Goal: Task Accomplishment & Management: Use online tool/utility

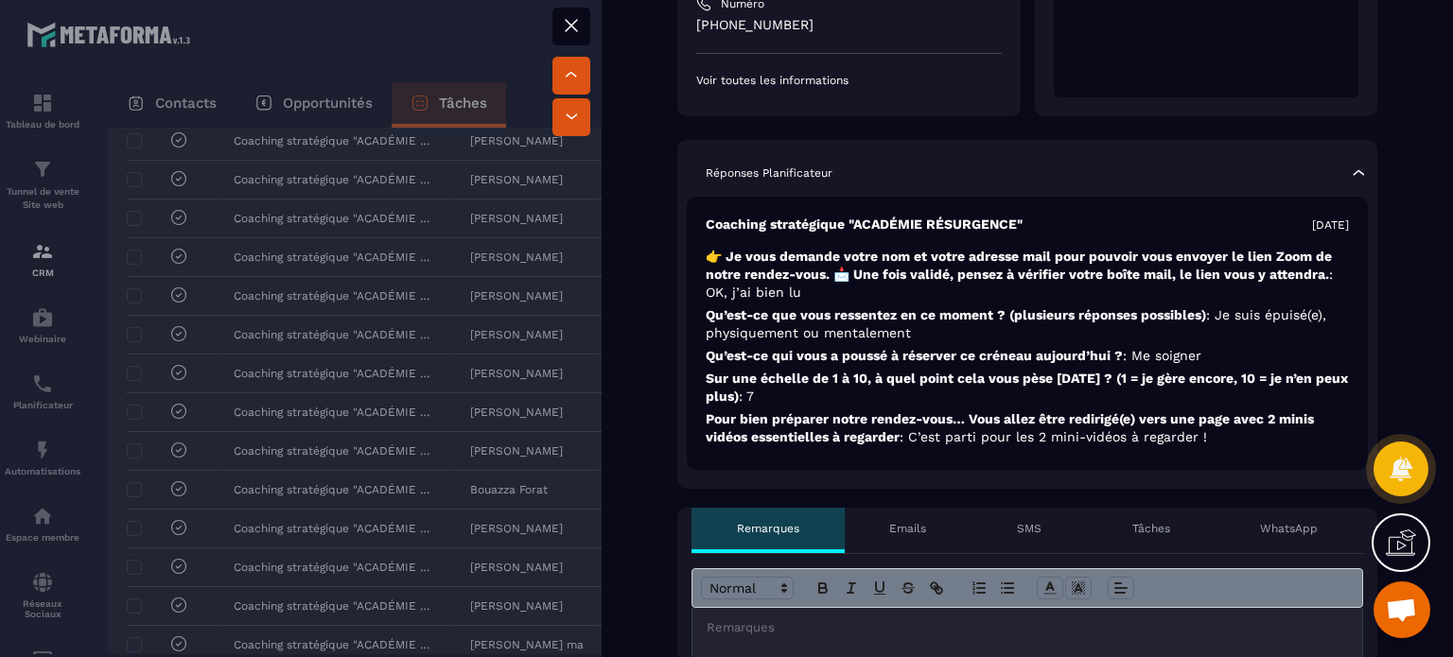
scroll to position [360, 0]
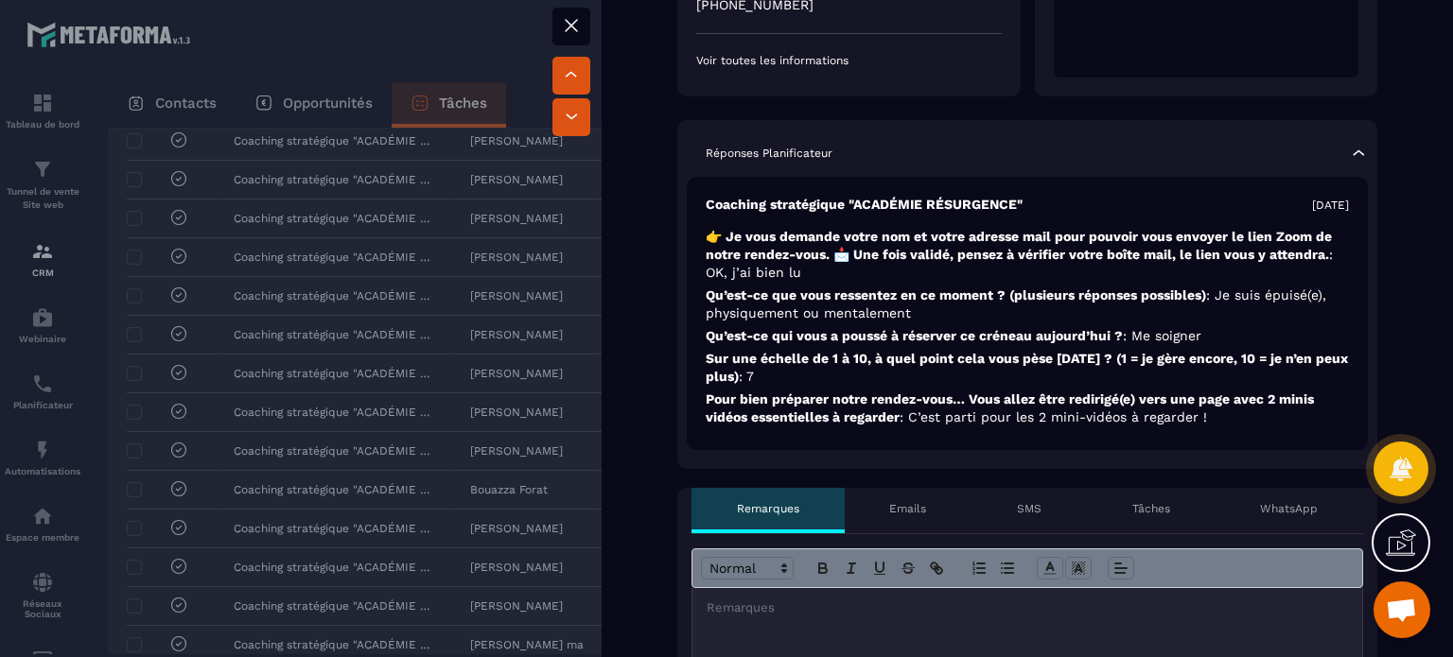
click at [1349, 144] on icon at bounding box center [1358, 153] width 19 height 19
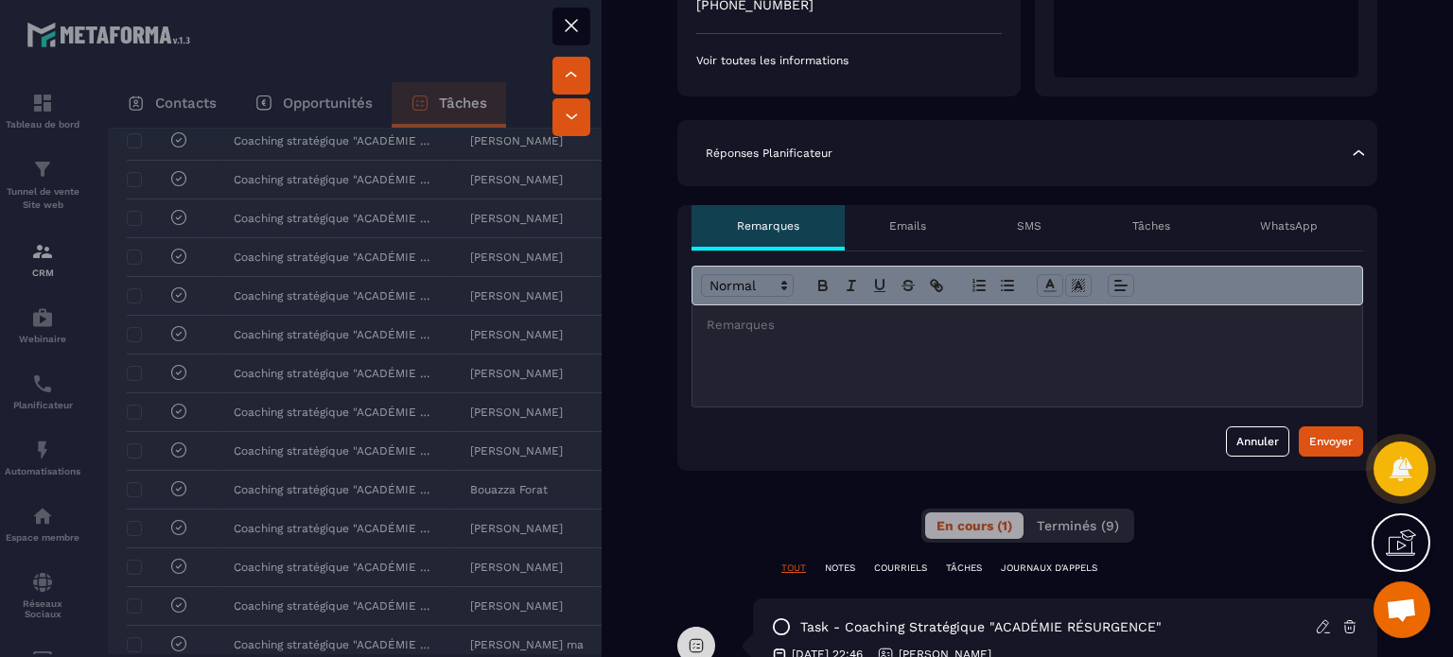
click at [569, 27] on icon at bounding box center [571, 25] width 11 height 11
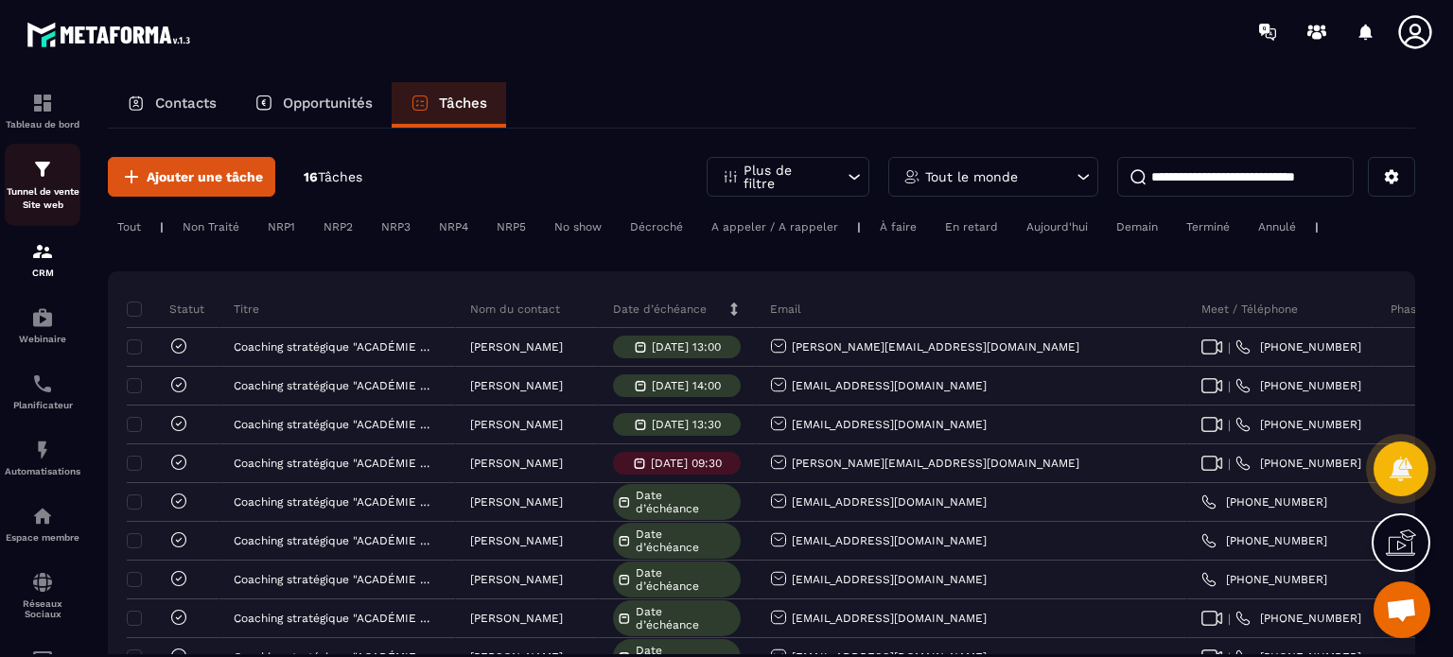
click at [46, 188] on p "Tunnel de vente Site web" at bounding box center [43, 198] width 76 height 26
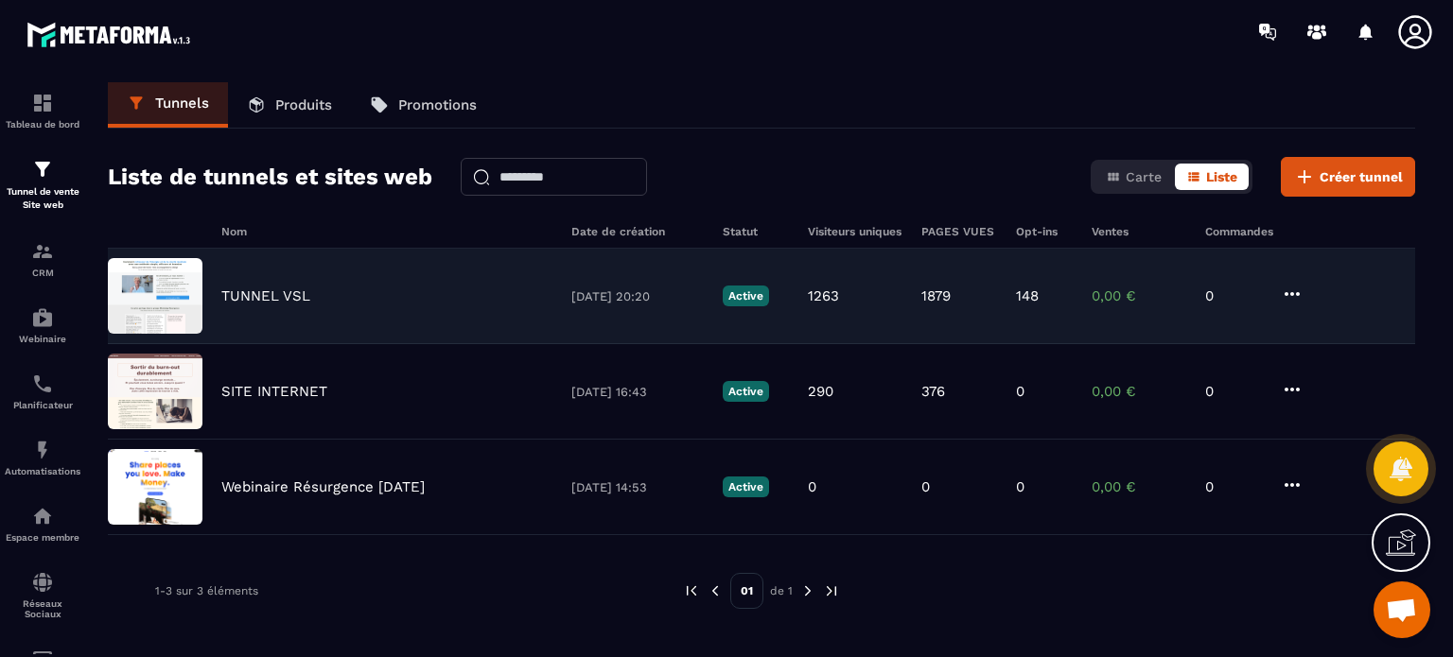
click at [247, 268] on div "TUNNEL VSL [DATE] 20:20 Active 1263 1879 148 0,00 € 0" at bounding box center [761, 297] width 1307 height 96
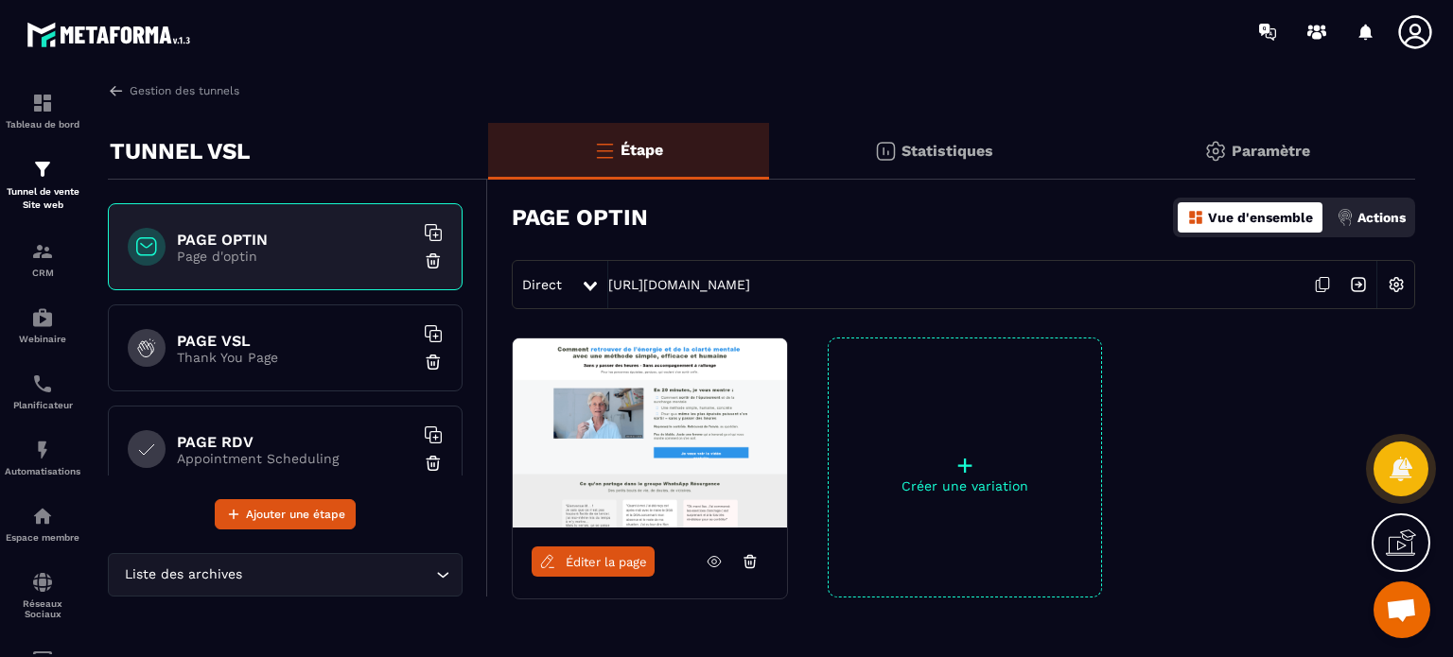
click at [1006, 142] on div "Statistiques" at bounding box center [934, 151] width 330 height 57
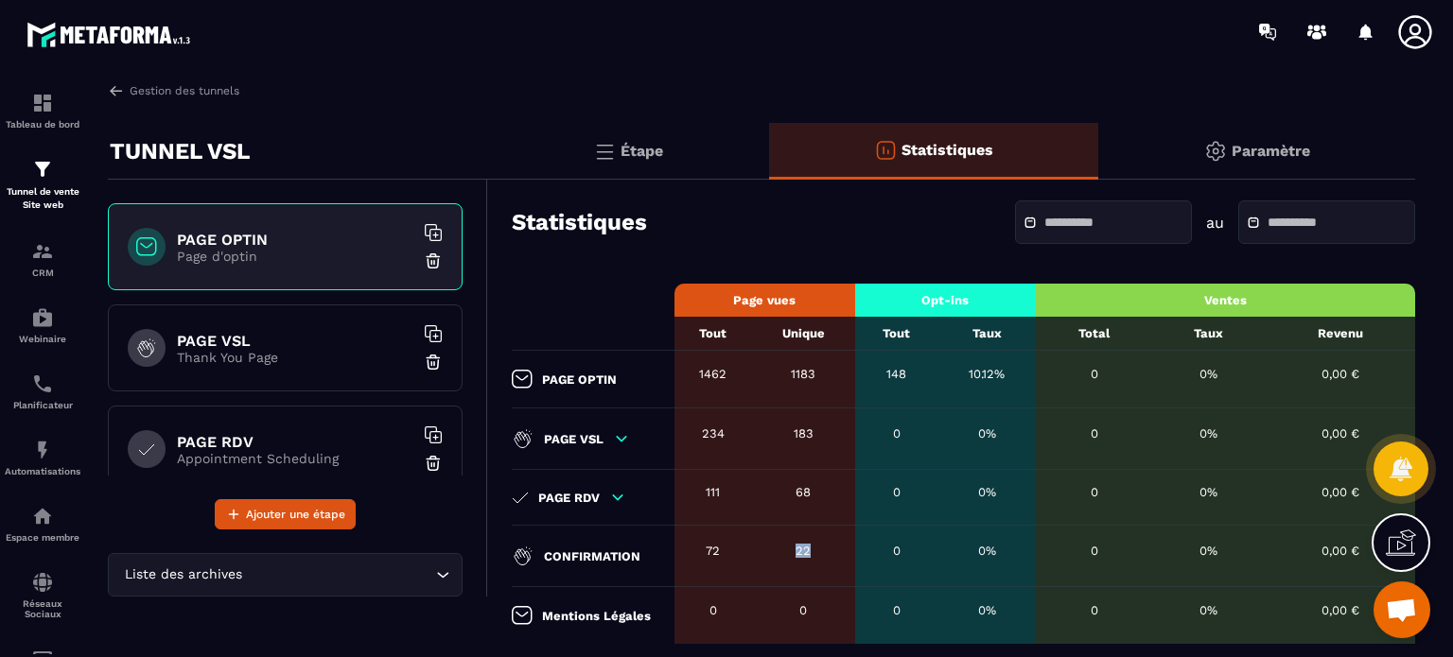
drag, startPoint x: 795, startPoint y: 553, endPoint x: 813, endPoint y: 552, distance: 18.0
click at [813, 552] on div "22" at bounding box center [804, 551] width 84 height 14
click at [661, 131] on div "Étape" at bounding box center [628, 151] width 281 height 57
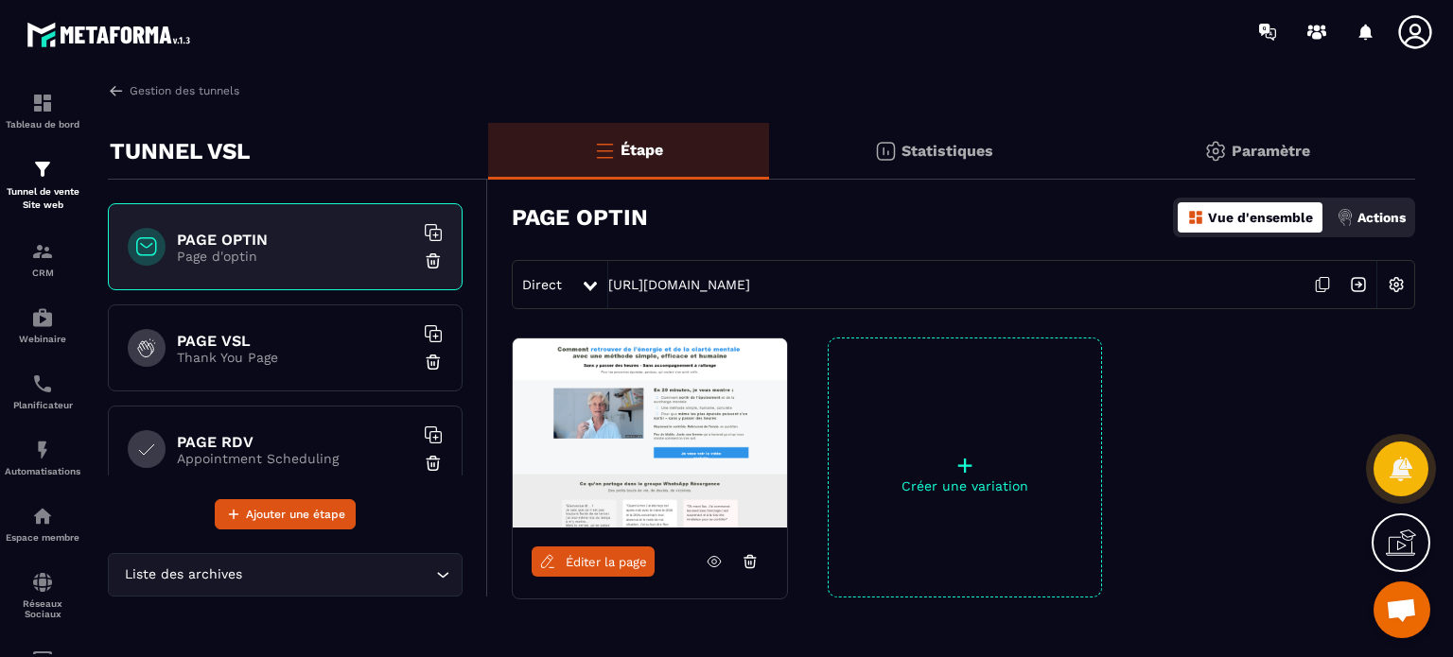
click at [268, 424] on div "PAGE RDV Appointment Scheduling" at bounding box center [285, 449] width 355 height 87
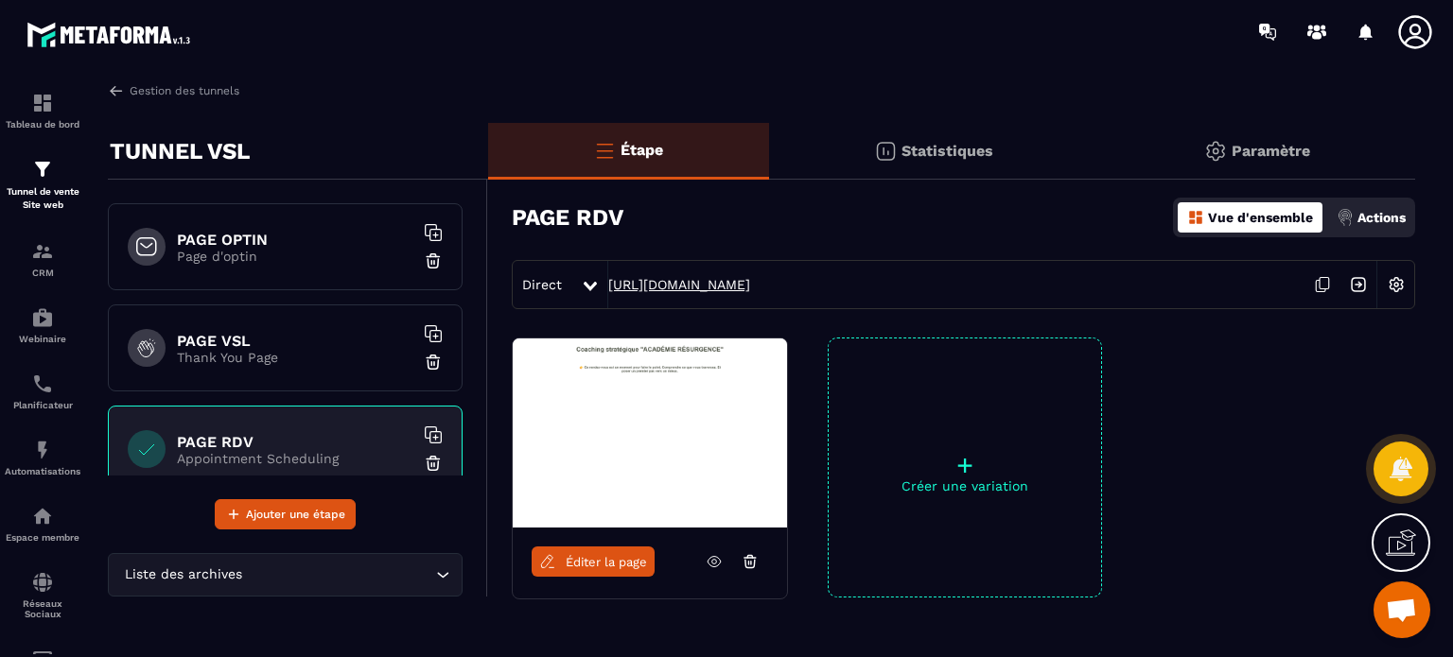
click at [717, 279] on link "[URL][DOMAIN_NAME]" at bounding box center [679, 284] width 142 height 15
click at [327, 254] on p "Page d'optin" at bounding box center [295, 256] width 236 height 15
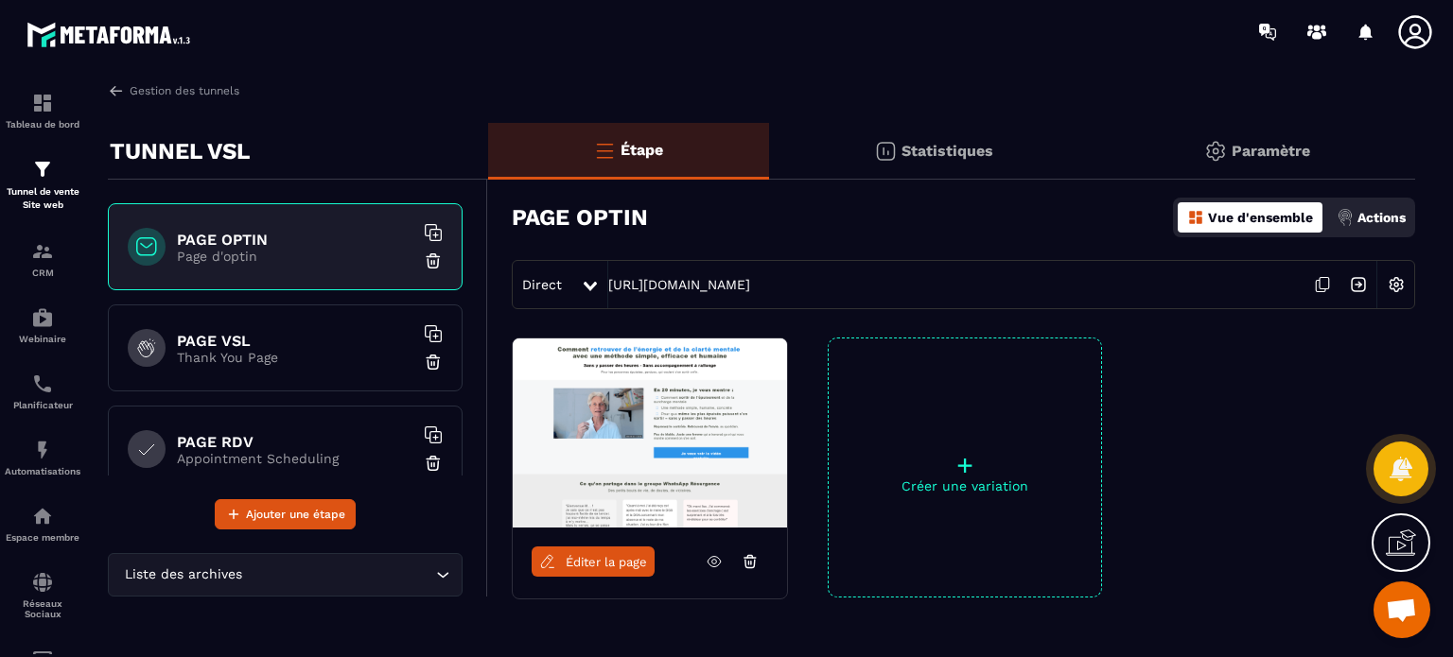
click at [1286, 149] on p "Paramètre" at bounding box center [1271, 151] width 79 height 18
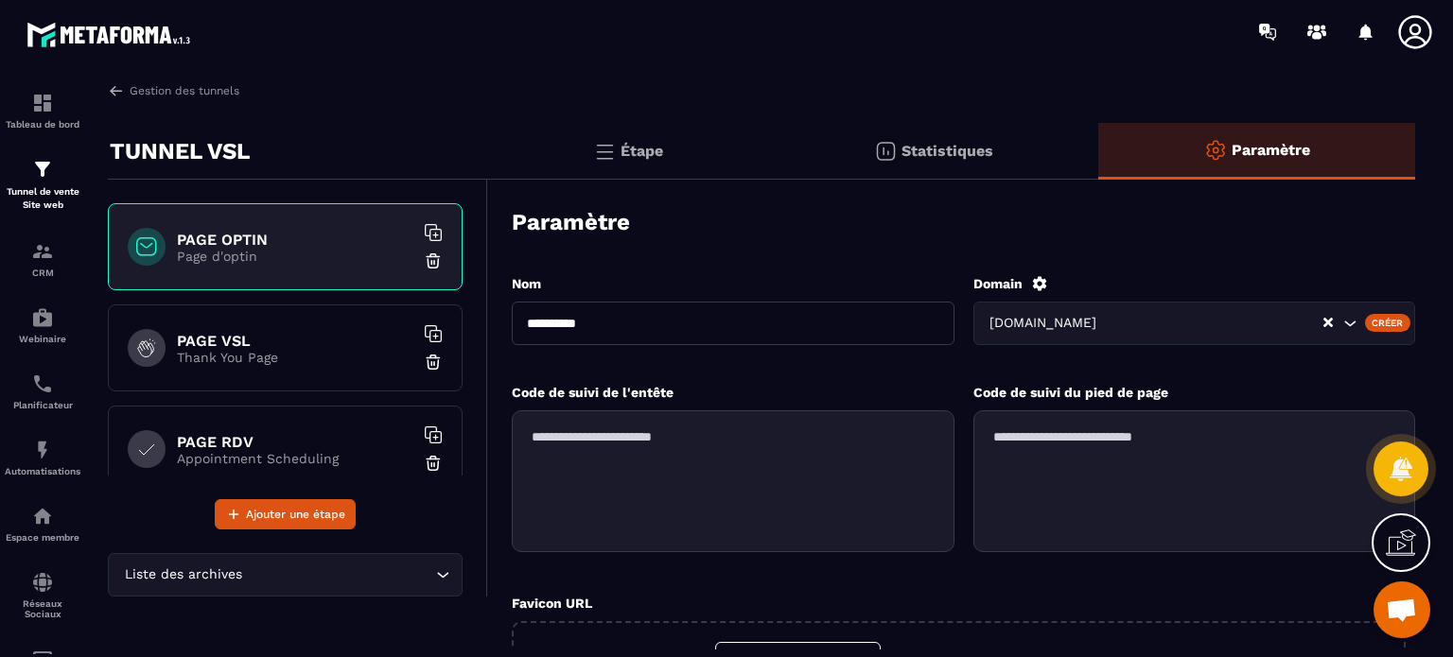
click at [630, 147] on p "Étape" at bounding box center [642, 151] width 43 height 18
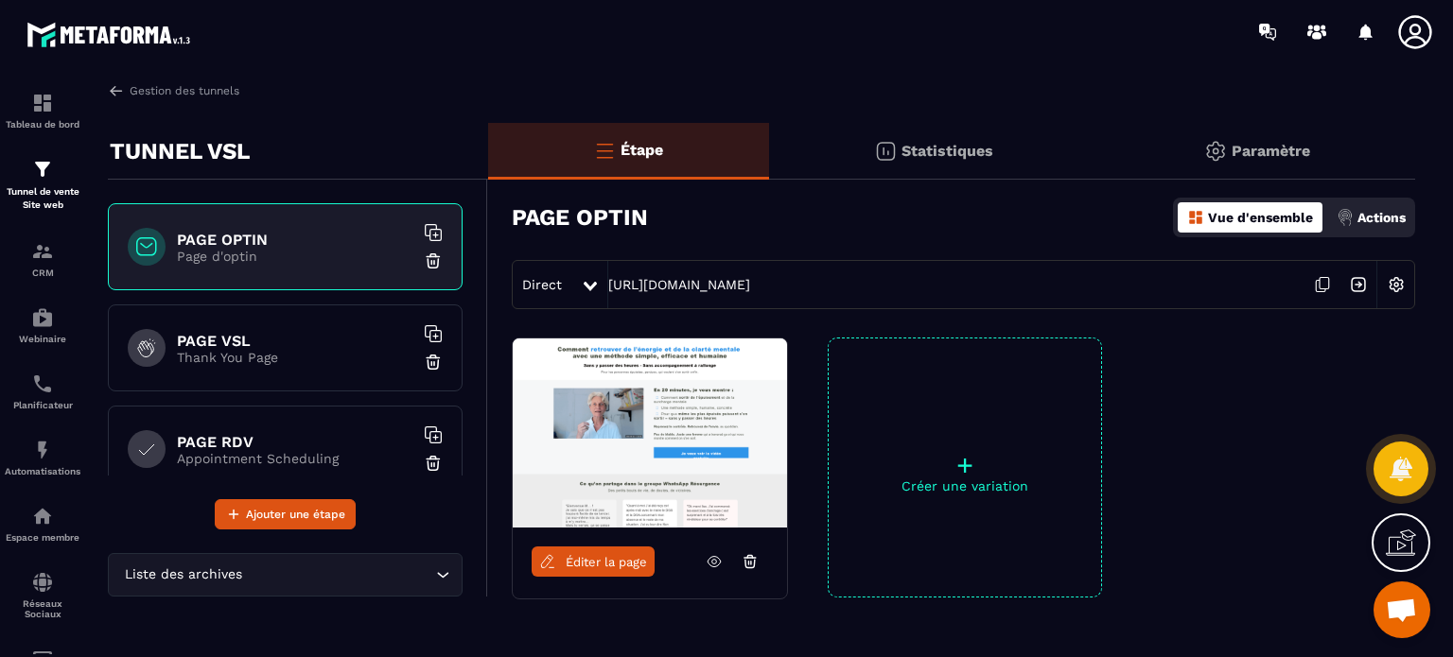
click at [931, 151] on p "Statistiques" at bounding box center [948, 151] width 92 height 18
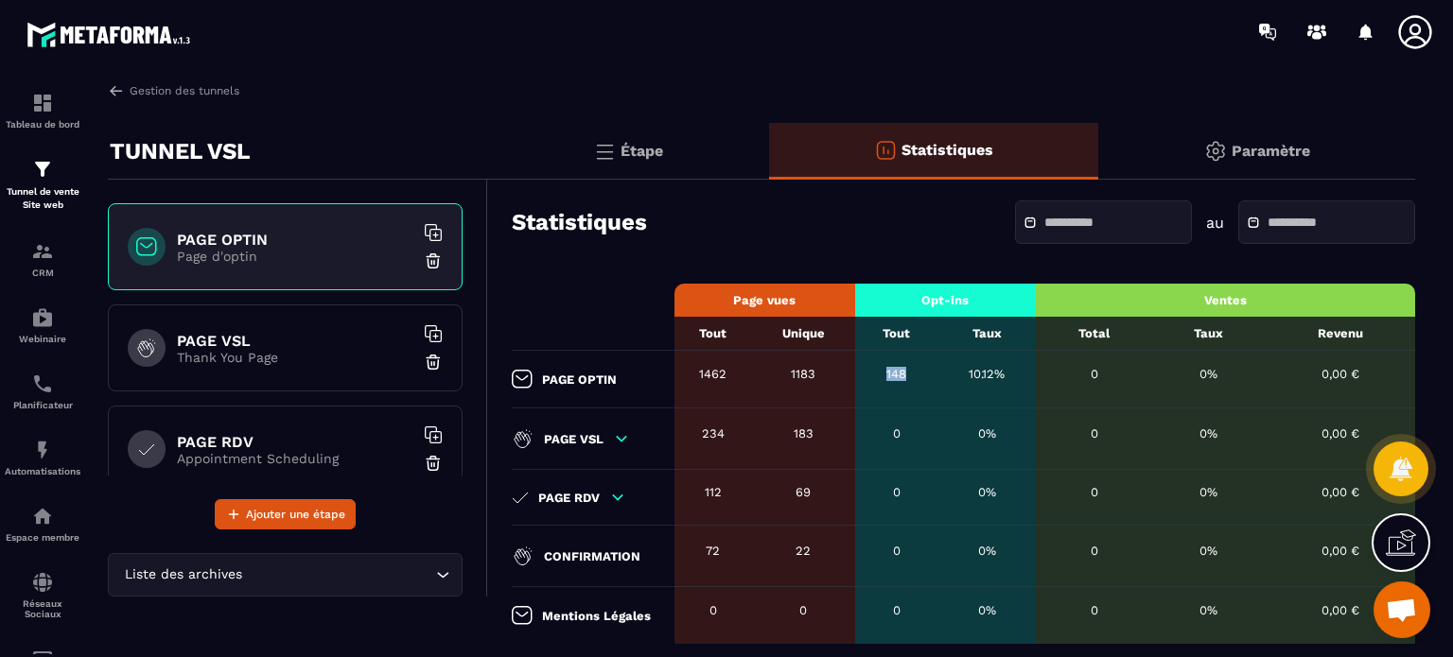
drag, startPoint x: 882, startPoint y: 372, endPoint x: 920, endPoint y: 373, distance: 37.9
click at [920, 373] on div "148" at bounding box center [896, 374] width 63 height 14
click at [82, 254] on div at bounding box center [42, 365] width 85 height 605
click at [1071, 210] on div at bounding box center [1103, 223] width 177 height 44
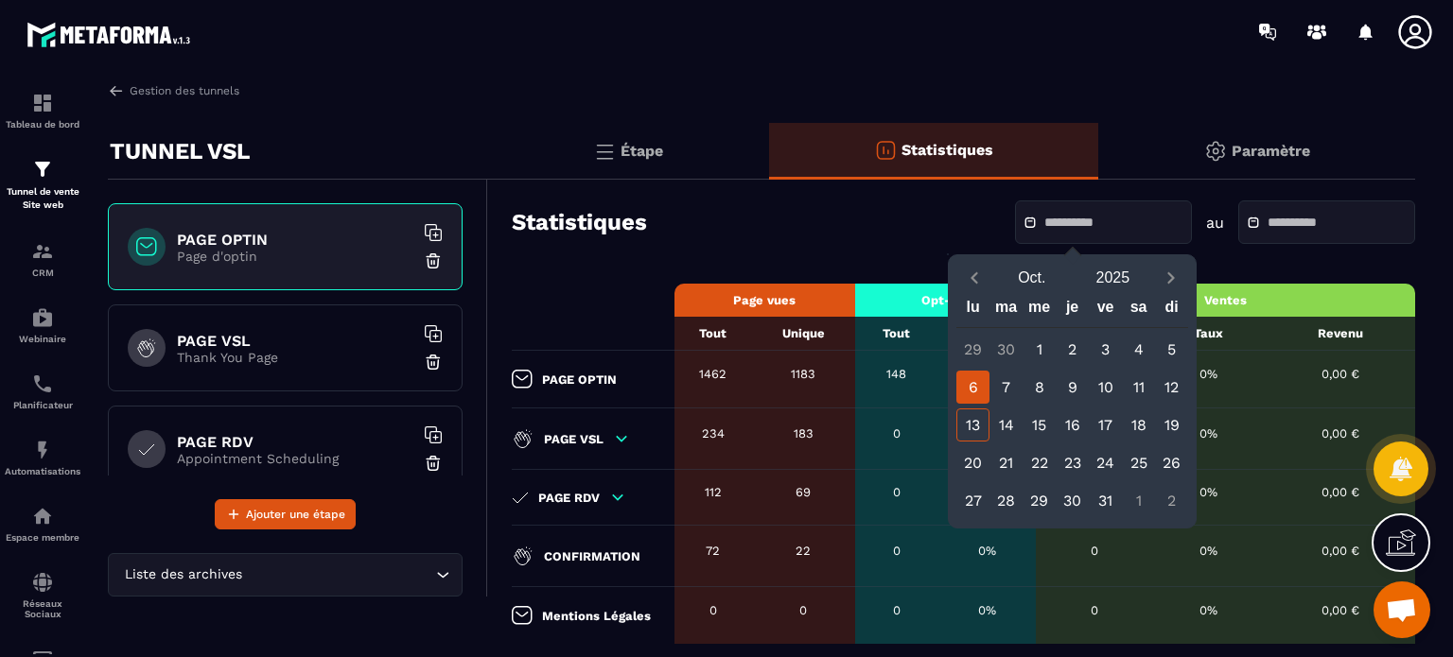
click at [972, 385] on div "6" at bounding box center [972, 387] width 33 height 33
type input "**********"
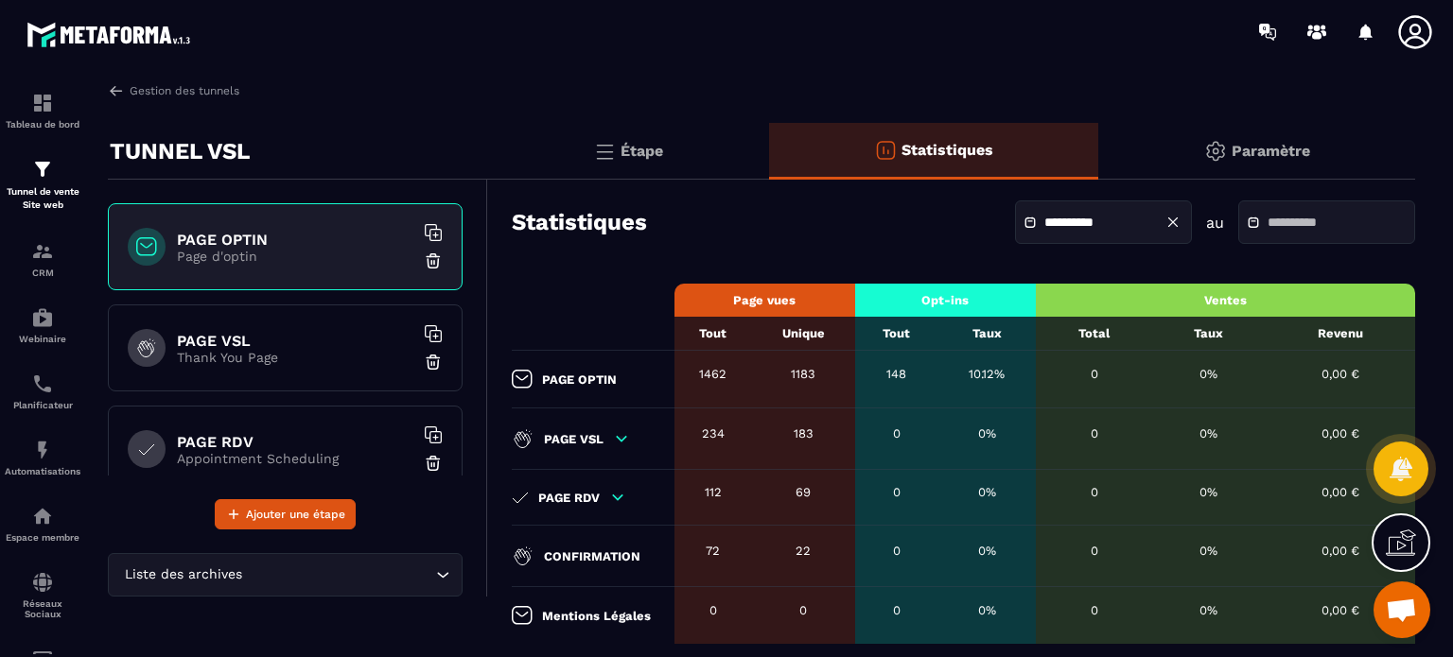
click at [1302, 234] on div at bounding box center [1326, 223] width 177 height 44
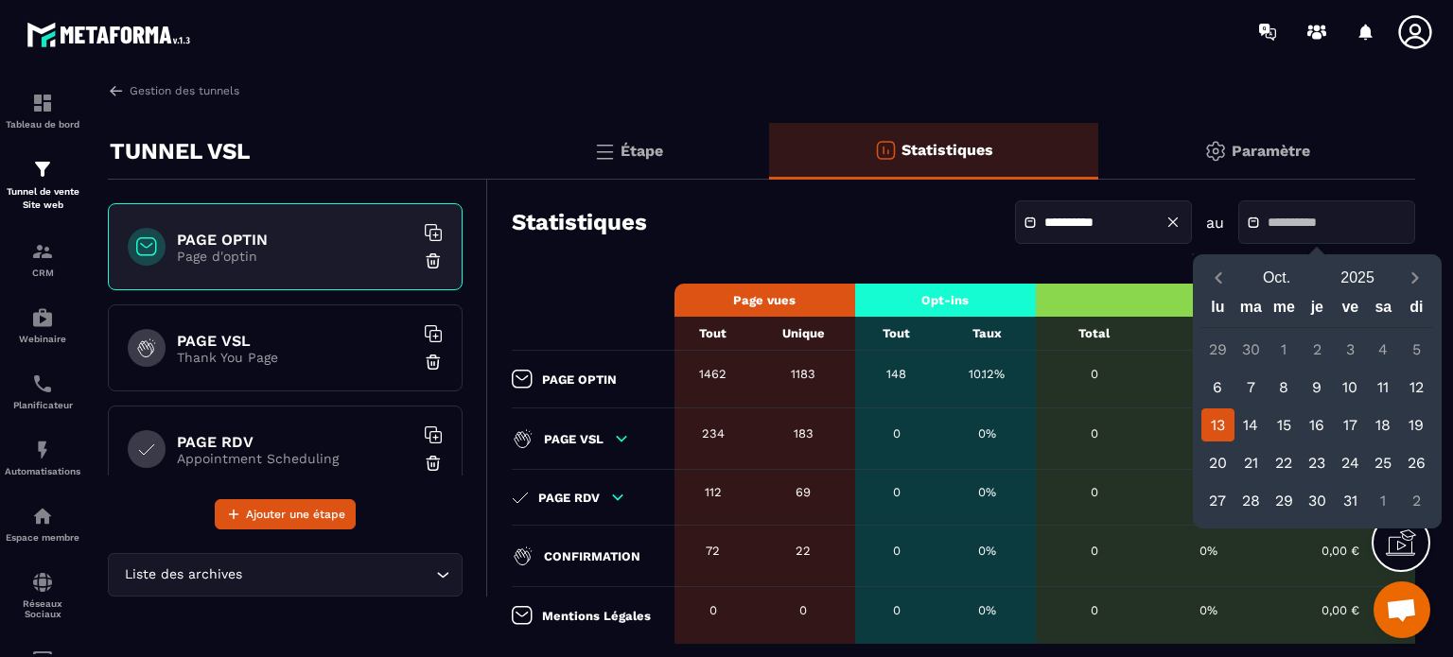
click at [1218, 427] on div "13" at bounding box center [1217, 425] width 33 height 33
type input "**********"
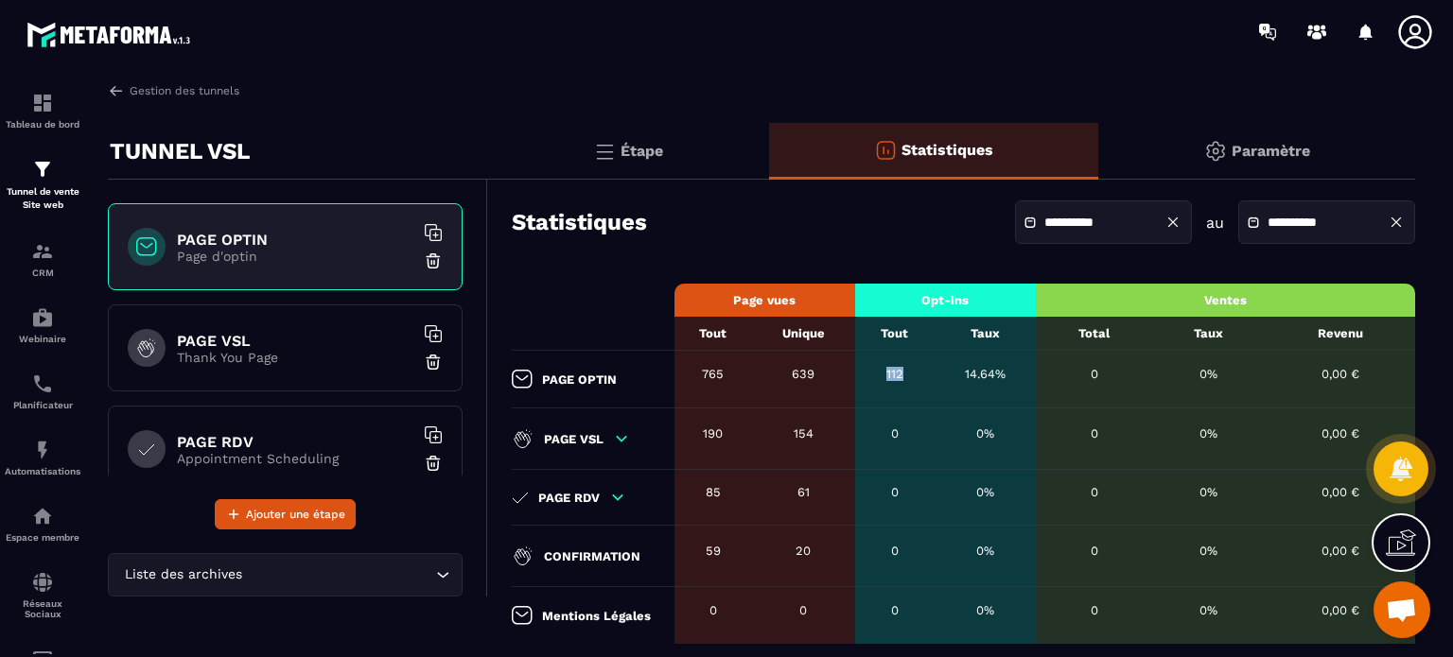
drag, startPoint x: 885, startPoint y: 373, endPoint x: 902, endPoint y: 373, distance: 17.0
click at [902, 373] on div "112" at bounding box center [895, 374] width 61 height 14
click at [686, 140] on div "Étape" at bounding box center [628, 151] width 281 height 57
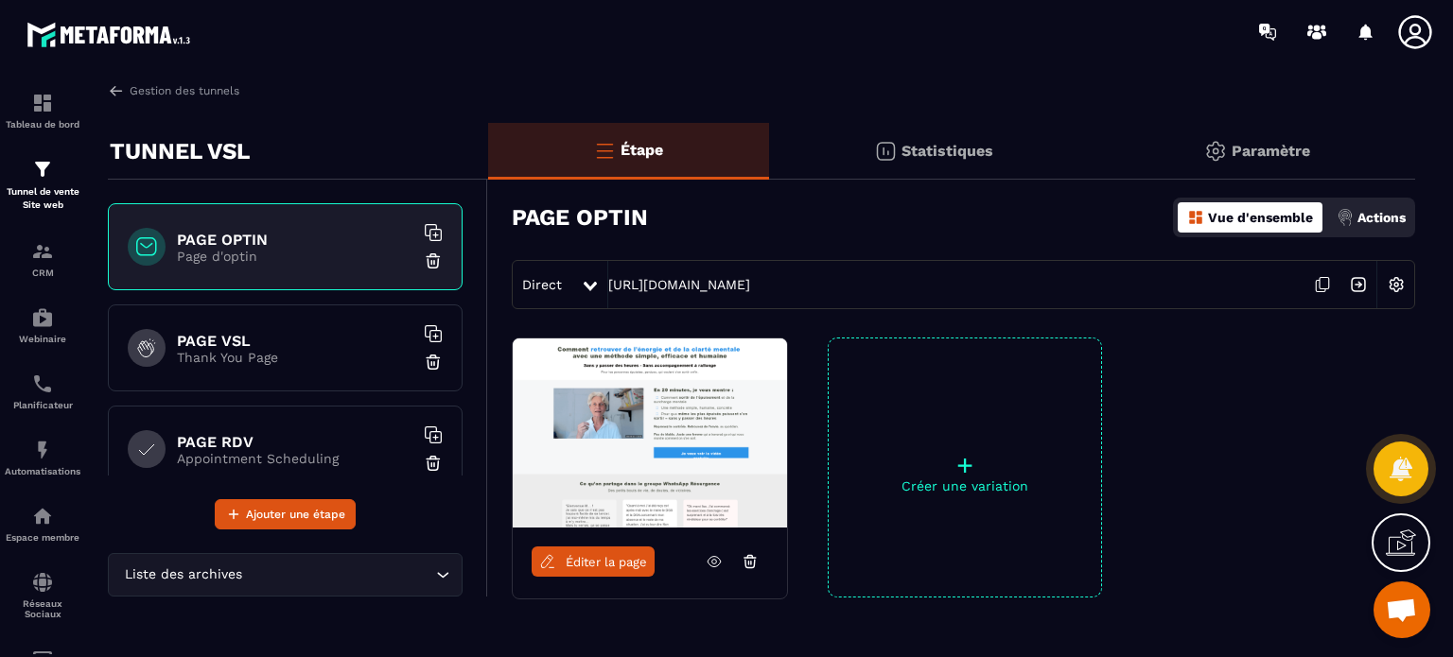
click at [1371, 228] on div "Actions" at bounding box center [1371, 217] width 79 height 30
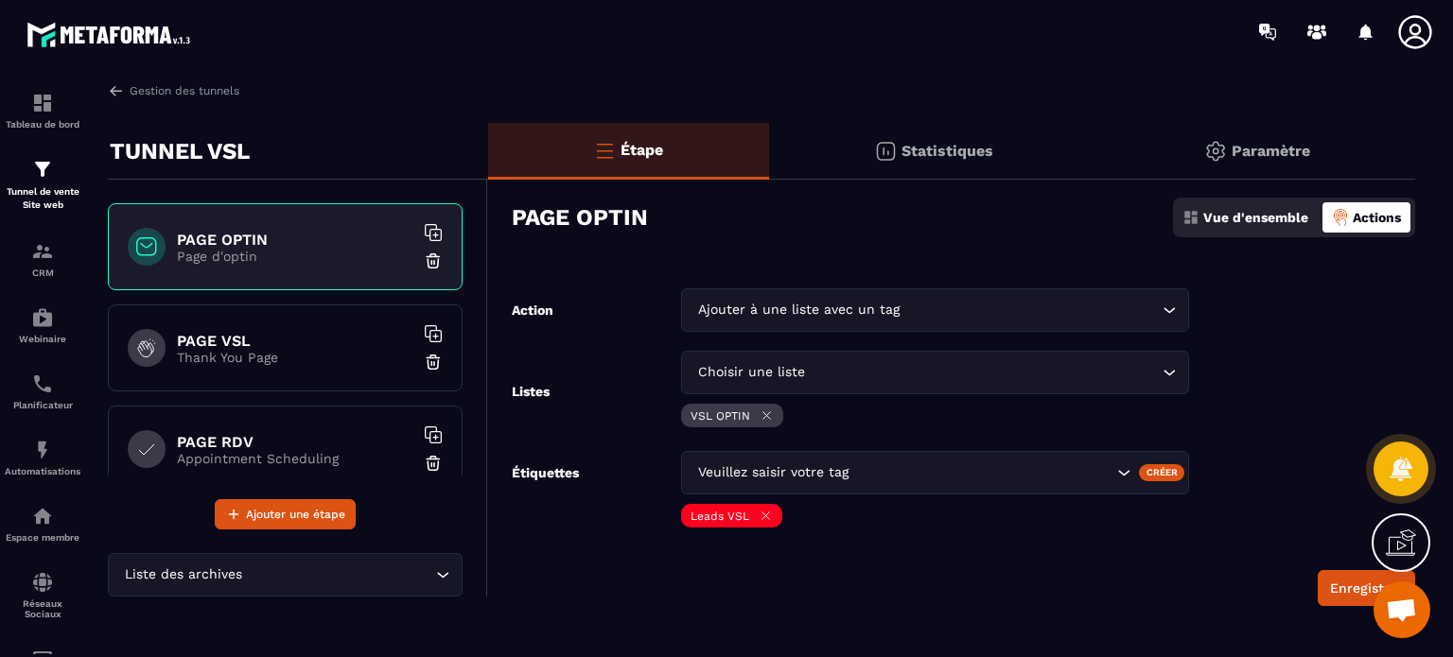
click at [955, 158] on p "Statistiques" at bounding box center [948, 151] width 92 height 18
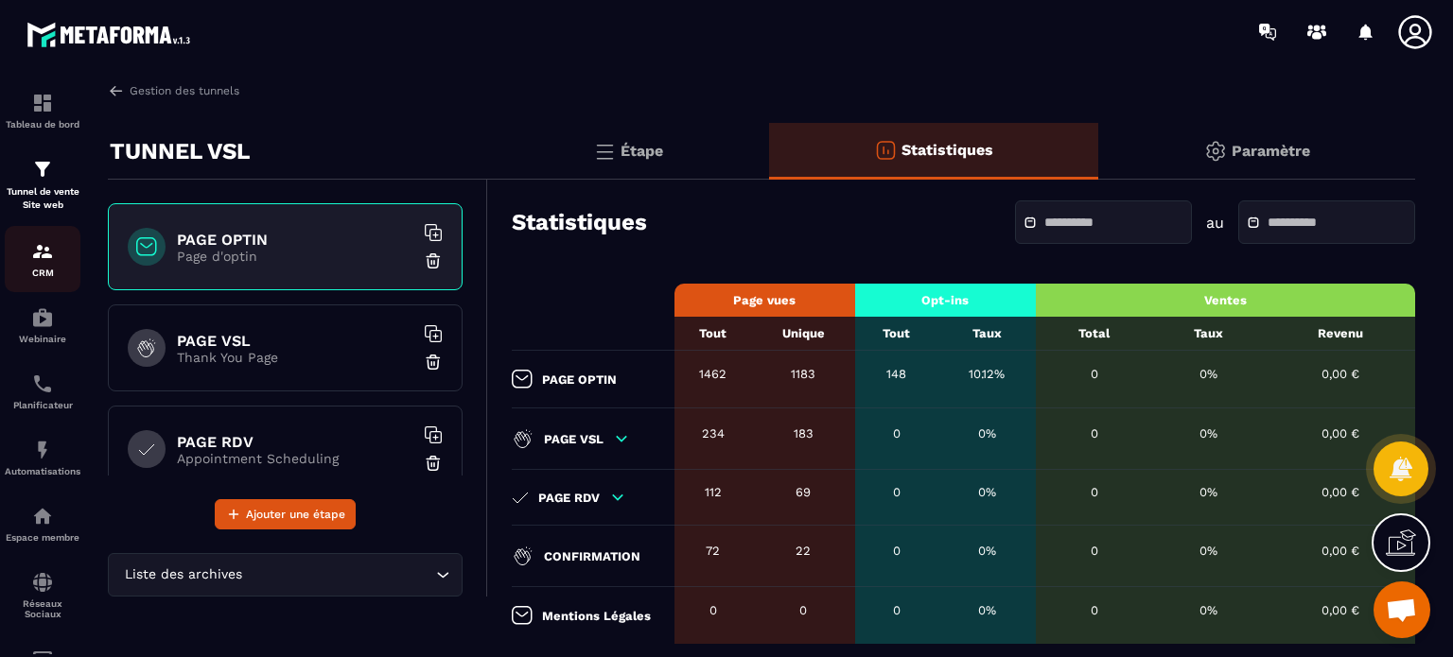
click at [45, 275] on p "CRM" at bounding box center [43, 273] width 76 height 10
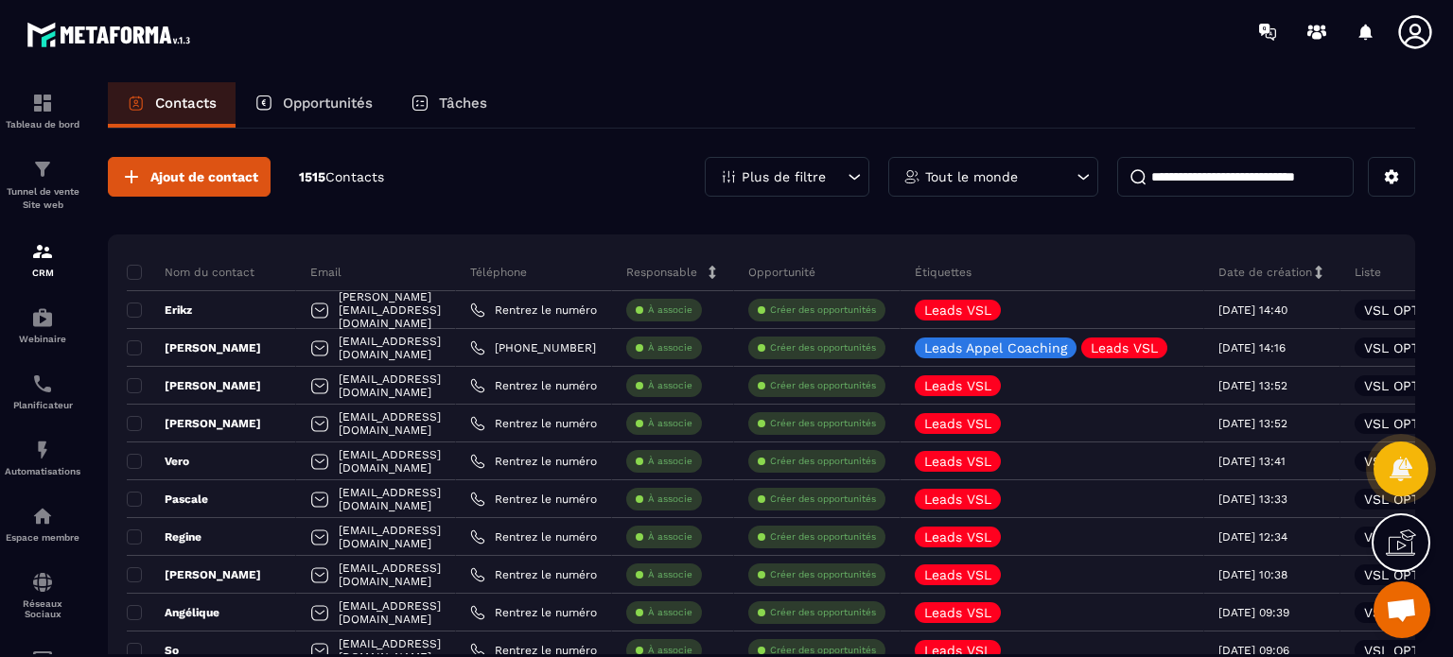
click at [796, 184] on div "Plus de filtre" at bounding box center [787, 177] width 165 height 40
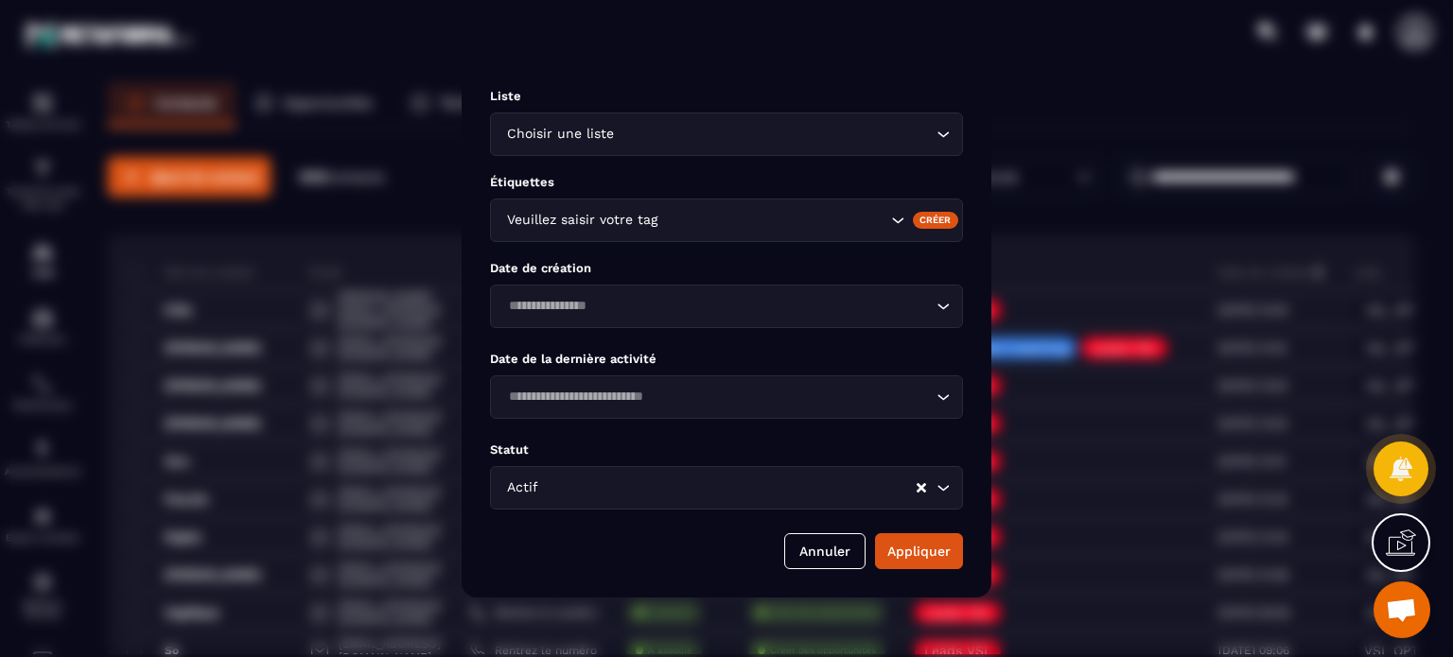
click at [609, 145] on div "Choisir une liste Loading..." at bounding box center [726, 135] width 473 height 44
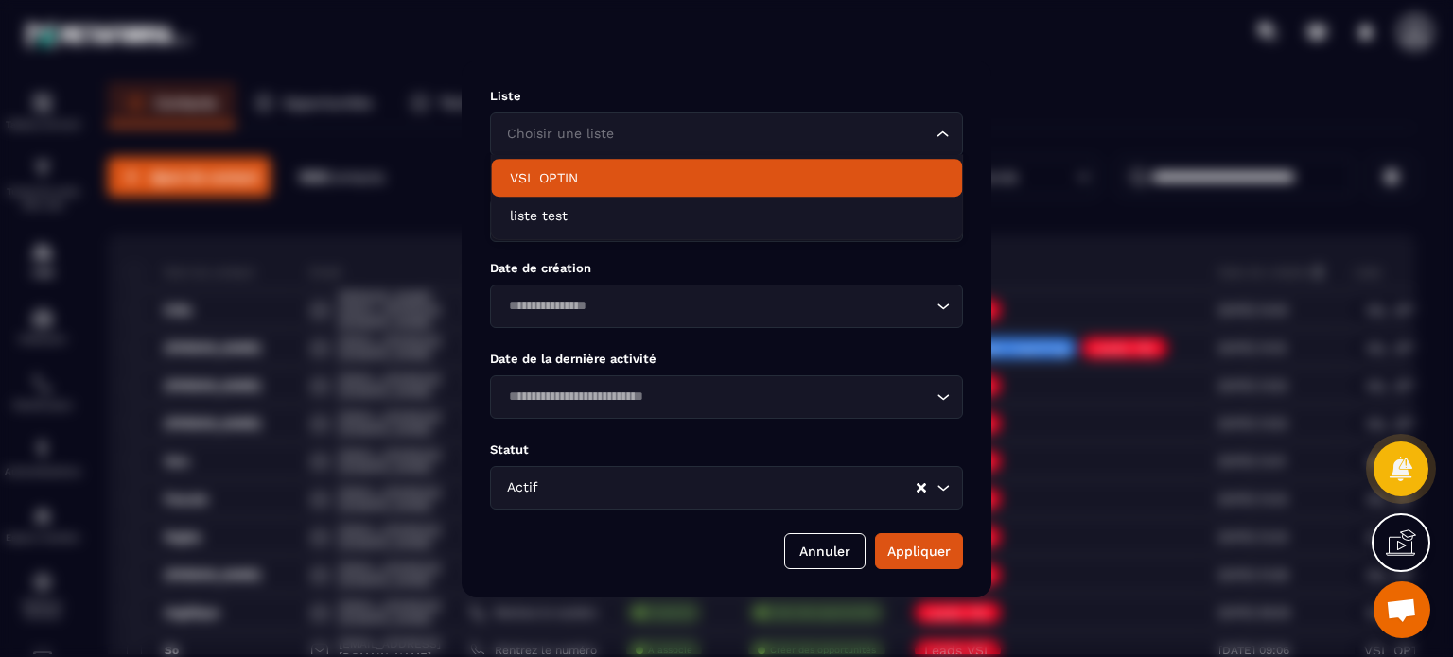
click at [598, 183] on p "VSL OPTIN" at bounding box center [726, 177] width 433 height 19
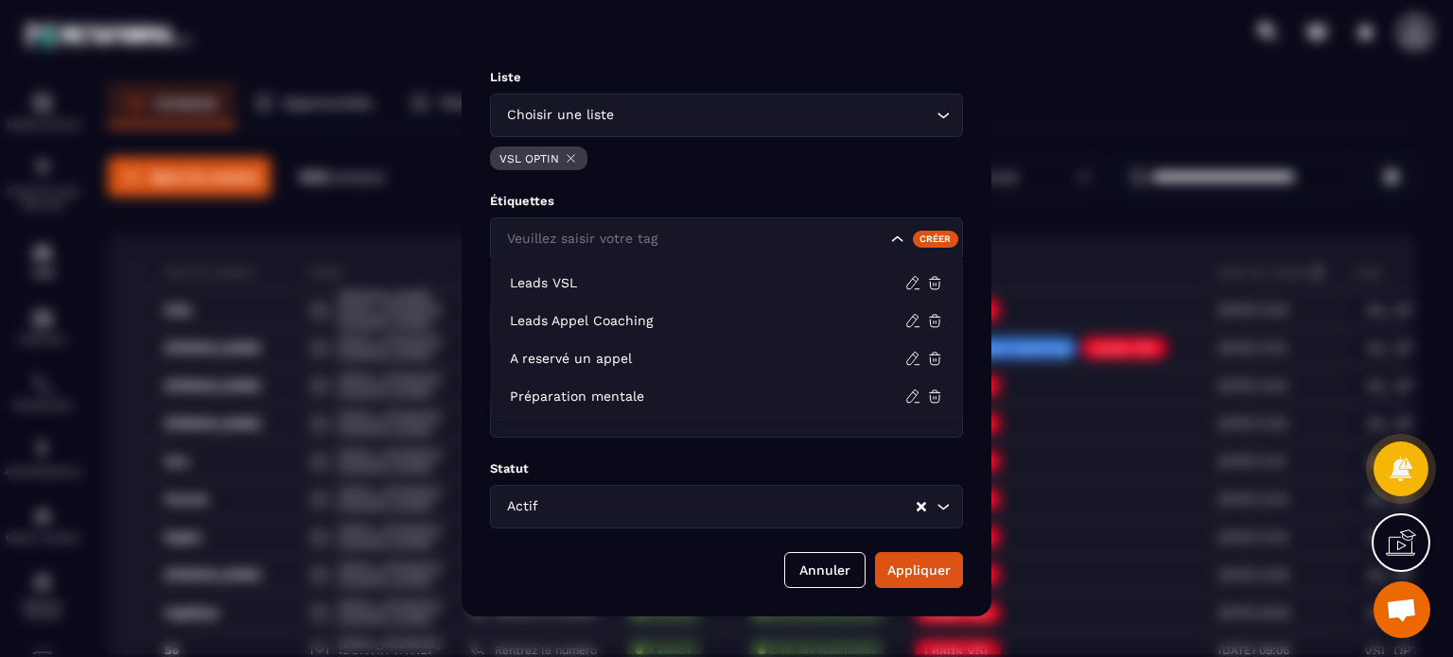
click at [594, 226] on div "Veuillez saisir votre tag" at bounding box center [726, 240] width 473 height 44
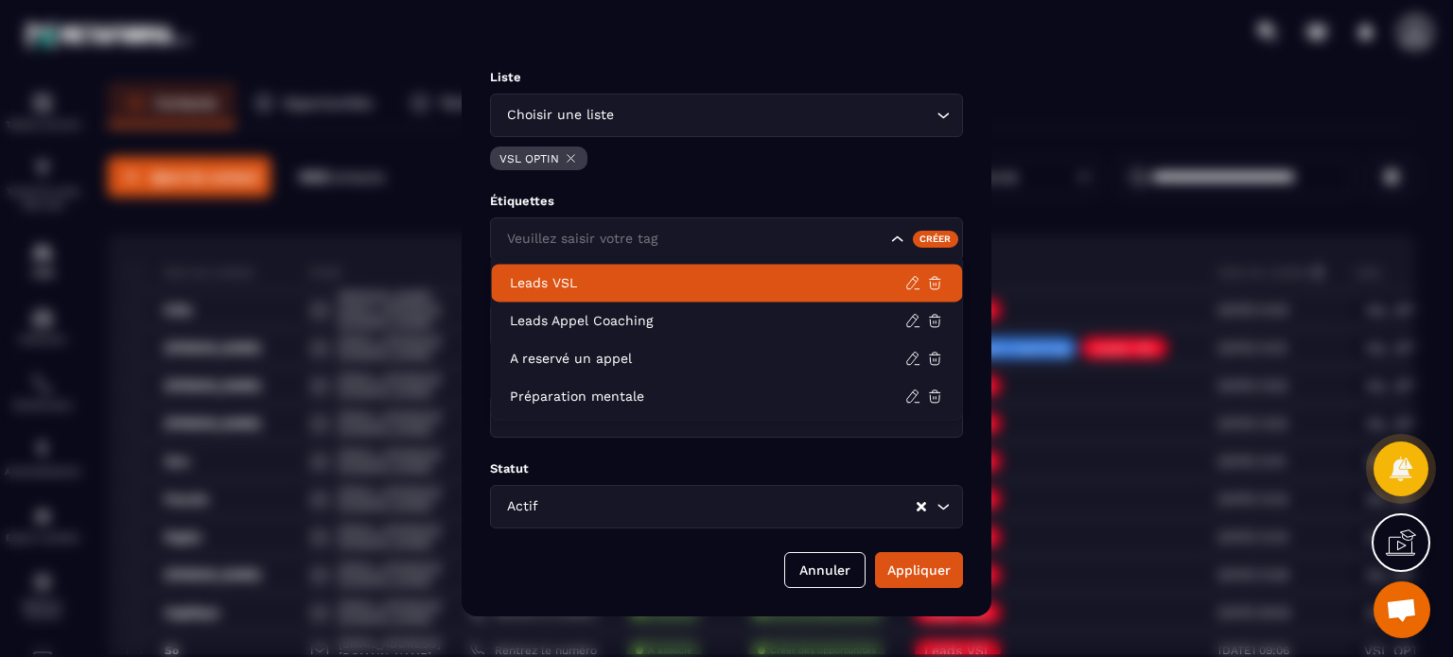
click at [579, 290] on p "Leads VSL" at bounding box center [707, 282] width 394 height 19
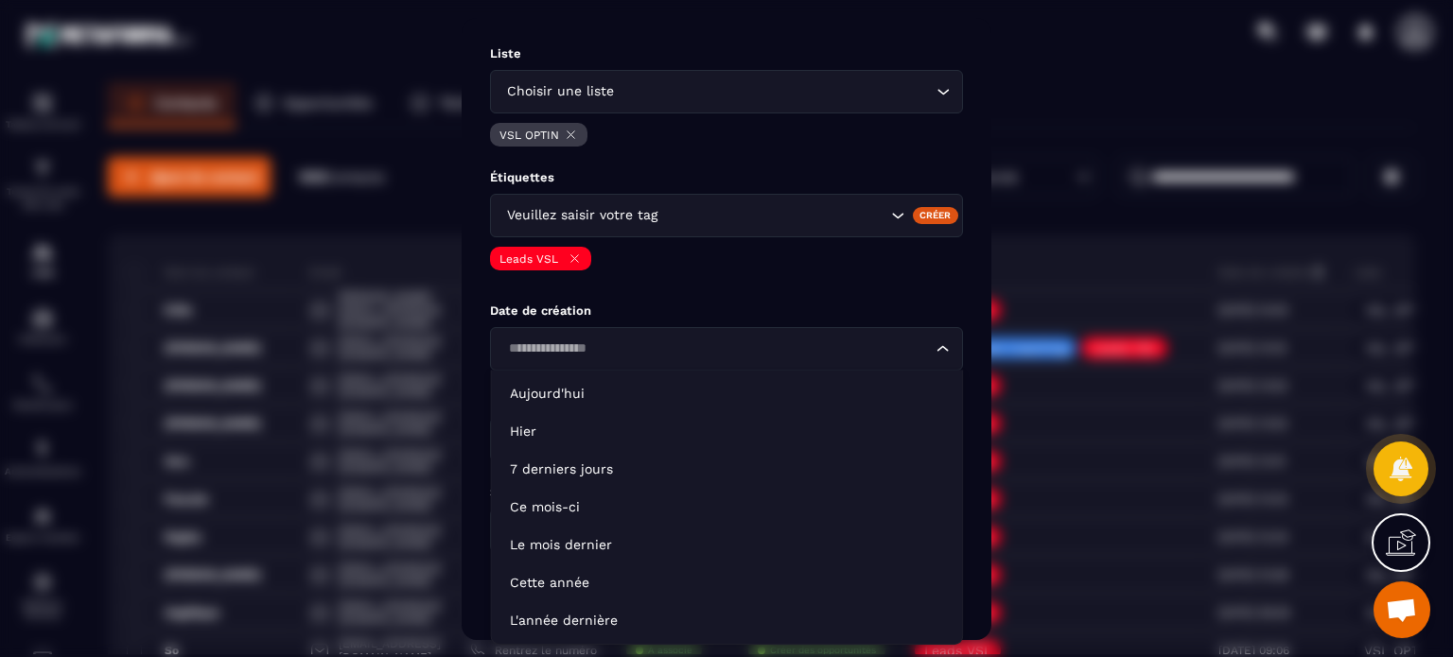
click at [727, 360] on div "Loading..." at bounding box center [726, 349] width 473 height 44
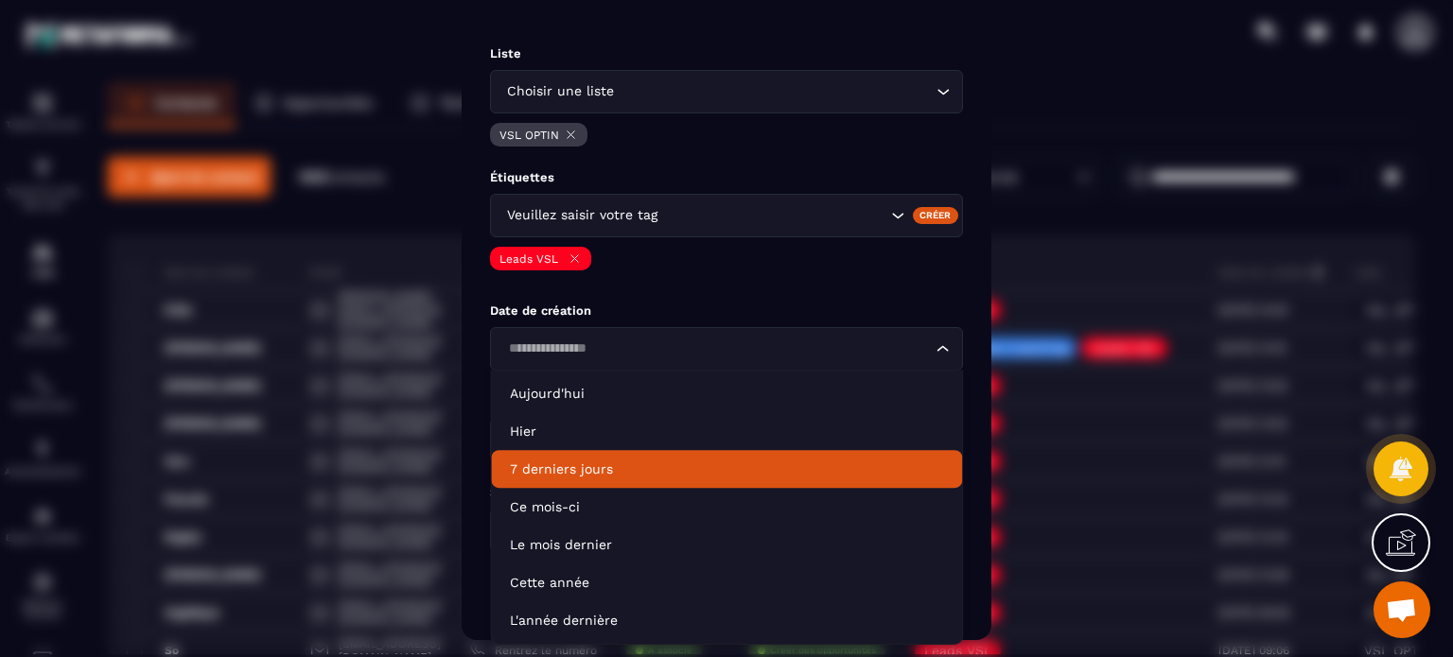
click at [594, 464] on p "7 derniers jours" at bounding box center [726, 469] width 433 height 19
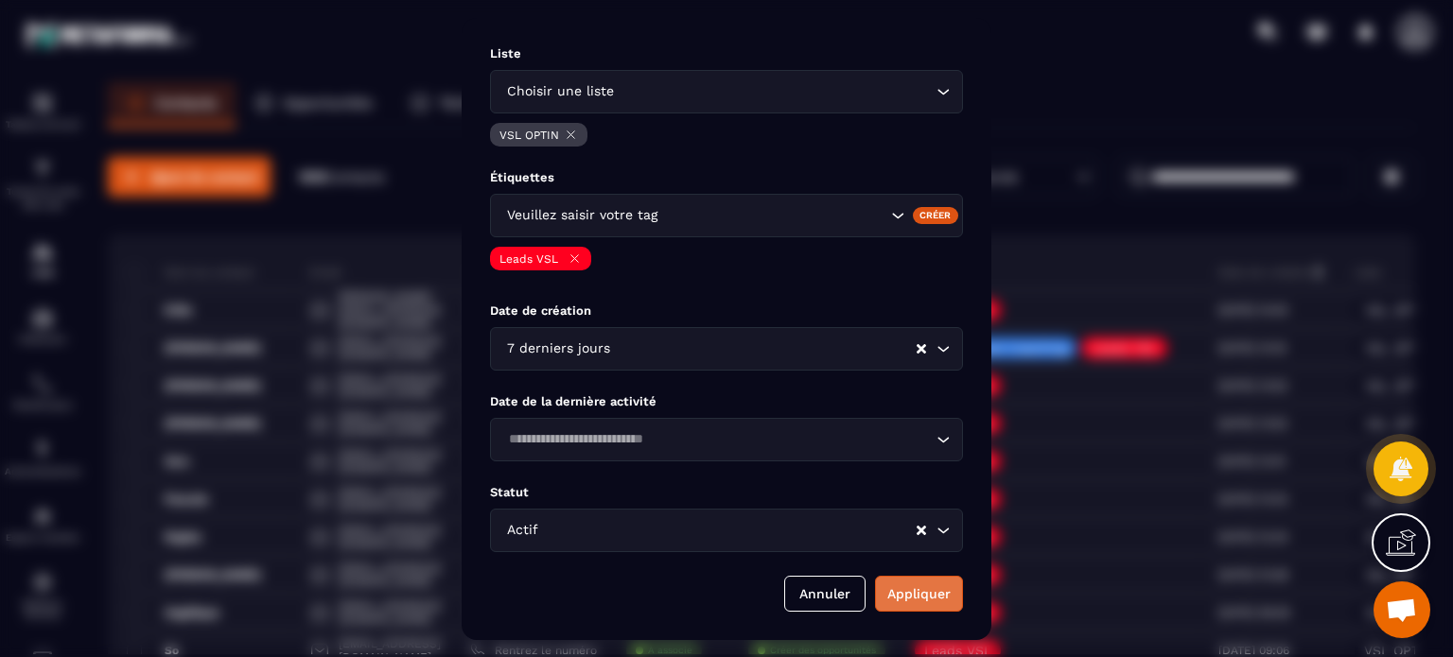
click at [915, 582] on button "Appliquer" at bounding box center [919, 594] width 88 height 36
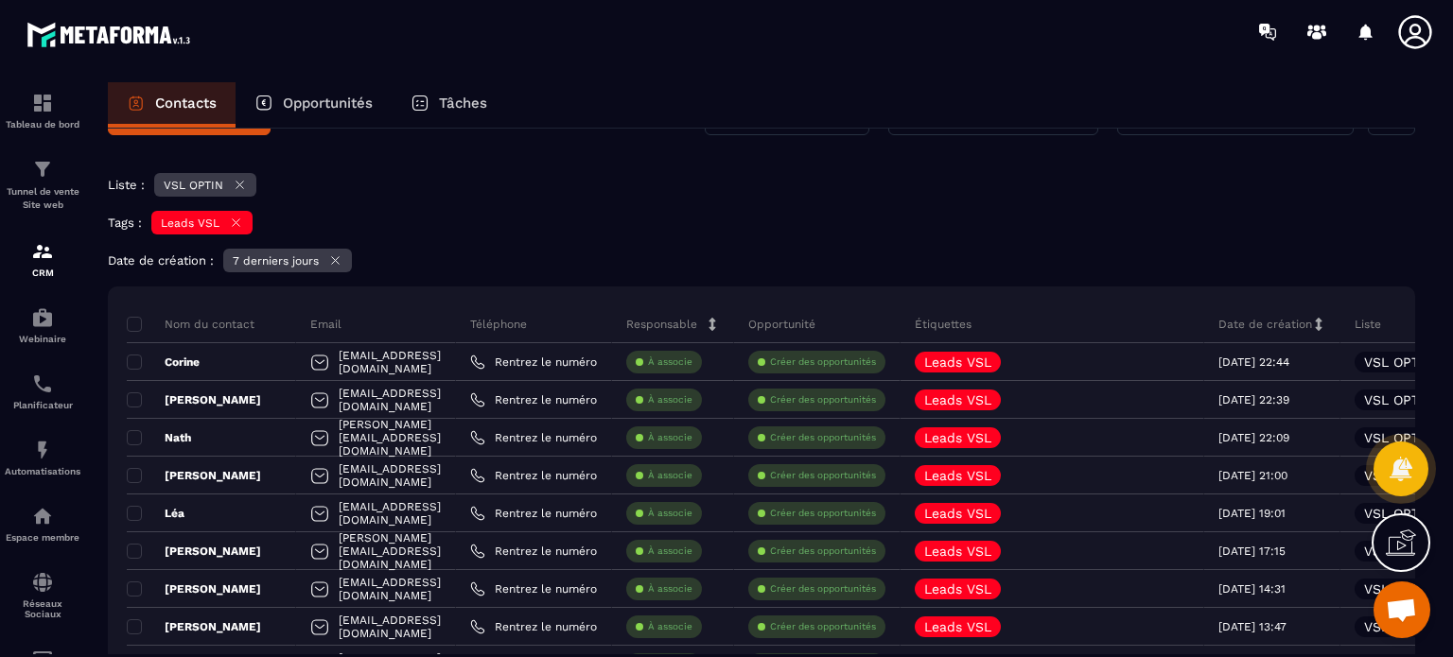
scroll to position [95, 0]
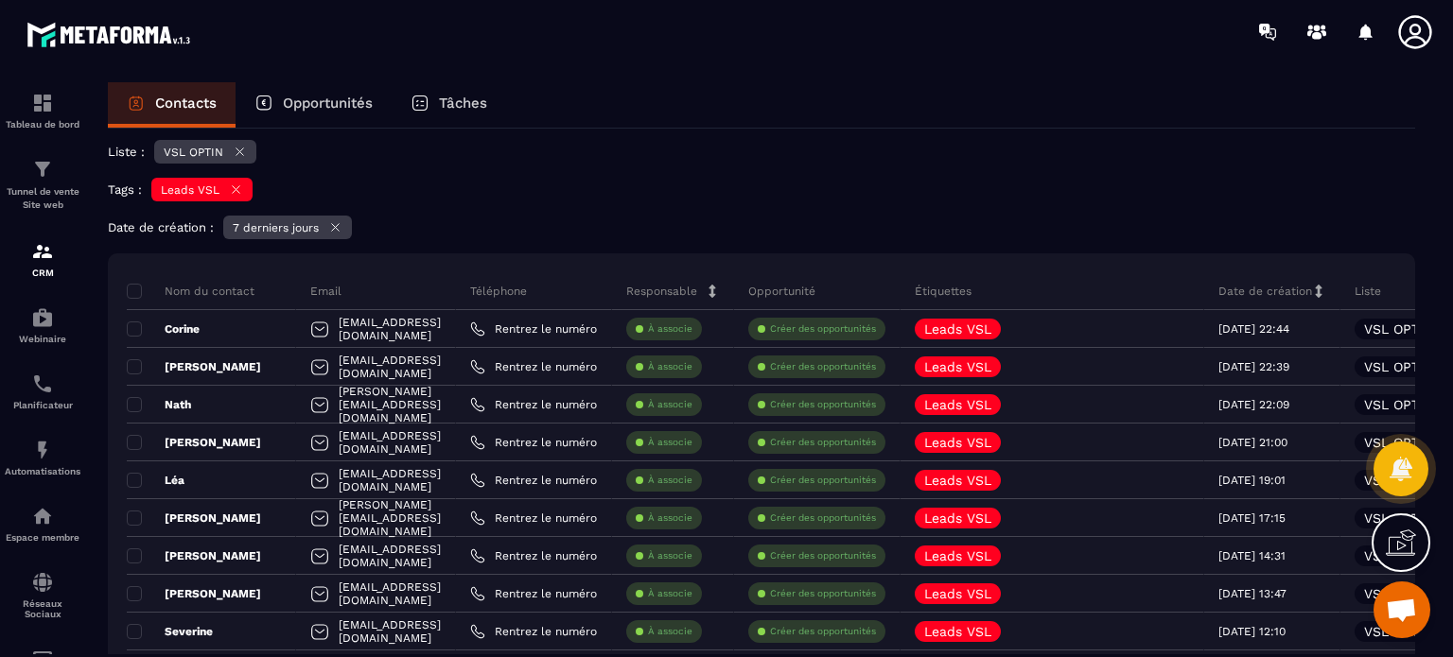
click at [340, 230] on icon at bounding box center [336, 228] width 8 height 8
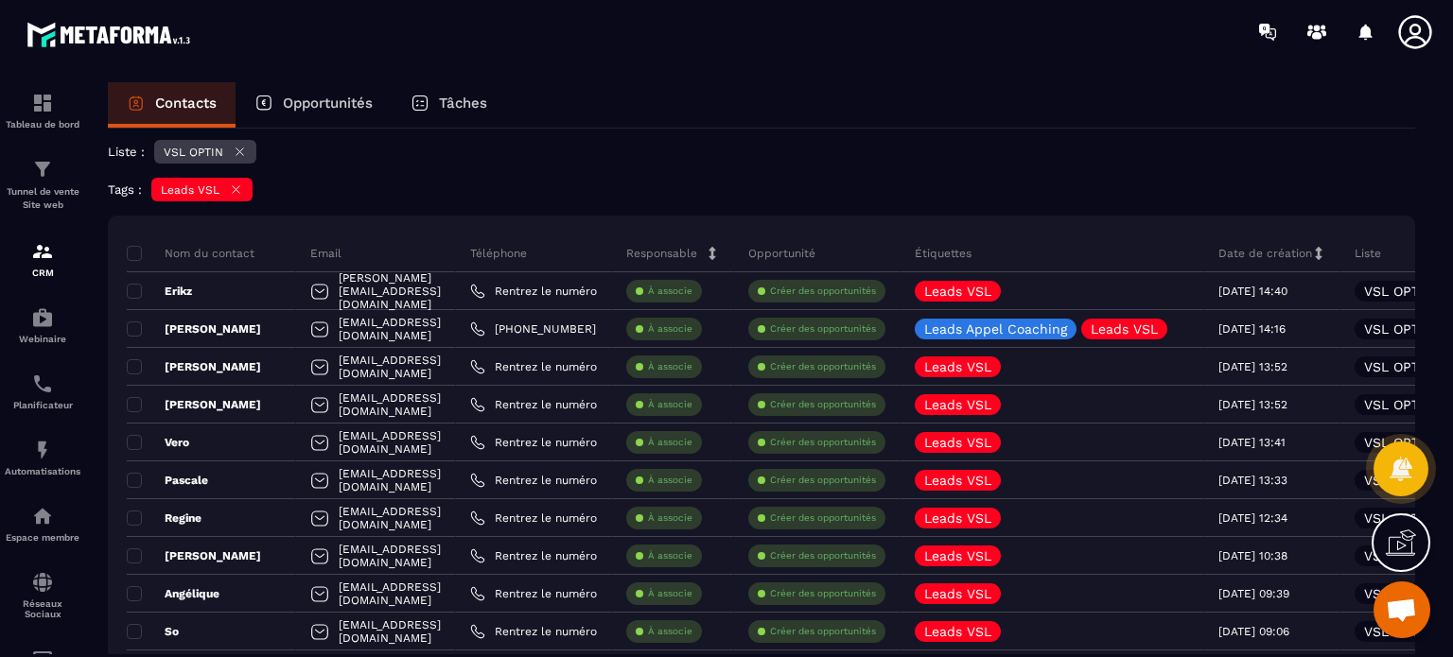
scroll to position [0, 0]
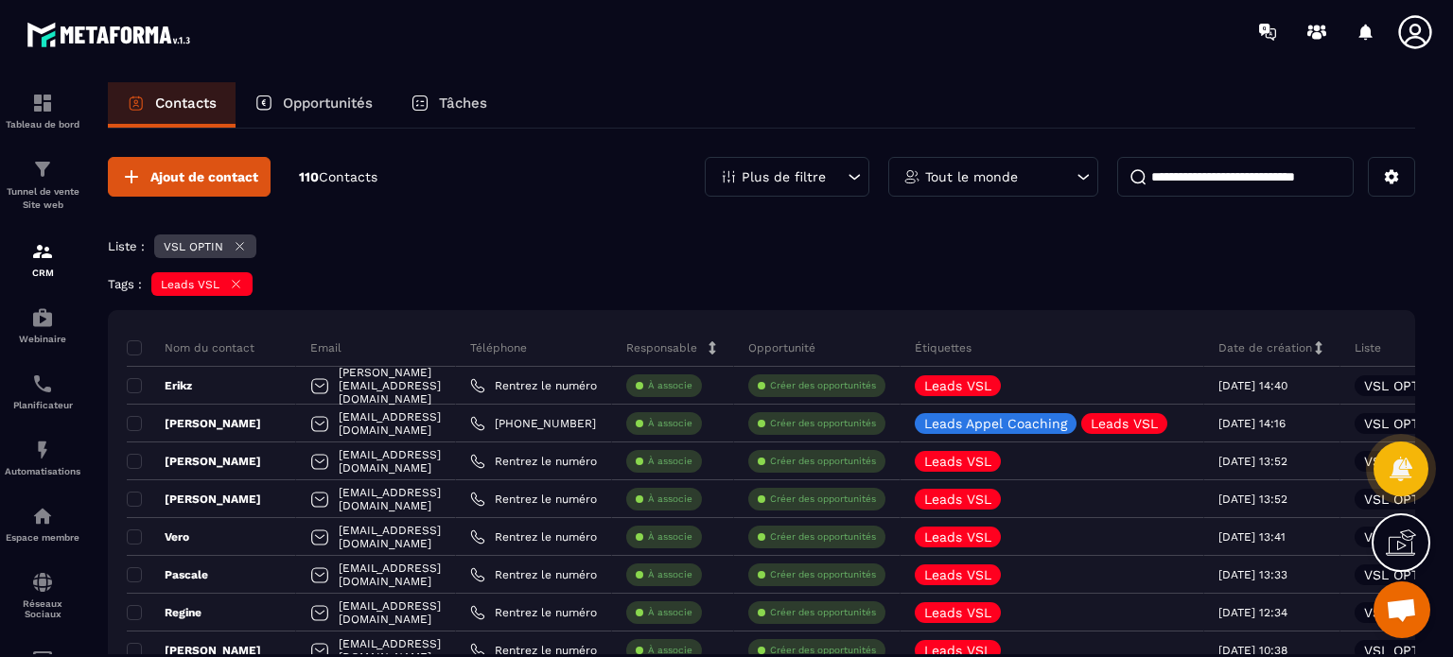
click at [431, 275] on div "Tags : Leads VSL" at bounding box center [761, 286] width 1307 height 28
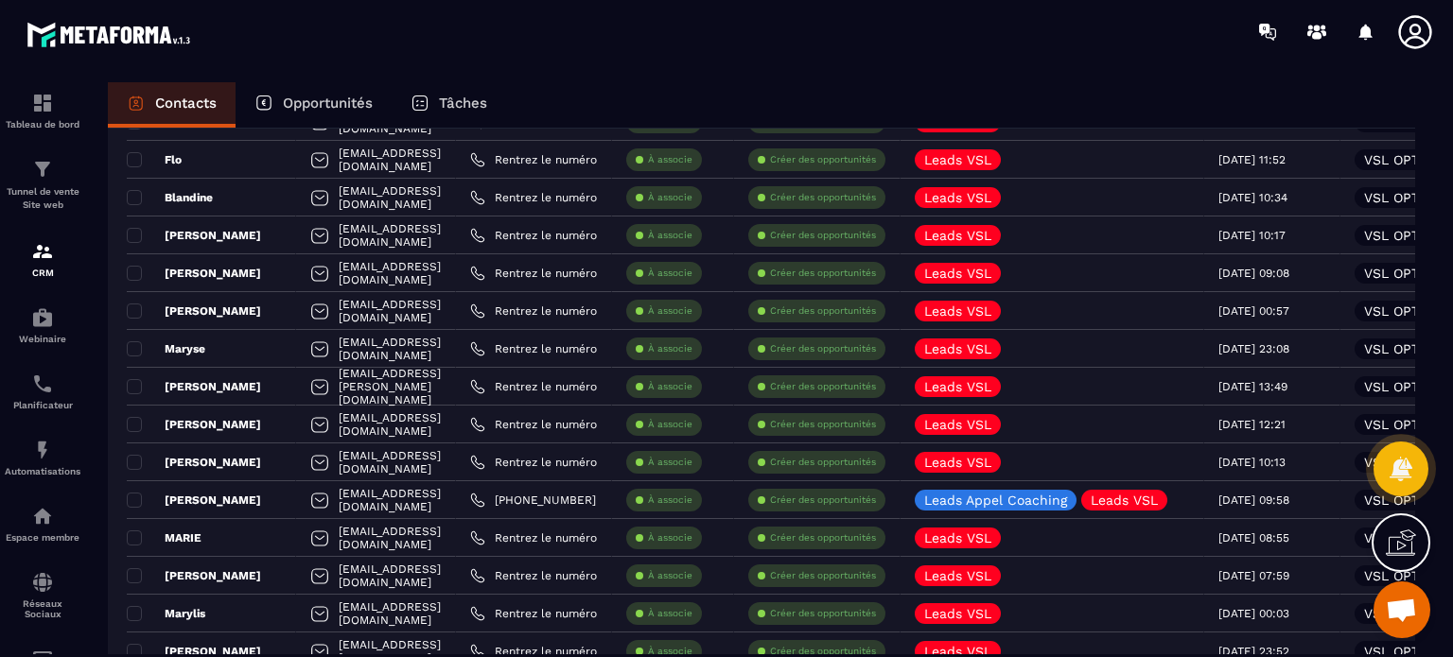
scroll to position [3216, 0]
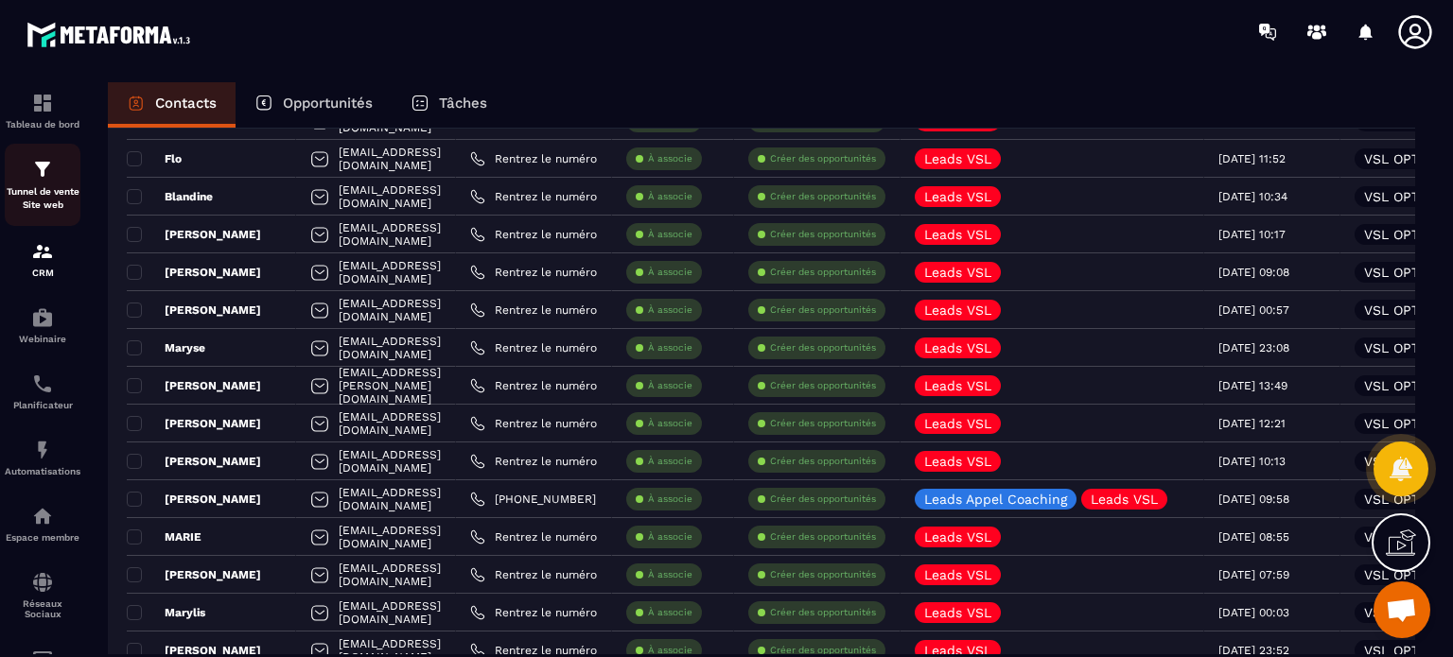
click at [35, 179] on img at bounding box center [42, 169] width 23 height 23
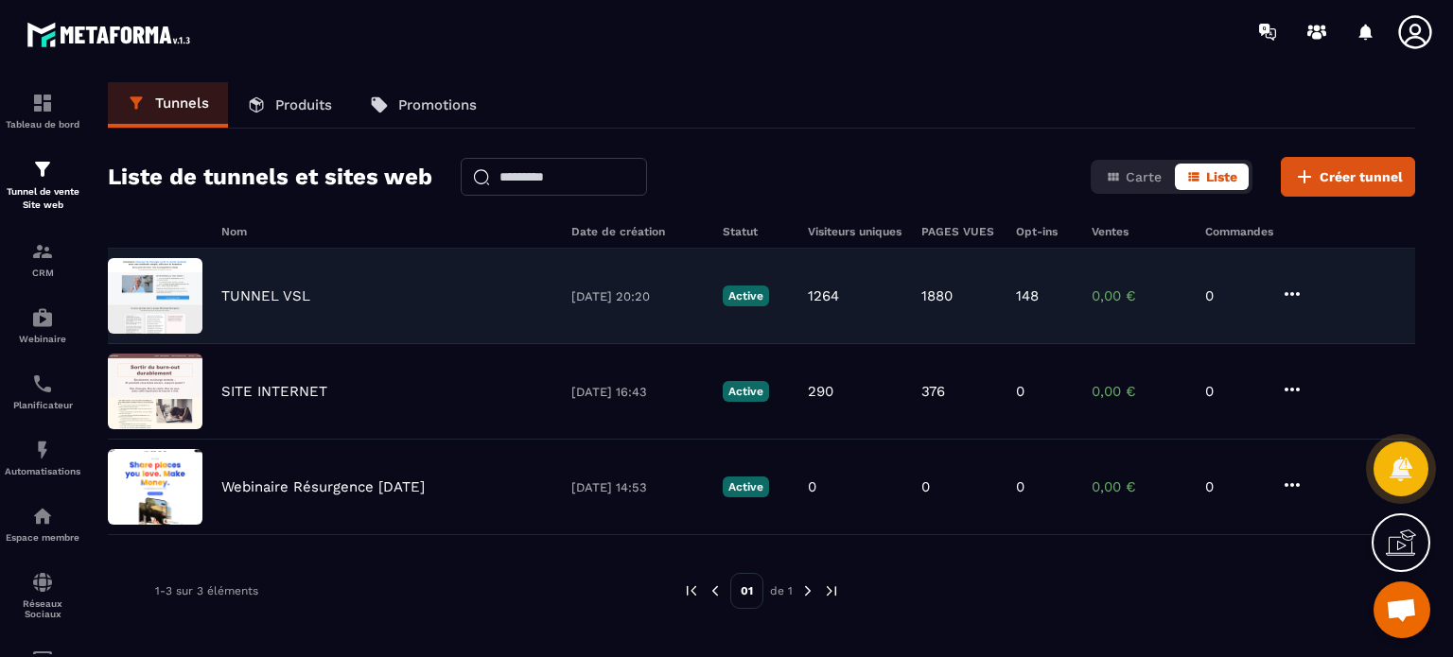
click at [250, 294] on p "TUNNEL VSL" at bounding box center [265, 296] width 89 height 17
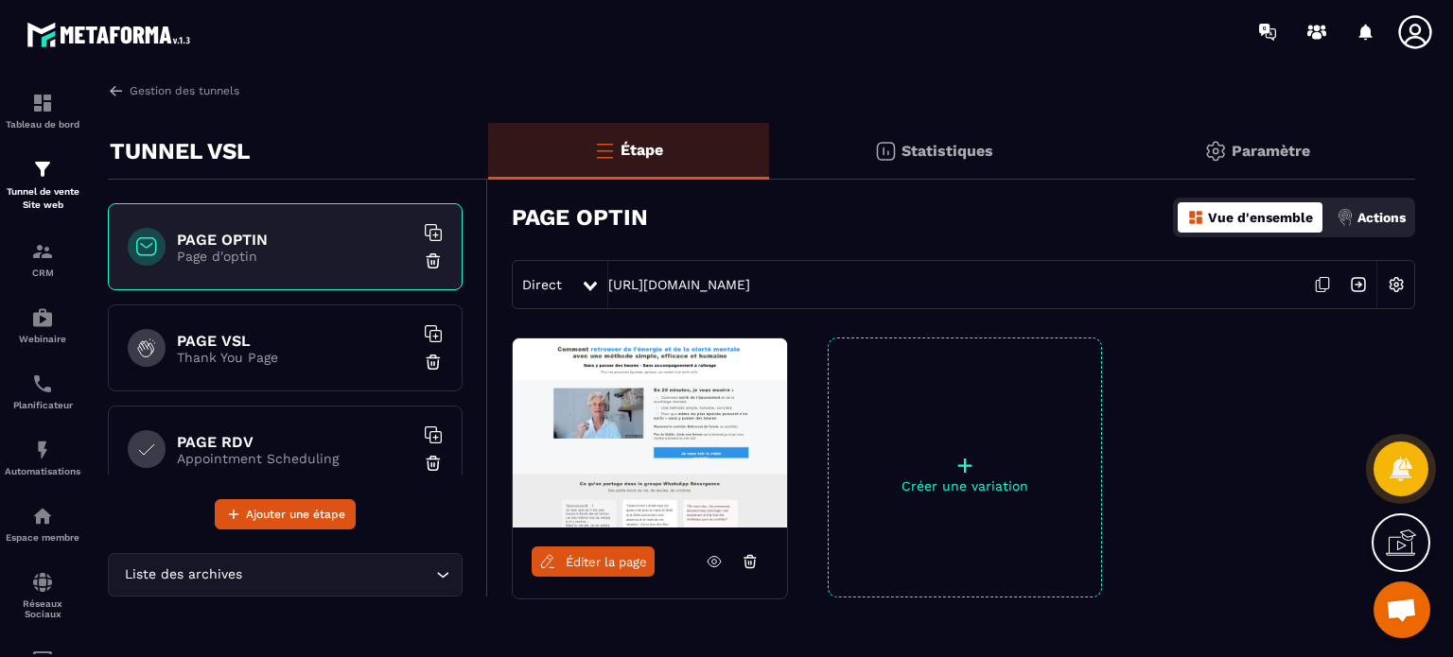
click at [1296, 158] on p "Paramètre" at bounding box center [1271, 151] width 79 height 18
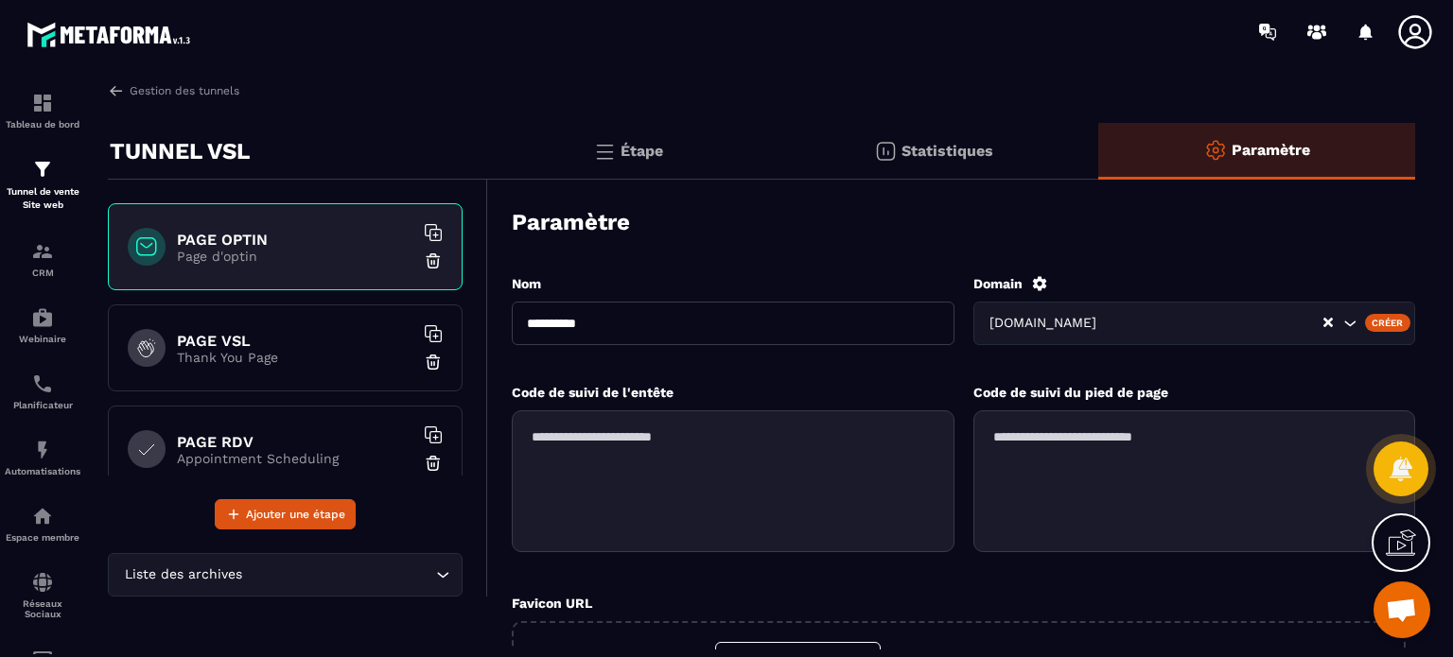
click at [972, 155] on p "Statistiques" at bounding box center [948, 151] width 92 height 18
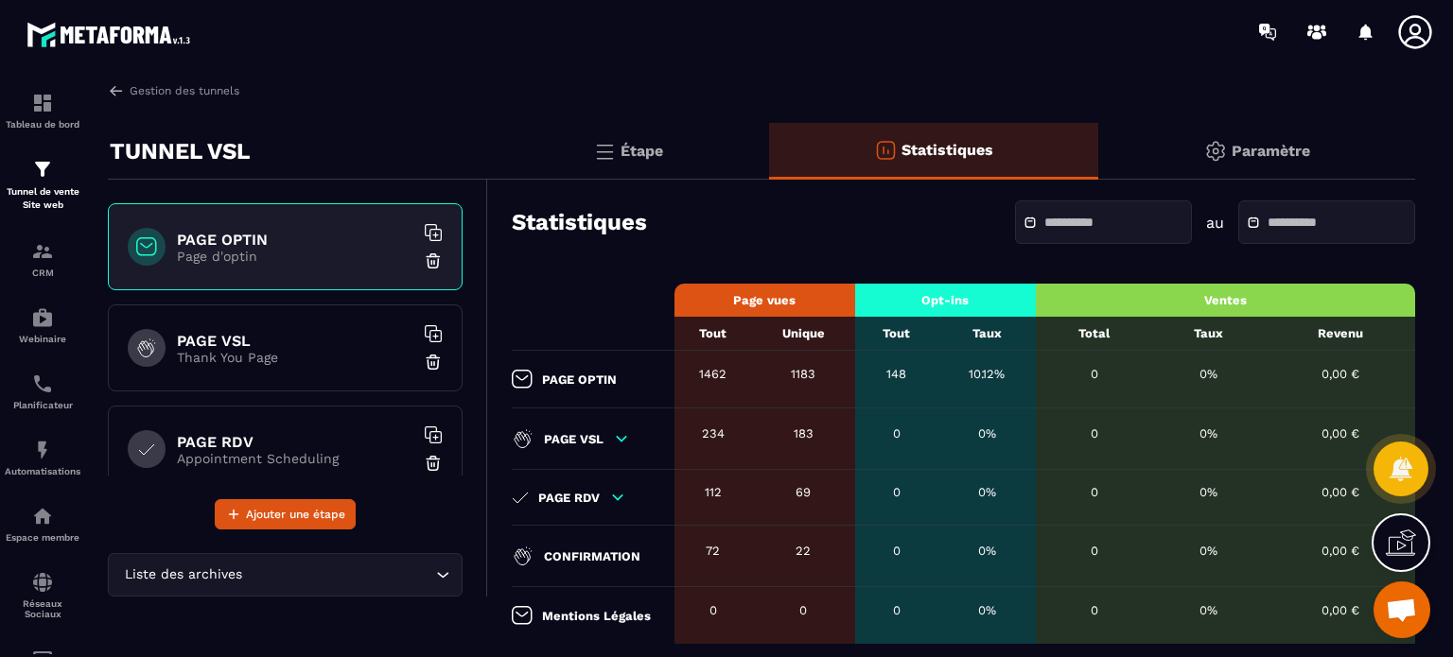
click at [1025, 236] on div at bounding box center [1103, 223] width 177 height 44
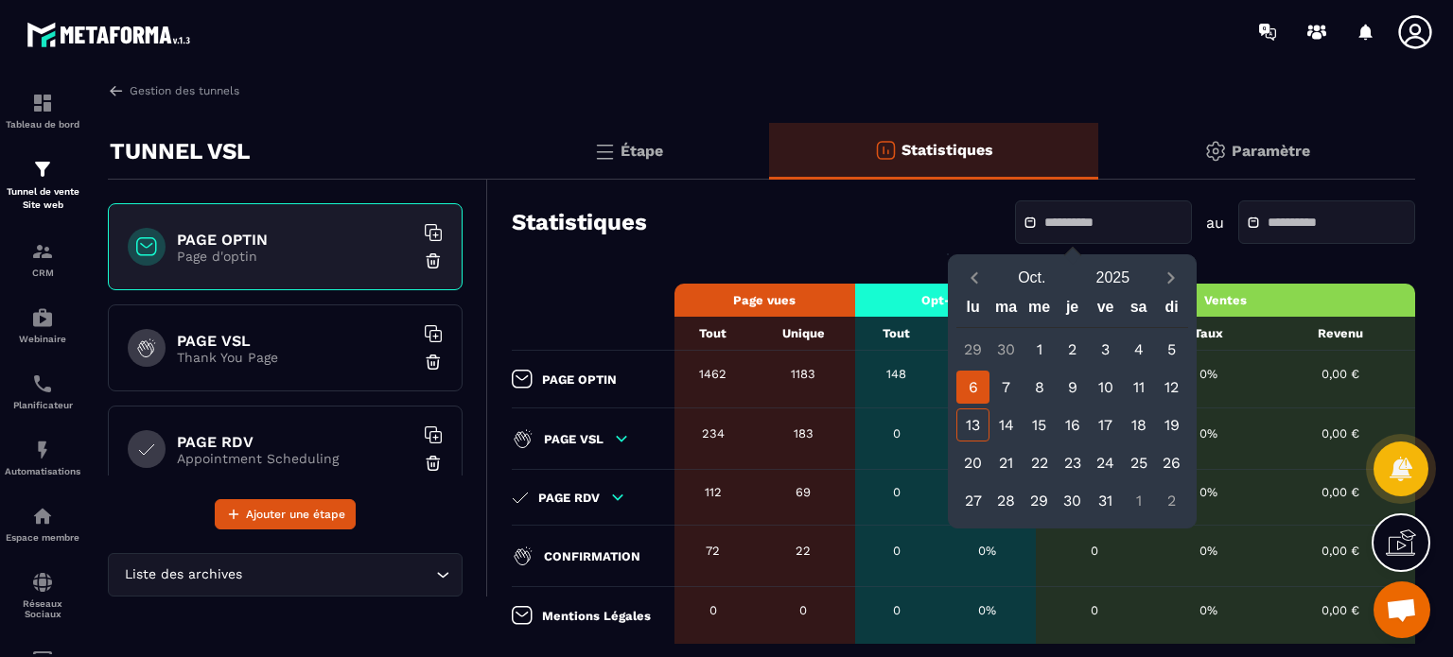
click at [969, 389] on div "6" at bounding box center [972, 387] width 33 height 33
type input "**********"
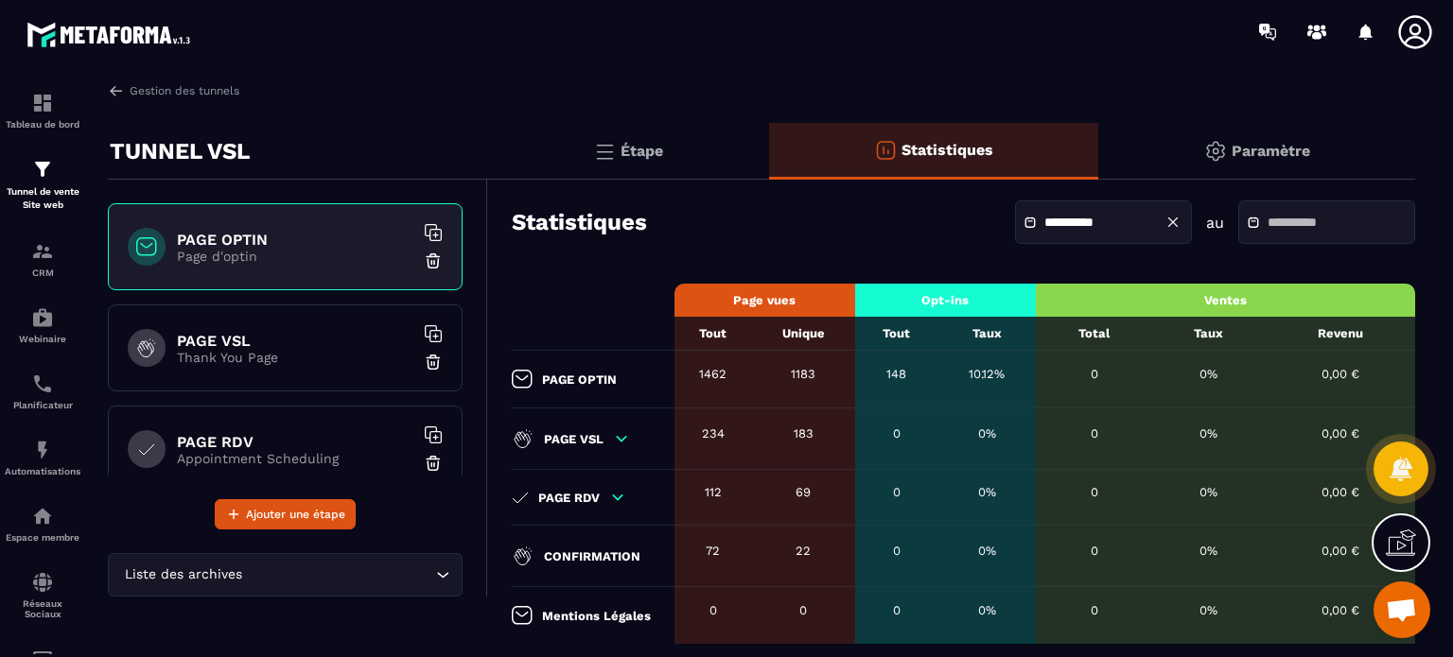
click at [1252, 233] on div at bounding box center [1326, 223] width 177 height 44
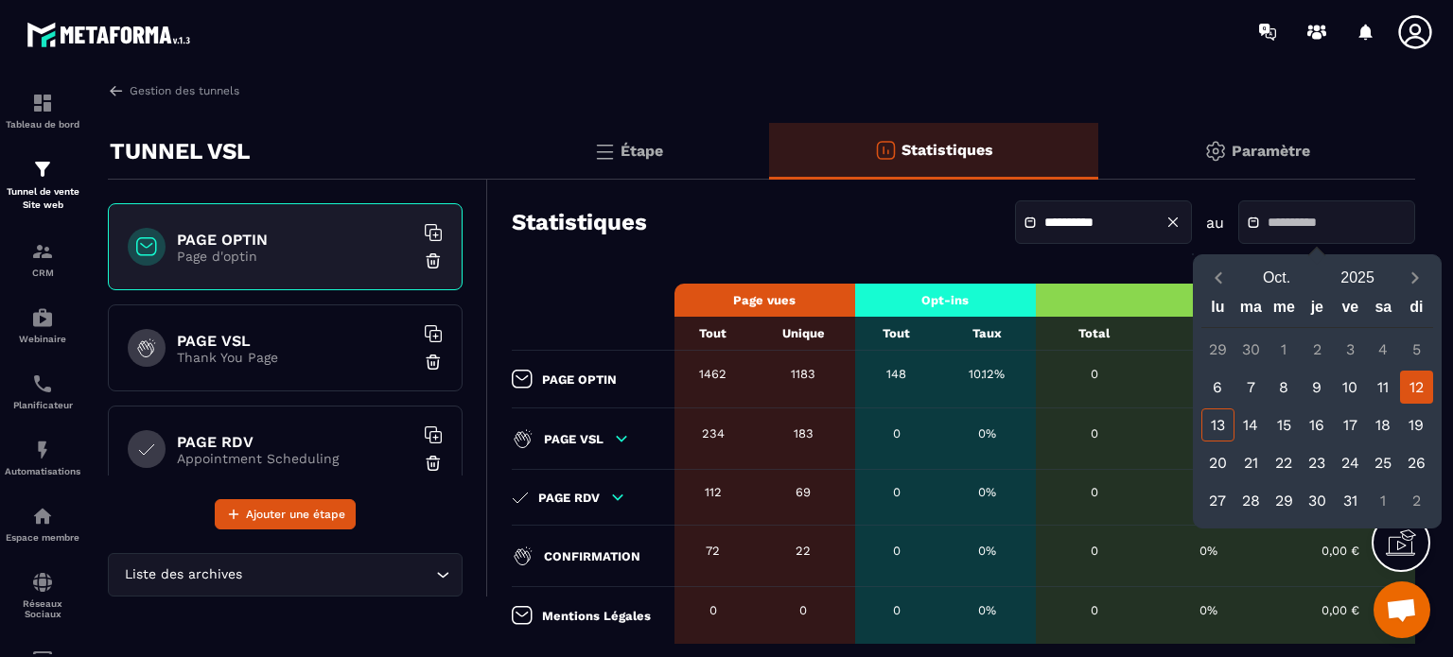
click at [1403, 392] on div "12" at bounding box center [1416, 387] width 33 height 33
type input "**********"
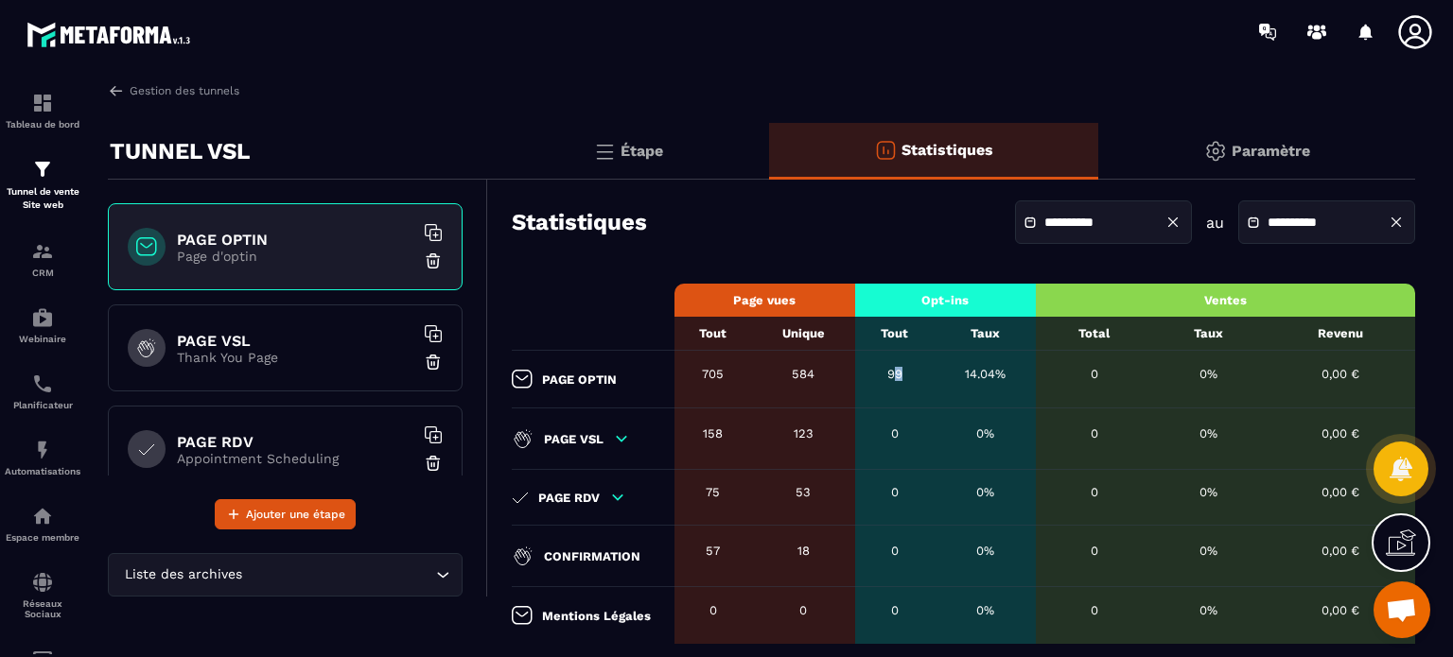
drag, startPoint x: 890, startPoint y: 377, endPoint x: 906, endPoint y: 374, distance: 16.5
click at [906, 374] on div "99" at bounding box center [895, 374] width 61 height 14
click at [18, 183] on div "Tunnel de vente Site web" at bounding box center [43, 185] width 76 height 54
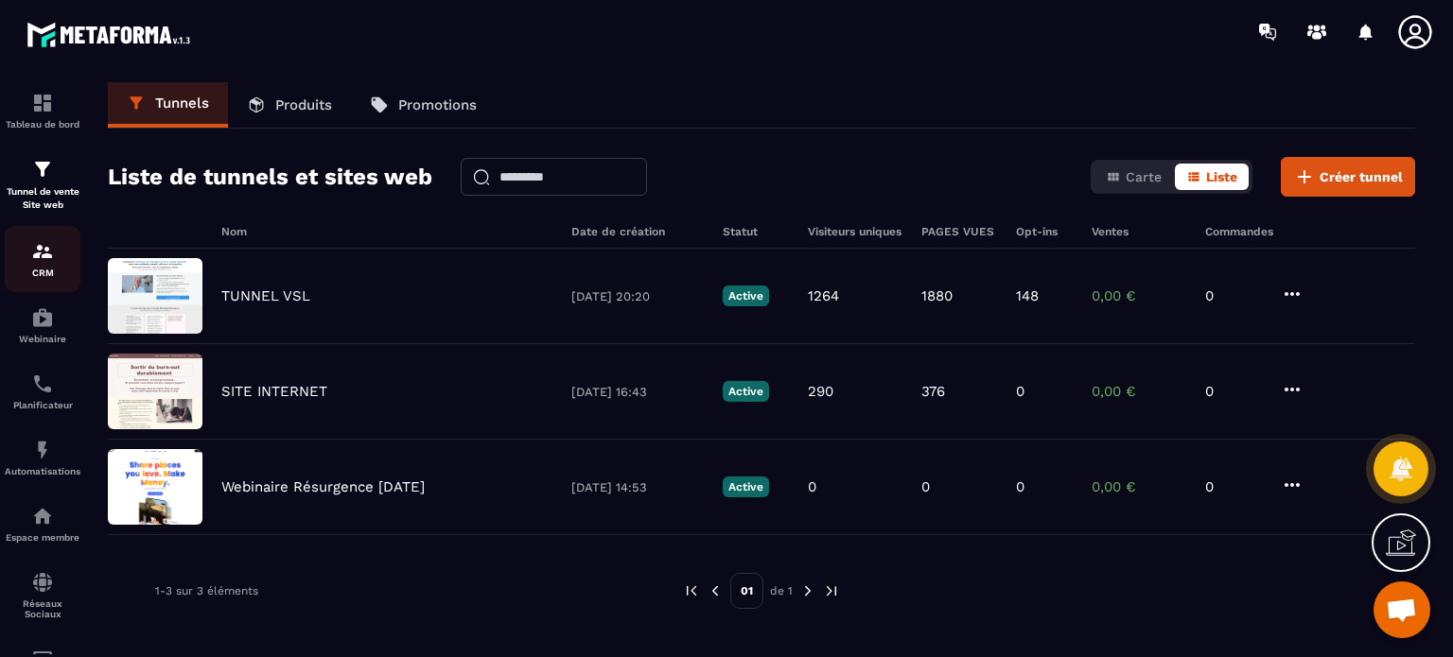
click at [37, 268] on p "CRM" at bounding box center [43, 273] width 76 height 10
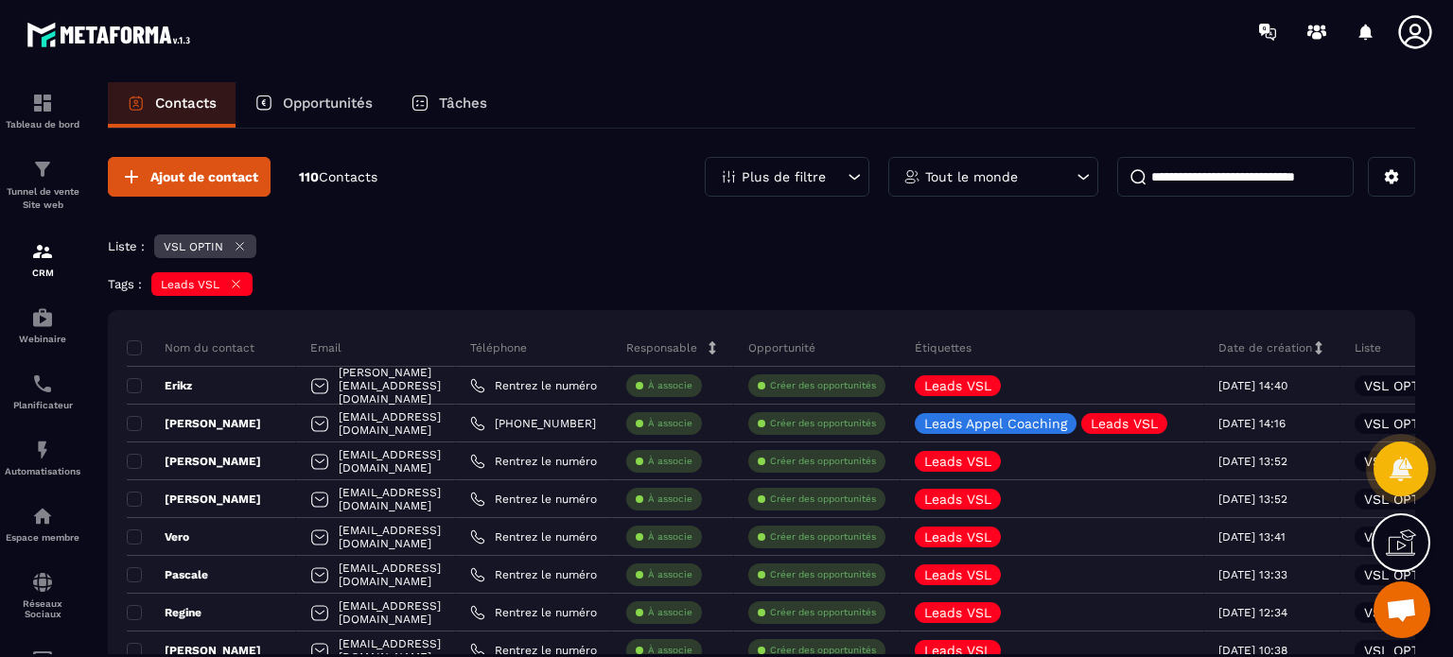
click at [779, 164] on div "Plus de filtre" at bounding box center [787, 177] width 165 height 40
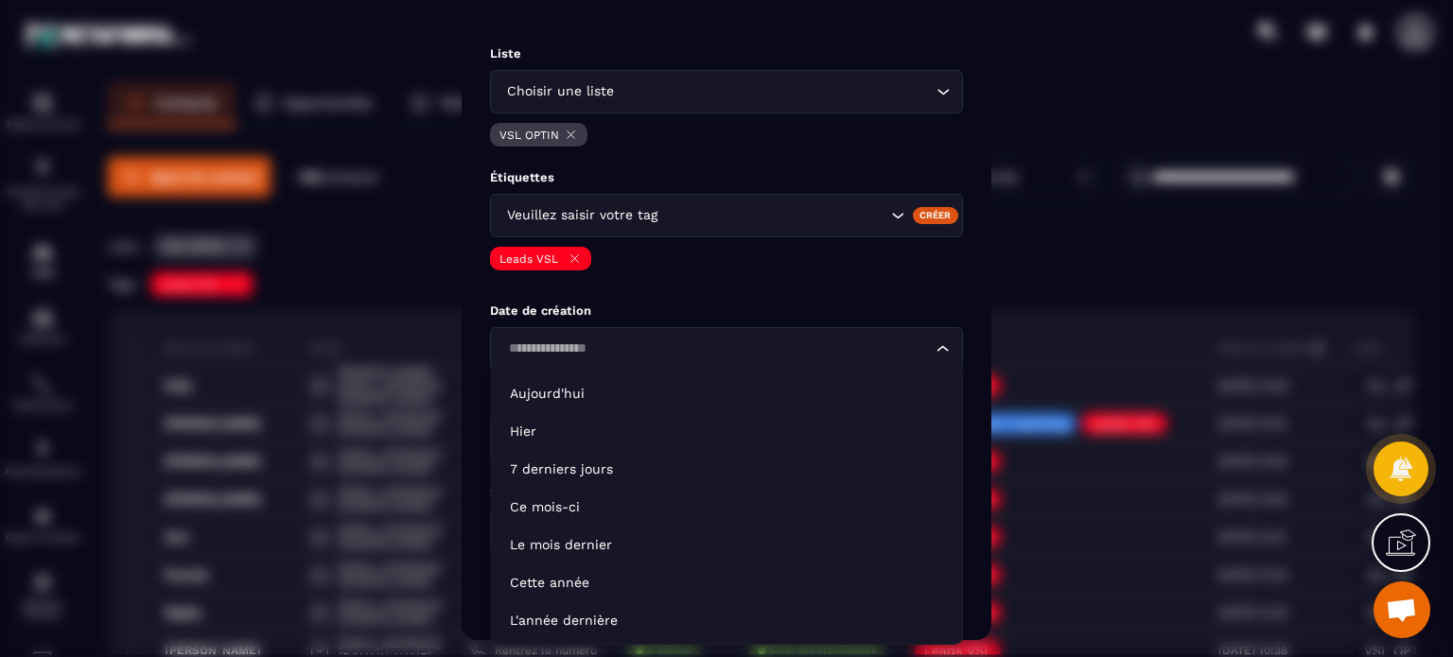
click at [551, 336] on div "Loading..." at bounding box center [726, 349] width 473 height 44
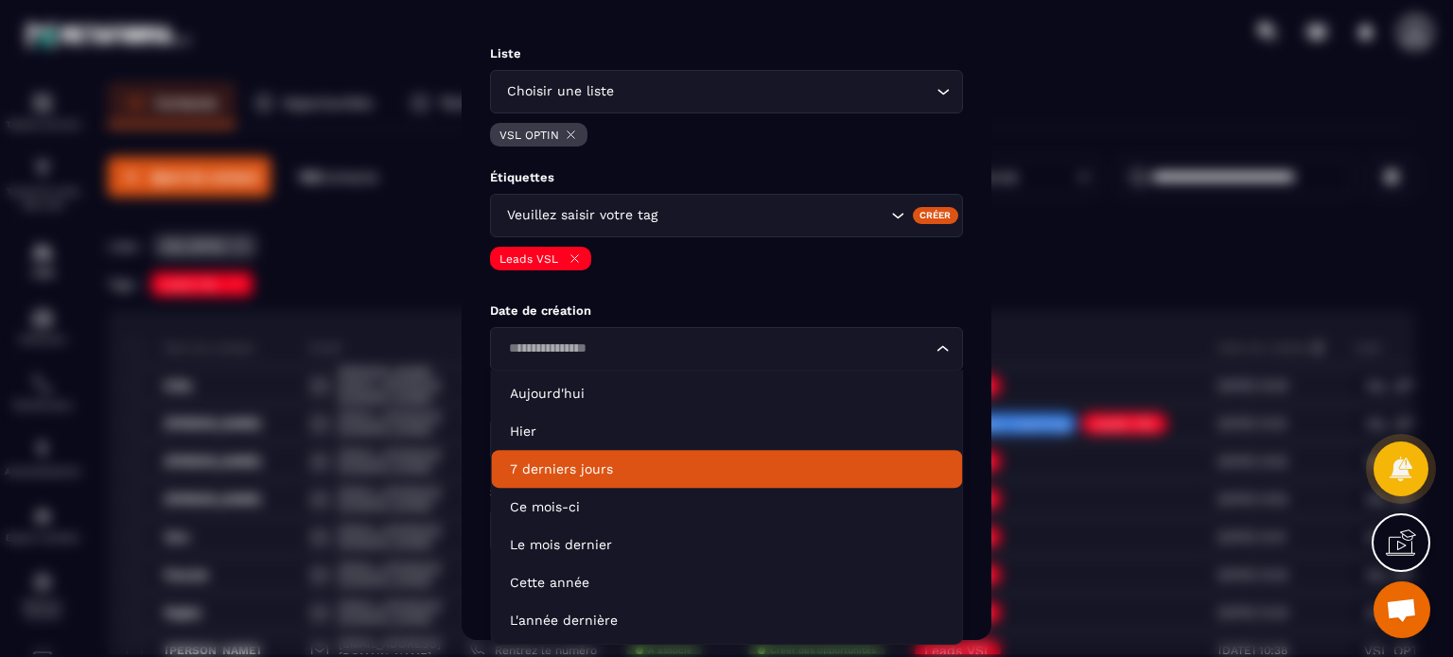
click at [583, 480] on li "7 derniers jours" at bounding box center [726, 469] width 471 height 38
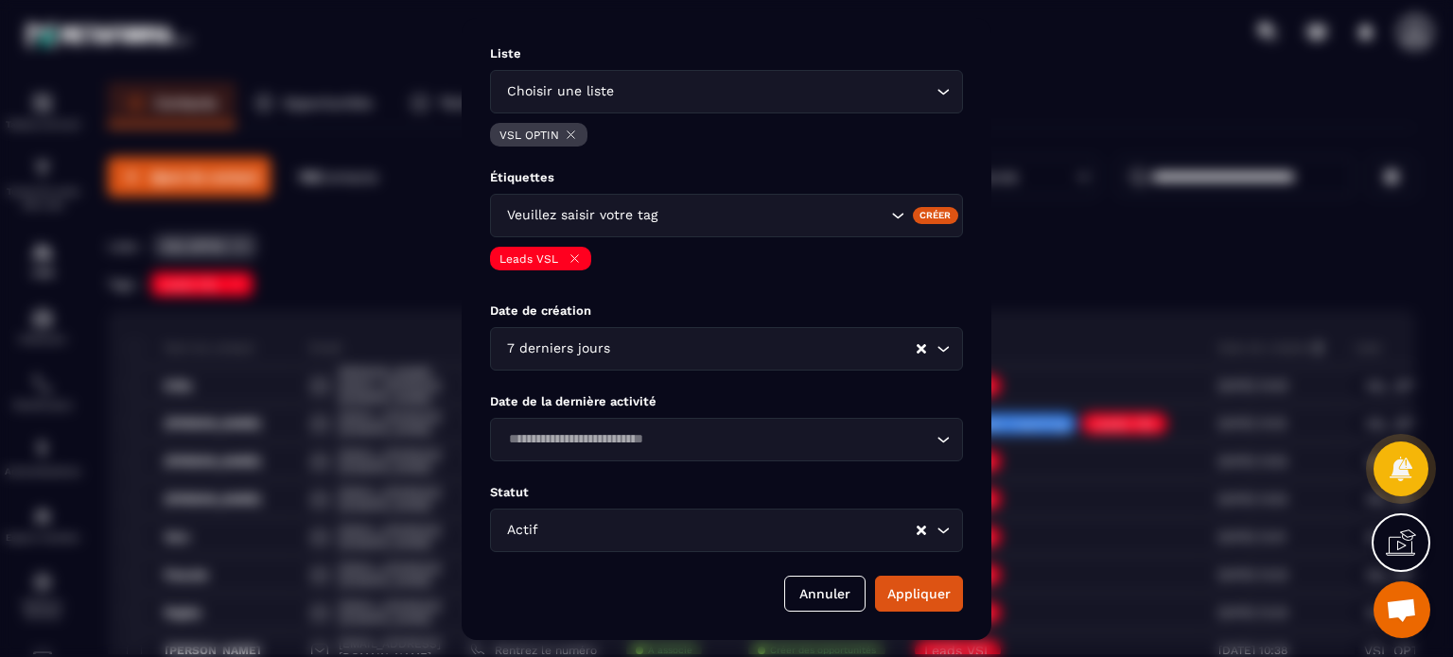
click at [674, 429] on div "Loading..." at bounding box center [726, 440] width 473 height 44
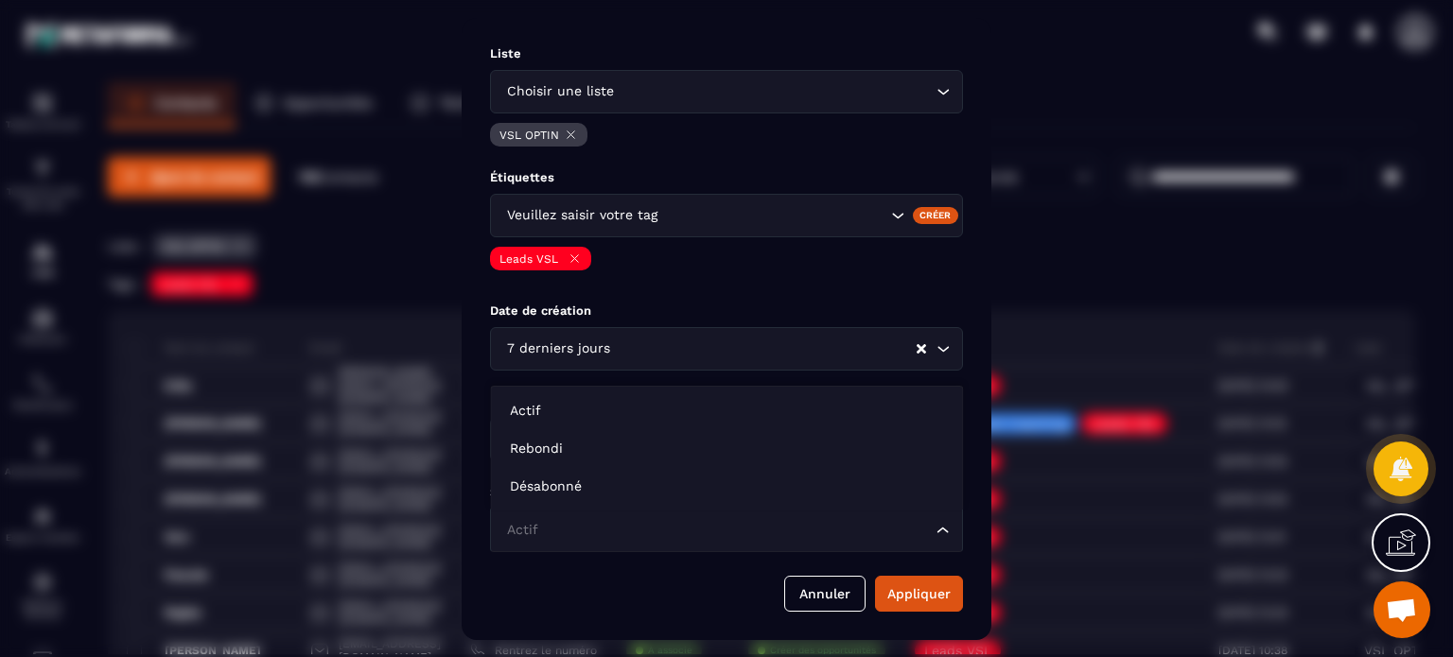
click at [601, 528] on input "Search for option" at bounding box center [716, 530] width 429 height 21
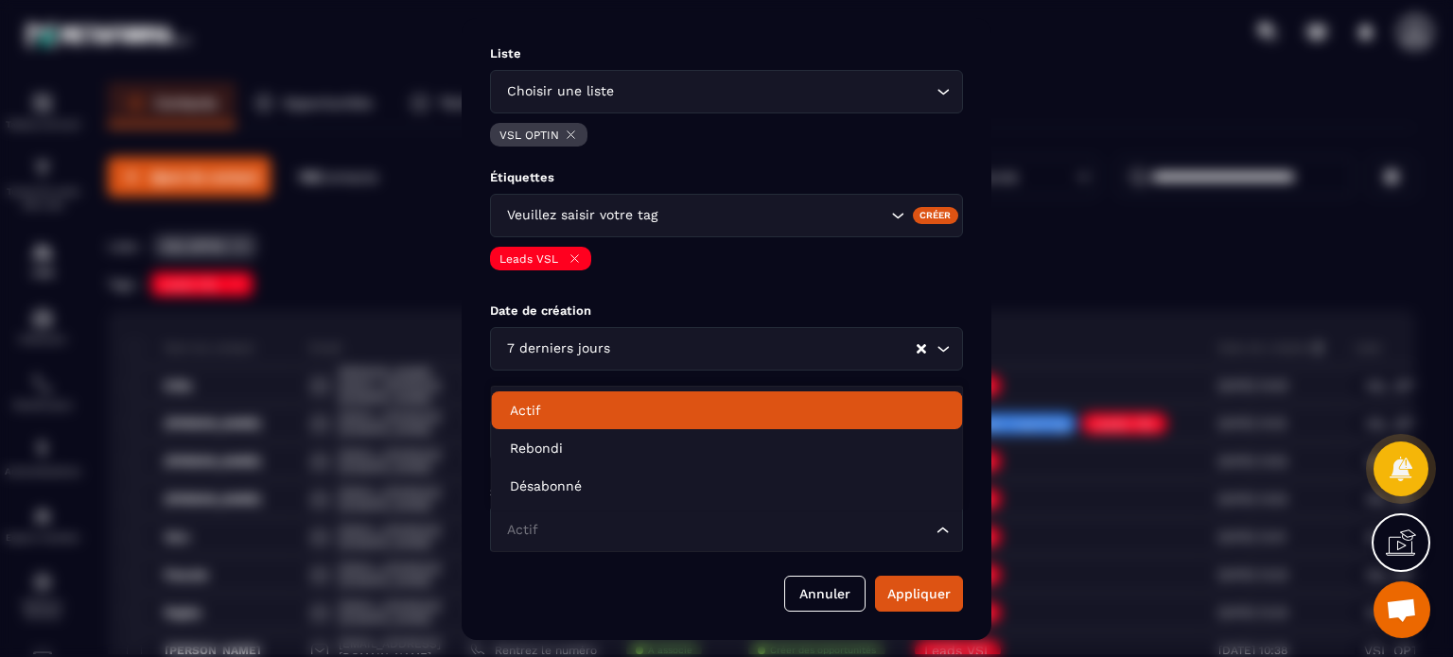
click at [726, 292] on div "Liste Choisir une liste Loading... VSL OPTIN Étiquettes Veuillez saisir votre t…" at bounding box center [727, 329] width 530 height 622
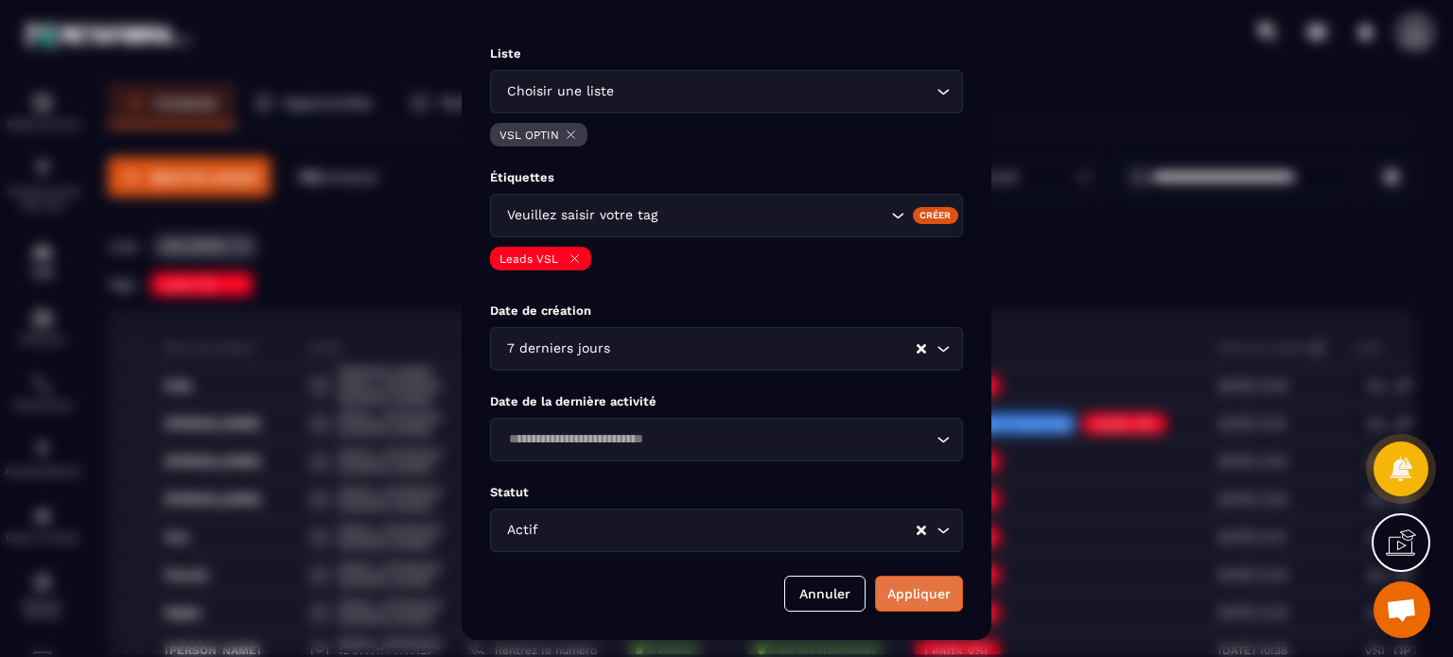
click at [928, 594] on button "Appliquer" at bounding box center [919, 594] width 88 height 36
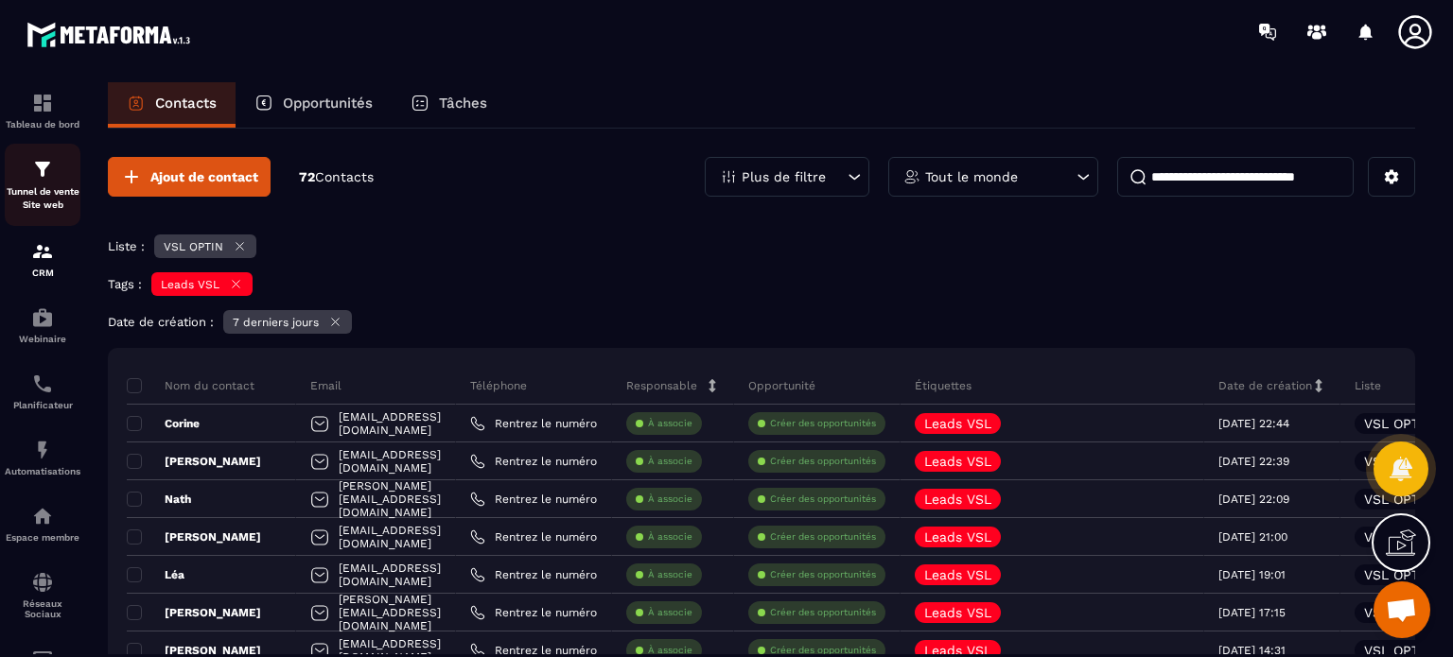
click at [54, 212] on p "Tunnel de vente Site web" at bounding box center [43, 198] width 76 height 26
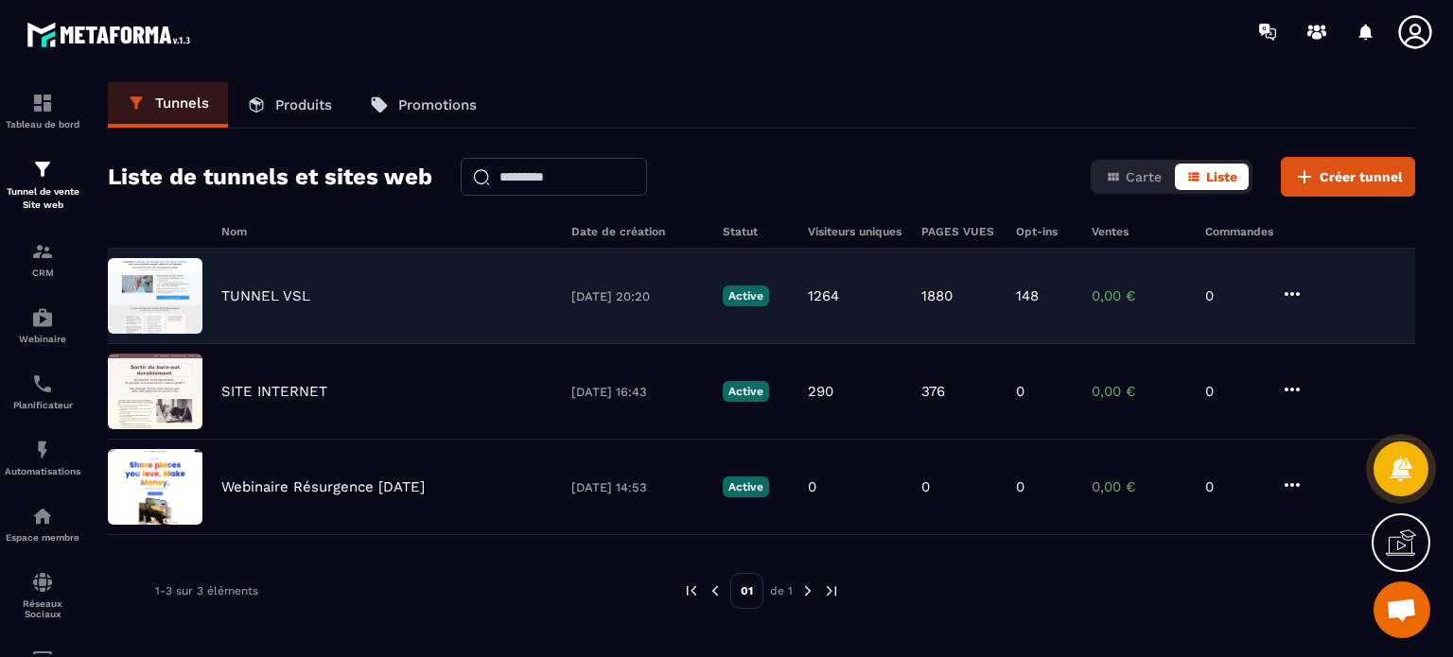
click at [288, 290] on p "TUNNEL VSL" at bounding box center [265, 296] width 89 height 17
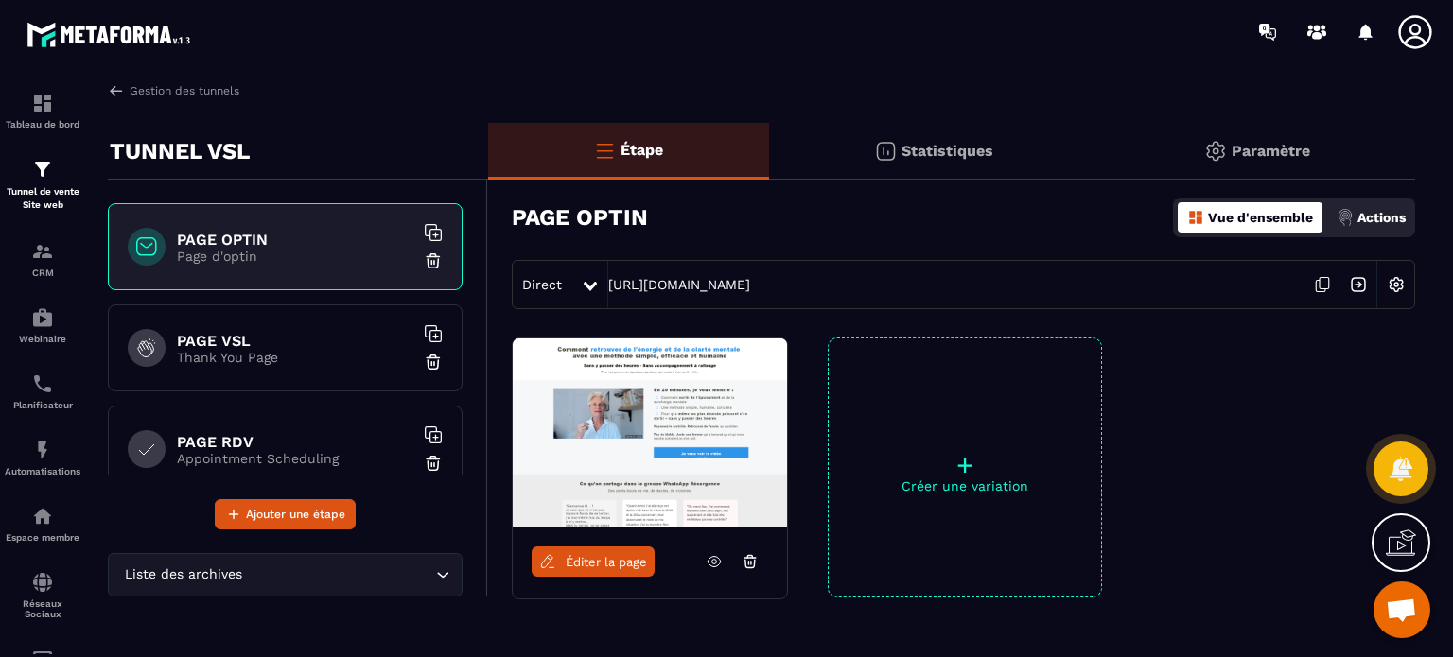
click at [1257, 155] on p "Paramètre" at bounding box center [1271, 151] width 79 height 18
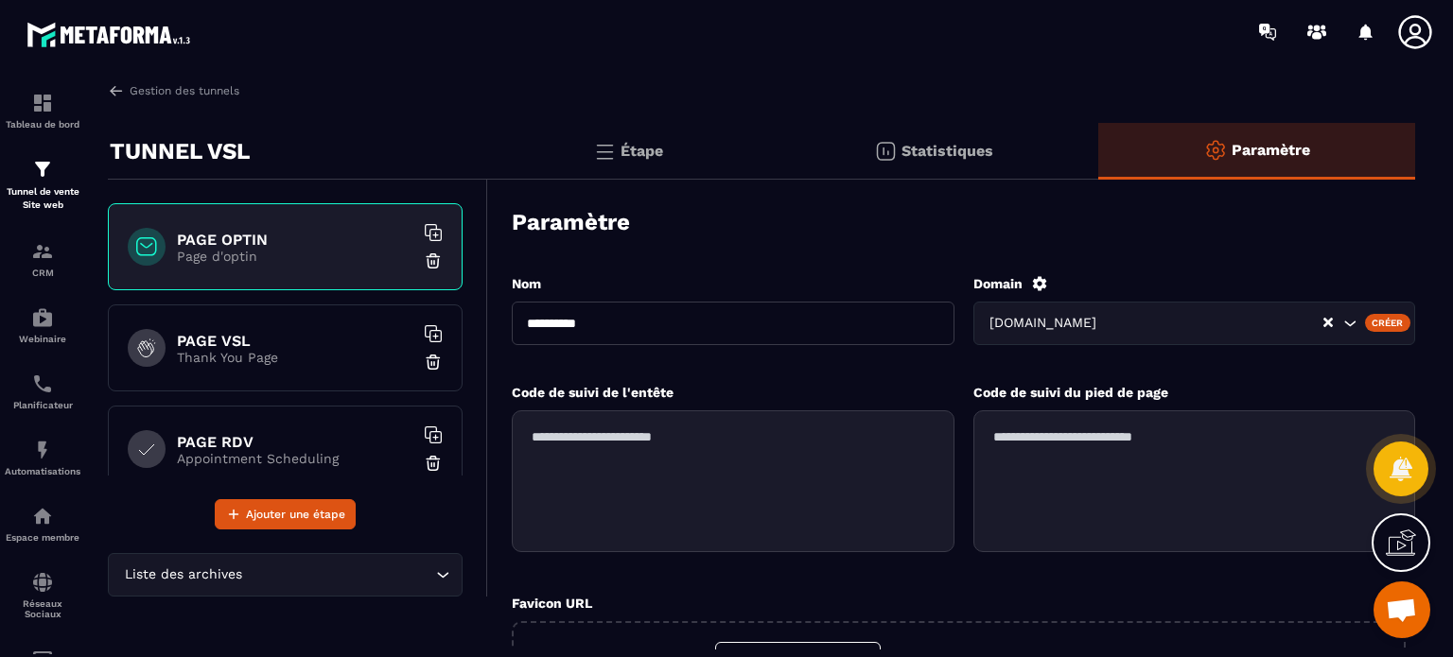
click at [685, 150] on div "Étape" at bounding box center [628, 151] width 281 height 57
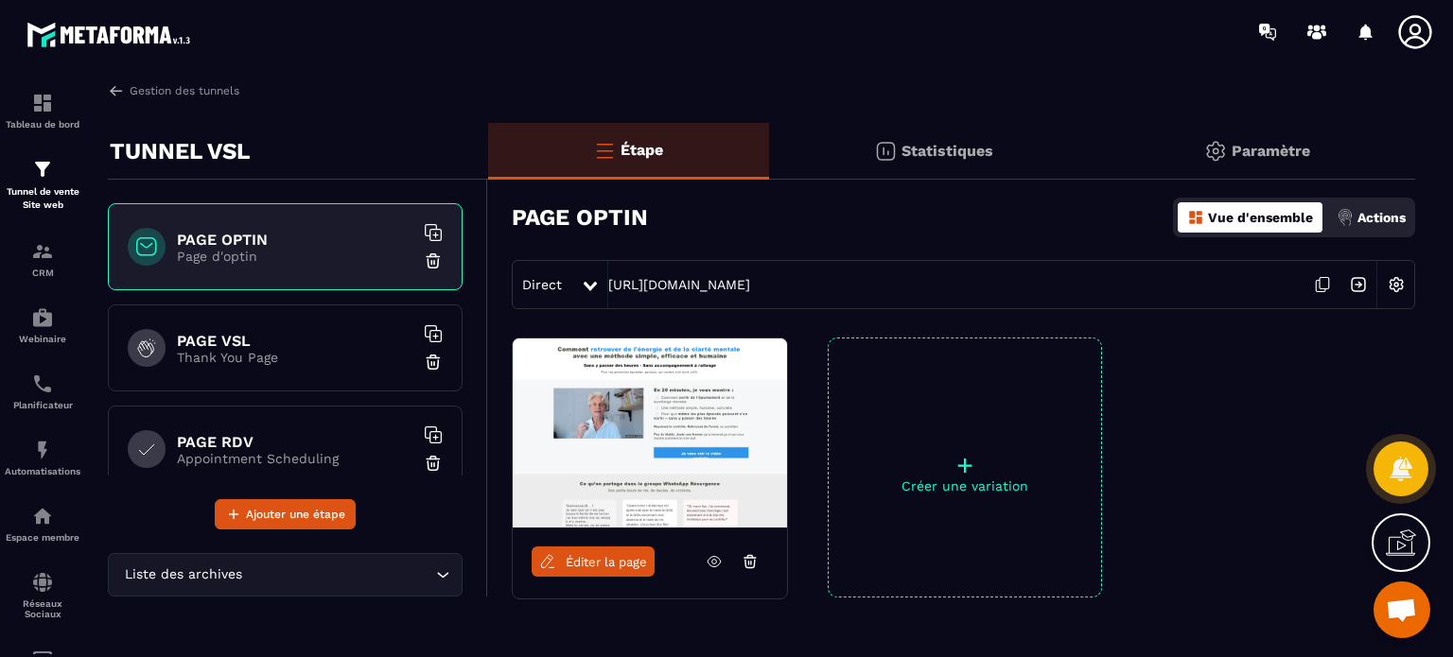
click at [980, 137] on div "Statistiques" at bounding box center [934, 151] width 330 height 57
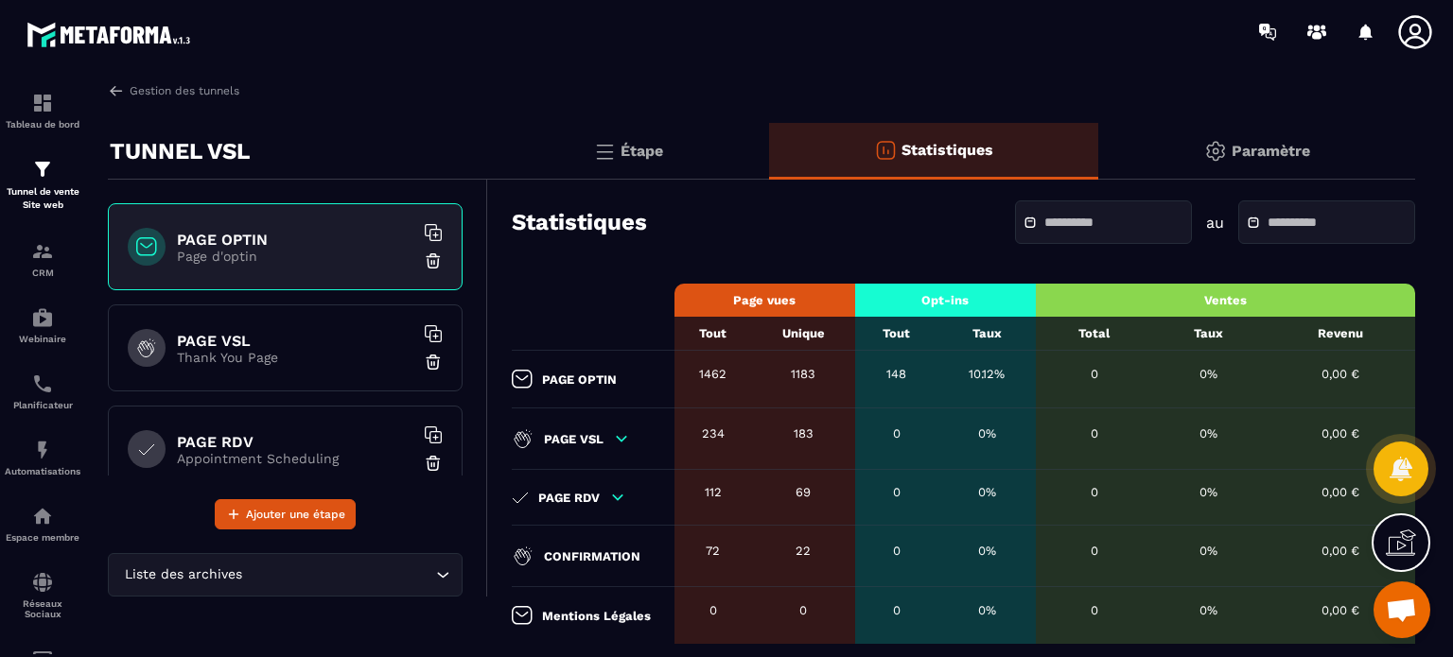
click at [1074, 223] on input "text" at bounding box center [1110, 223] width 132 height 14
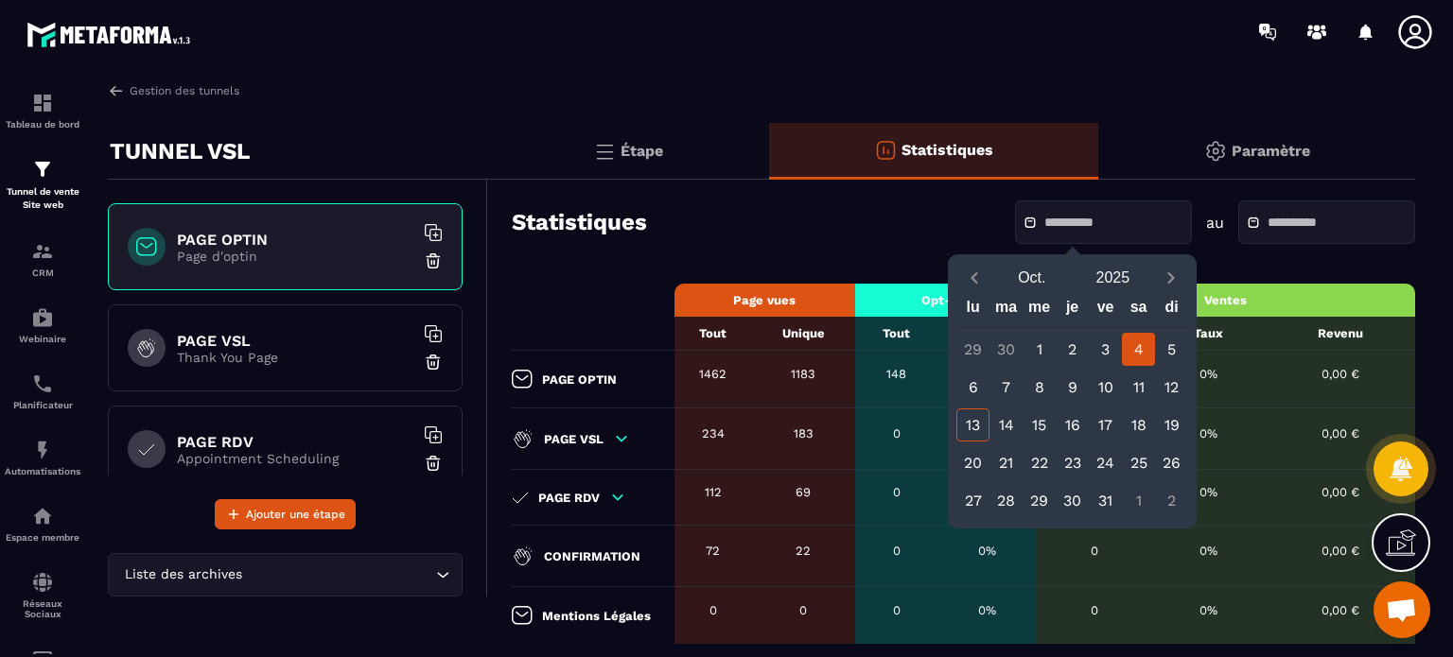
click at [1140, 348] on div "4" at bounding box center [1138, 349] width 33 height 33
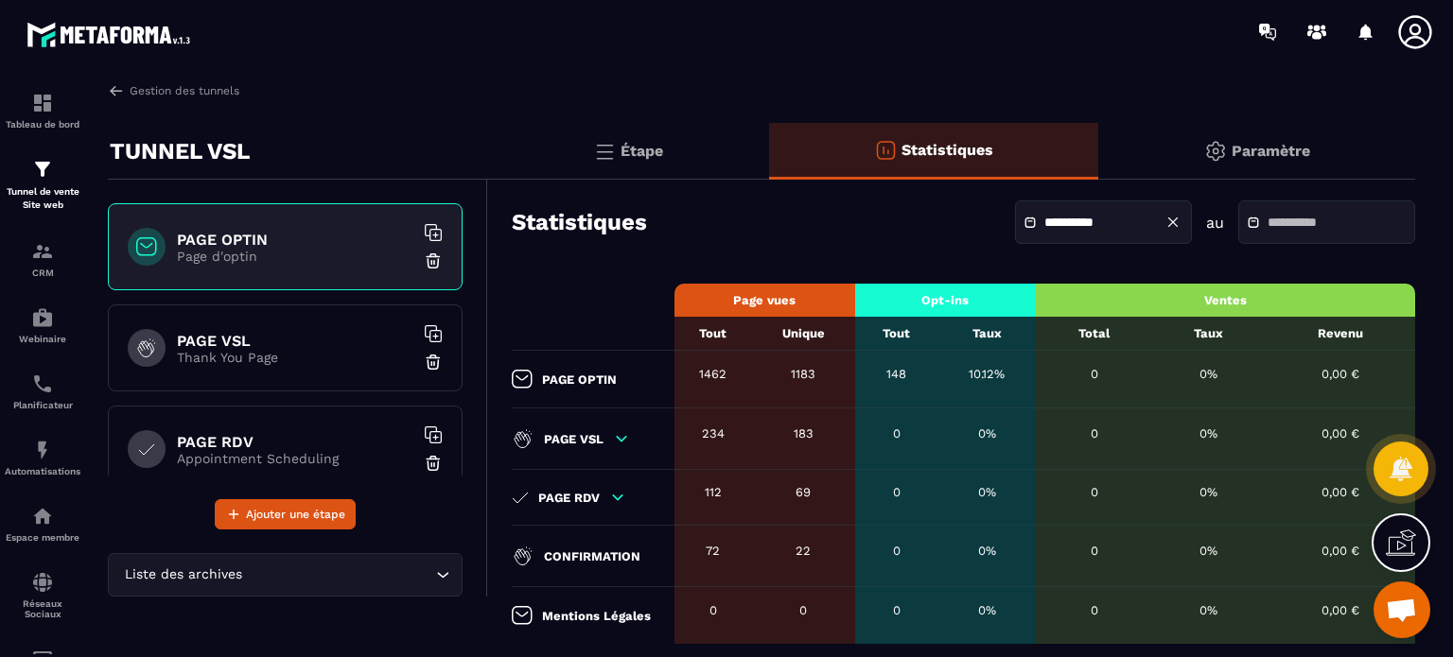
click at [1087, 218] on input "**********" at bounding box center [1110, 223] width 132 height 14
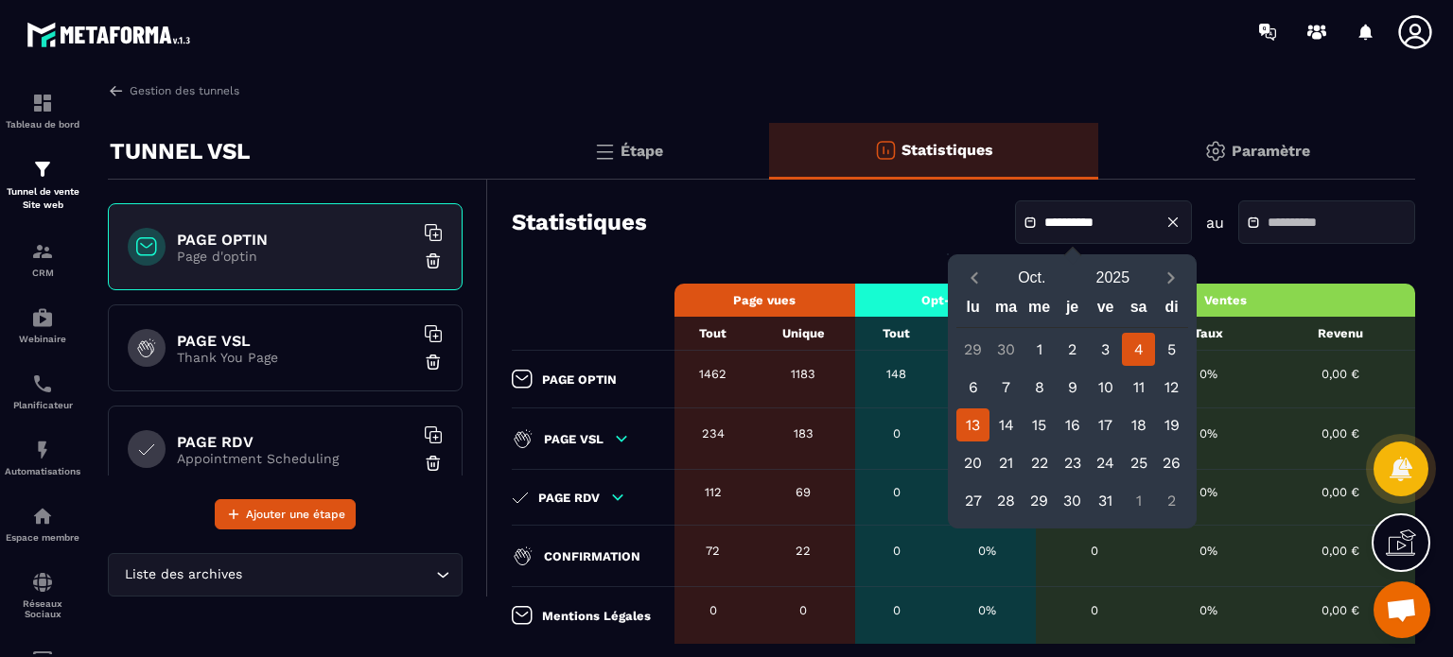
click at [972, 429] on div "13" at bounding box center [972, 425] width 33 height 33
type input "**********"
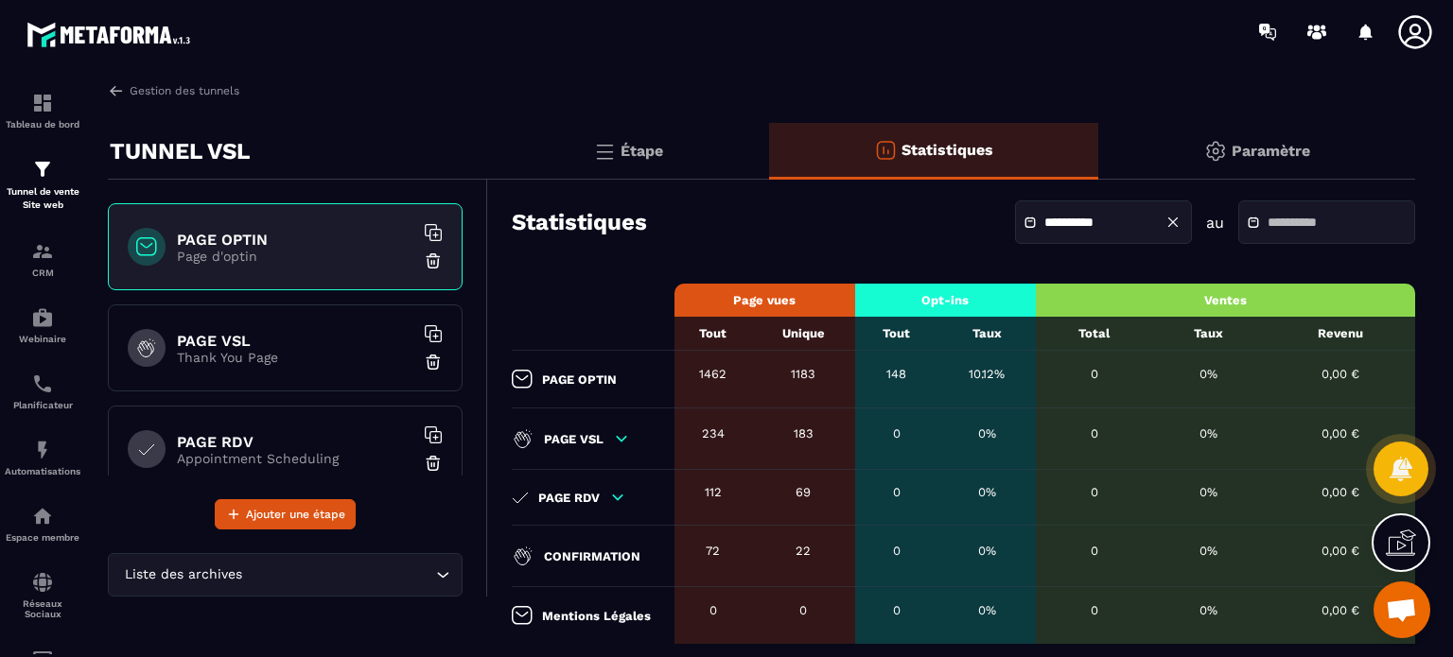
click at [1283, 211] on div at bounding box center [1326, 223] width 177 height 44
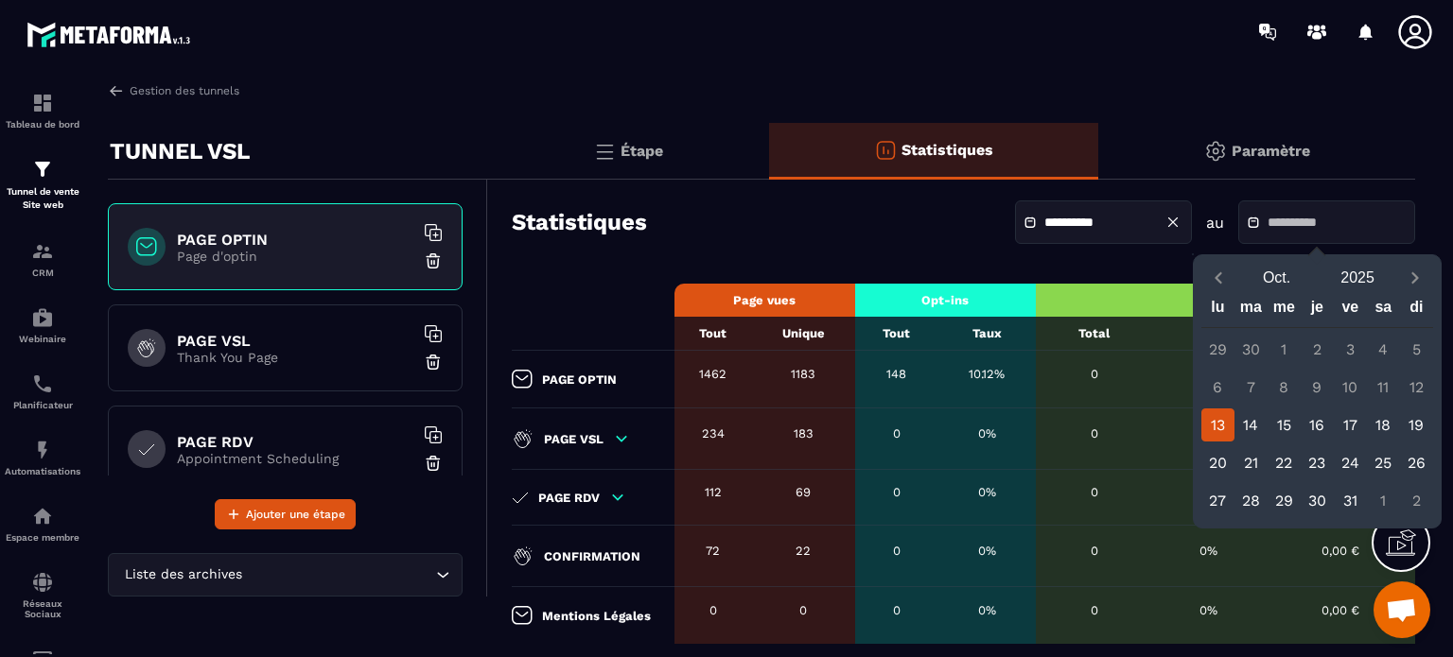
click at [1217, 424] on div "13" at bounding box center [1217, 425] width 33 height 33
type input "**********"
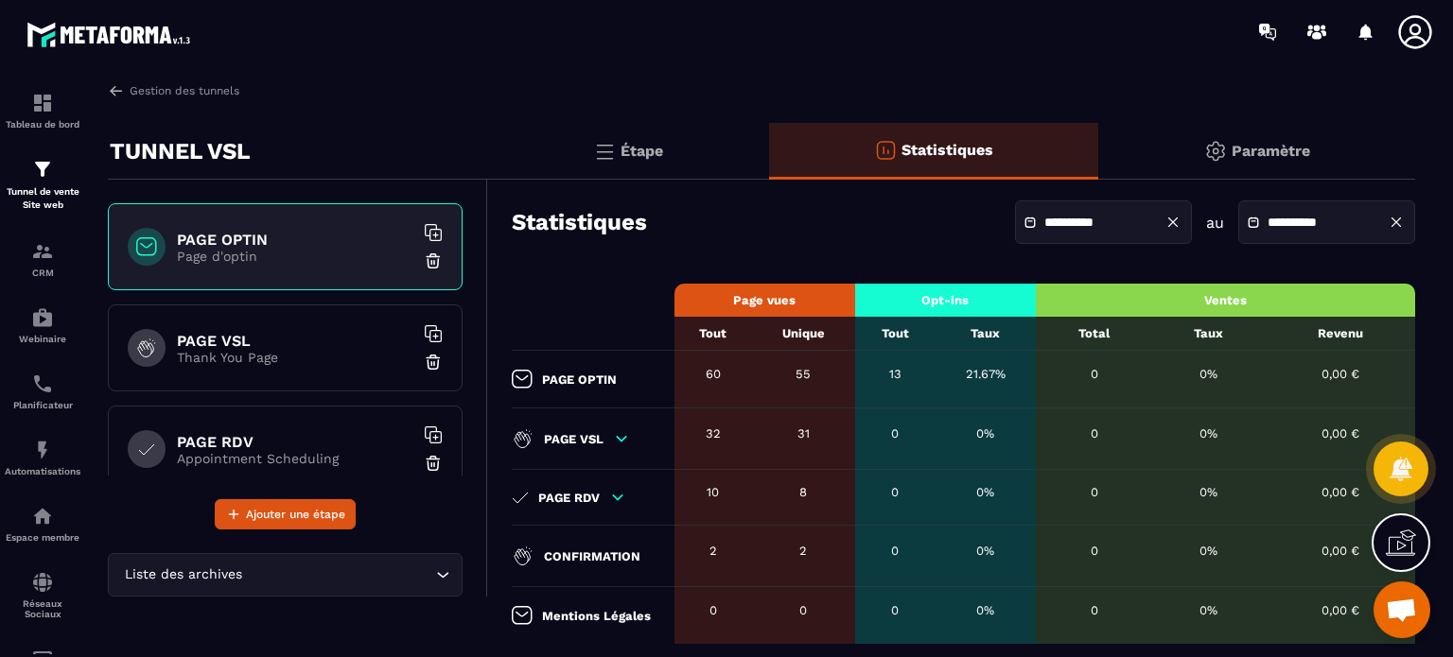
click at [776, 234] on div "**********" at bounding box center [963, 222] width 903 height 66
drag, startPoint x: 898, startPoint y: 374, endPoint x: 886, endPoint y: 377, distance: 12.0
click at [886, 377] on div "13" at bounding box center [895, 374] width 61 height 14
click at [891, 380] on div "13" at bounding box center [895, 374] width 61 height 14
drag, startPoint x: 813, startPoint y: 374, endPoint x: 795, endPoint y: 377, distance: 18.2
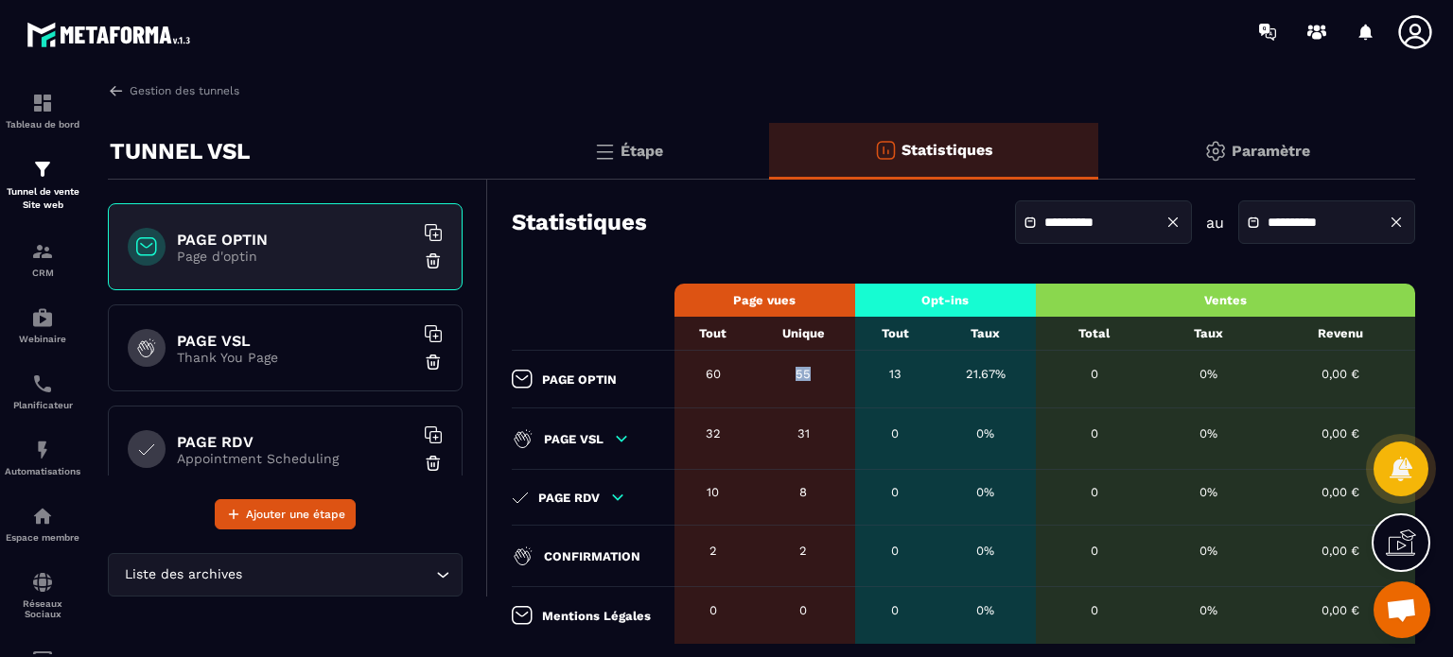
click at [795, 377] on div "55" at bounding box center [804, 374] width 84 height 14
drag, startPoint x: 888, startPoint y: 377, endPoint x: 905, endPoint y: 375, distance: 17.3
click at [905, 375] on div "13" at bounding box center [895, 374] width 61 height 14
click at [41, 260] on img at bounding box center [42, 251] width 23 height 23
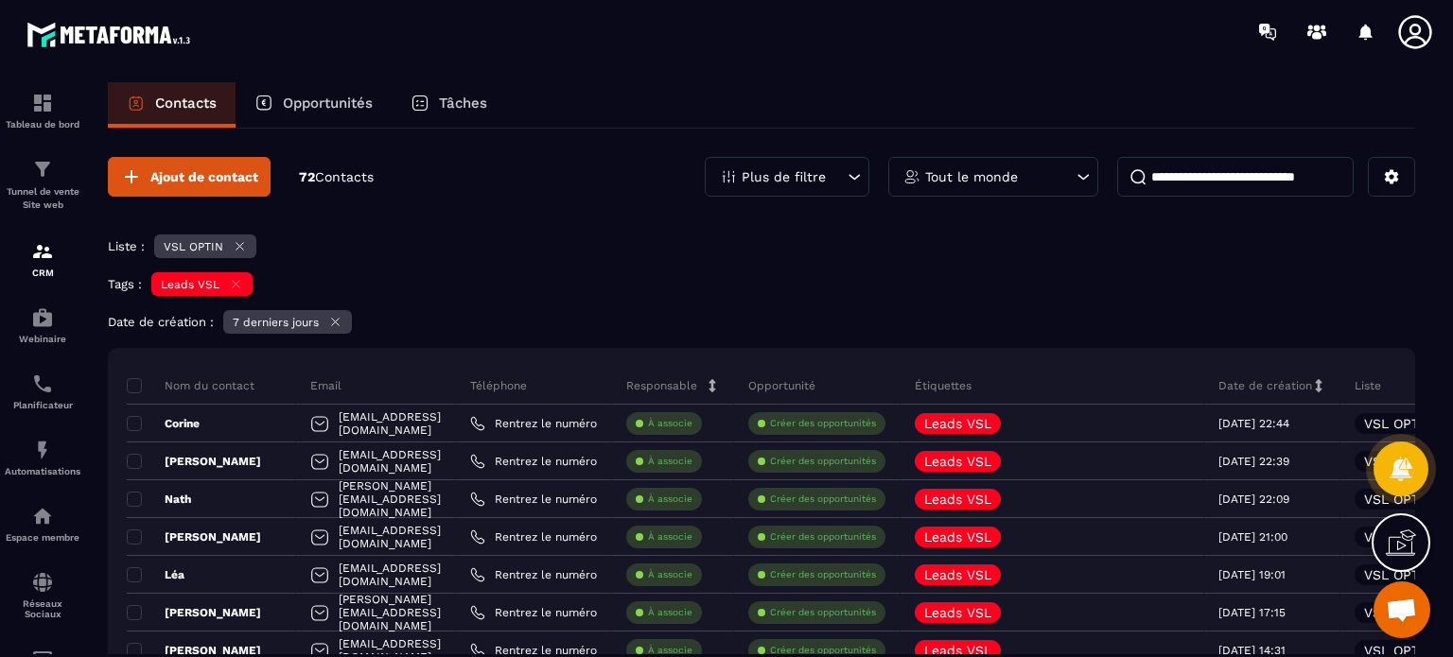
click at [243, 243] on icon at bounding box center [240, 246] width 14 height 14
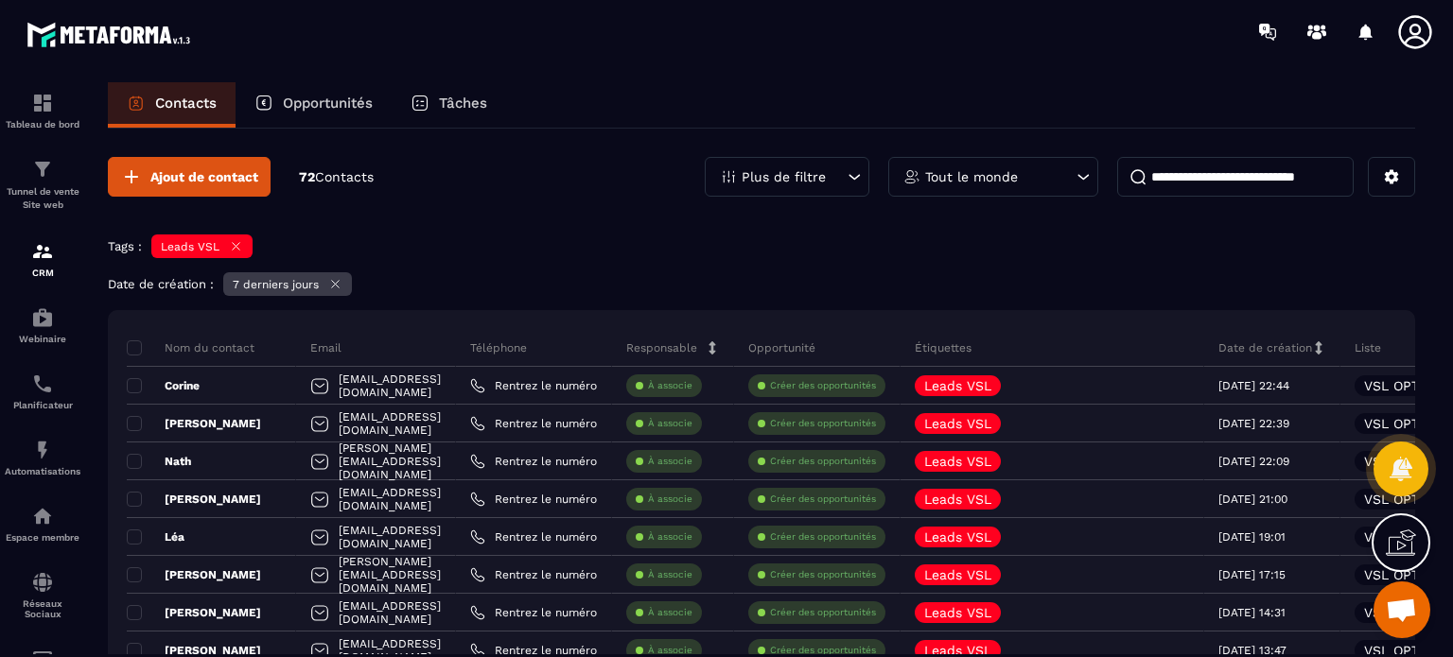
click at [231, 245] on icon at bounding box center [236, 246] width 14 height 14
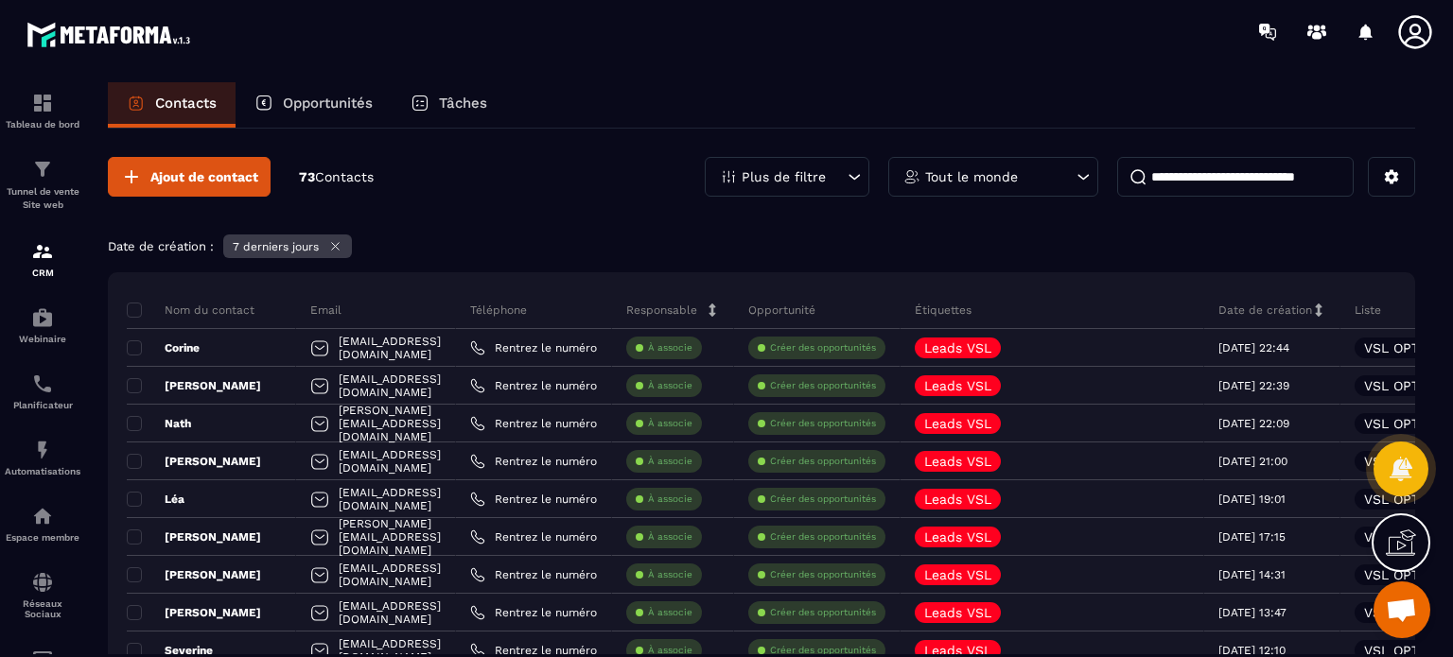
click at [334, 249] on icon at bounding box center [336, 247] width 8 height 8
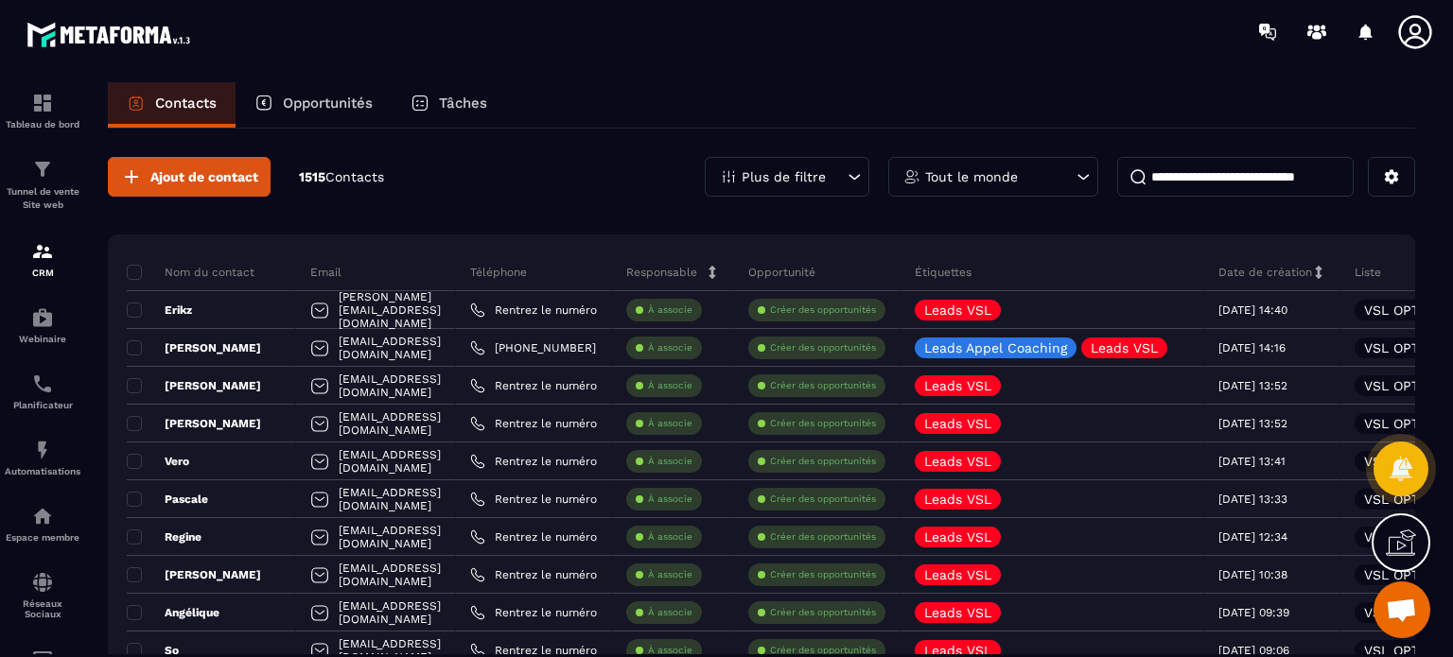
click at [530, 184] on div "Ajout de contact 1515 Contacts Plus de filtre Tout le monde" at bounding box center [761, 177] width 1307 height 40
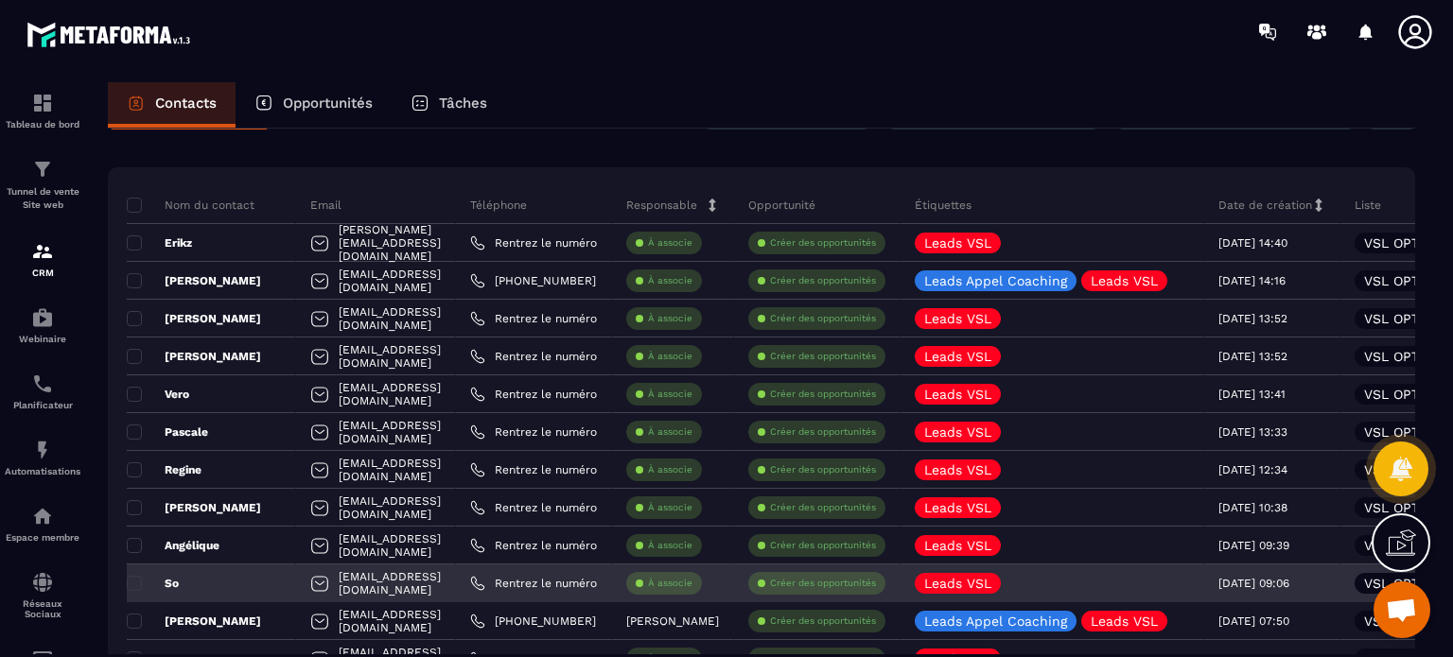
scroll to position [284, 0]
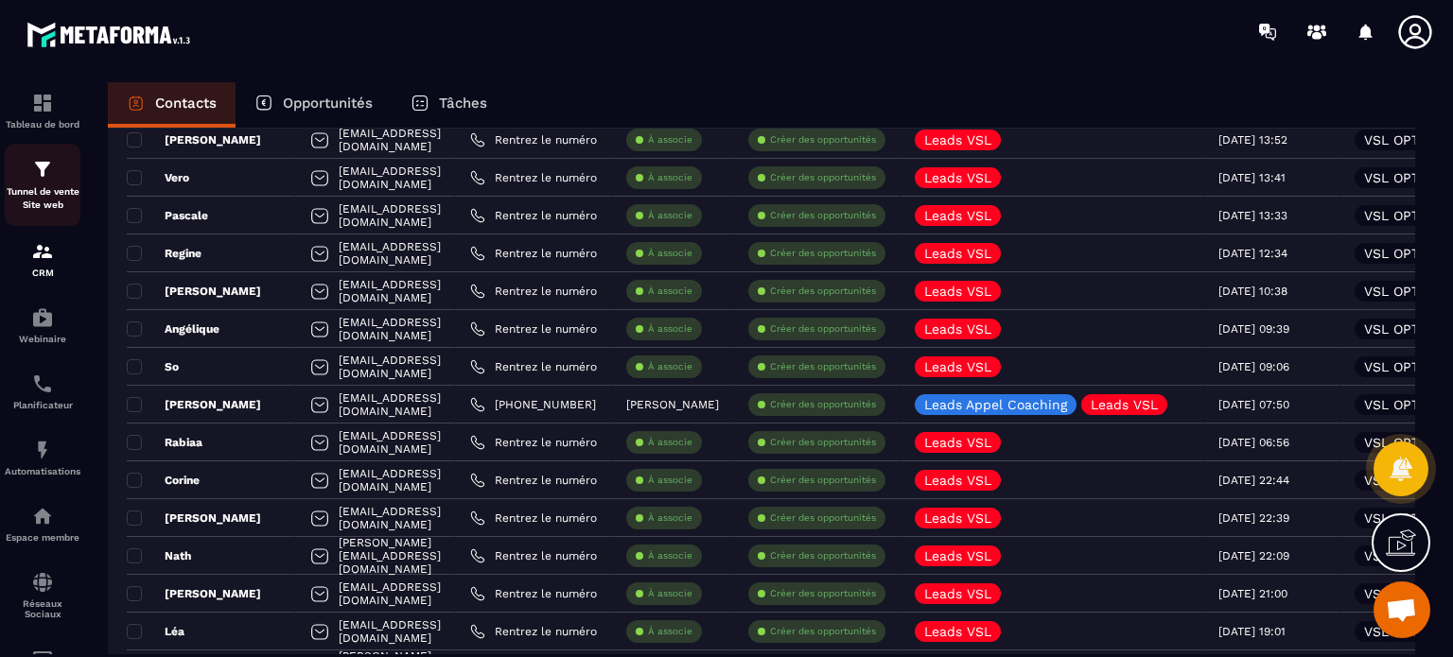
click at [19, 185] on p "Tunnel de vente Site web" at bounding box center [43, 198] width 76 height 26
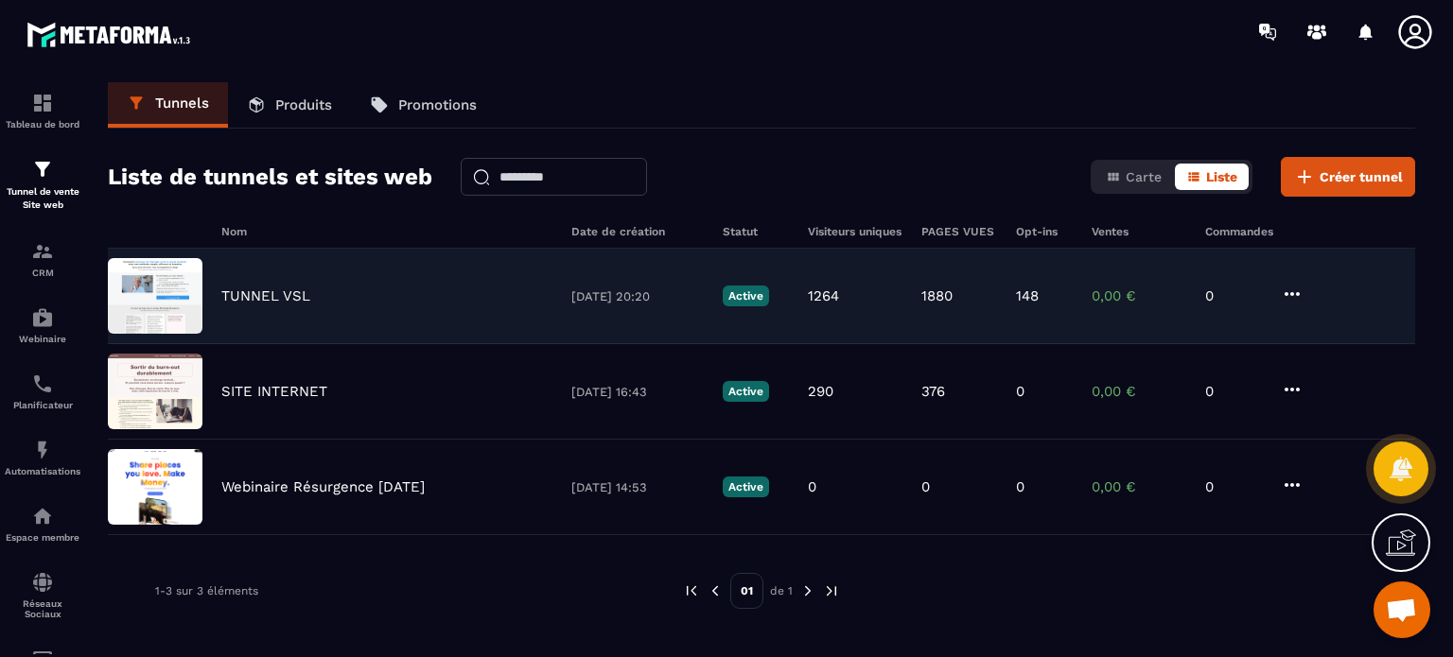
click at [258, 297] on p "TUNNEL VSL" at bounding box center [265, 296] width 89 height 17
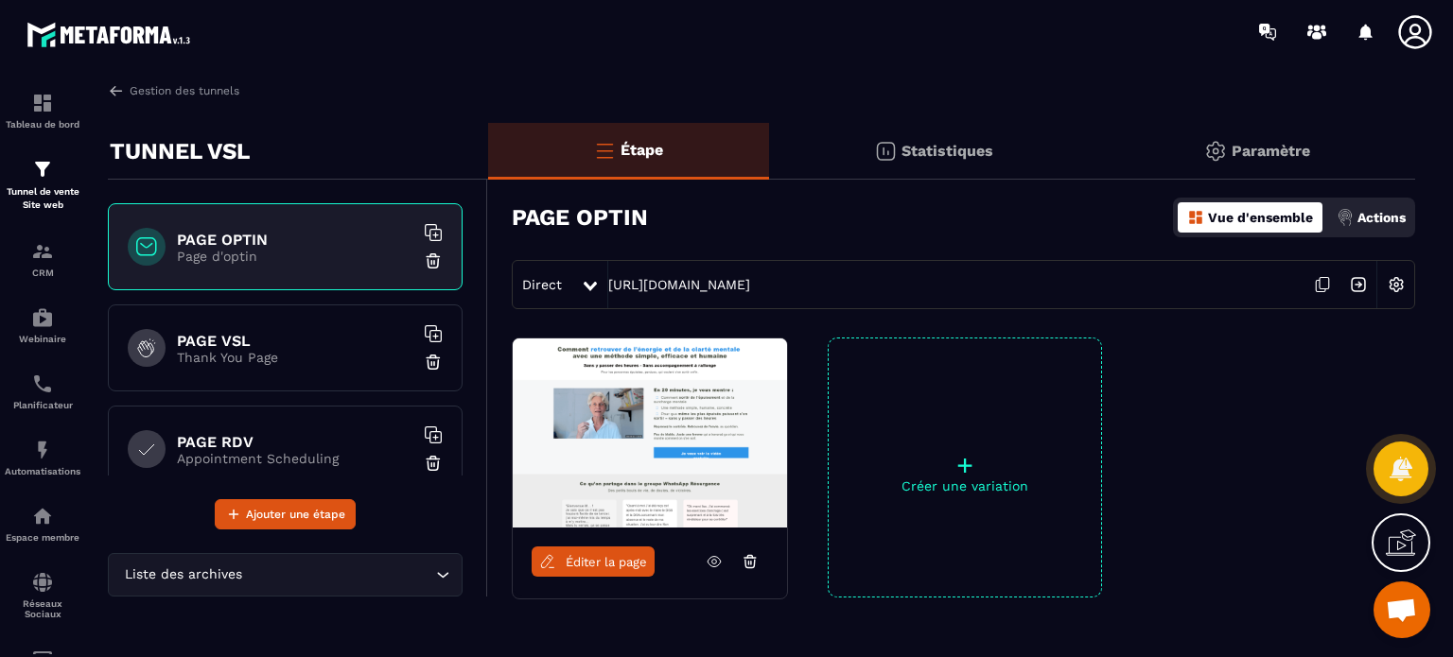
click at [987, 147] on p "Statistiques" at bounding box center [948, 151] width 92 height 18
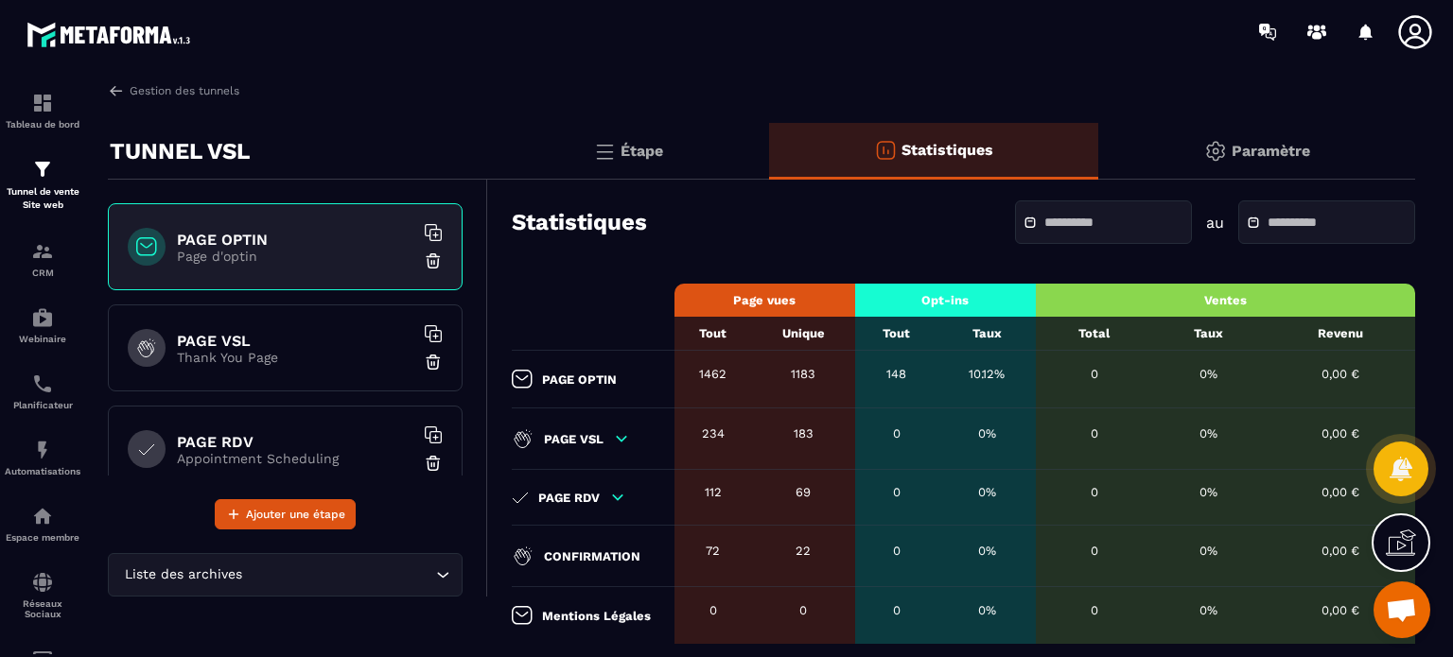
click at [905, 255] on div "Statistiques au Page vues Opt-ins Ventes Tout Unique Tout Taux Total Taux Reven…" at bounding box center [951, 416] width 927 height 455
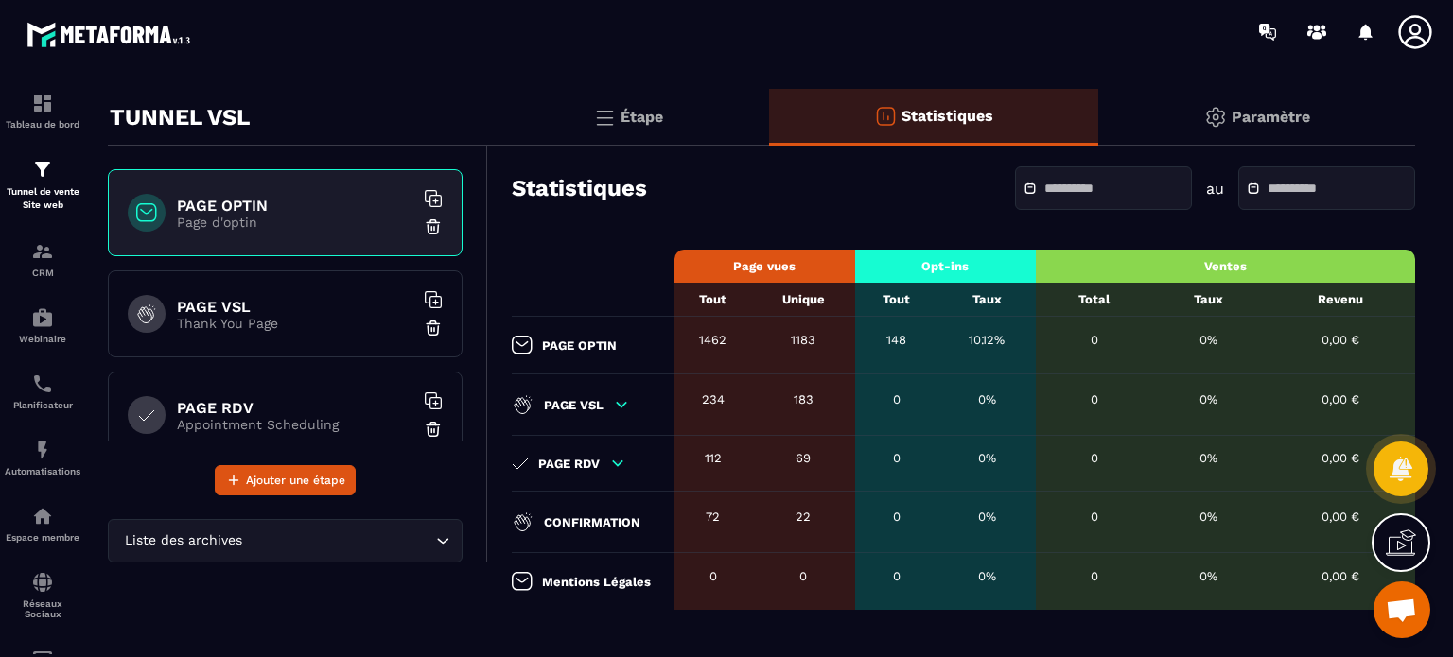
scroll to position [50, 0]
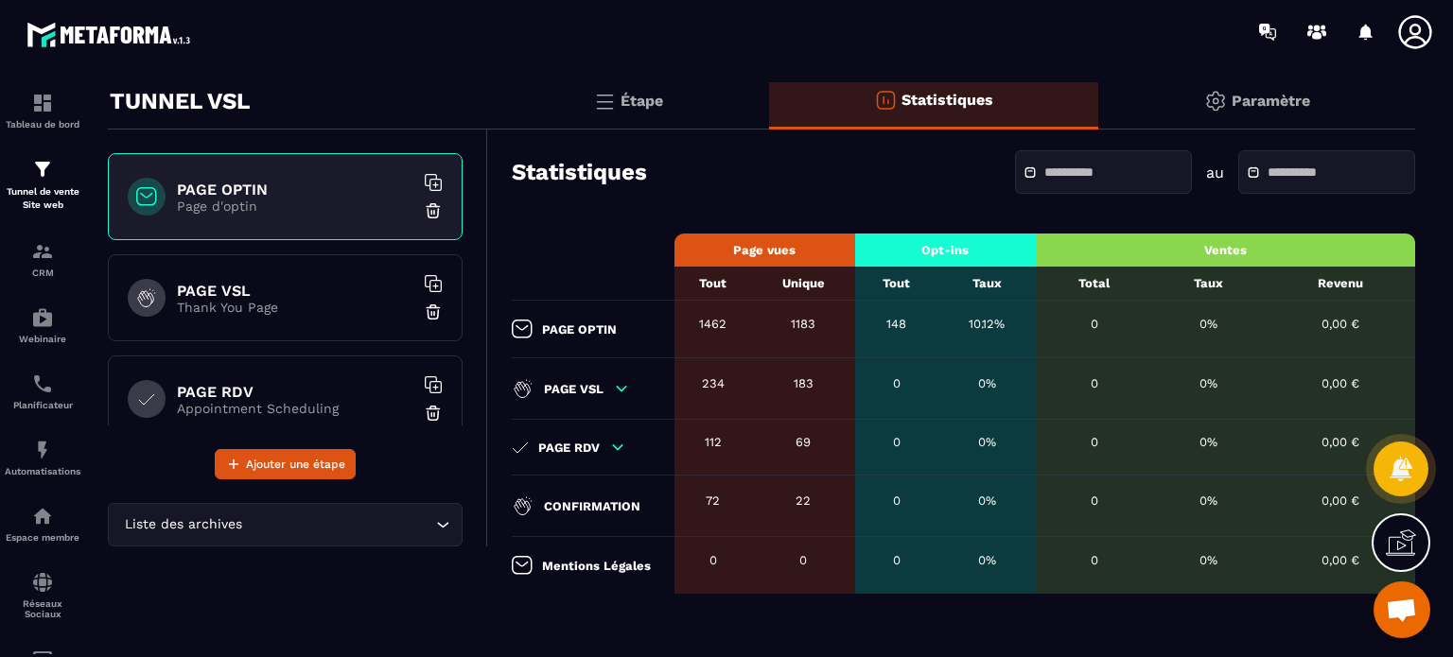
click at [1044, 180] on input "text" at bounding box center [1110, 173] width 132 height 14
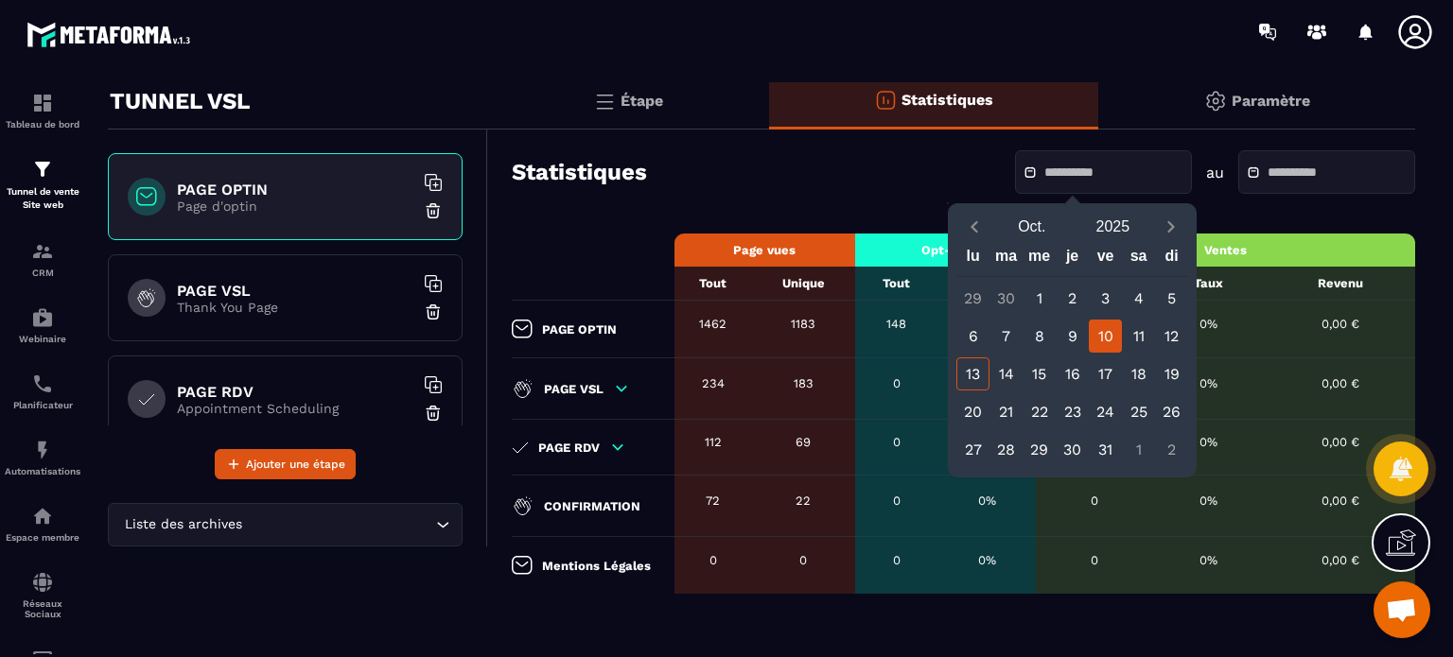
click at [1097, 338] on div "10" at bounding box center [1105, 336] width 33 height 33
type input "**********"
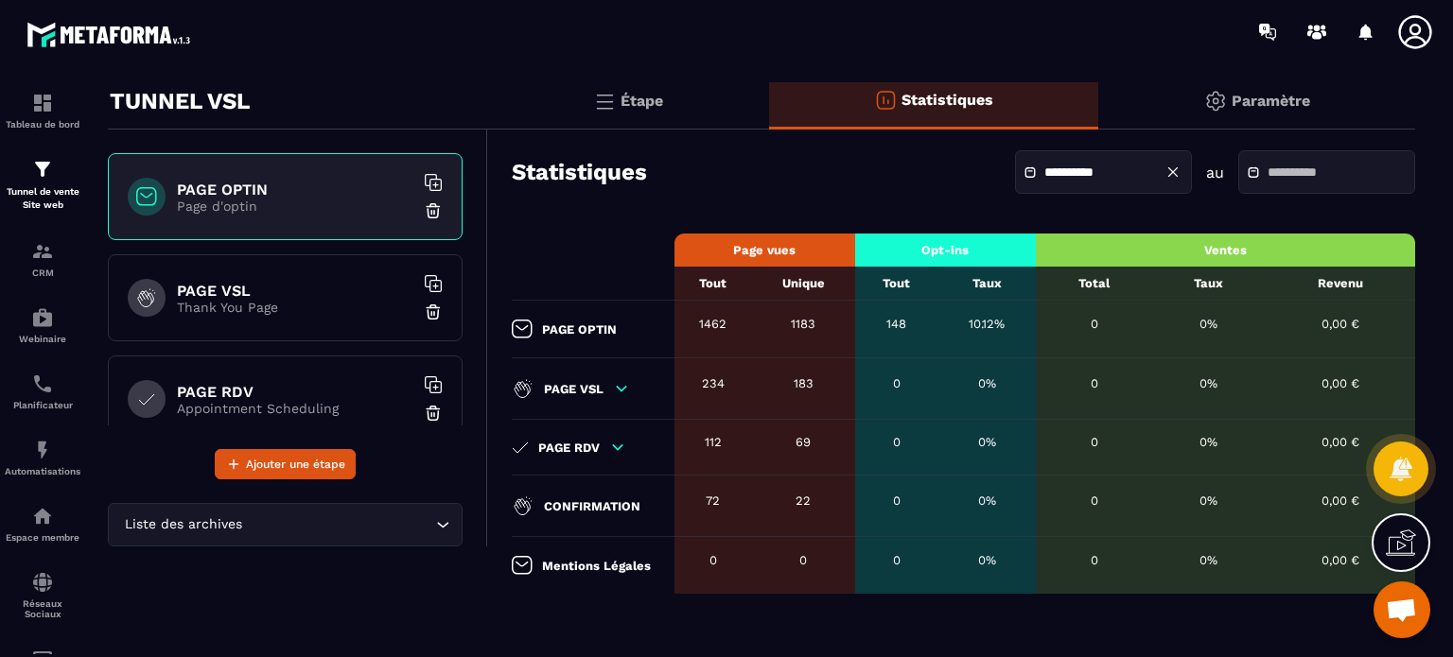
click at [1310, 169] on input "text" at bounding box center [1334, 173] width 132 height 14
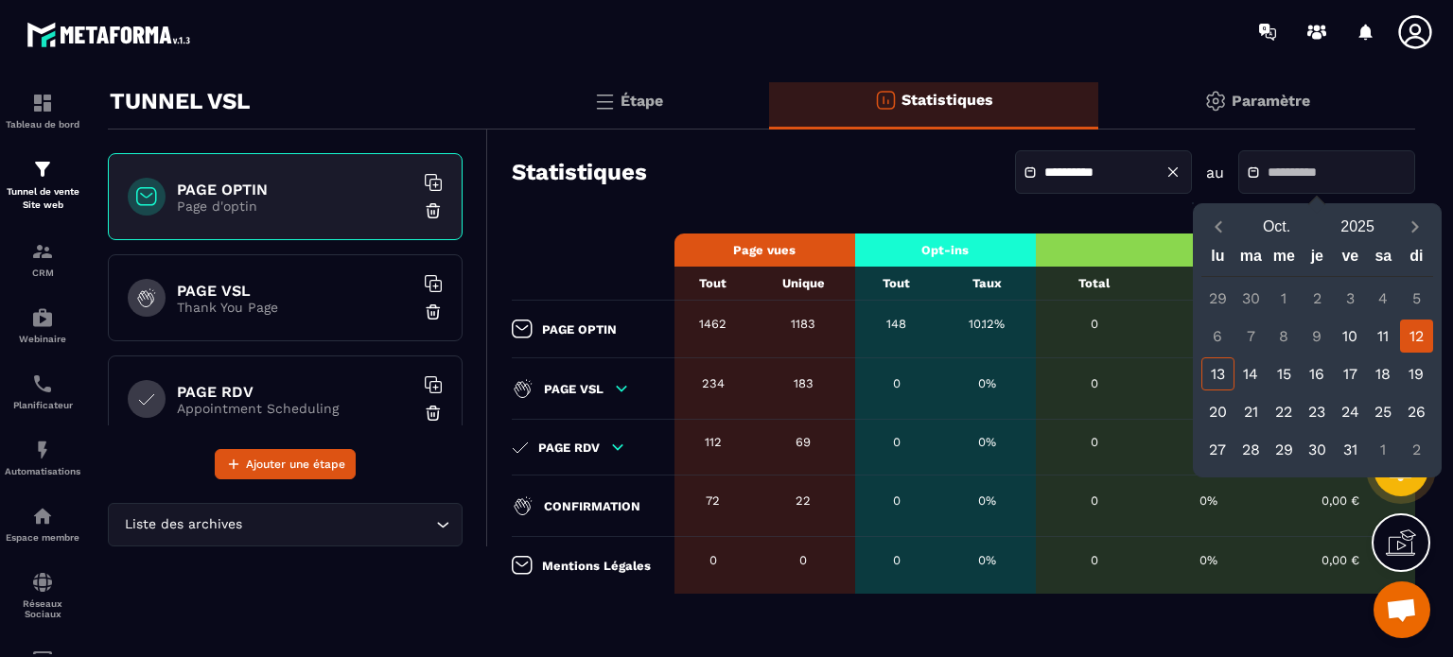
click at [1423, 340] on div "12" at bounding box center [1416, 336] width 33 height 33
type input "**********"
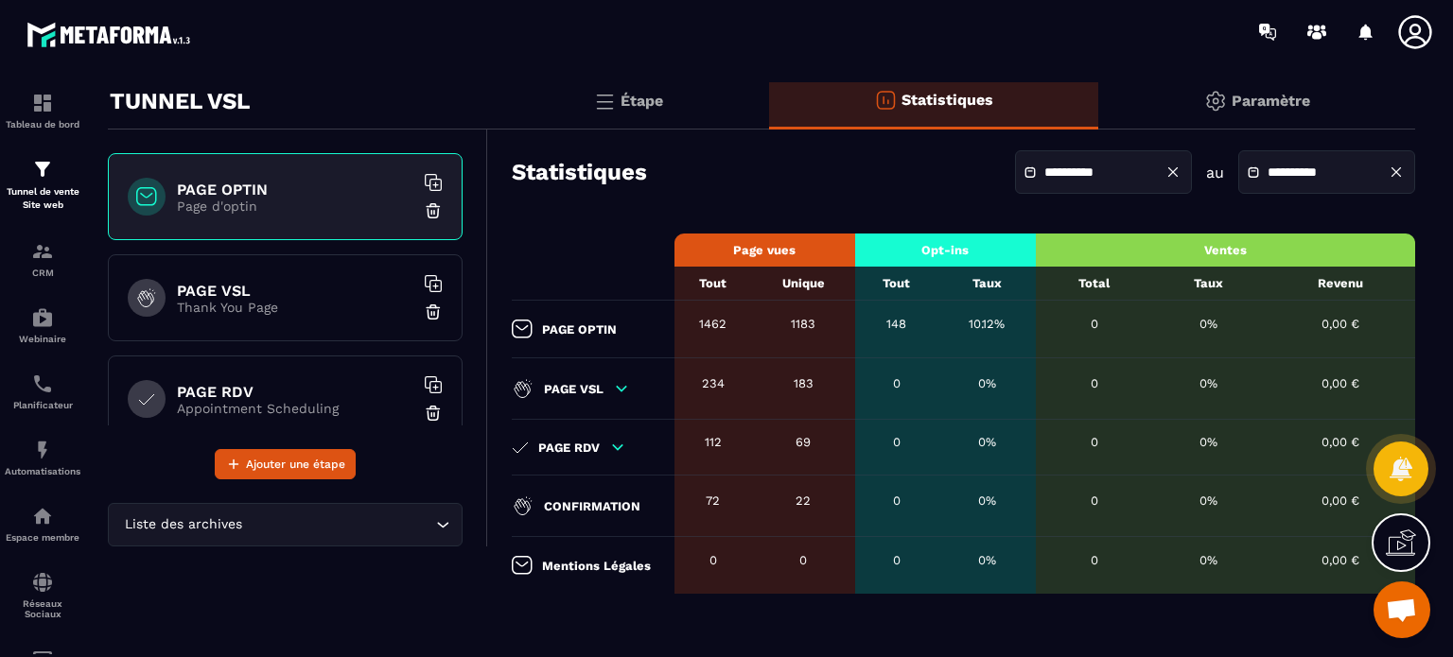
scroll to position [0, 0]
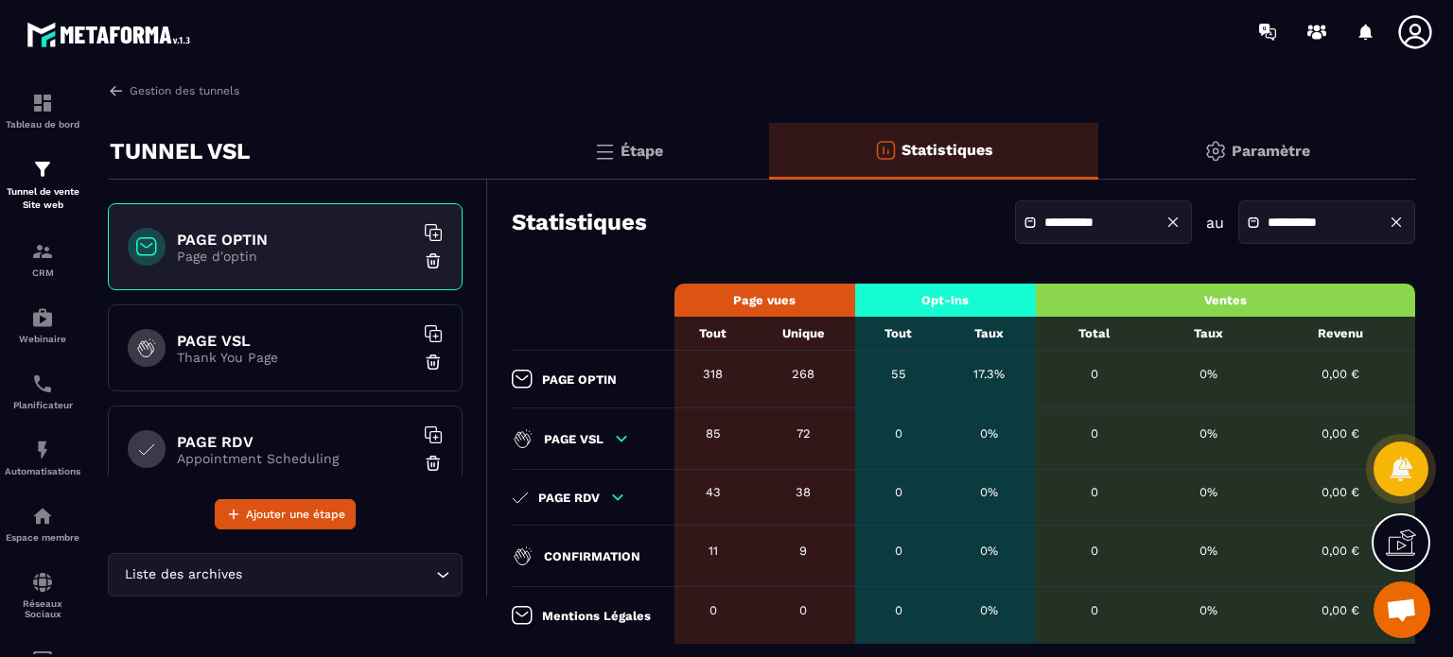
click at [851, 222] on div "**********" at bounding box center [963, 222] width 903 height 66
drag, startPoint x: 904, startPoint y: 374, endPoint x: 889, endPoint y: 377, distance: 15.6
click at [889, 377] on div "55" at bounding box center [899, 374] width 68 height 14
click at [24, 245] on div "CRM" at bounding box center [43, 259] width 76 height 38
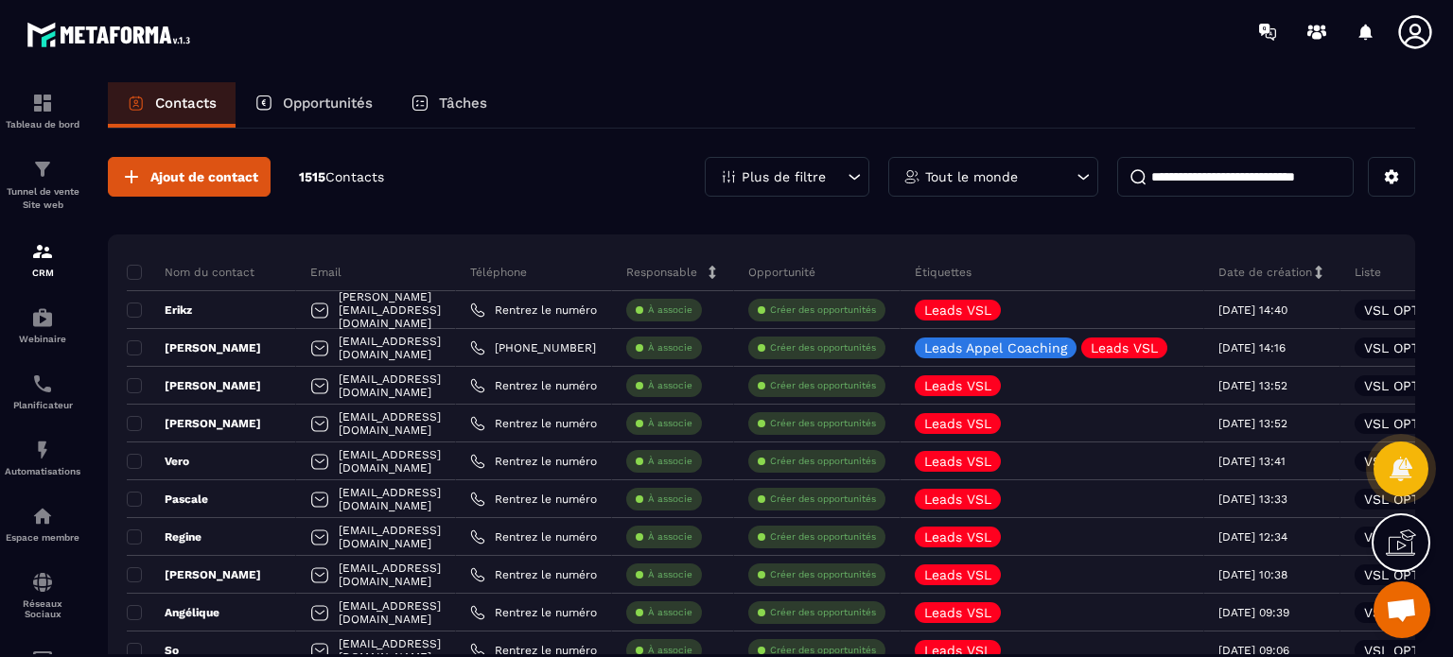
click at [576, 187] on div "Ajout de contact 1515 Contacts Plus de filtre Tout le monde" at bounding box center [761, 177] width 1307 height 40
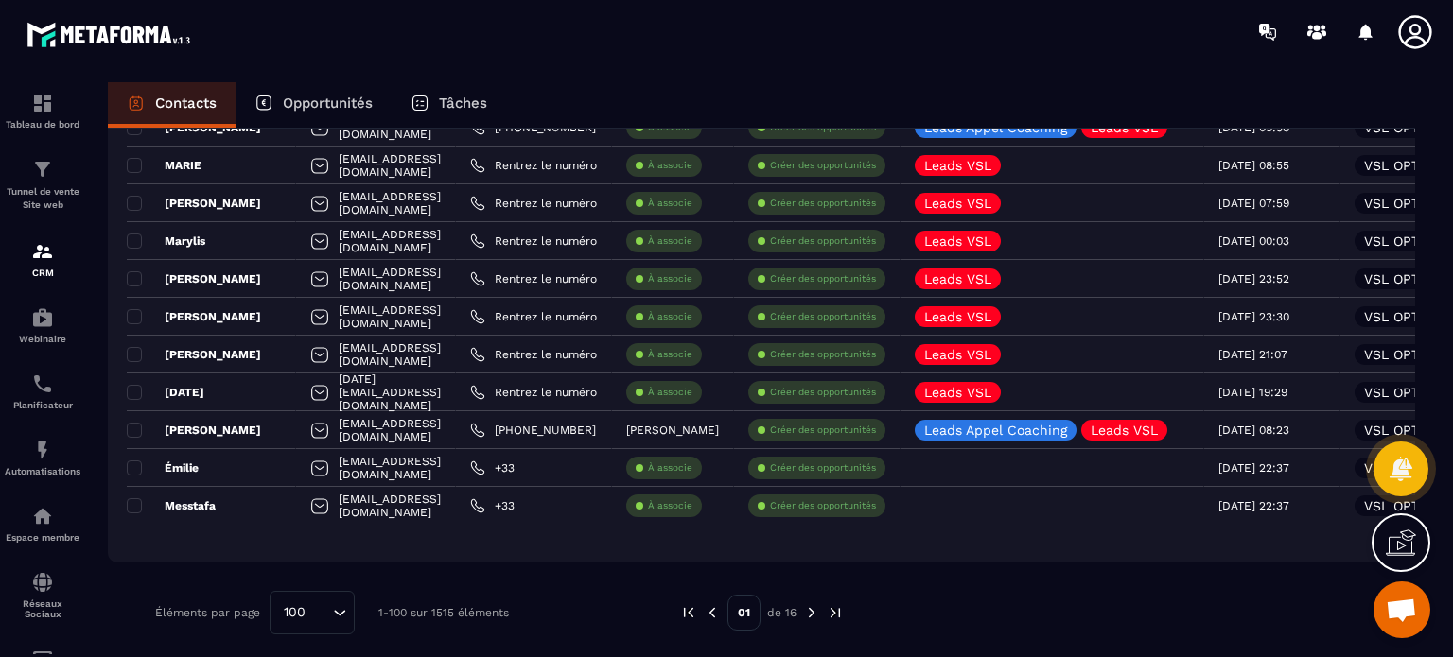
scroll to position [3558, 0]
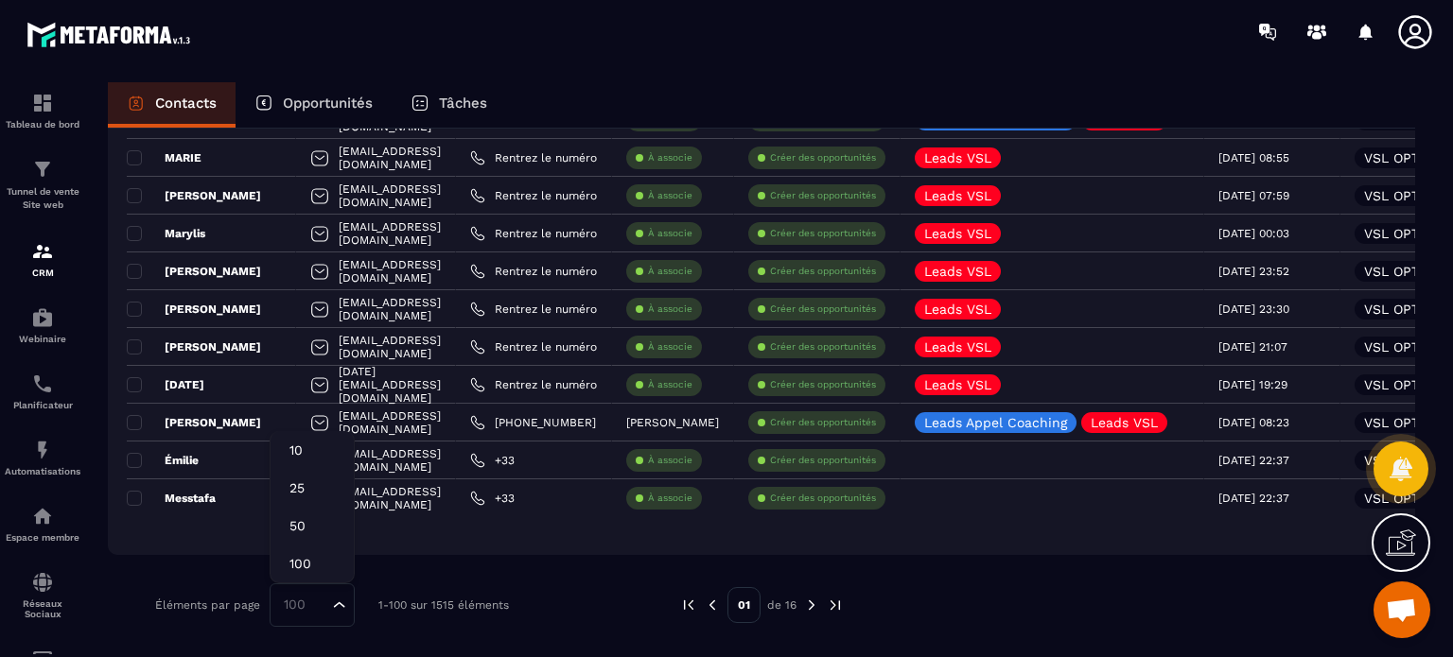
click at [286, 616] on div "100 Loading..." at bounding box center [312, 606] width 85 height 44
click at [295, 538] on li "50" at bounding box center [312, 526] width 83 height 38
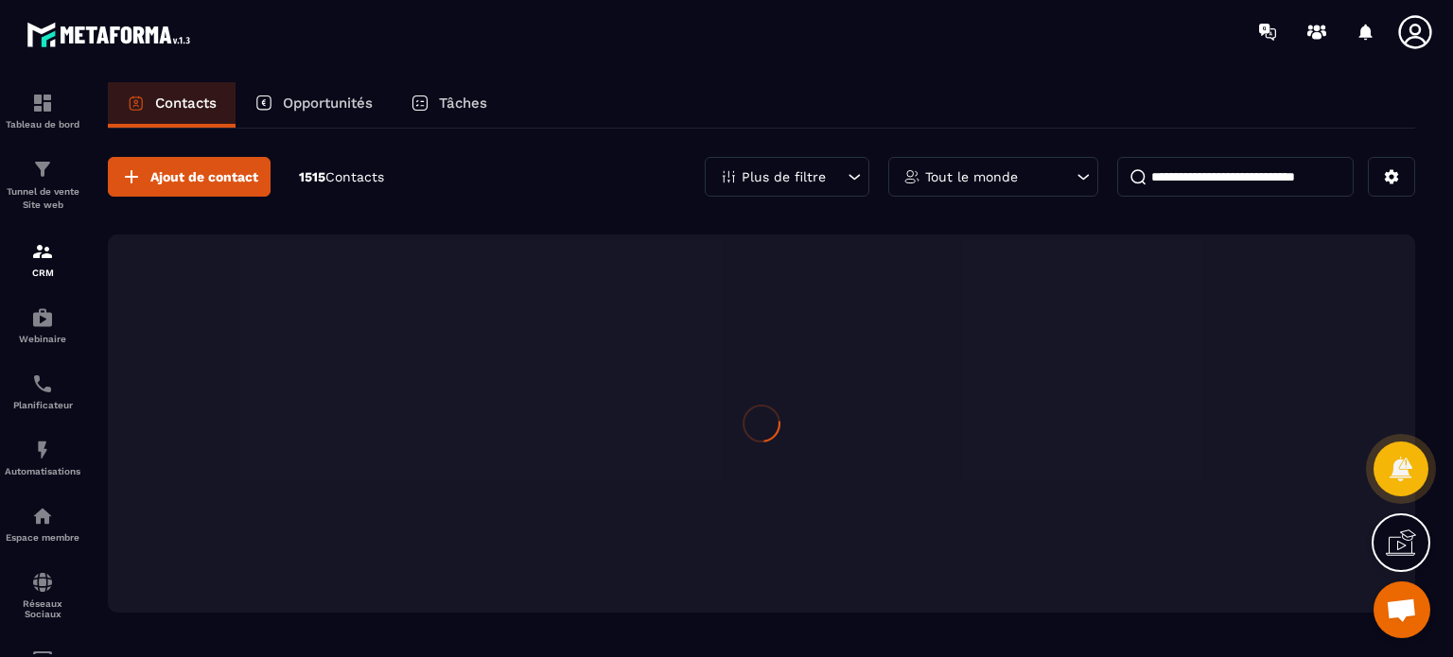
scroll to position [0, 0]
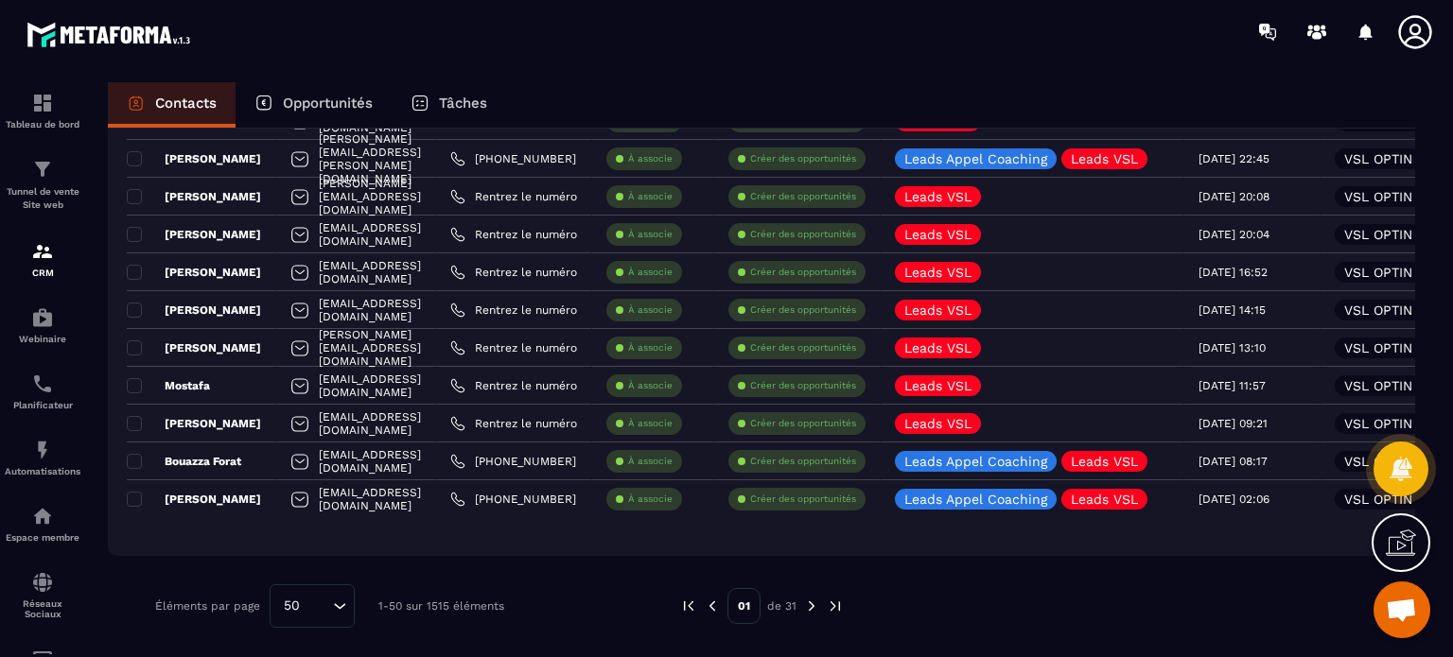
scroll to position [1666, 0]
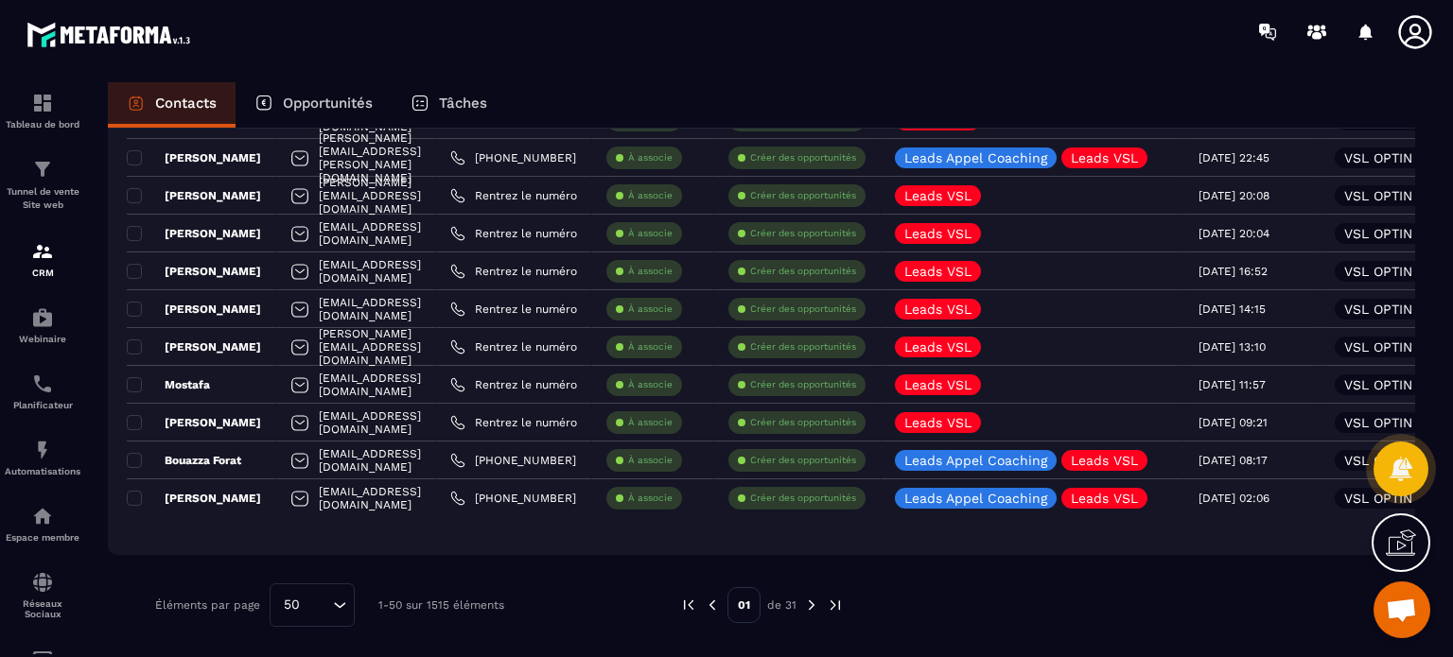
click at [811, 604] on img at bounding box center [811, 605] width 17 height 17
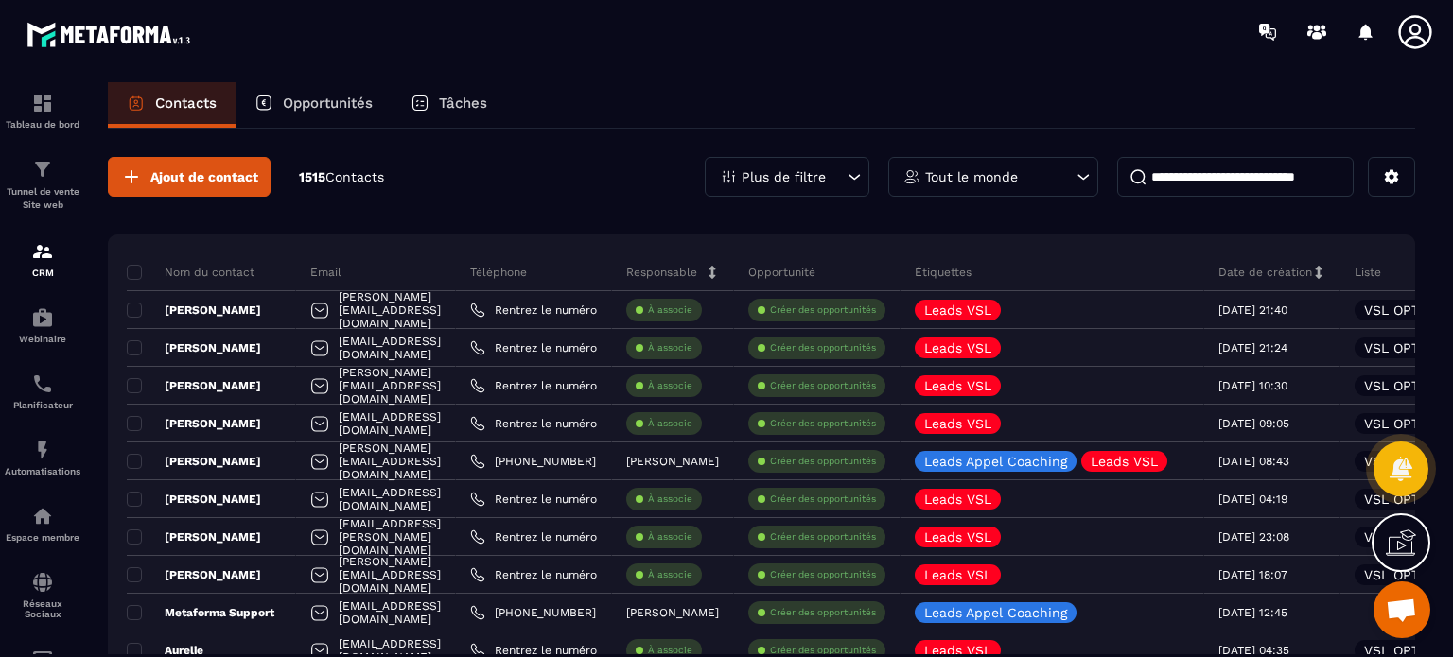
click at [26, 178] on div "Tunnel de vente Site web" at bounding box center [43, 185] width 76 height 54
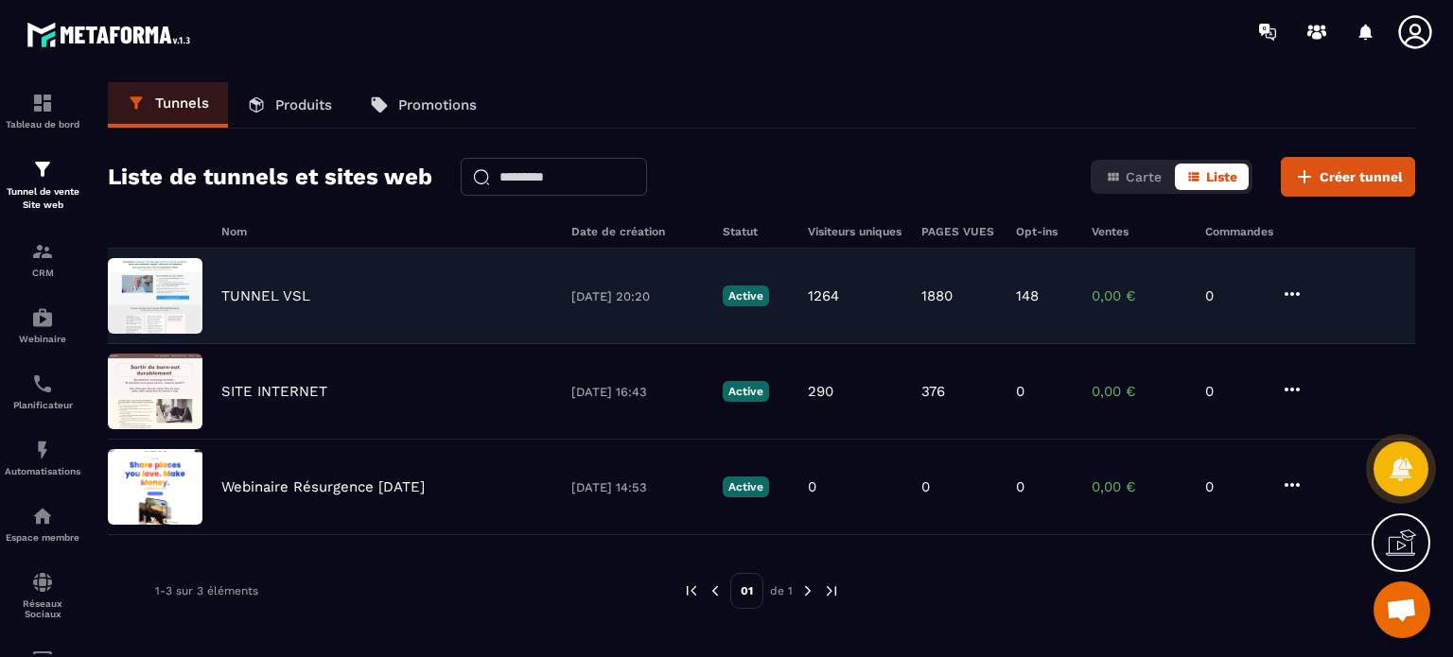
click at [284, 278] on div "TUNNEL VSL [DATE] 20:20 Active 1264 1880 148 0,00 € 0" at bounding box center [761, 297] width 1307 height 96
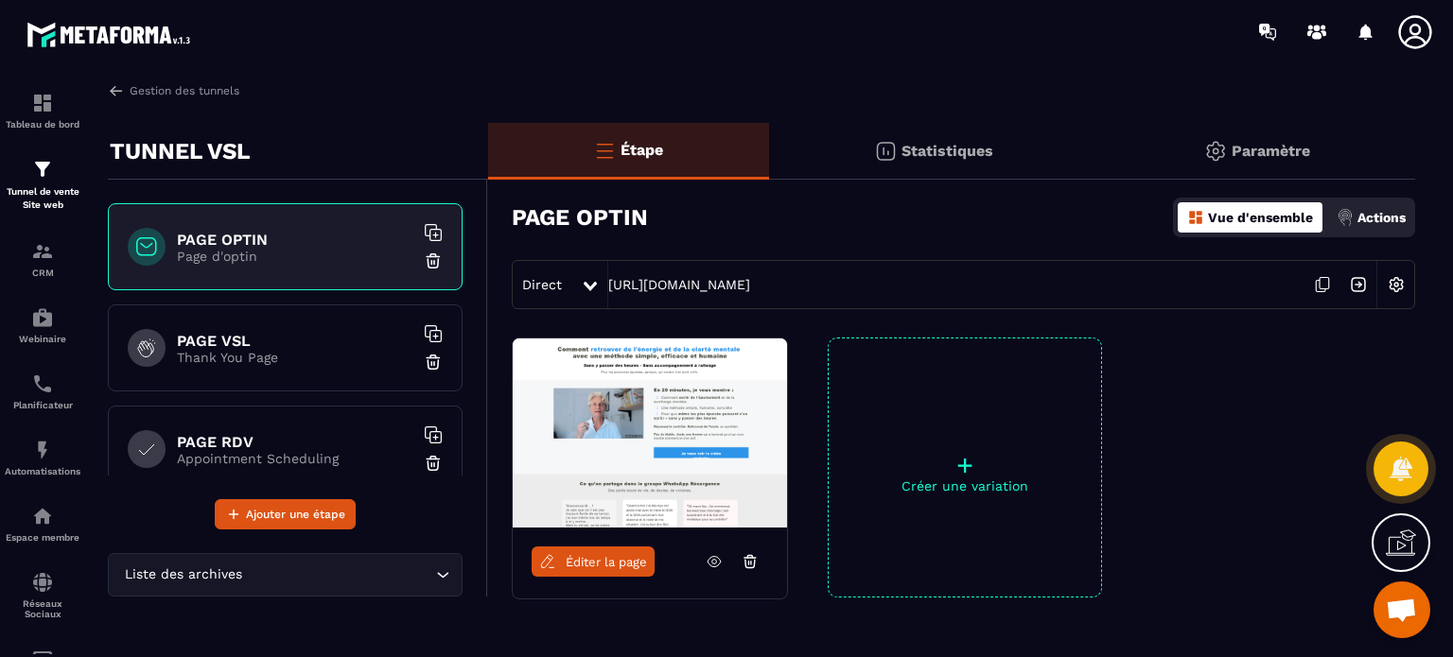
click at [953, 157] on p "Statistiques" at bounding box center [948, 151] width 92 height 18
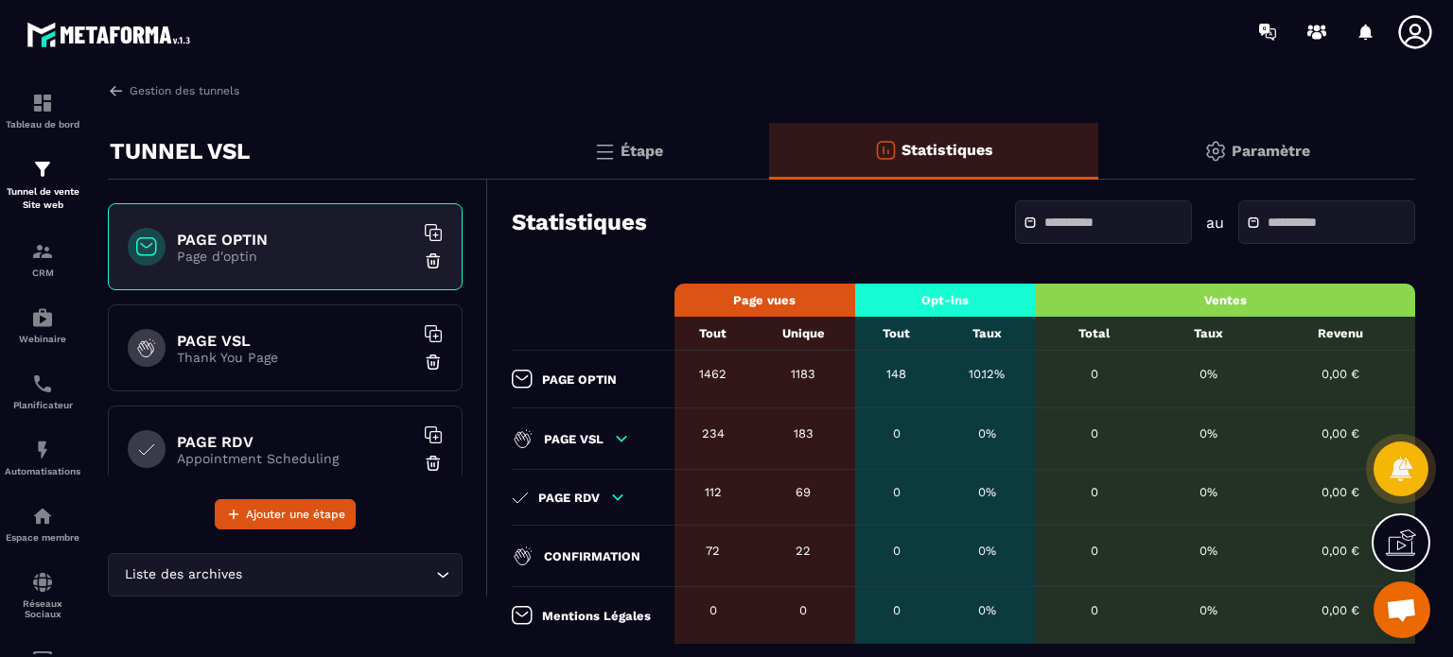
click at [1052, 226] on input "text" at bounding box center [1110, 223] width 132 height 14
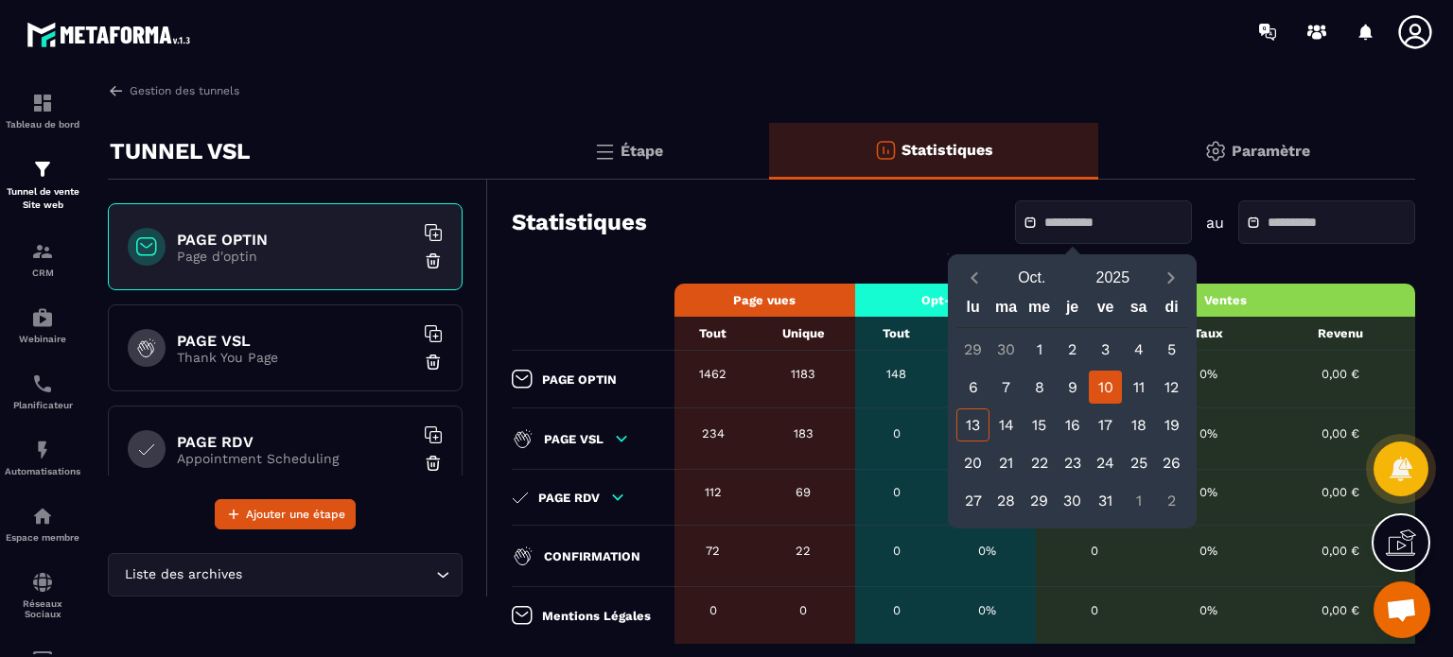
click at [1101, 381] on div "10" at bounding box center [1105, 387] width 33 height 33
type input "**********"
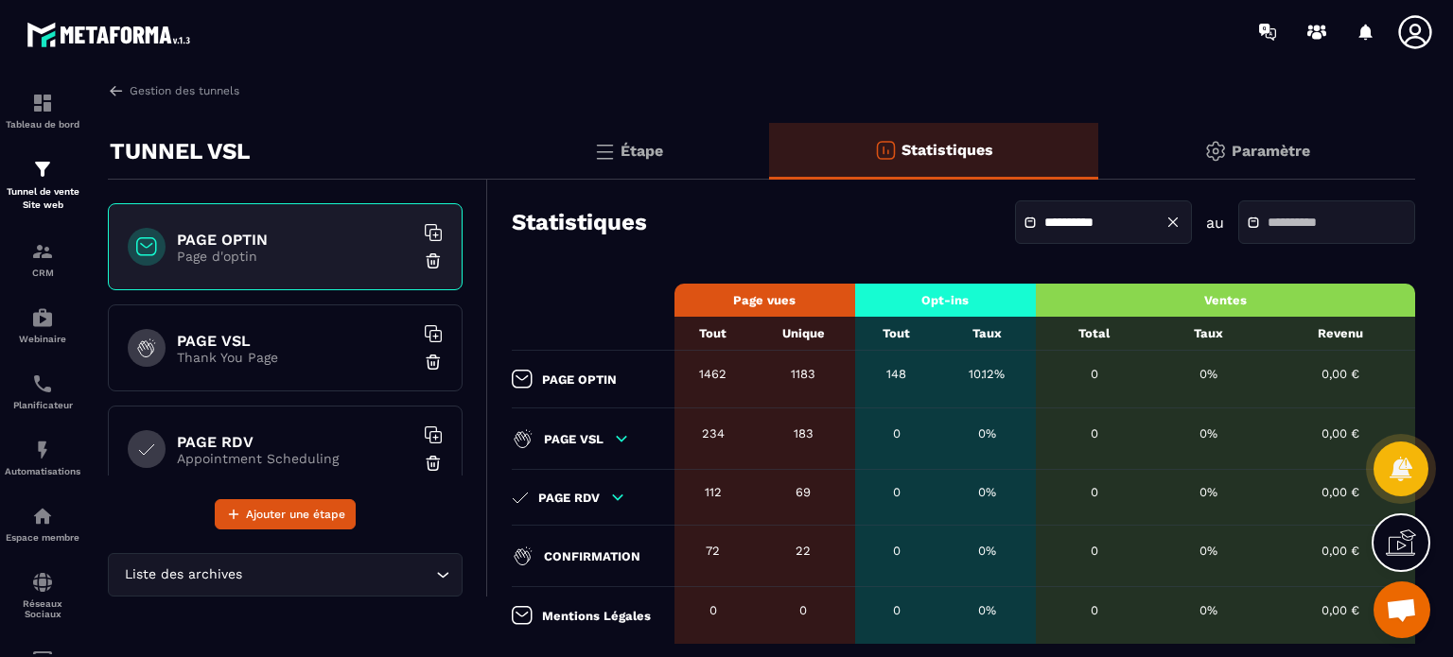
click at [1268, 205] on div at bounding box center [1326, 223] width 177 height 44
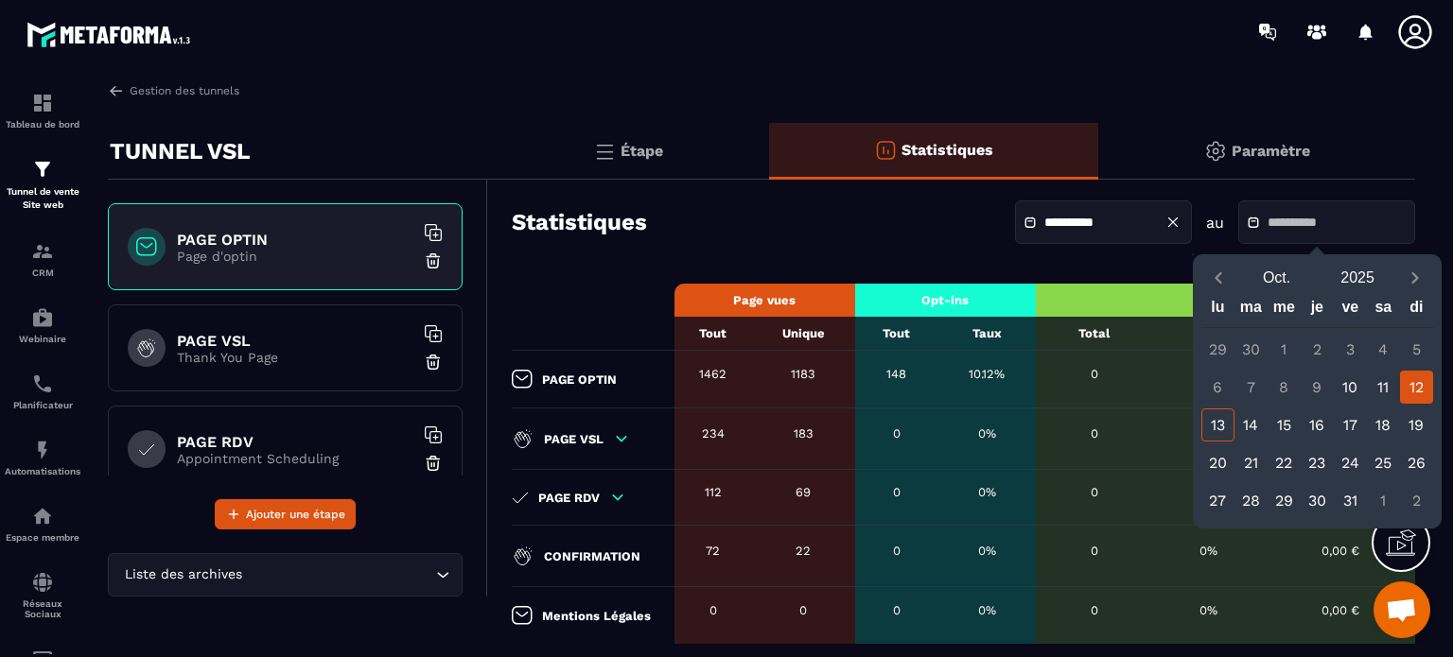
click at [1420, 389] on div "12" at bounding box center [1416, 387] width 33 height 33
type input "**********"
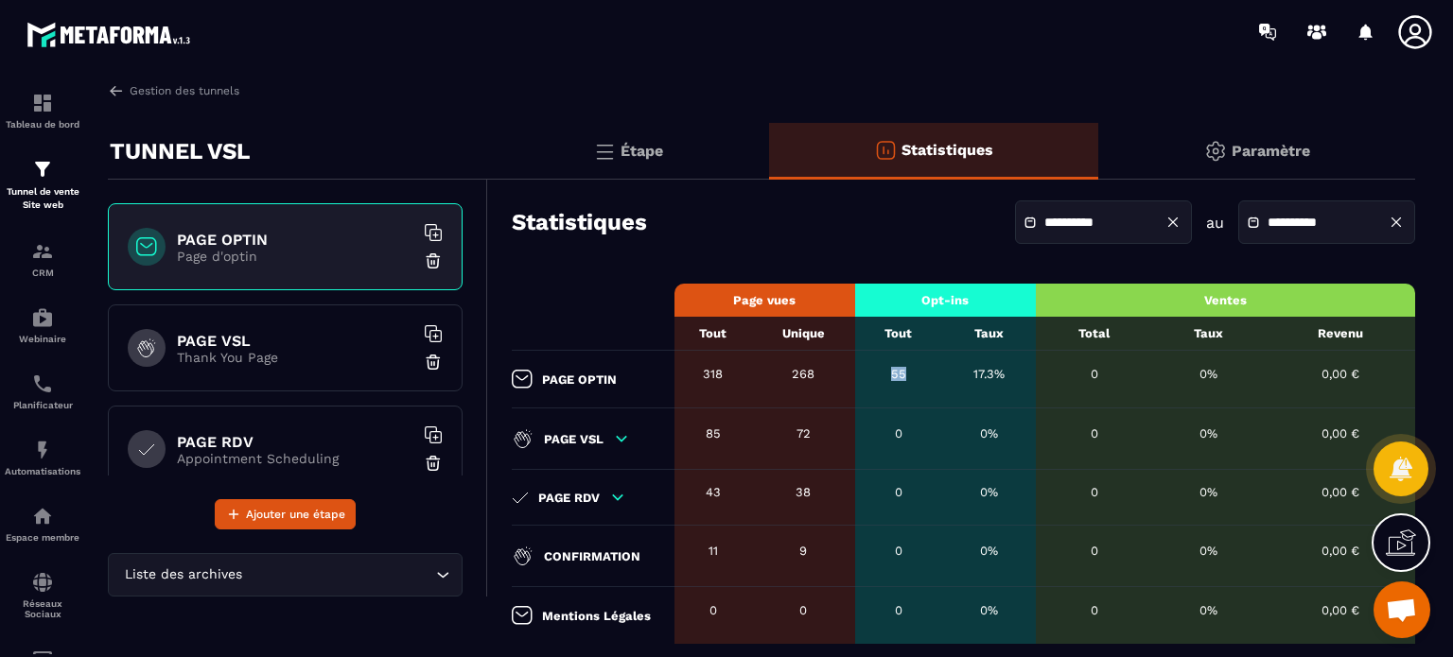
drag, startPoint x: 909, startPoint y: 373, endPoint x: 892, endPoint y: 372, distance: 17.1
click at [892, 372] on div "55" at bounding box center [899, 374] width 68 height 14
copy div "55"
click at [45, 181] on img at bounding box center [42, 169] width 23 height 23
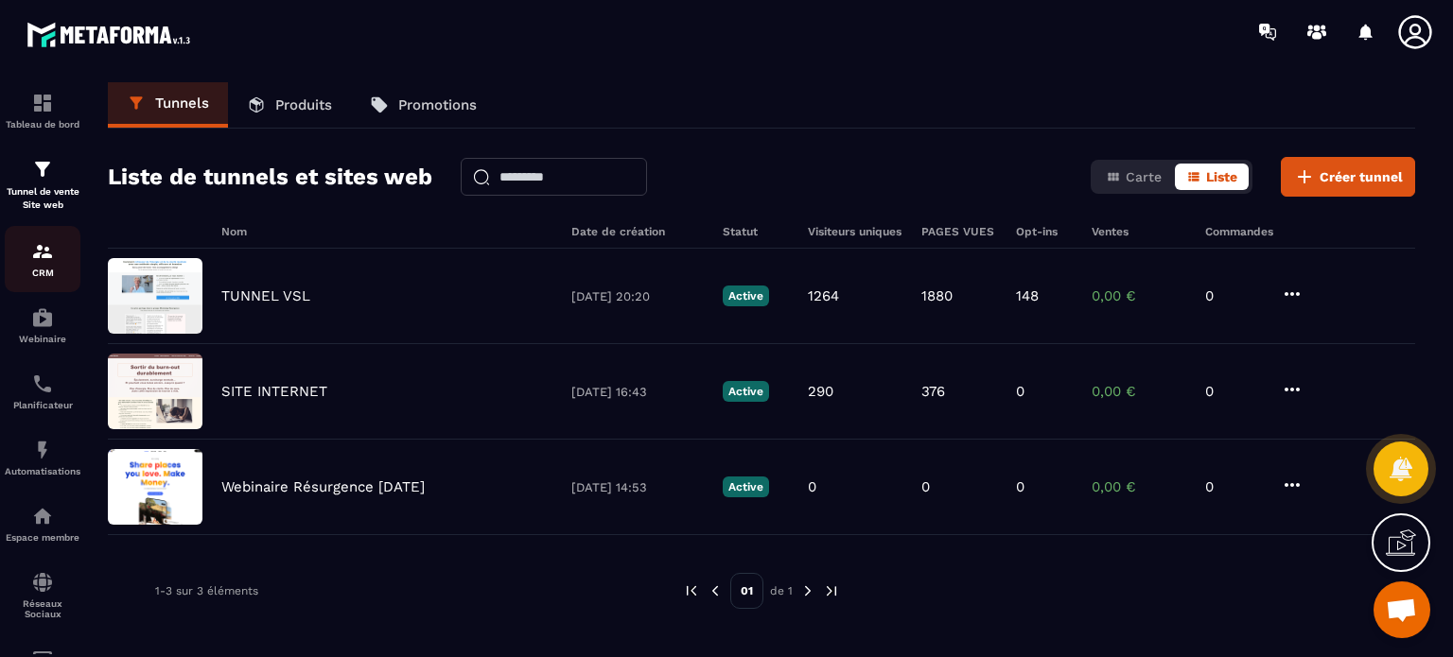
click at [28, 251] on div "CRM" at bounding box center [43, 259] width 76 height 38
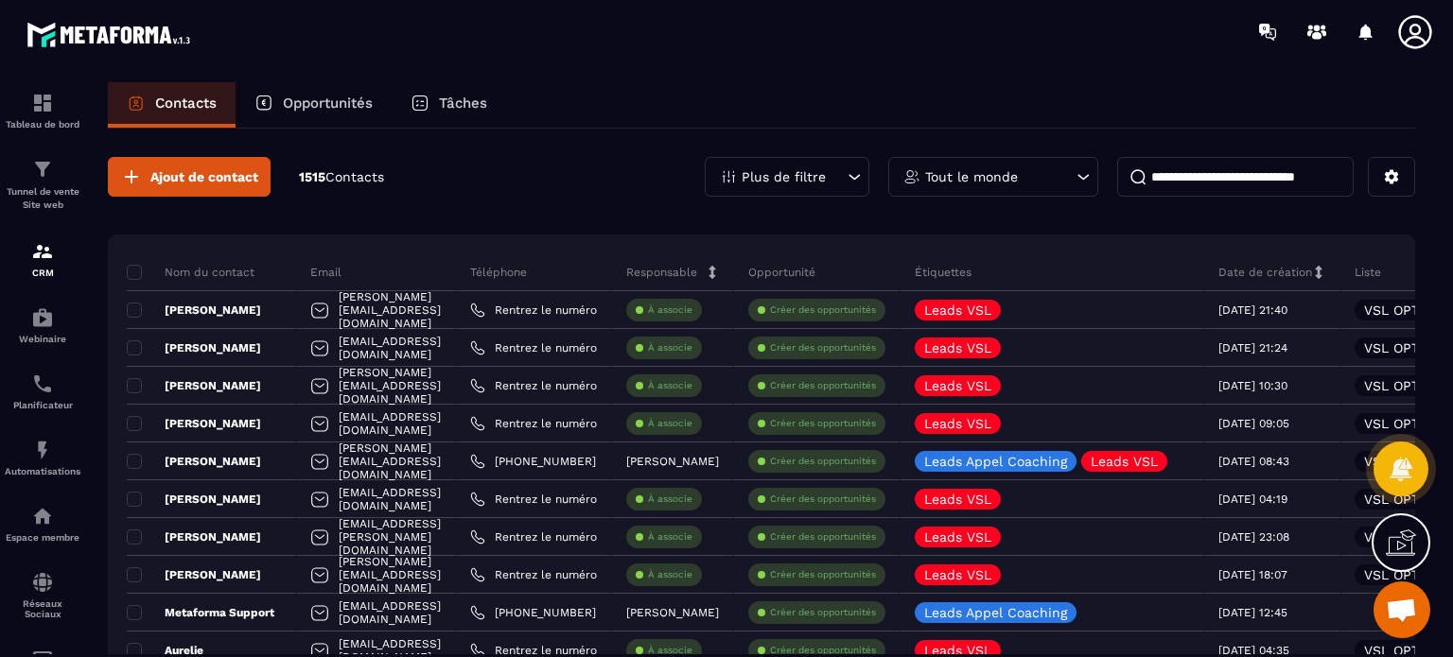
click at [824, 173] on p "Plus de filtre" at bounding box center [784, 176] width 84 height 13
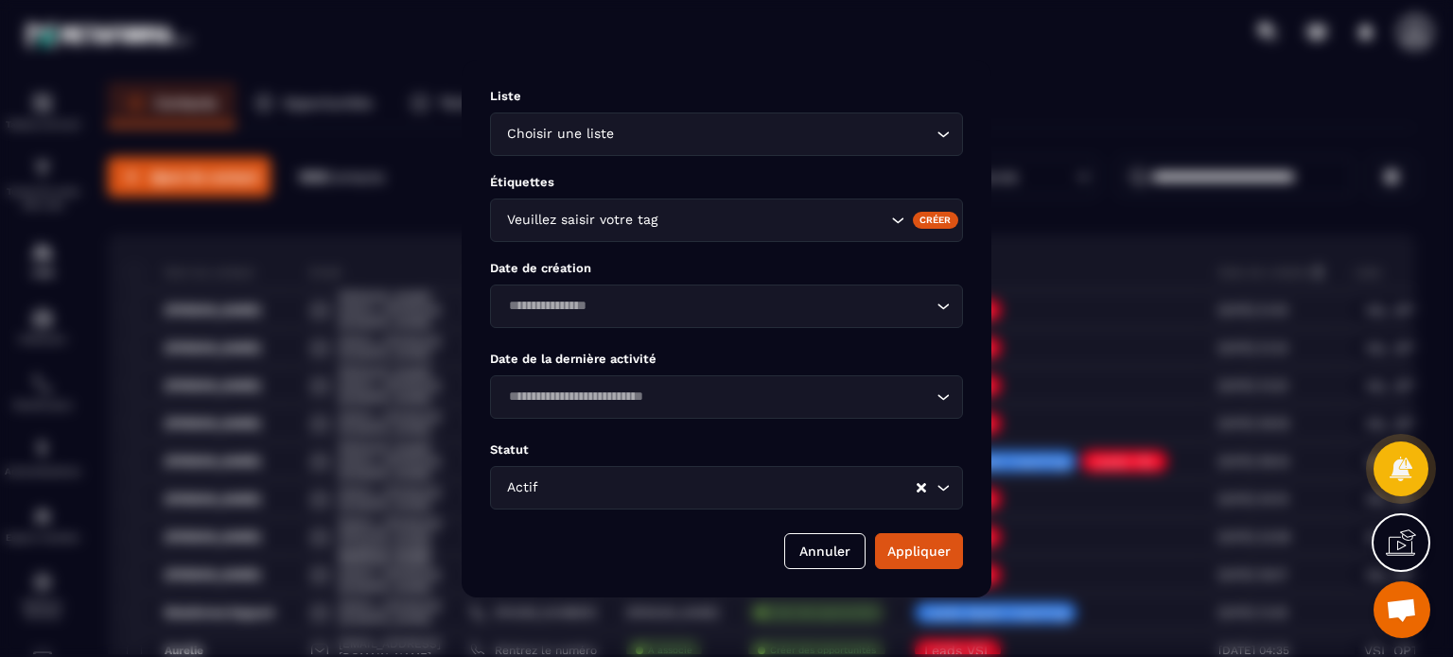
click at [655, 131] on input "Search for option" at bounding box center [775, 134] width 314 height 21
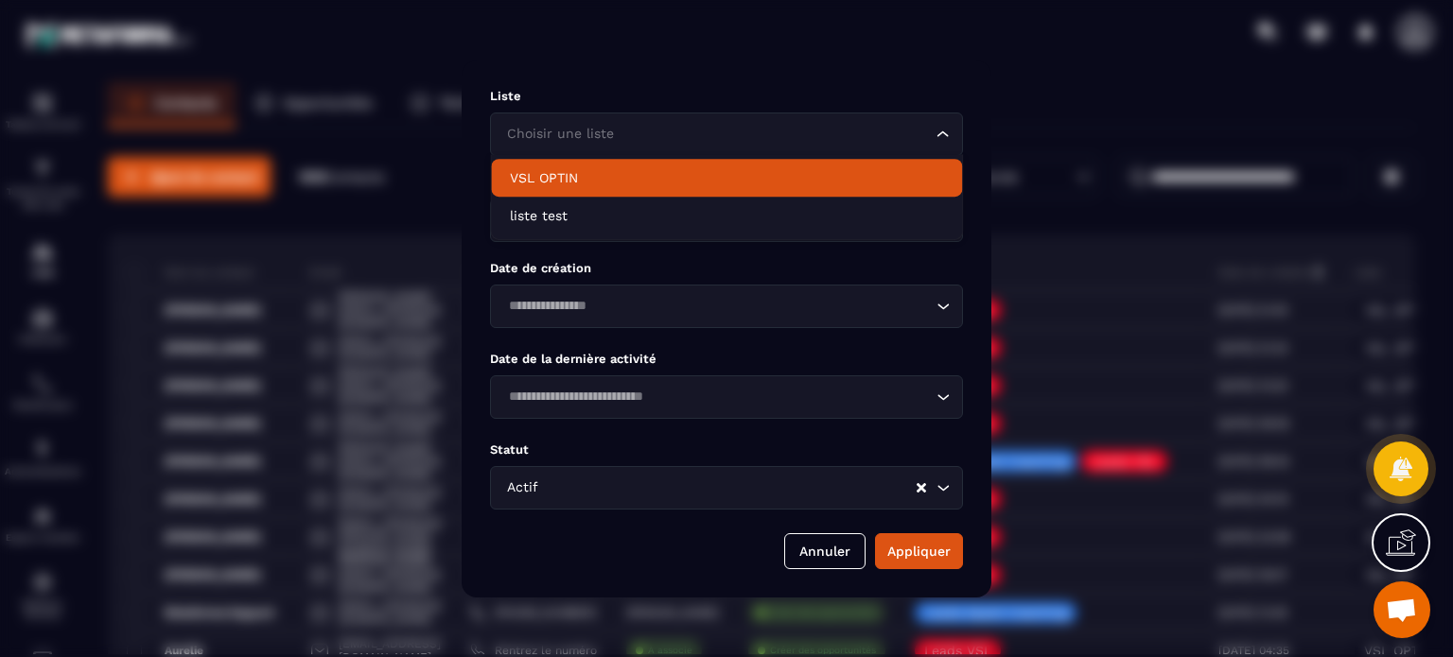
click at [552, 177] on p "VSL OPTIN" at bounding box center [726, 177] width 433 height 19
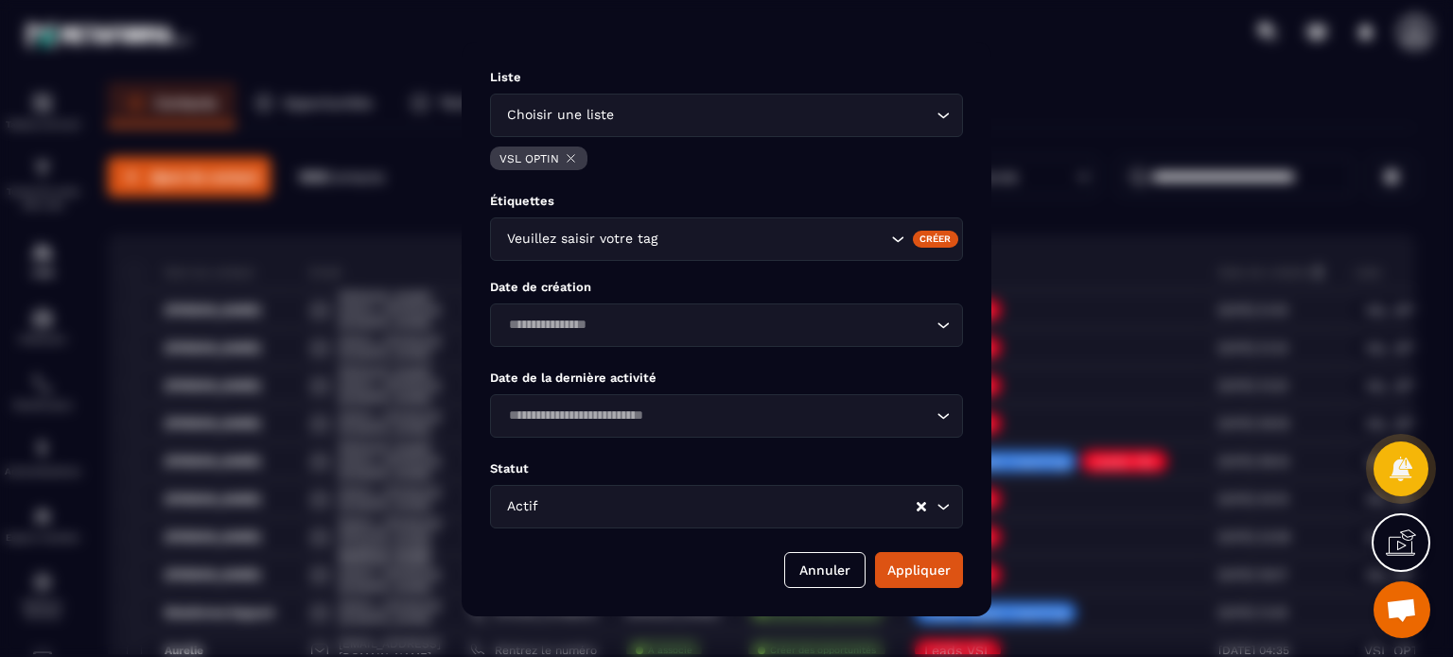
click at [557, 236] on div "Veuillez saisir votre tag" at bounding box center [694, 239] width 388 height 21
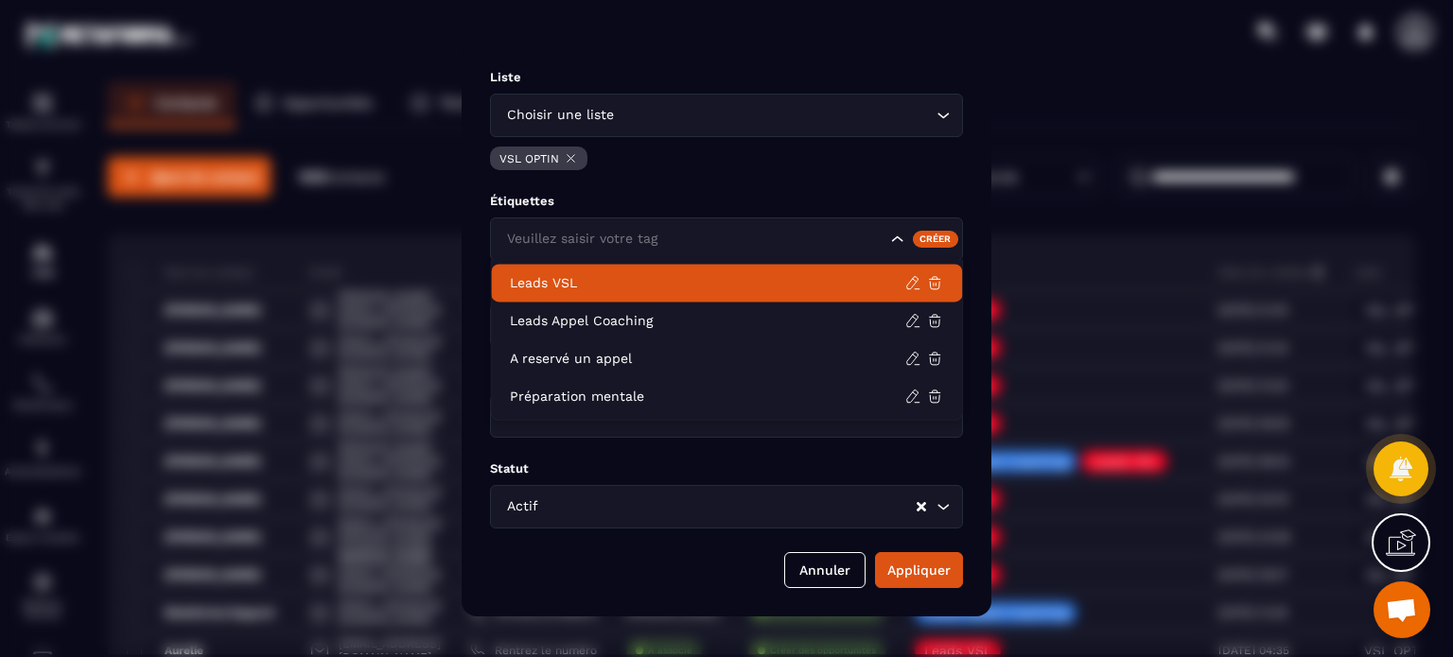
click at [541, 286] on p "Leads VSL" at bounding box center [707, 282] width 394 height 19
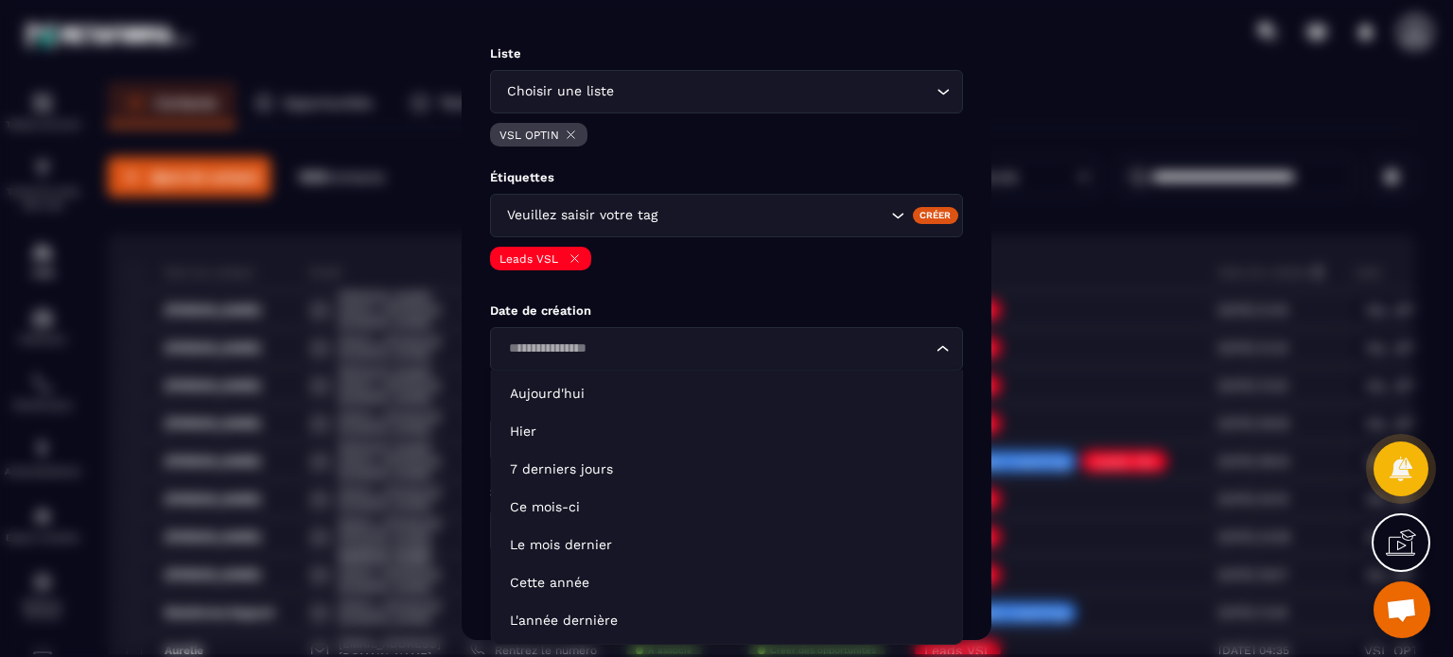
click at [601, 359] on div "Loading..." at bounding box center [726, 349] width 473 height 44
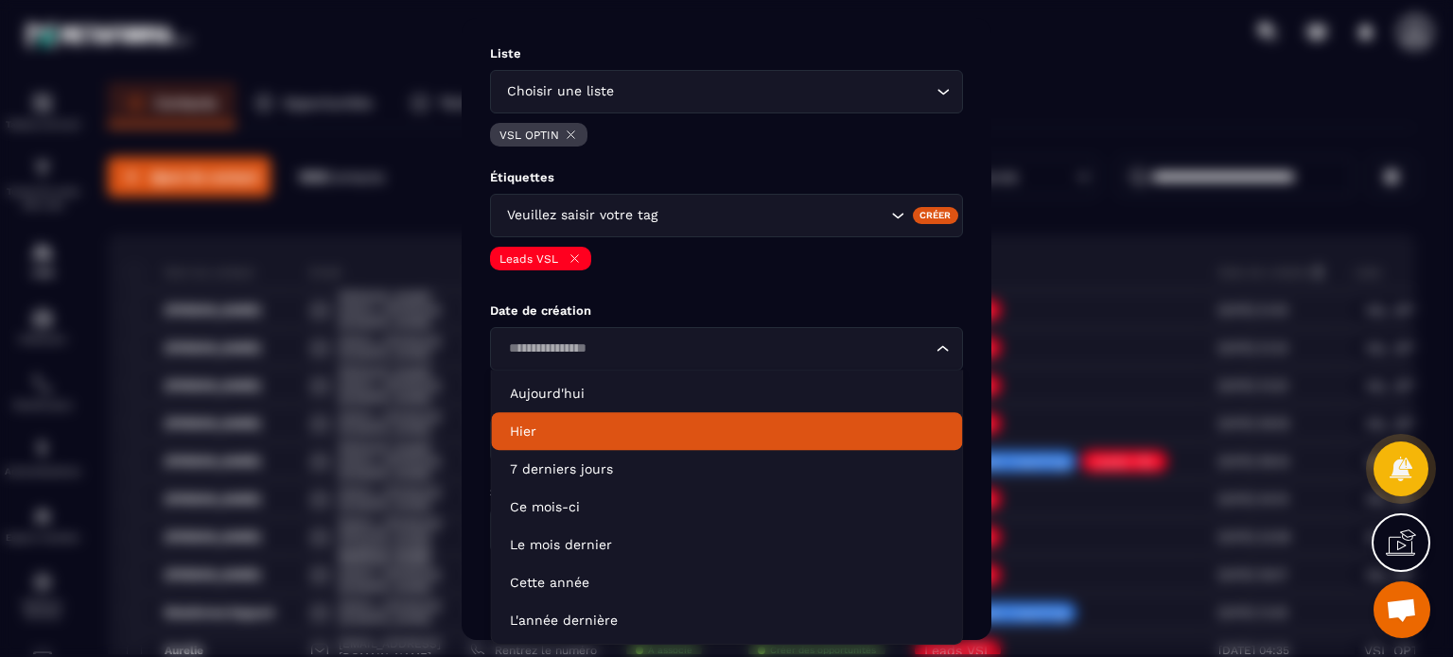
click at [563, 442] on li "Hier" at bounding box center [726, 431] width 471 height 38
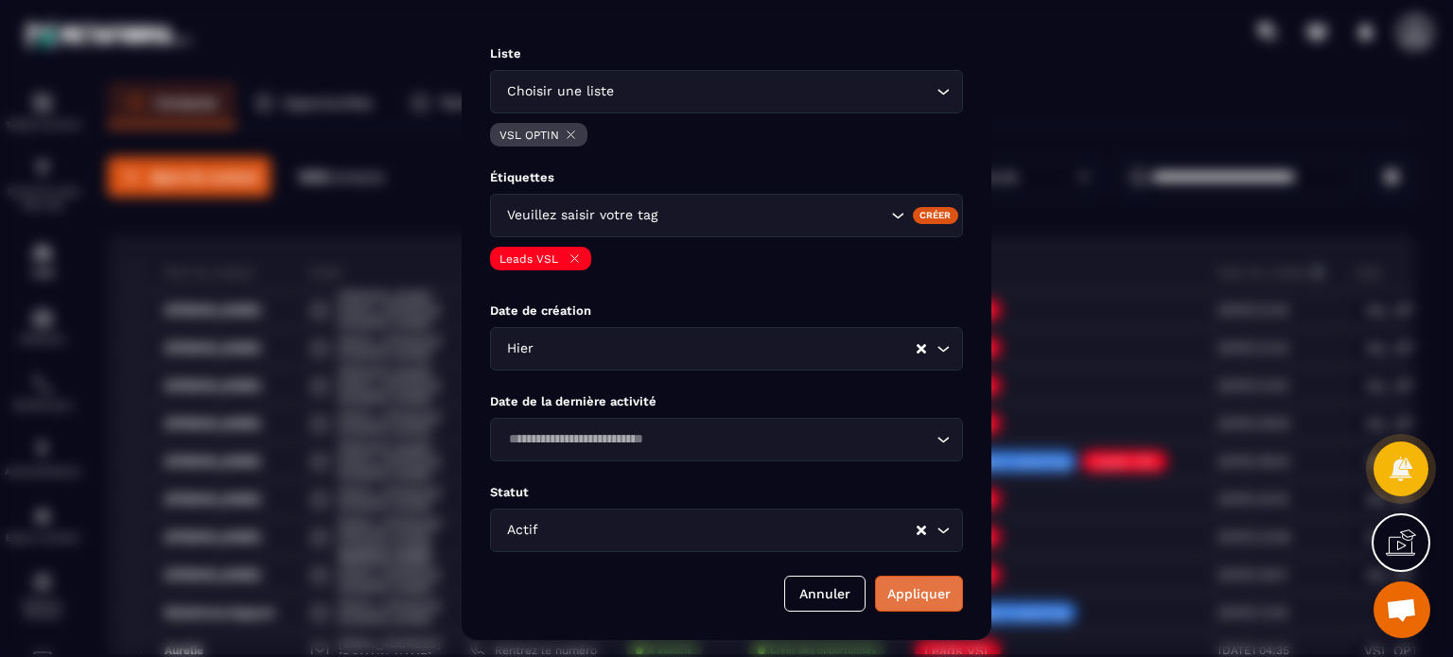
click at [936, 596] on button "Appliquer" at bounding box center [919, 594] width 88 height 36
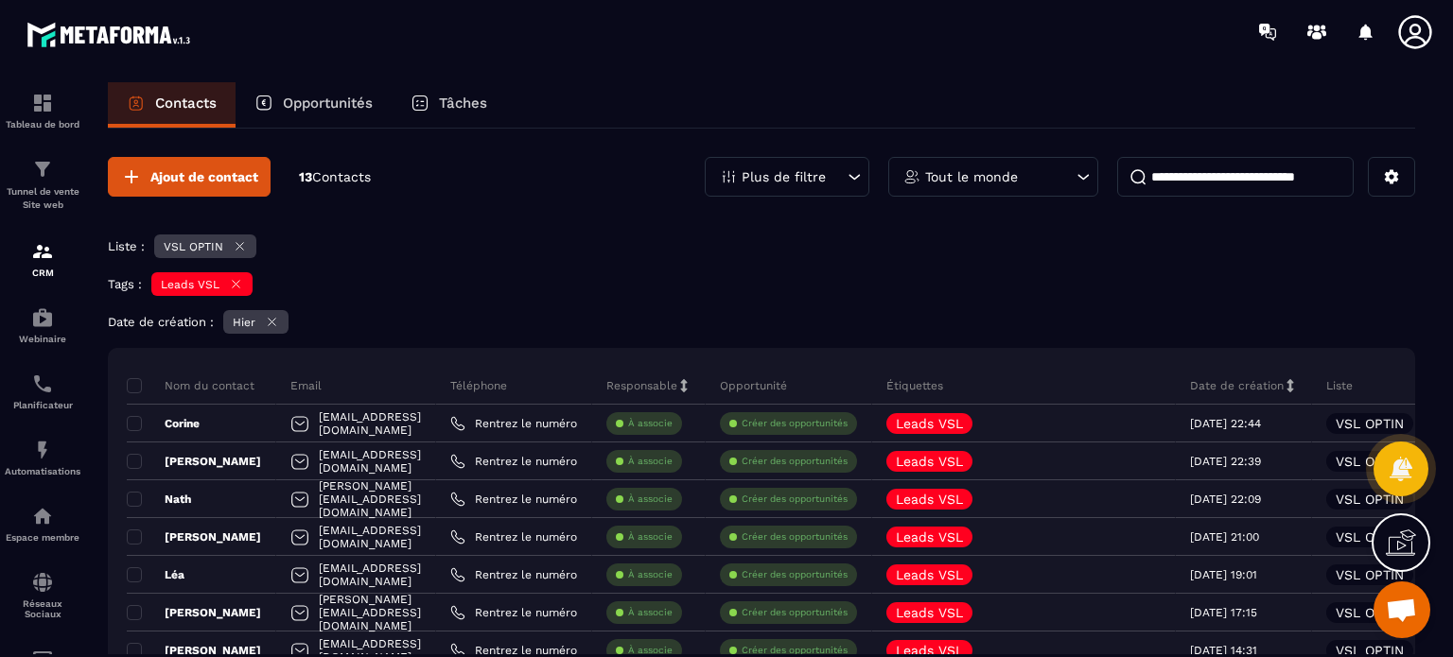
click at [649, 326] on div "Date de création : [DATE]" at bounding box center [761, 324] width 1307 height 28
click at [17, 194] on p "Tunnel de vente Site web" at bounding box center [43, 198] width 76 height 26
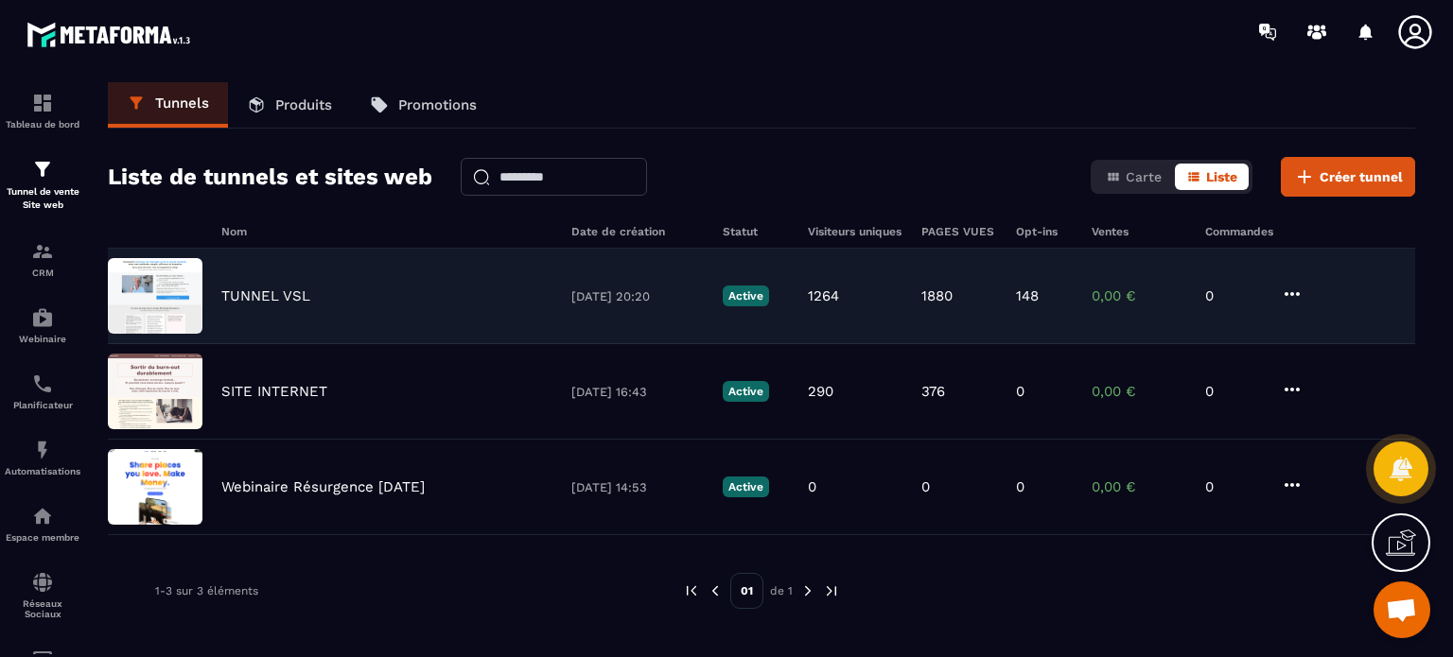
click at [305, 302] on p "TUNNEL VSL" at bounding box center [265, 296] width 89 height 17
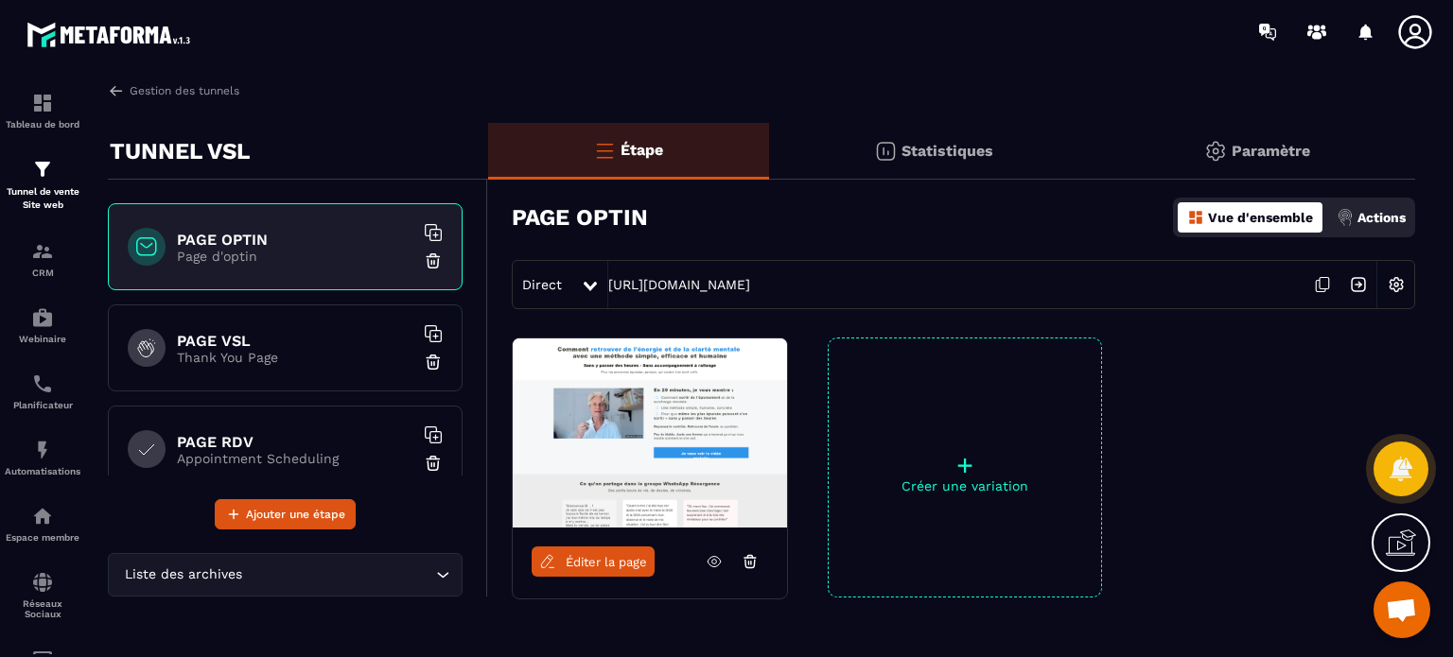
click at [954, 162] on div "Statistiques" at bounding box center [934, 151] width 330 height 57
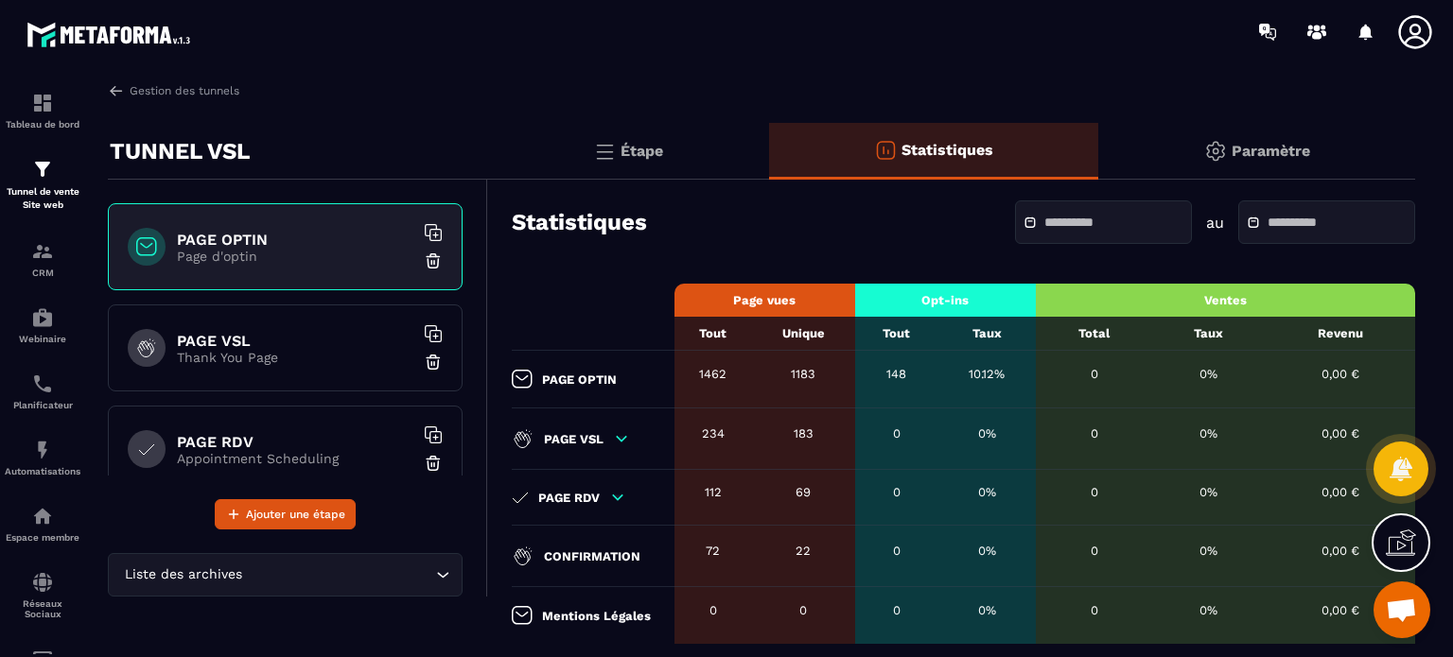
click at [1058, 216] on div at bounding box center [1103, 223] width 177 height 44
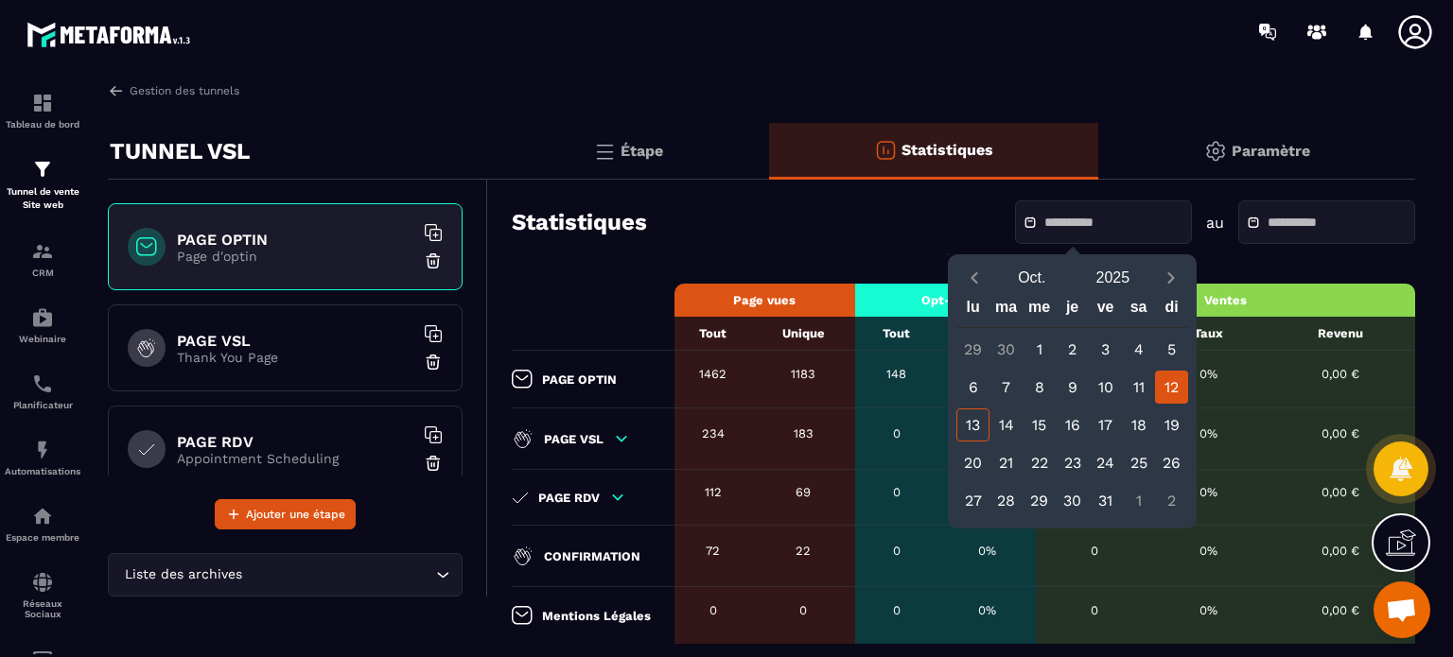
click at [1160, 381] on div "12" at bounding box center [1171, 387] width 33 height 33
type input "**********"
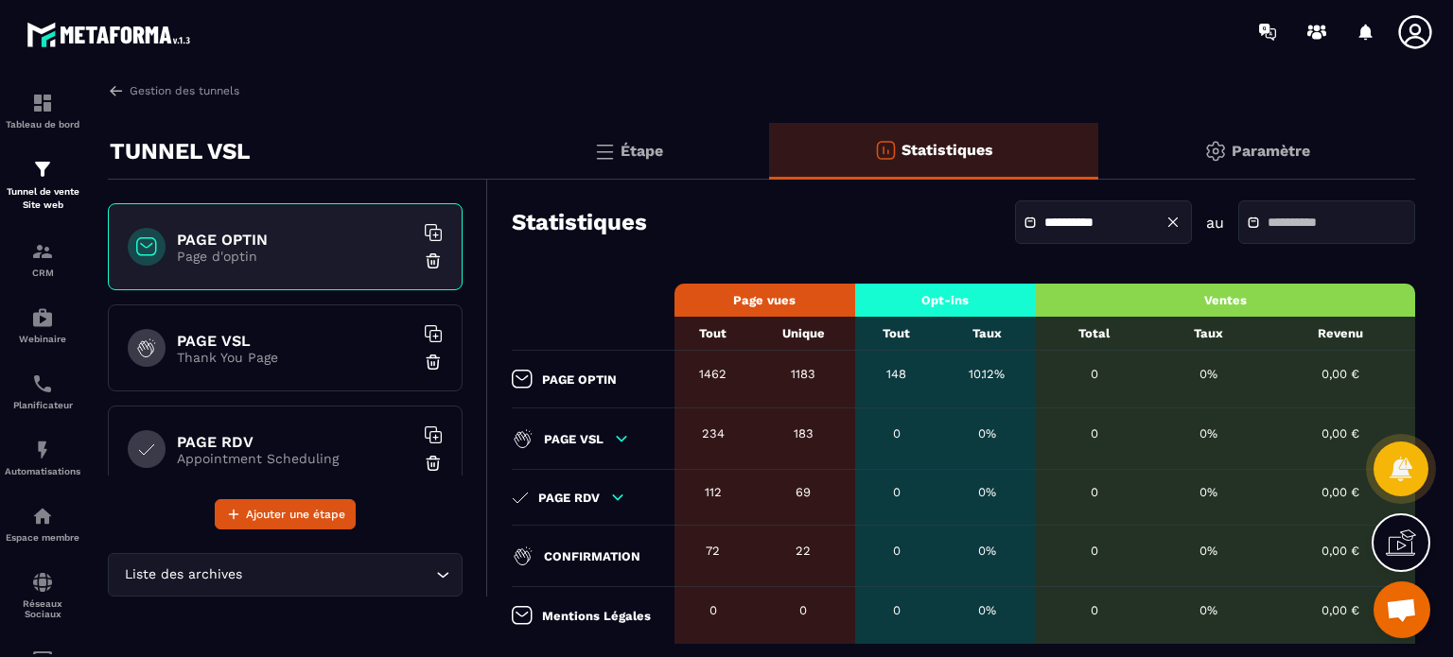
click at [1268, 230] on input "text" at bounding box center [1334, 223] width 132 height 14
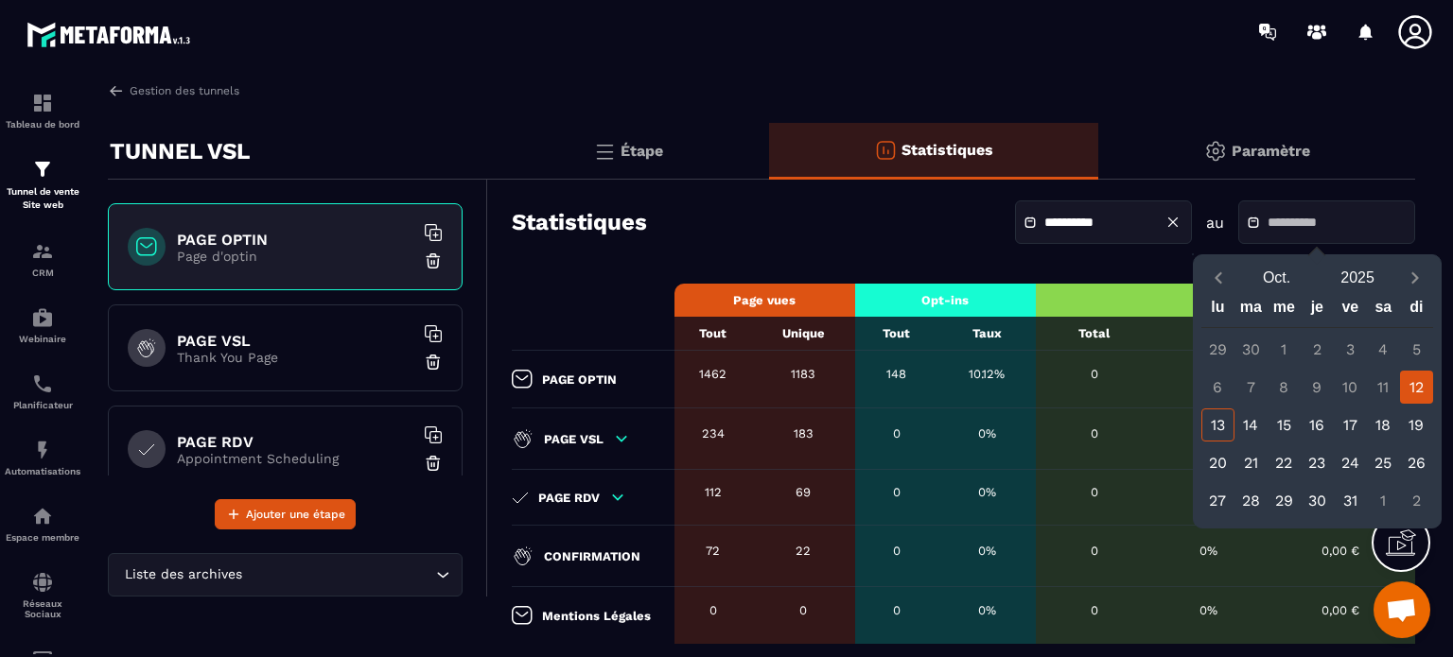
click at [1424, 392] on div "12" at bounding box center [1416, 387] width 33 height 33
type input "**********"
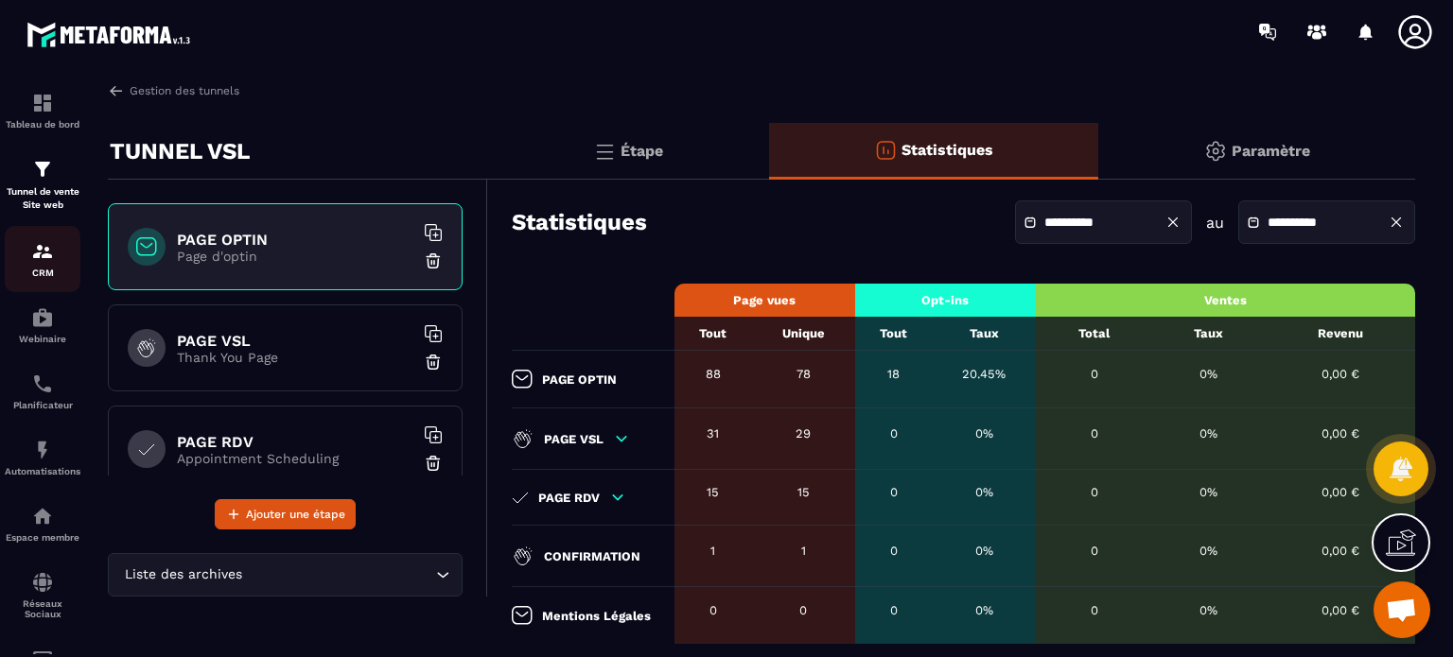
click at [54, 254] on div "CRM" at bounding box center [43, 259] width 76 height 38
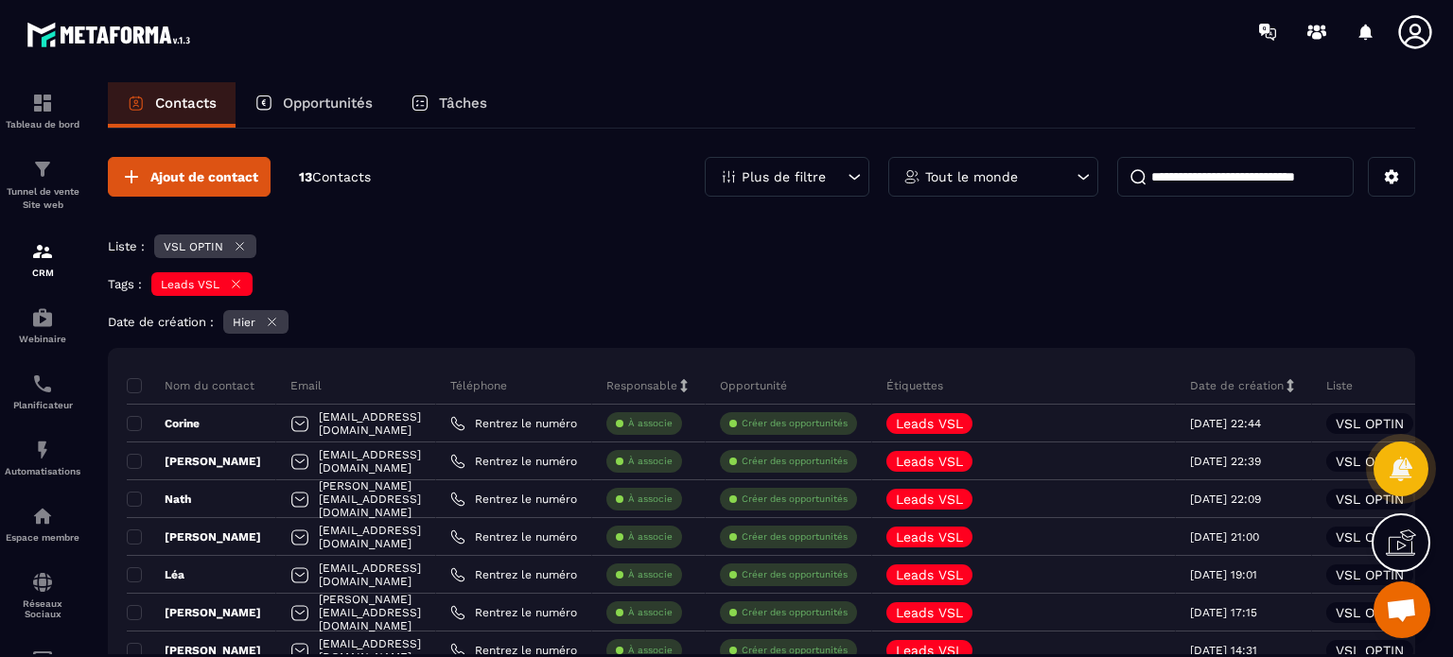
click at [536, 307] on div "Ajout de contact 13 Contacts Plus de filtre Tout le monde Liste : VSL OPTIN Tag…" at bounding box center [761, 582] width 1307 height 906
click at [470, 284] on div "Tags : Leads VSL" at bounding box center [761, 286] width 1307 height 28
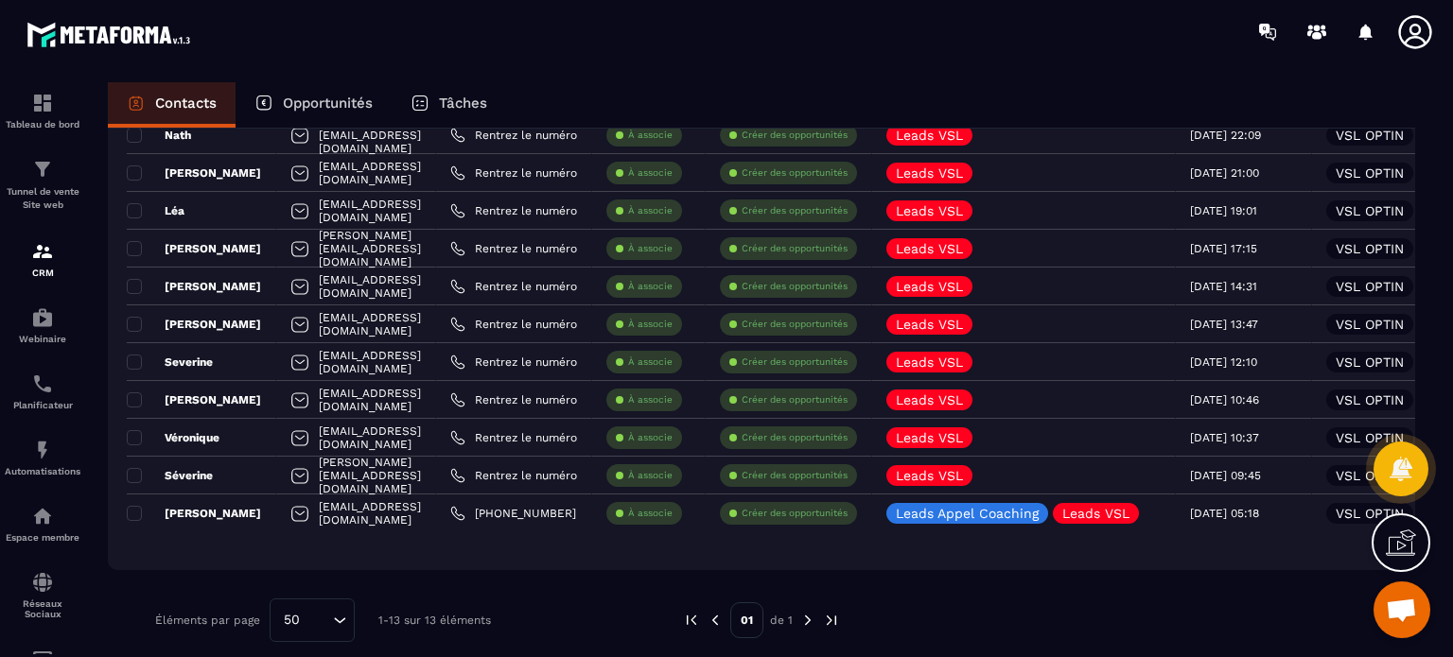
scroll to position [379, 0]
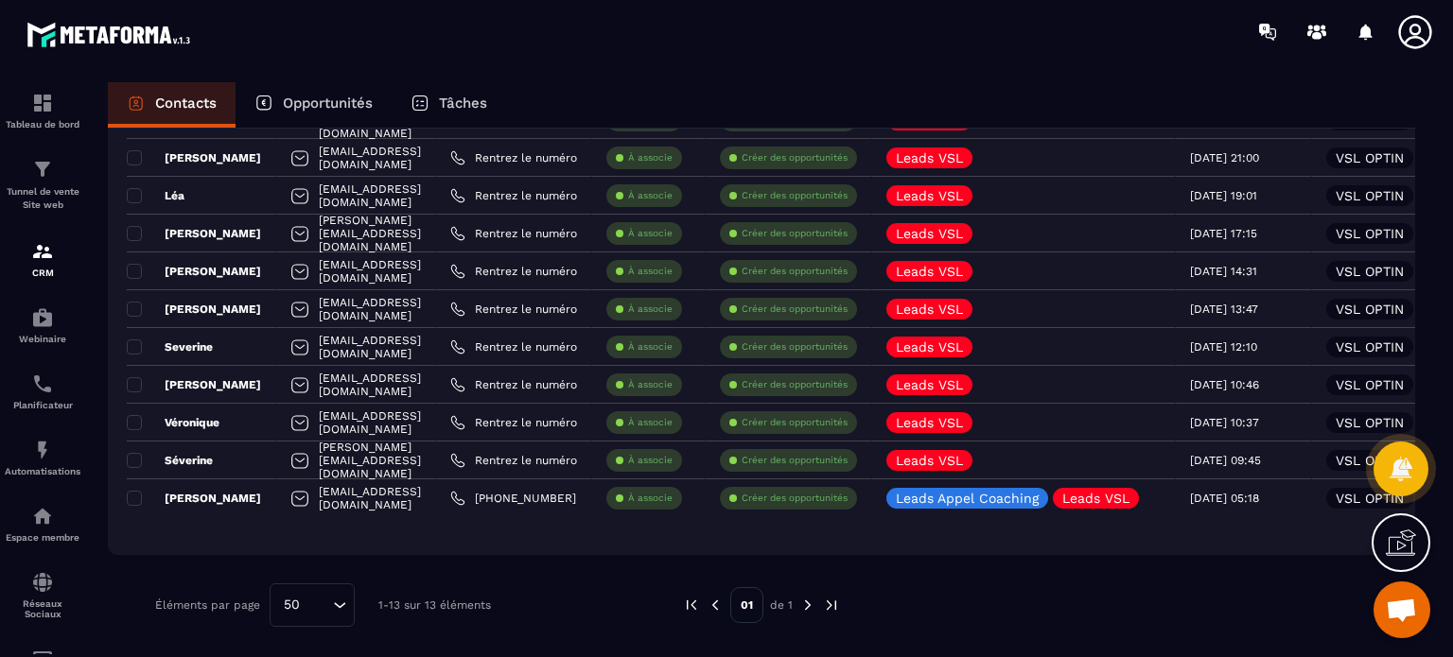
click at [802, 605] on img at bounding box center [807, 605] width 17 height 17
click at [639, 569] on div "Ajout de contact 13 Contacts Plus de filtre Tout le monde Liste : VSL OPTIN Tag…" at bounding box center [761, 202] width 1307 height 906
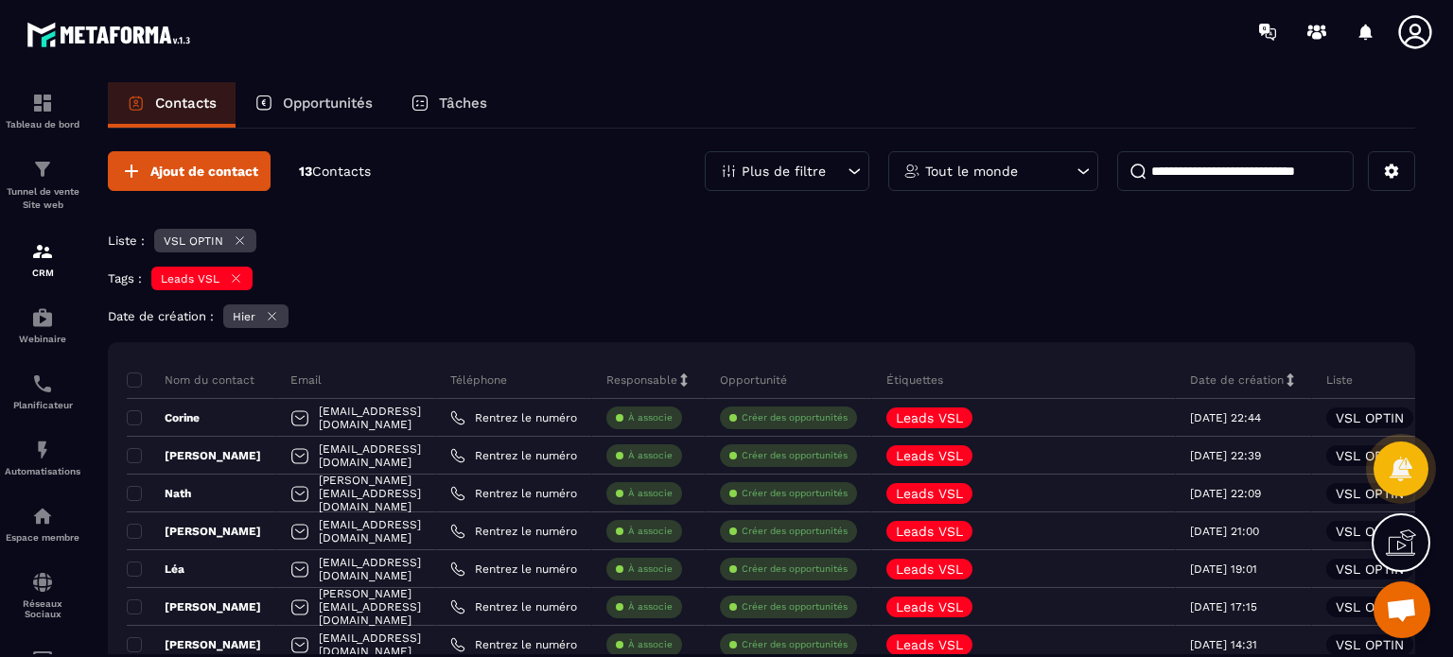
scroll to position [0, 0]
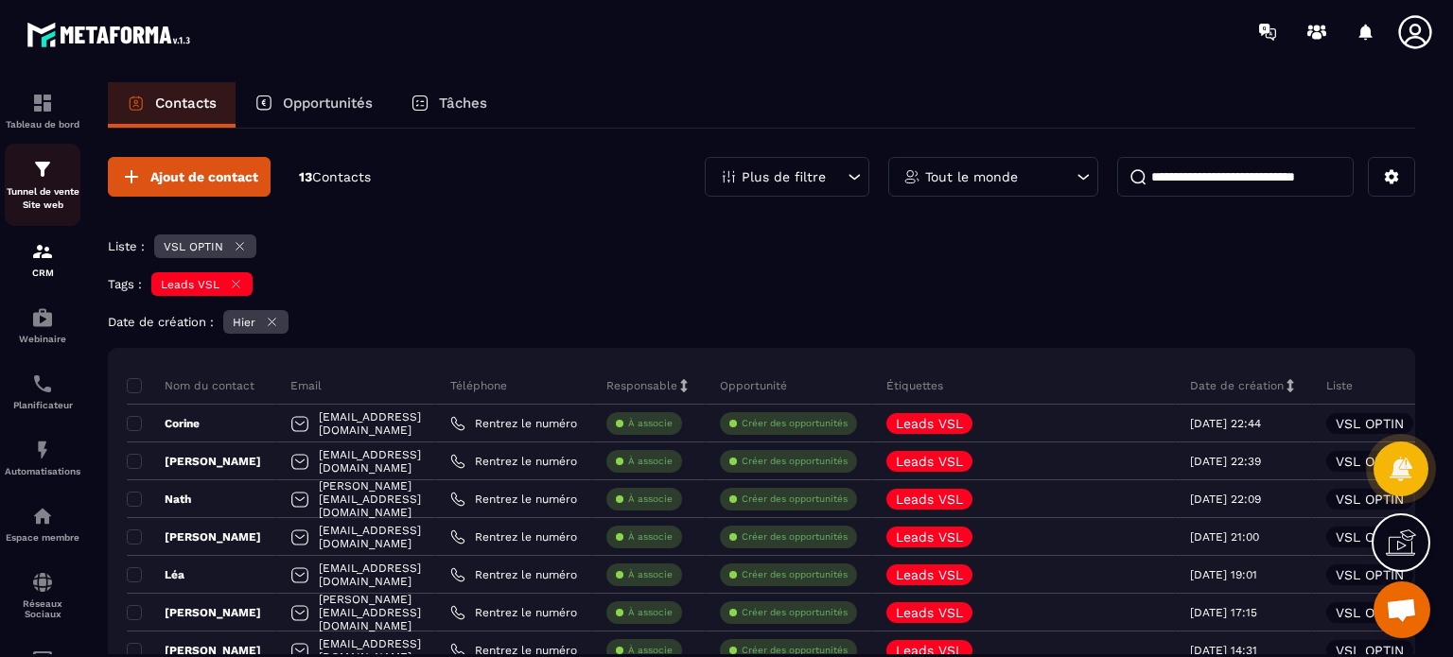
click at [30, 169] on div "Tunnel de vente Site web" at bounding box center [43, 185] width 76 height 54
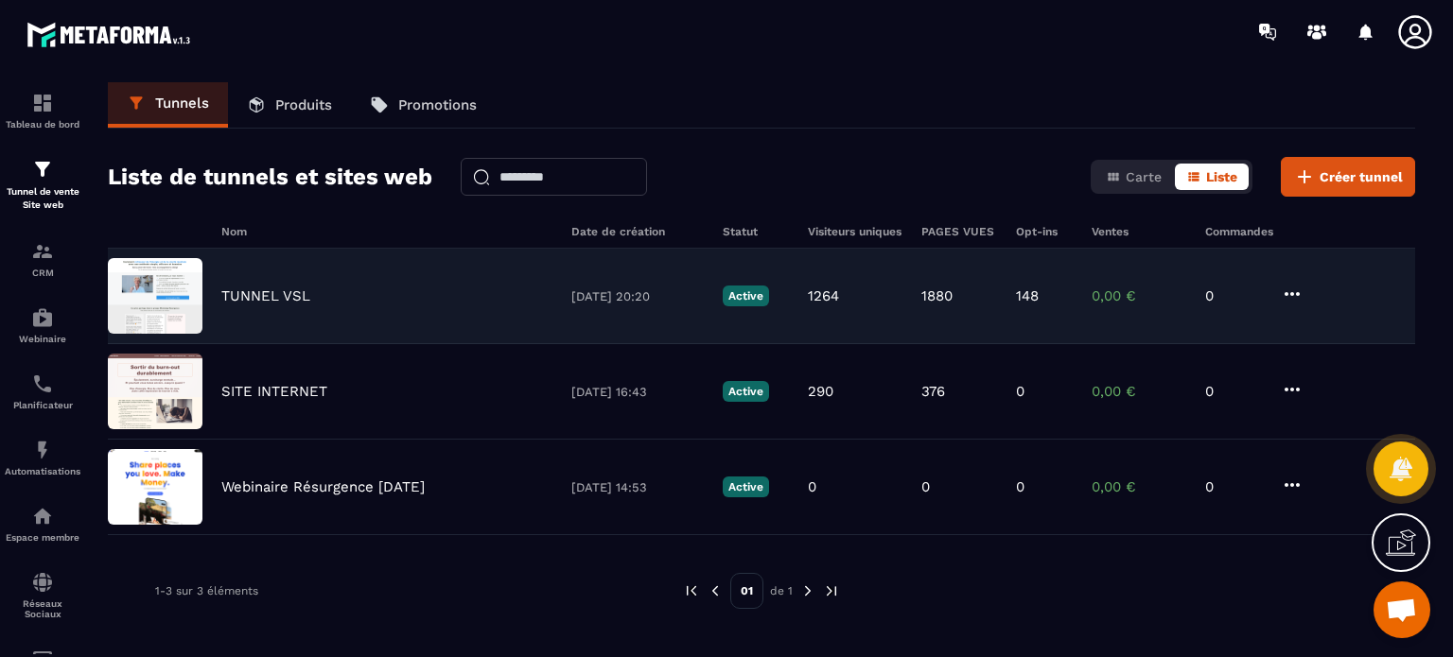
click at [293, 292] on p "TUNNEL VSL" at bounding box center [265, 296] width 89 height 17
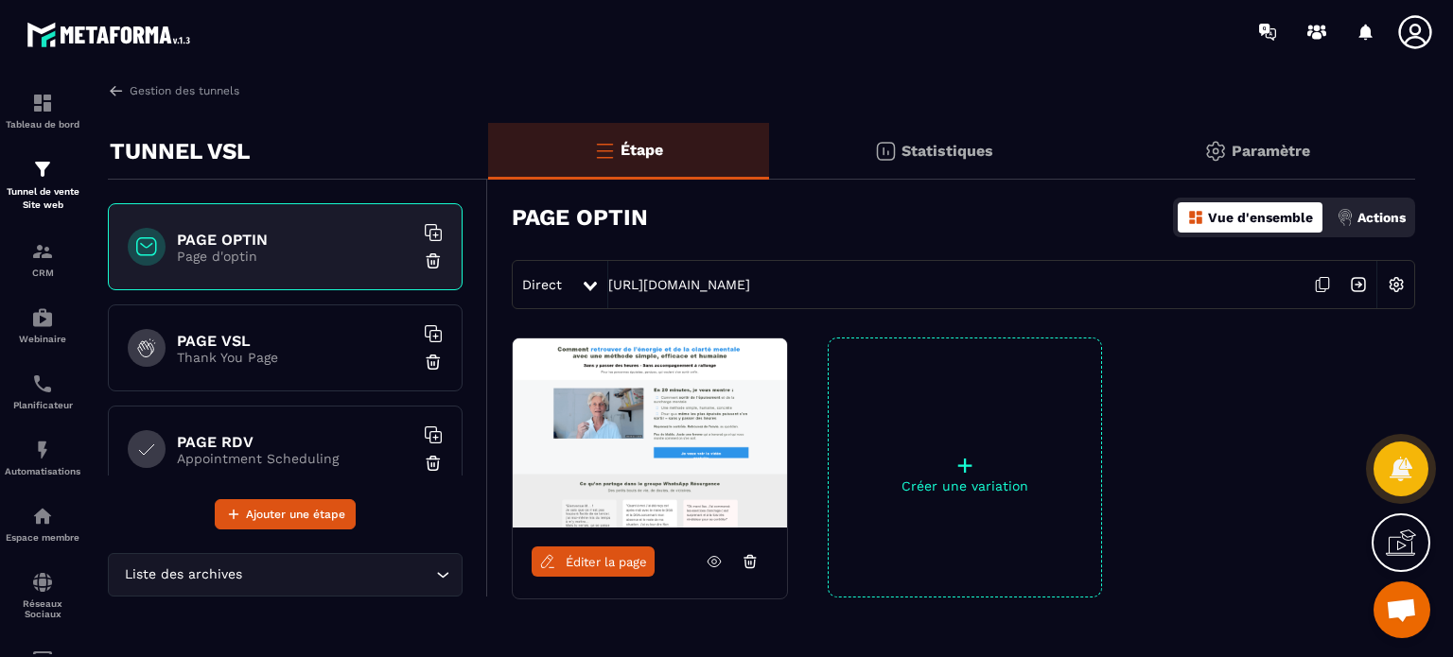
click at [1255, 146] on p "Paramètre" at bounding box center [1271, 151] width 79 height 18
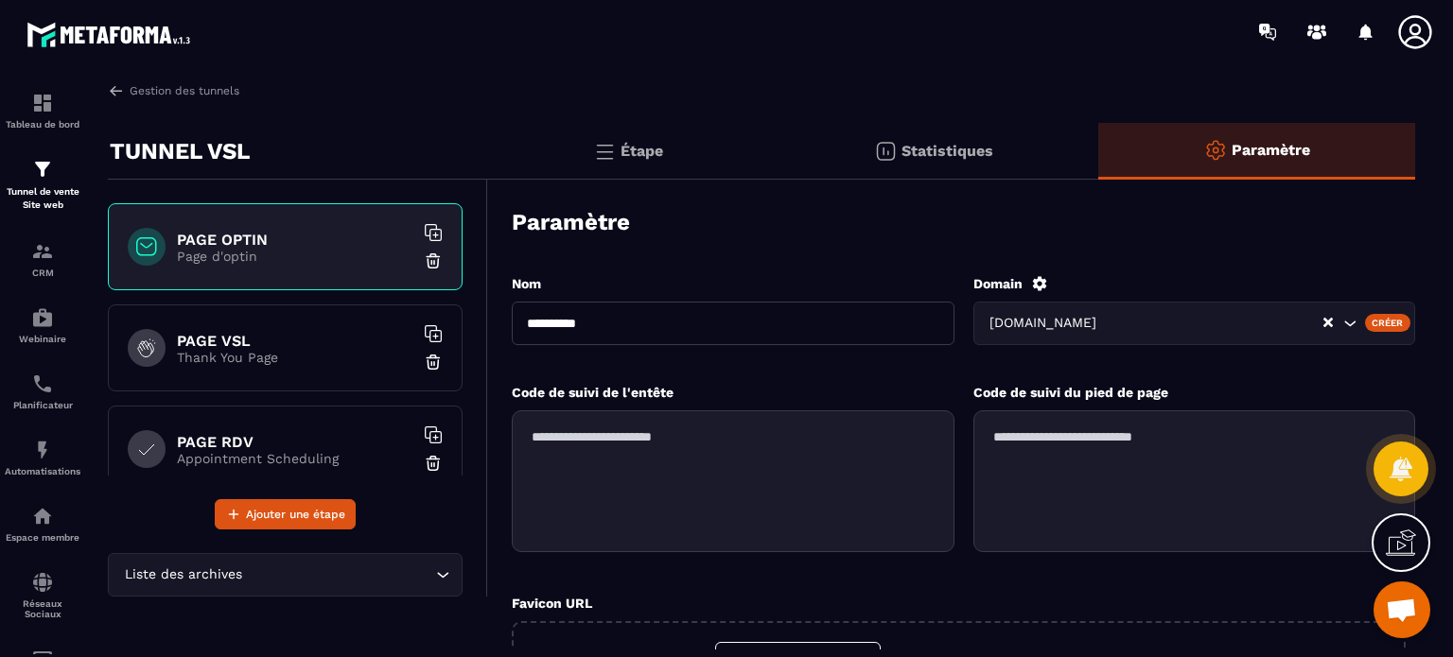
click at [1032, 143] on div "Statistiques" at bounding box center [934, 151] width 330 height 57
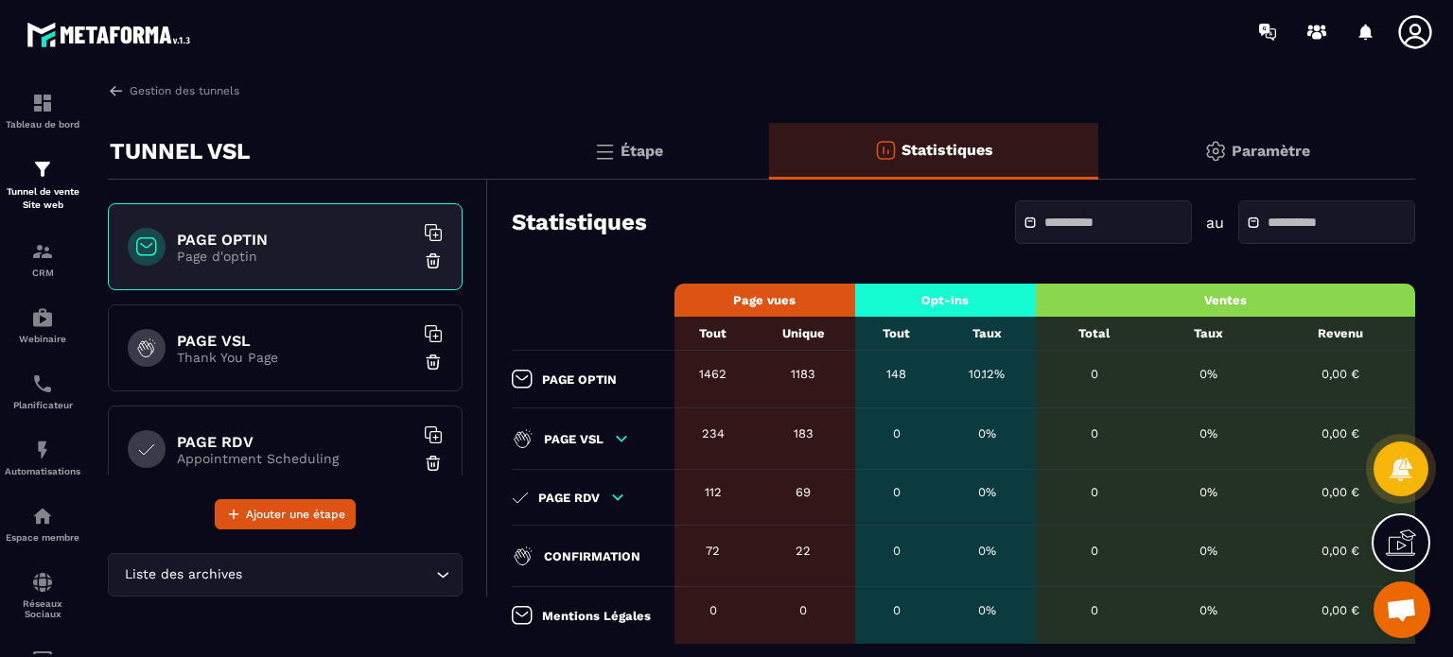
click at [1044, 221] on input "text" at bounding box center [1110, 223] width 132 height 14
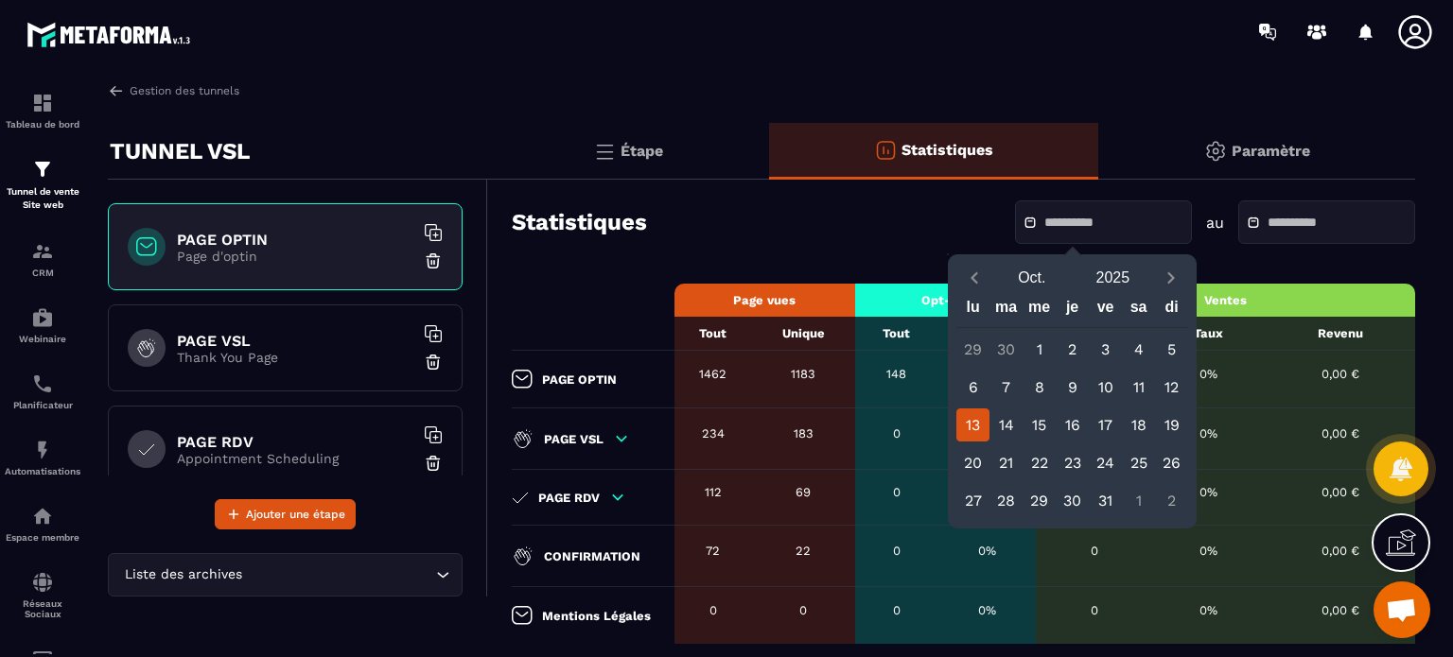
click at [972, 421] on div "13" at bounding box center [972, 425] width 33 height 33
type input "**********"
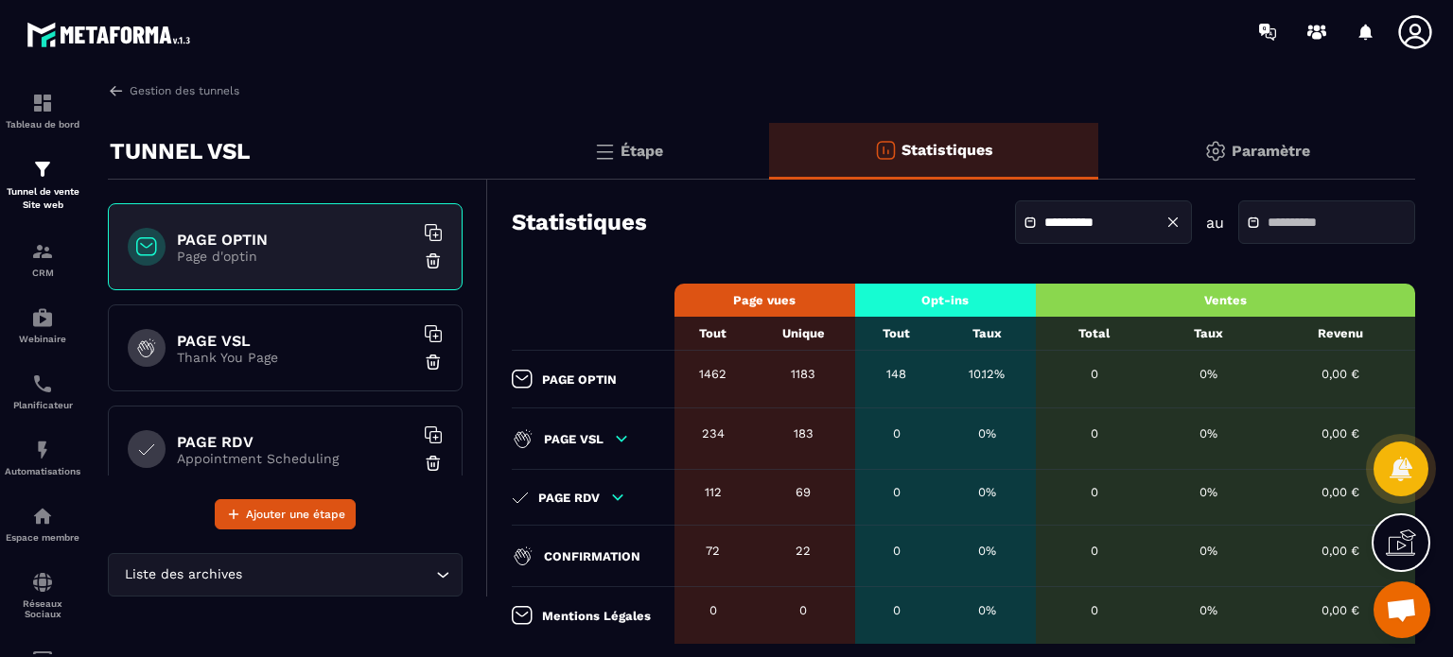
click at [1320, 211] on div at bounding box center [1326, 223] width 177 height 44
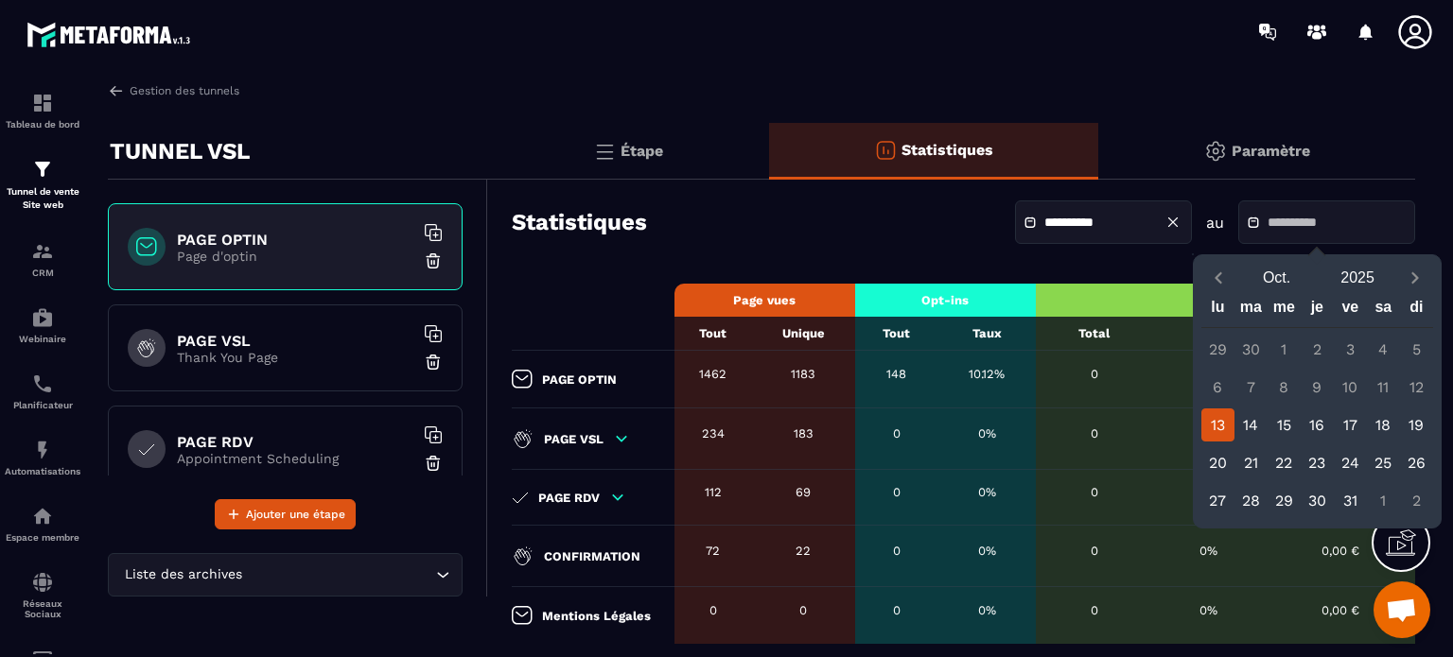
click at [1221, 434] on div "13" at bounding box center [1217, 425] width 33 height 33
type input "**********"
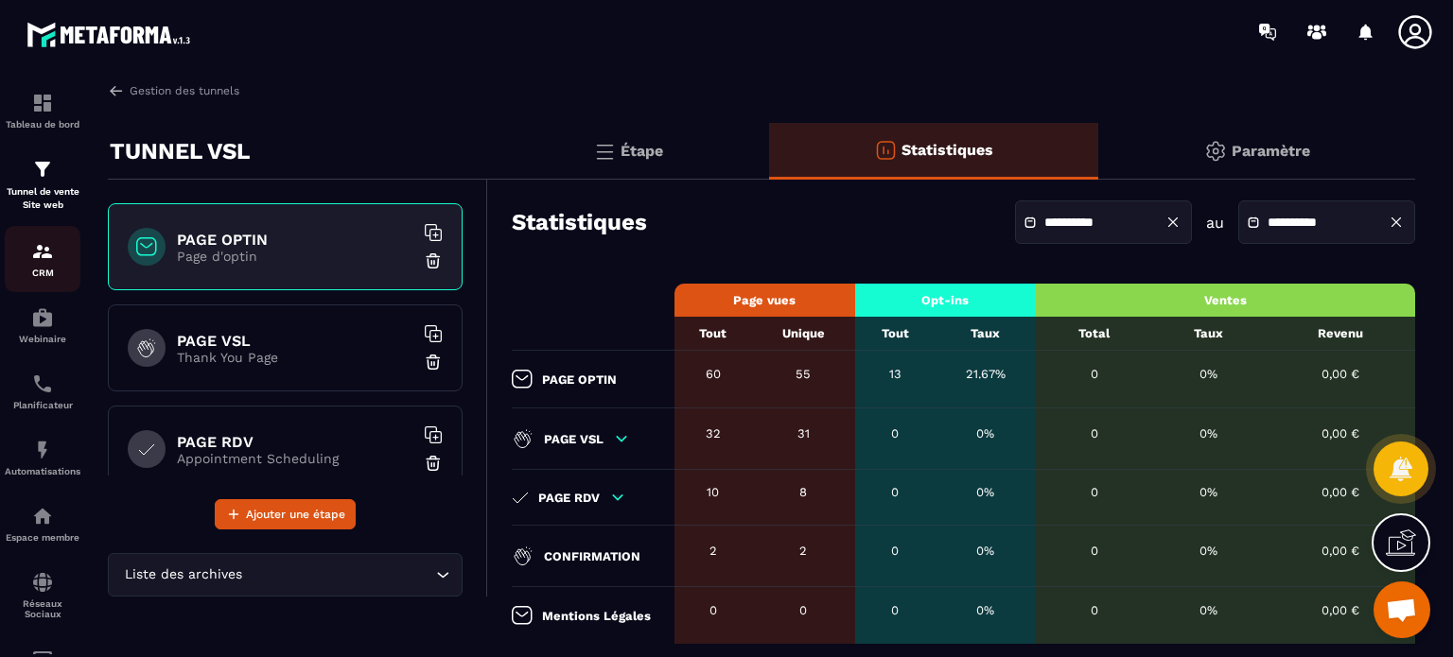
click at [26, 260] on div "CRM" at bounding box center [43, 259] width 76 height 38
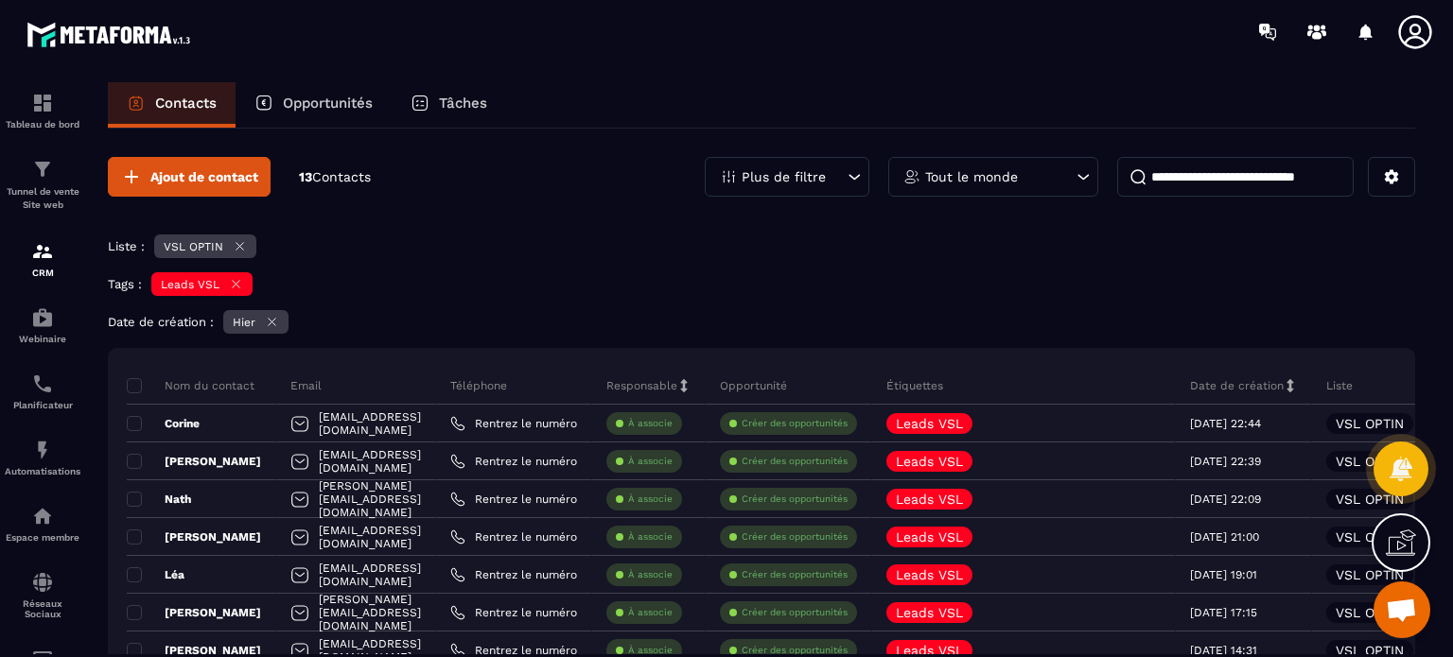
click at [275, 319] on icon at bounding box center [272, 322] width 14 height 14
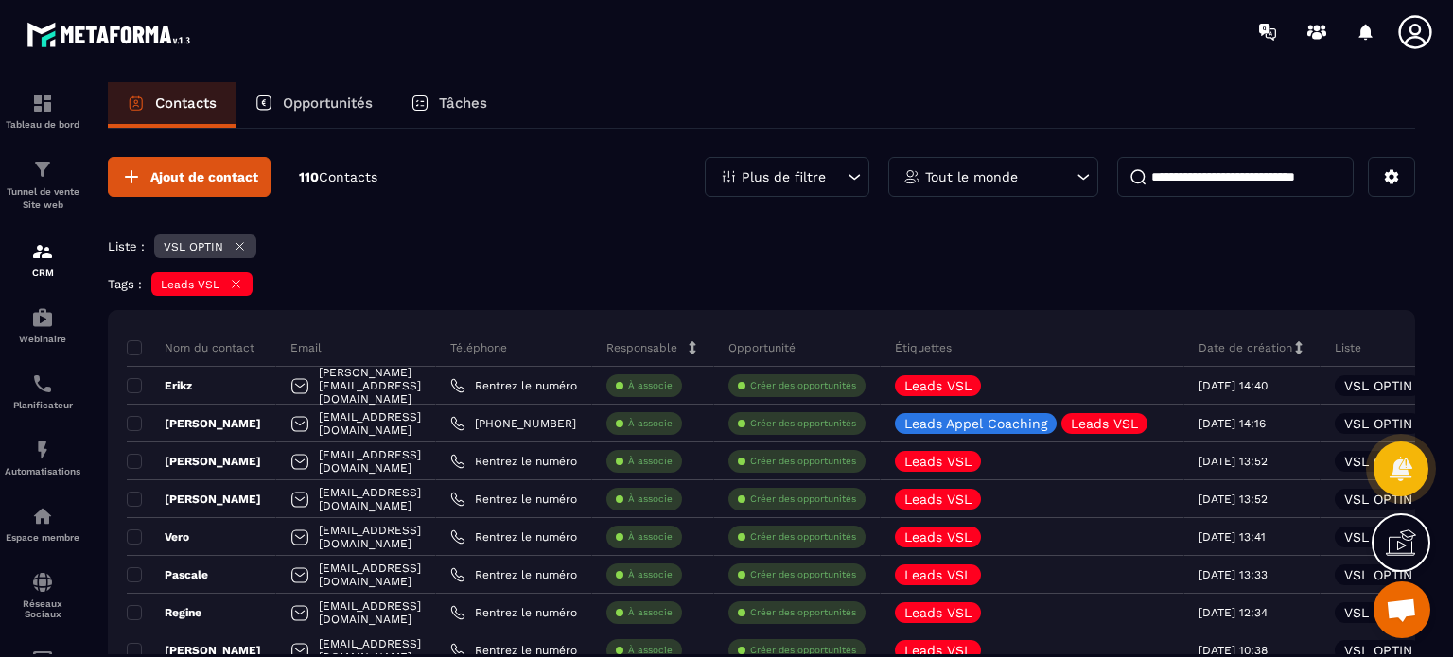
click at [790, 193] on div "Plus de filtre" at bounding box center [787, 177] width 165 height 40
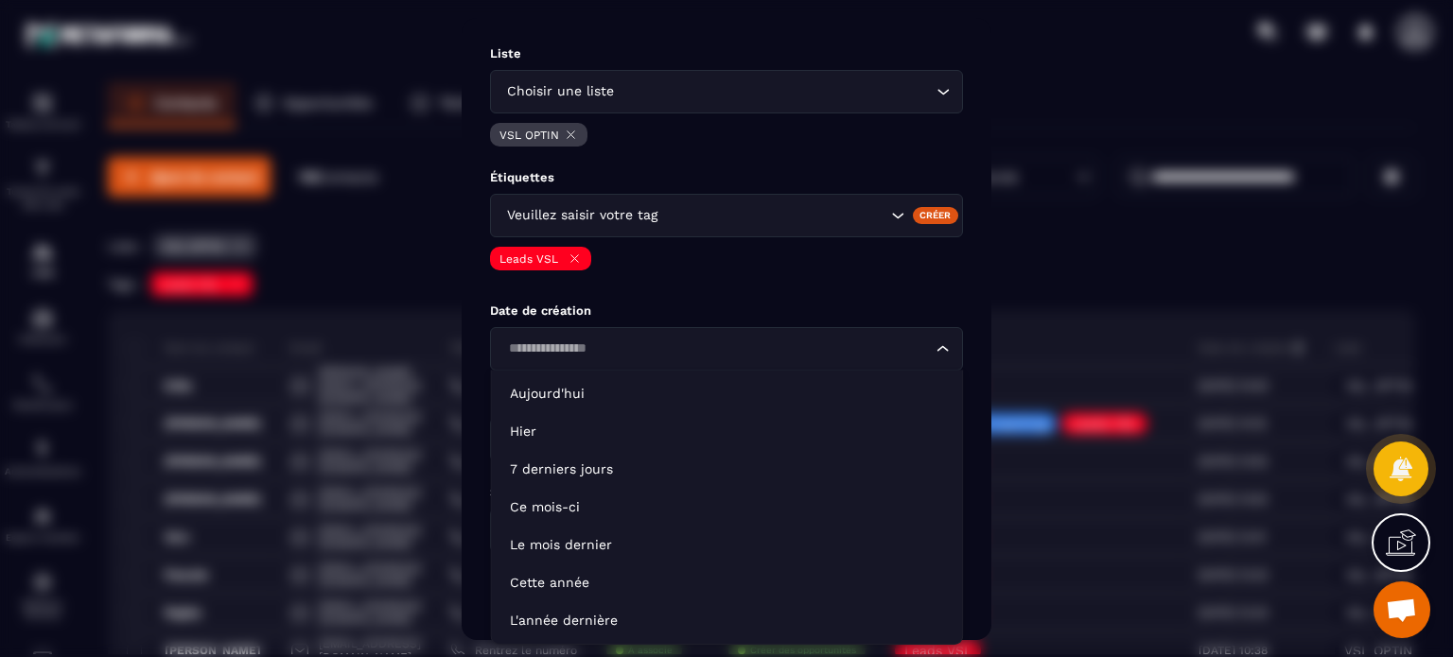
click at [572, 352] on input "Search for option" at bounding box center [716, 349] width 429 height 21
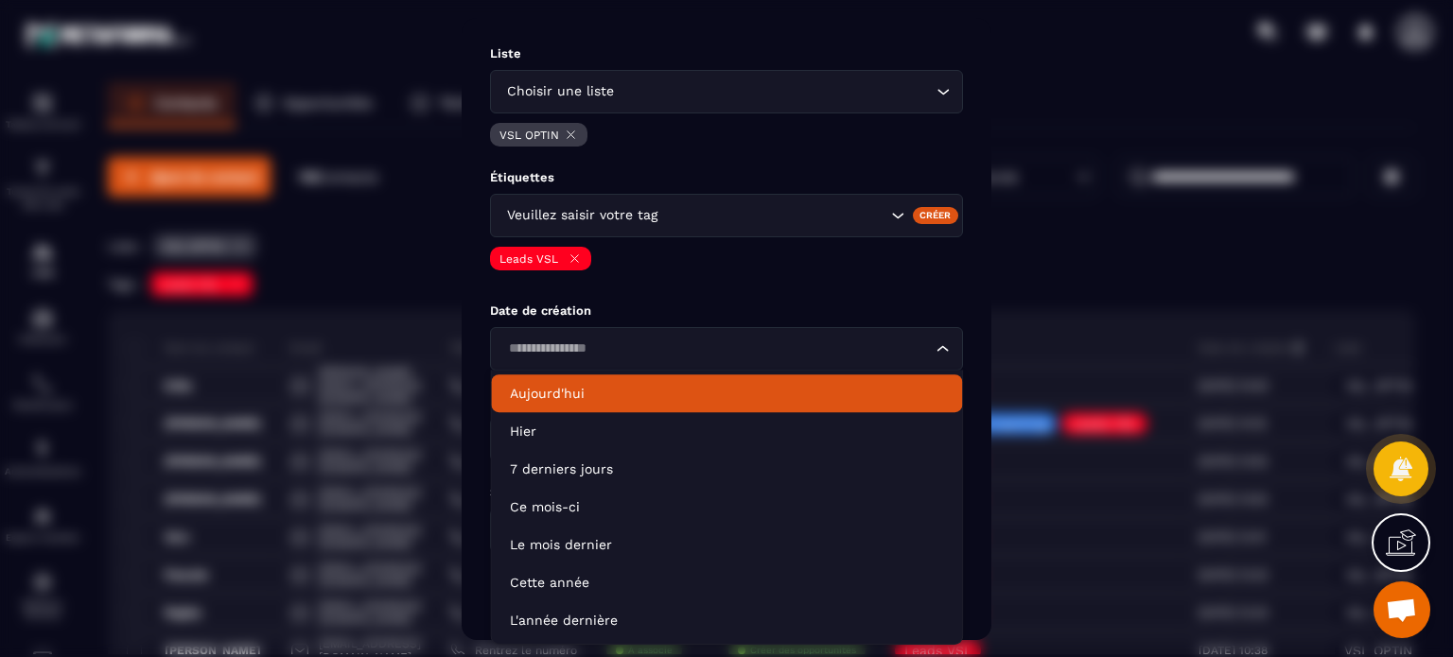
click at [568, 396] on p "Aujourd'hui" at bounding box center [726, 393] width 433 height 19
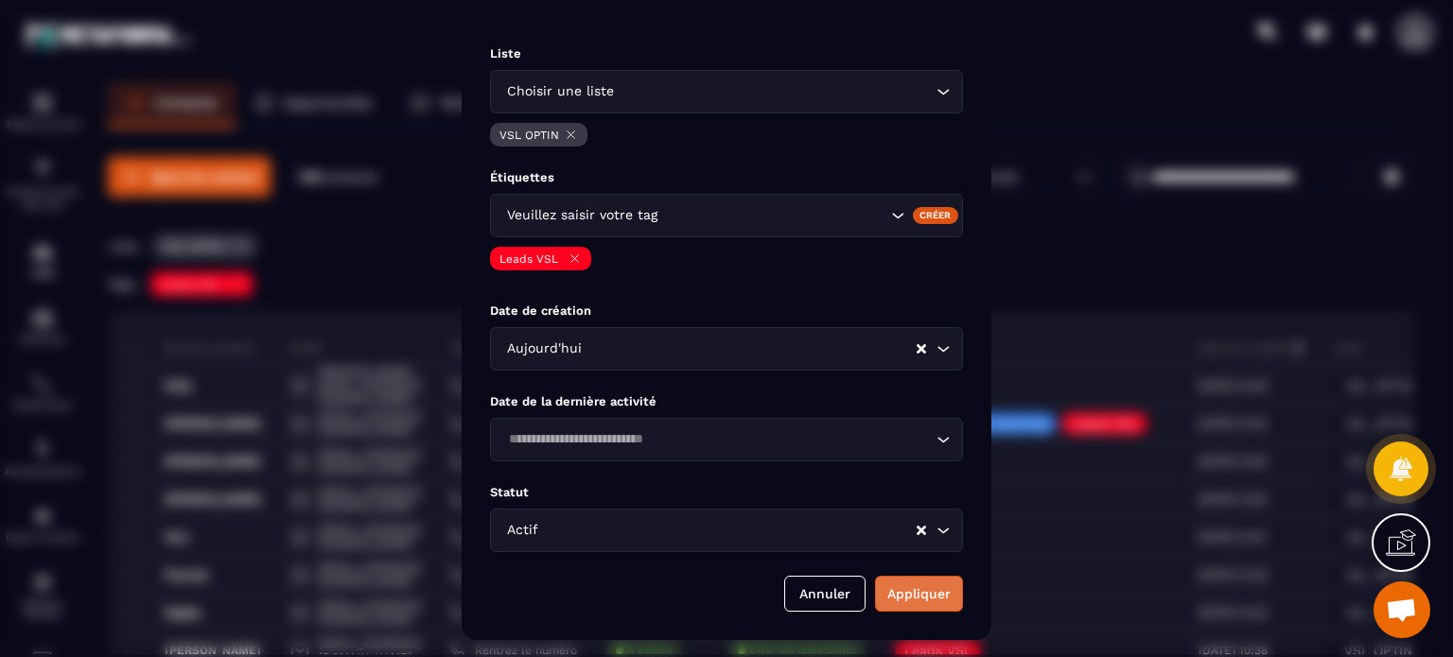
click at [920, 594] on button "Appliquer" at bounding box center [919, 594] width 88 height 36
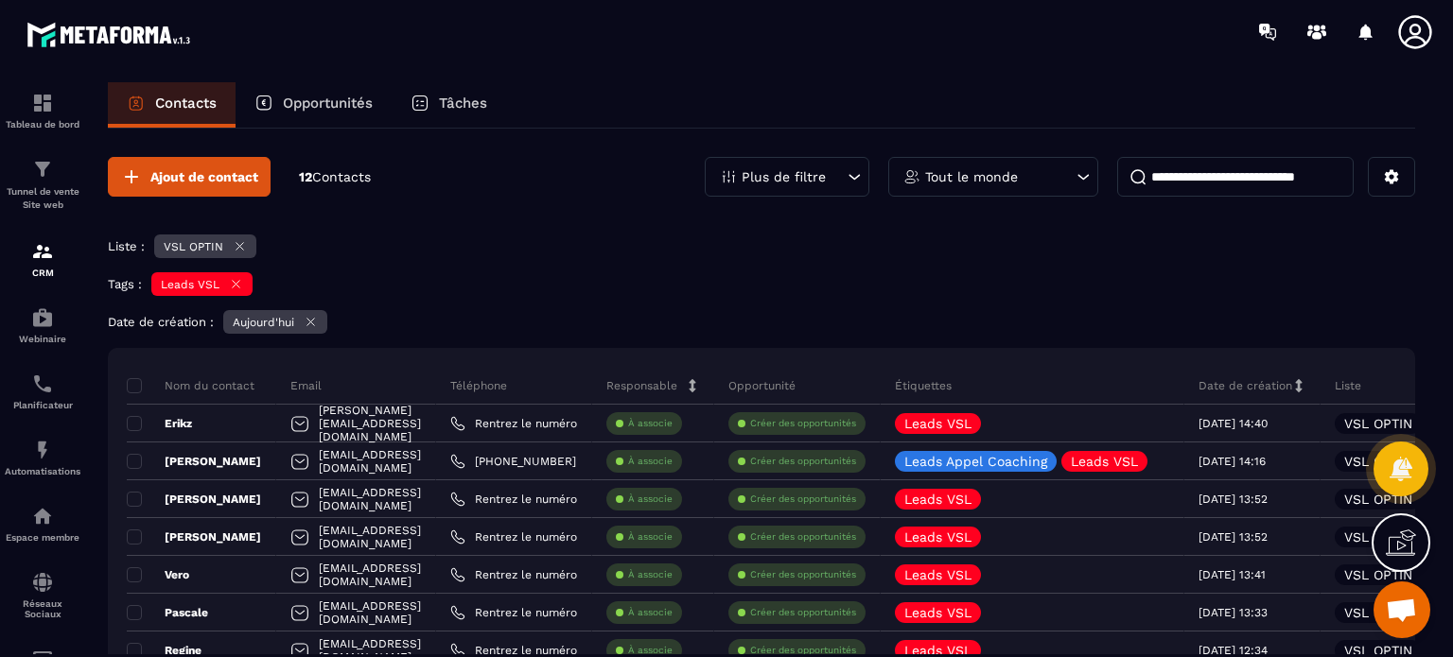
drag, startPoint x: 319, startPoint y: 178, endPoint x: 296, endPoint y: 178, distance: 22.7
click at [296, 178] on div "Ajout de contact 12 Contacts" at bounding box center [239, 177] width 263 height 40
click at [611, 268] on div "Ajout de contact 12 Contacts Plus de filtre Tout le monde Liste : VSL OPTIN Tag…" at bounding box center [761, 563] width 1307 height 868
click at [848, 180] on icon at bounding box center [854, 176] width 19 height 19
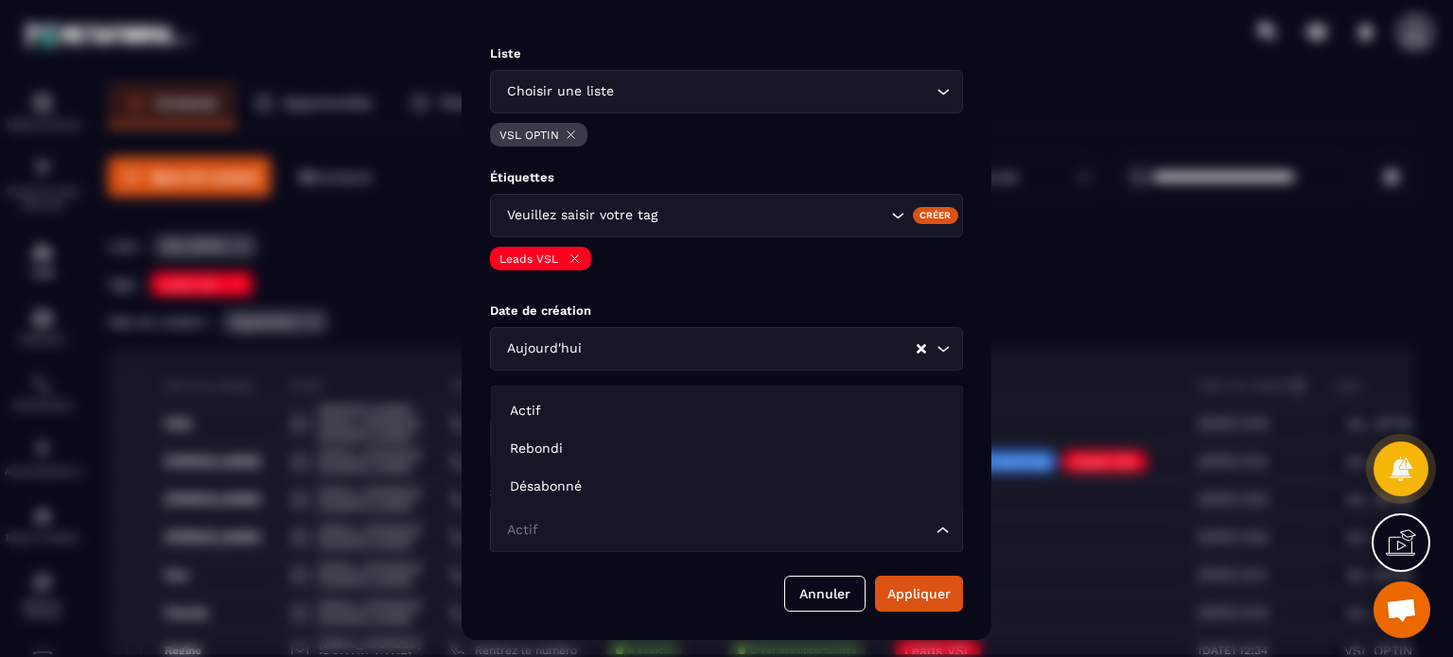
click at [609, 540] on input "Search for option" at bounding box center [716, 530] width 429 height 21
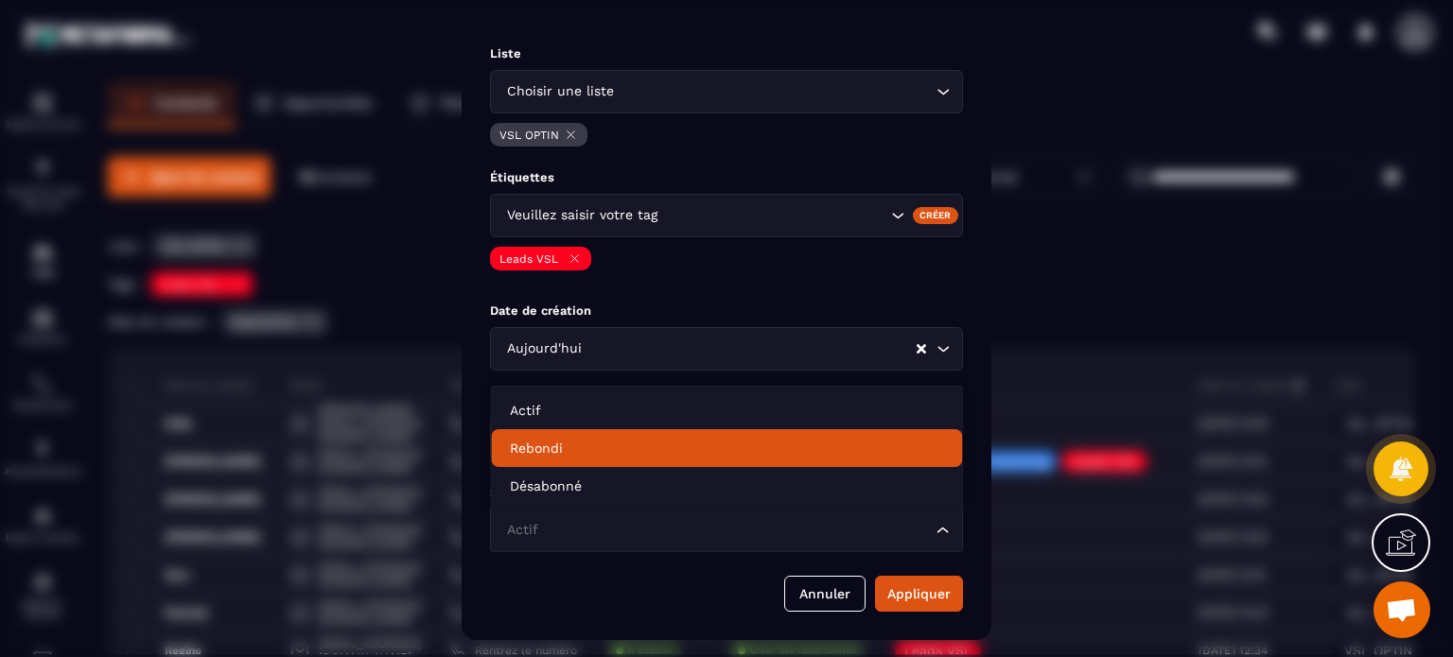
click at [600, 447] on p "Rebondi" at bounding box center [726, 448] width 433 height 19
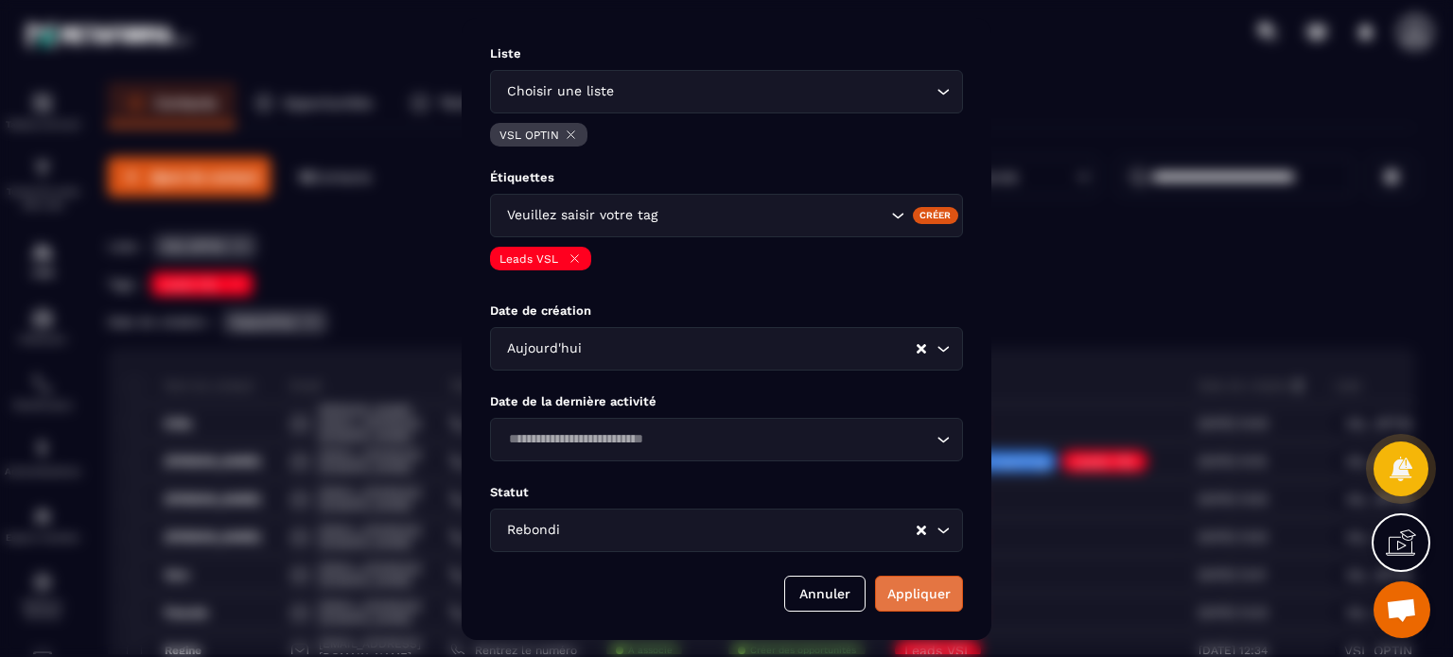
click at [944, 605] on button "Appliquer" at bounding box center [919, 594] width 88 height 36
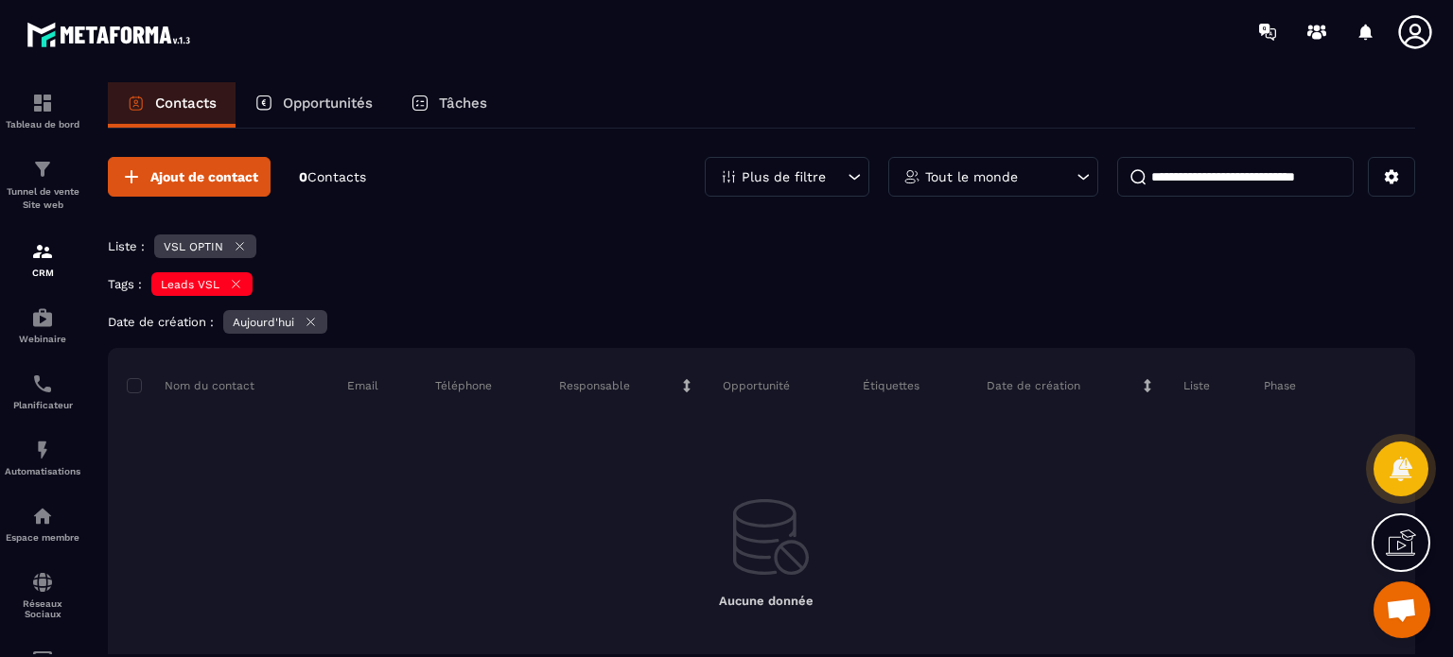
click at [799, 189] on div "Plus de filtre" at bounding box center [787, 177] width 165 height 40
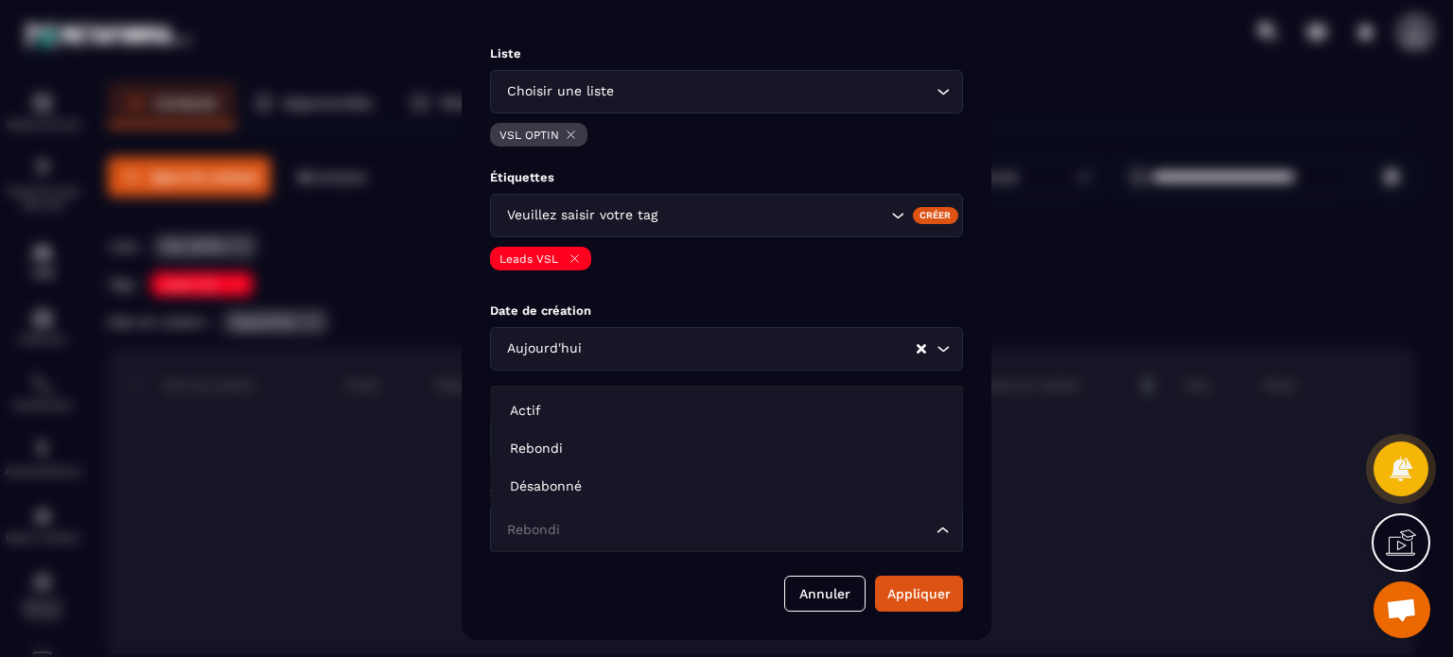
click at [604, 531] on input "Search for option" at bounding box center [716, 530] width 429 height 21
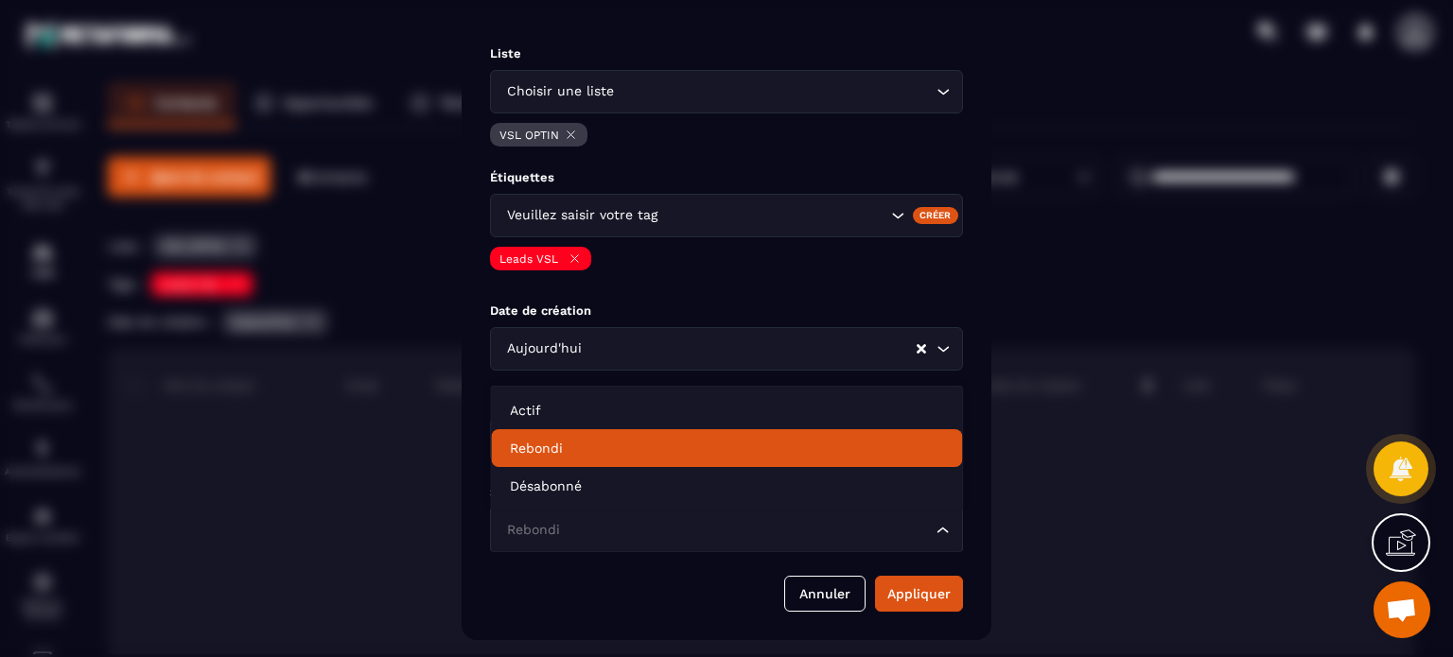
click at [554, 449] on p "Rebondi" at bounding box center [726, 448] width 433 height 19
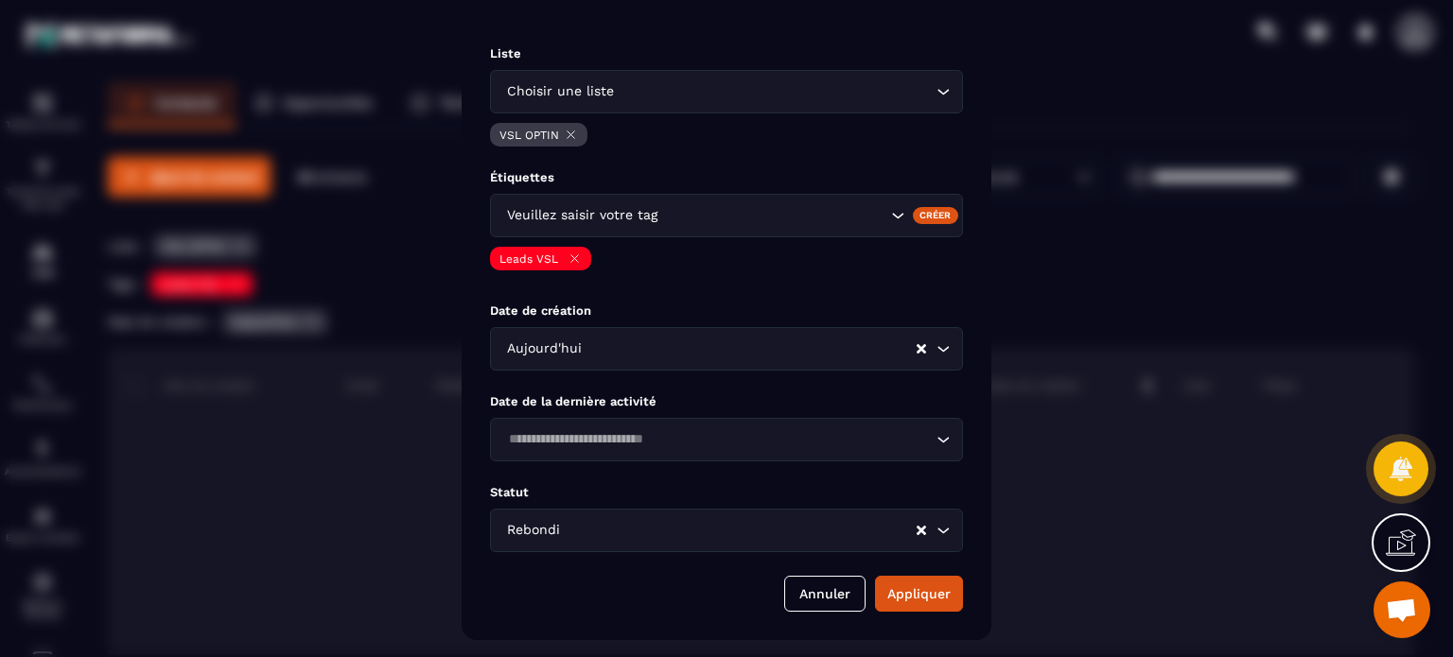
click at [749, 525] on input "Search for option" at bounding box center [739, 530] width 351 height 21
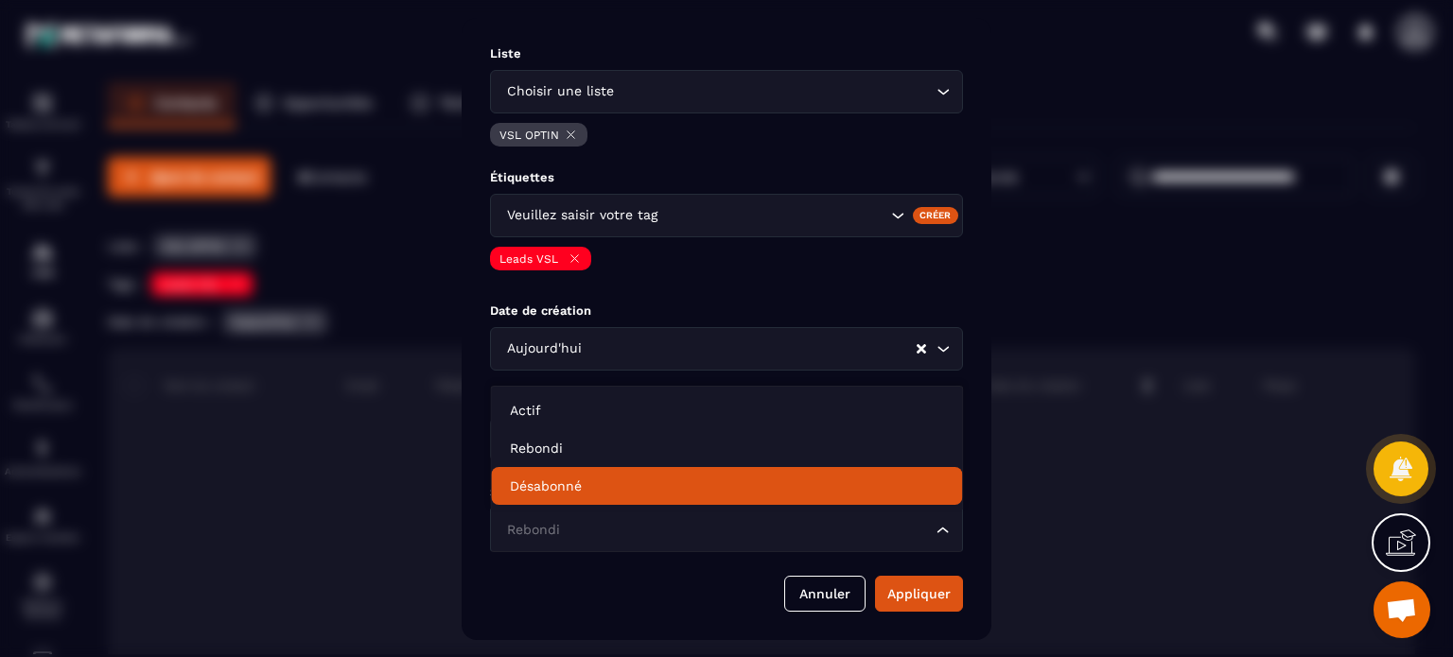
click at [650, 482] on p "Désabonné" at bounding box center [726, 486] width 433 height 19
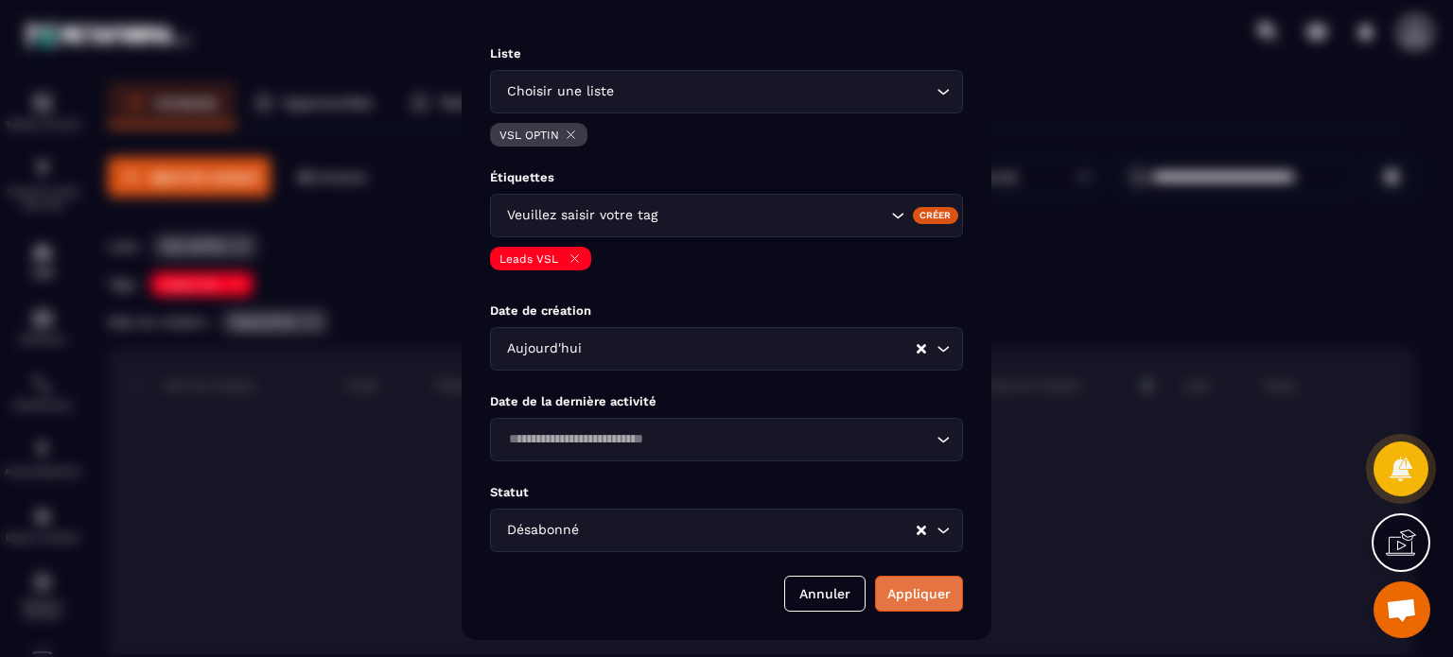
click at [914, 585] on button "Appliquer" at bounding box center [919, 594] width 88 height 36
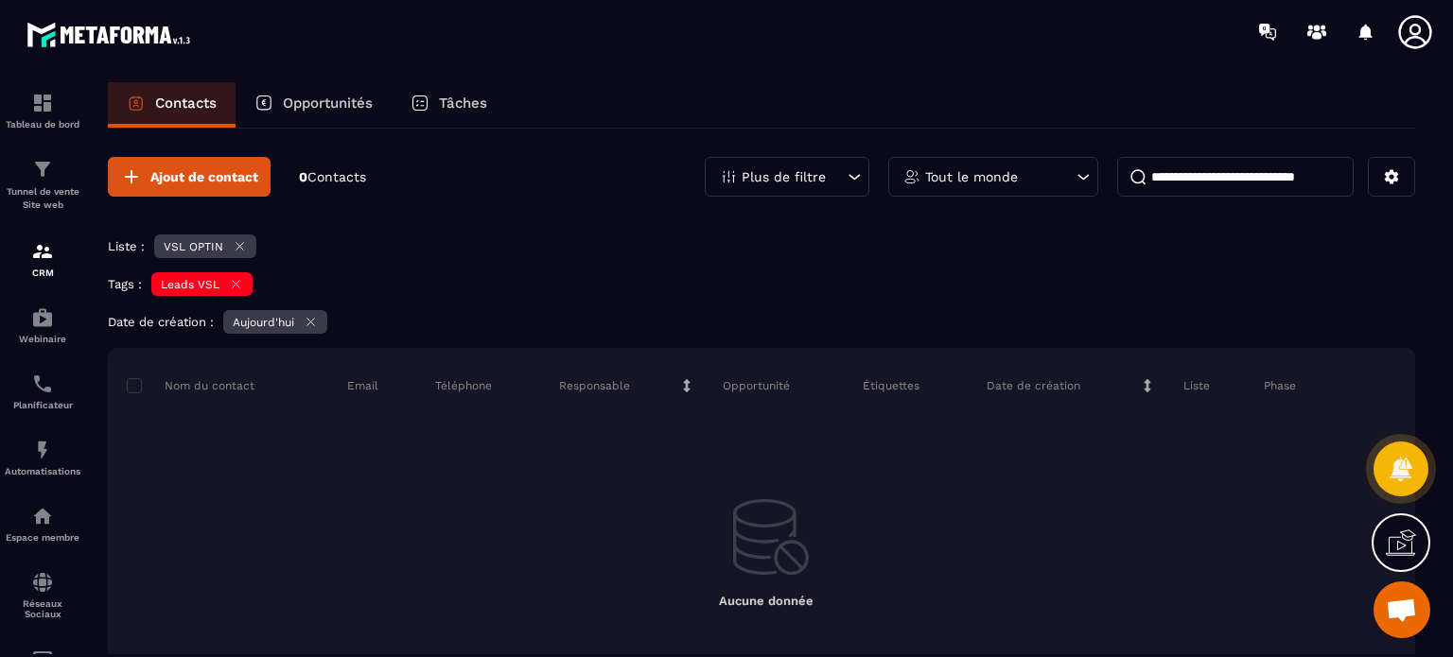
click at [827, 175] on div "Plus de filtre" at bounding box center [787, 177] width 165 height 40
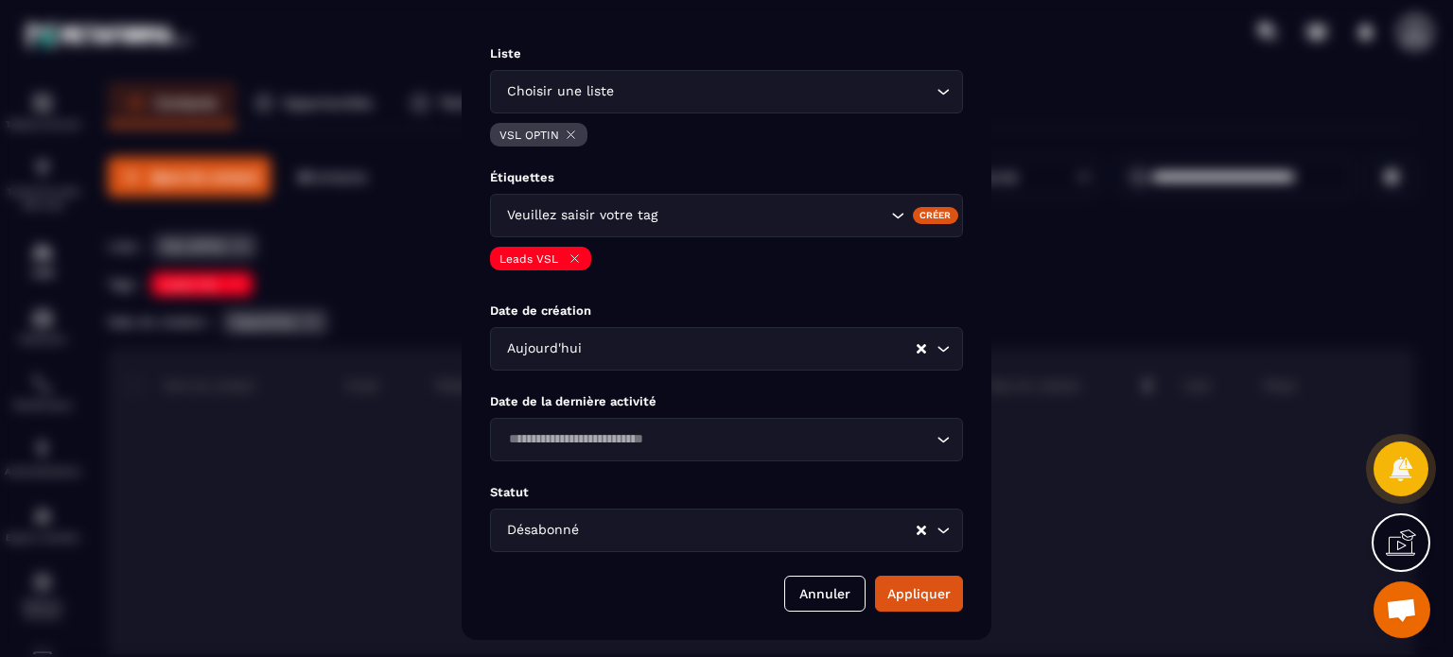
click at [1043, 298] on div "Modal window" at bounding box center [726, 328] width 1453 height 657
click at [810, 602] on button "Annuler" at bounding box center [824, 594] width 81 height 36
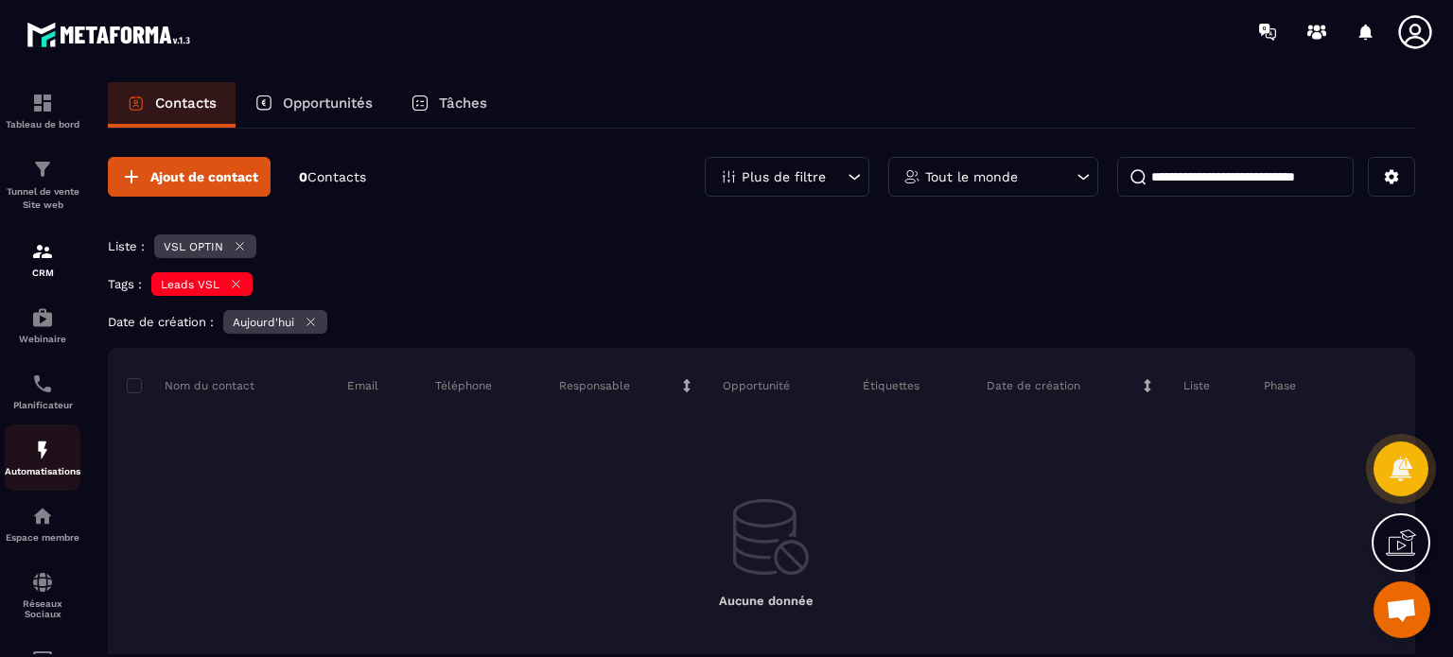
click at [46, 462] on img at bounding box center [42, 450] width 23 height 23
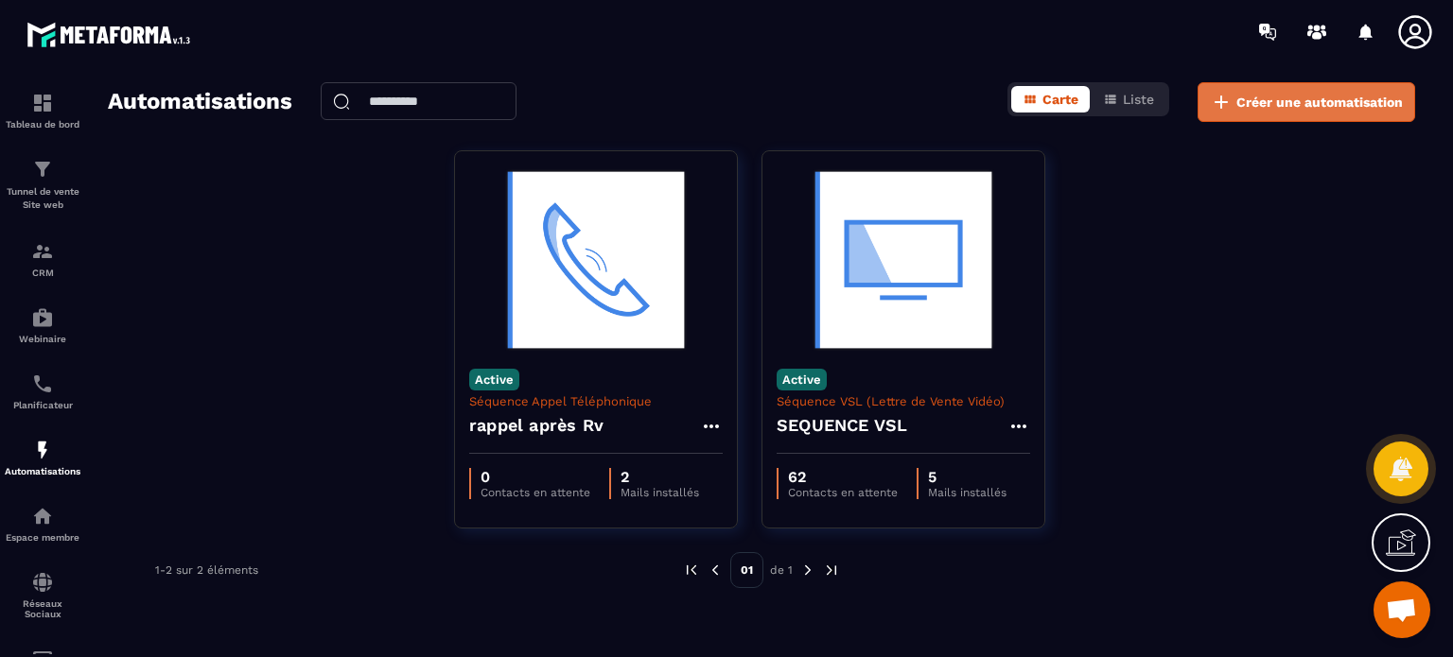
click at [1341, 99] on span "Créer une automatisation" at bounding box center [1319, 102] width 166 height 19
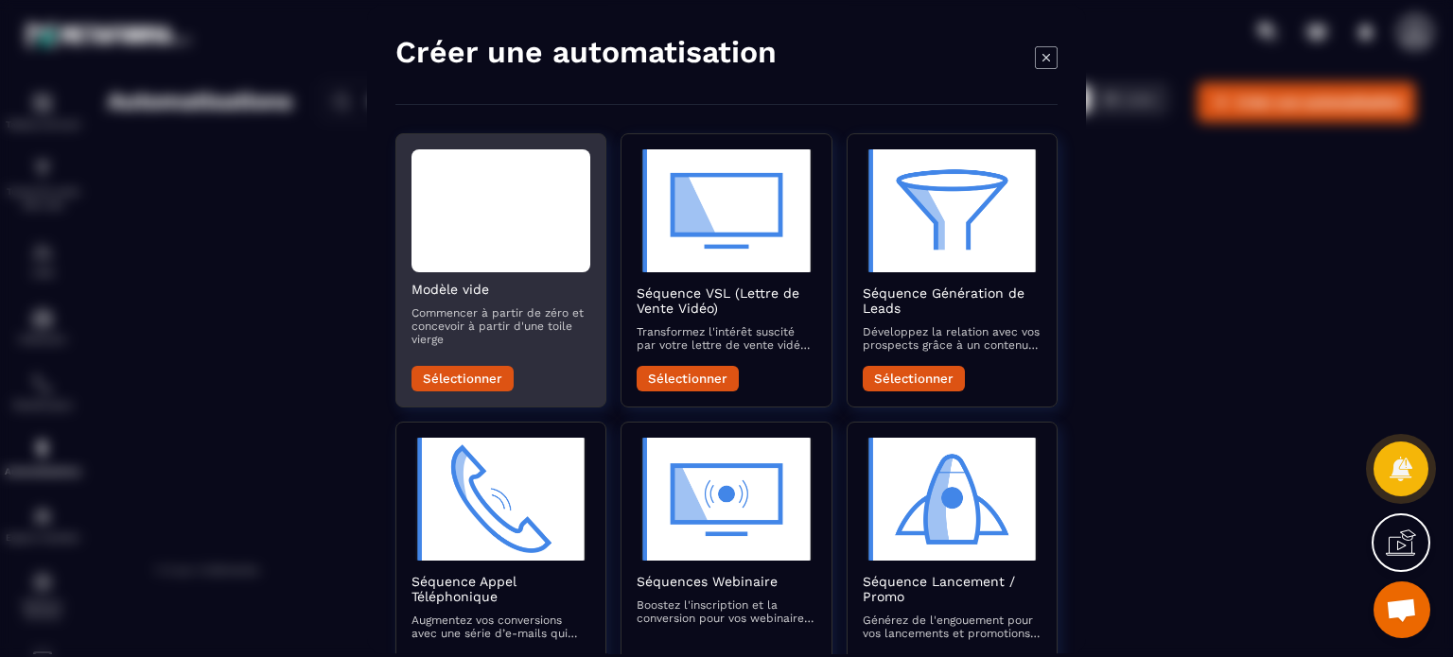
click at [481, 383] on button "Sélectionner" at bounding box center [463, 379] width 102 height 26
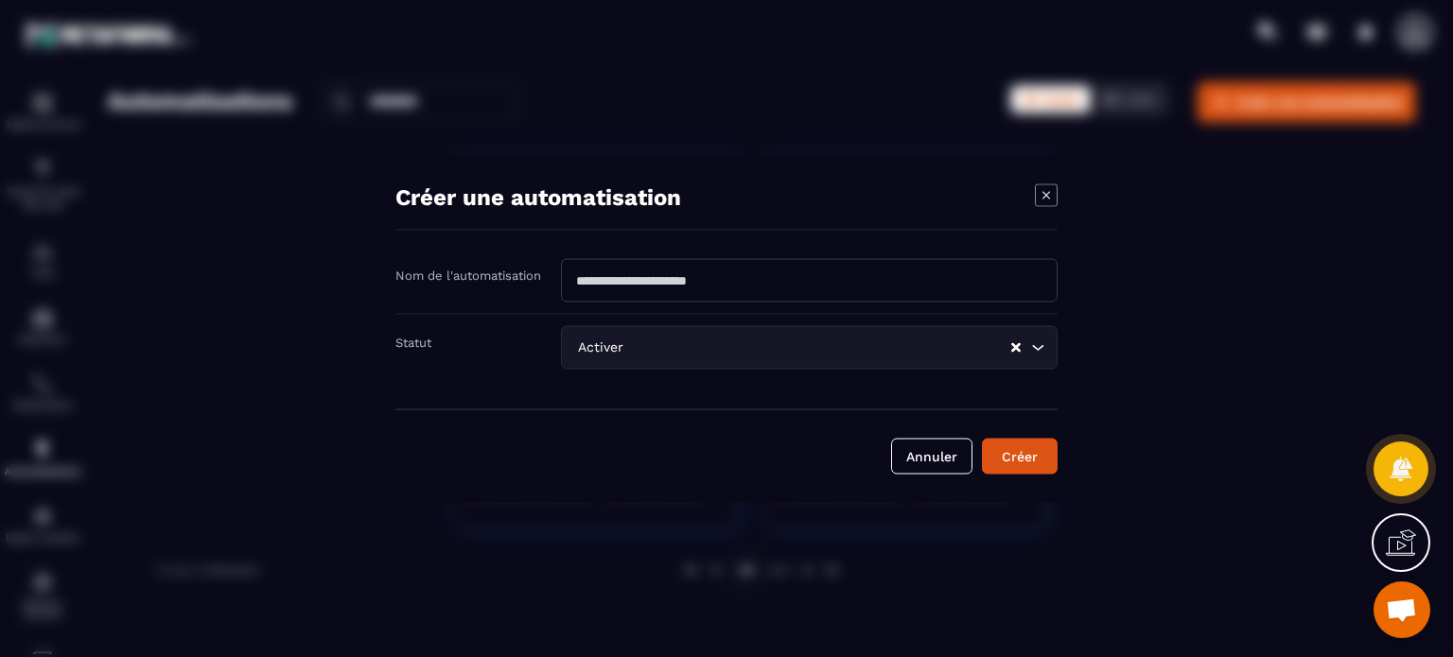
click at [651, 260] on input "Modal window" at bounding box center [809, 280] width 497 height 44
type input "**********"
click at [982, 438] on button "Créer" at bounding box center [1020, 456] width 76 height 36
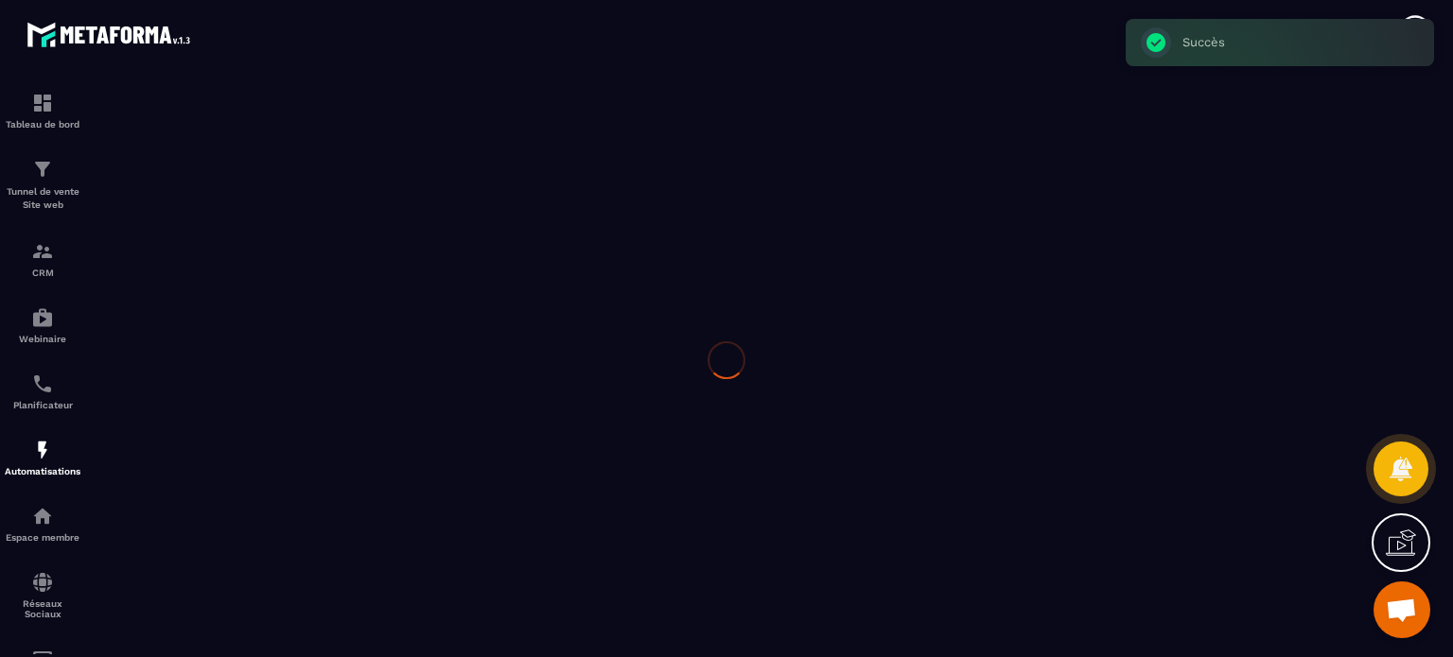
type input "**********"
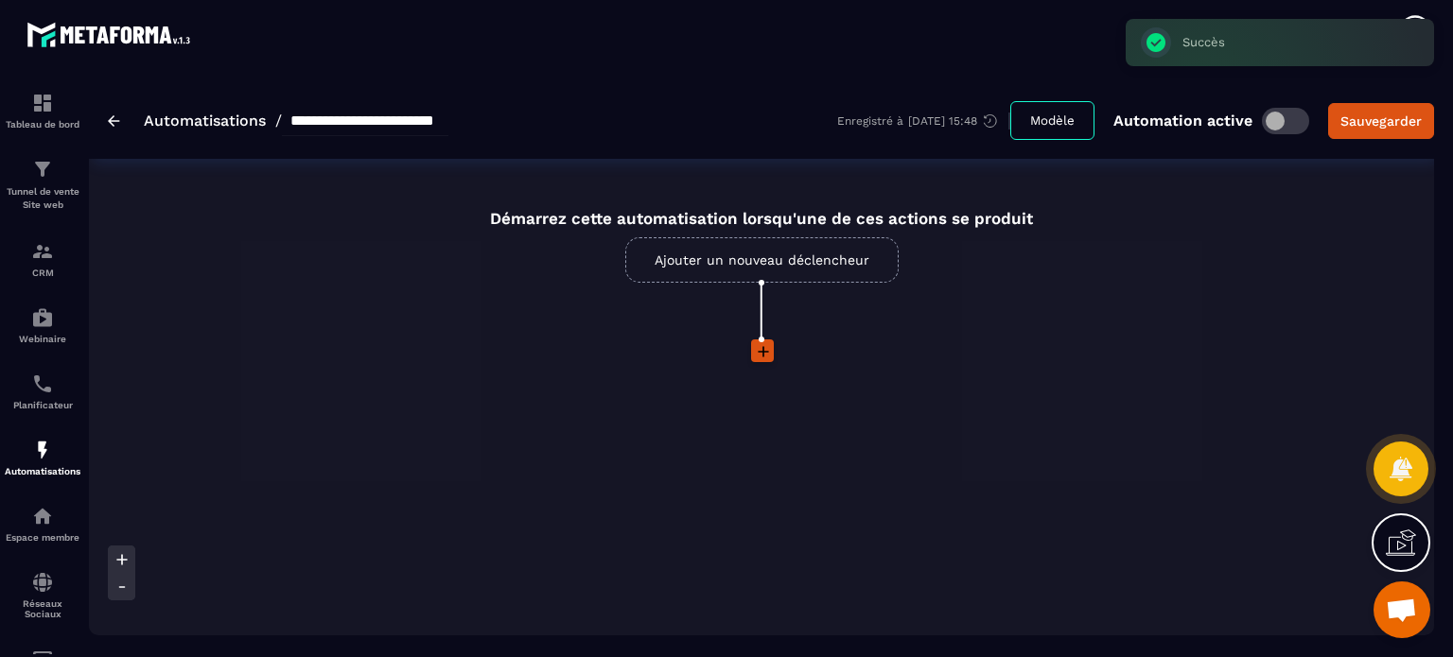
click at [738, 263] on link "Ajouter un nouveau déclencheur" at bounding box center [761, 259] width 273 height 45
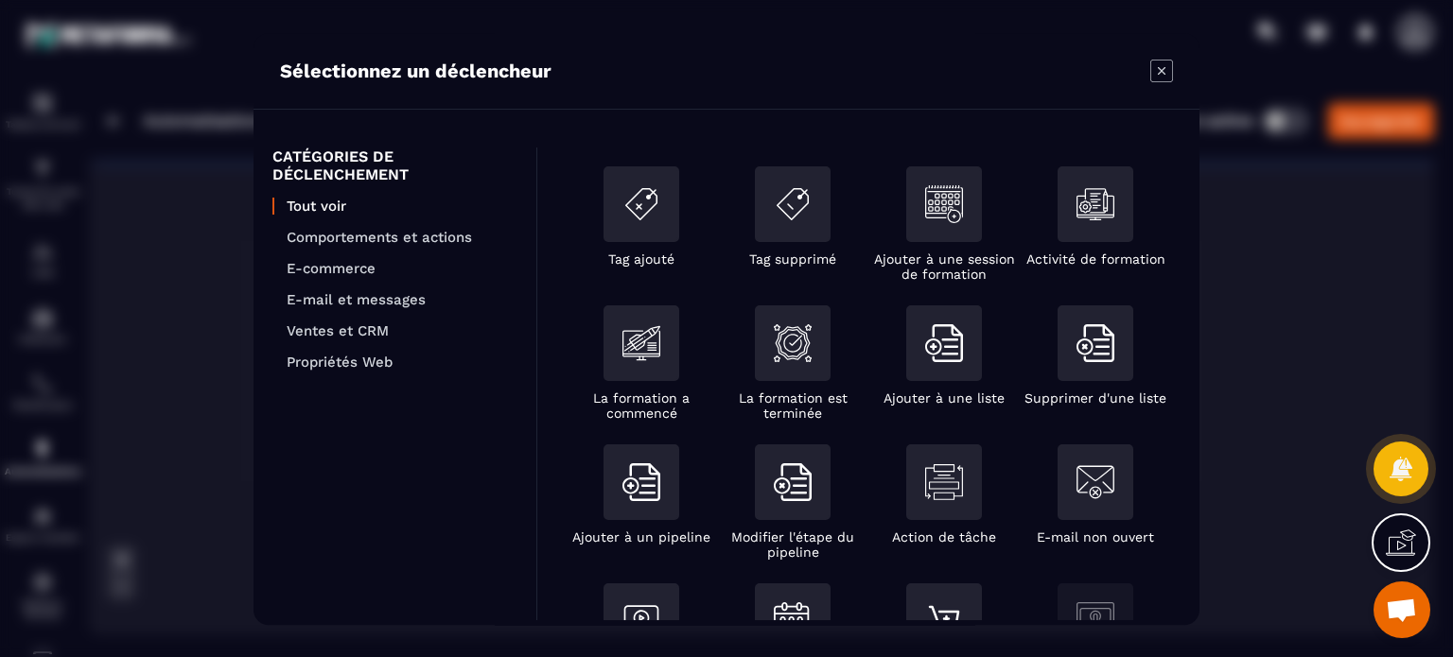
click at [422, 222] on ul "Tout voir Comportements et actions E-commerce E-mail et messages Ventes et CRM …" at bounding box center [394, 284] width 245 height 173
click at [424, 249] on ul "Tout voir Comportements et actions E-commerce E-mail et messages Ventes et CRM …" at bounding box center [394, 284] width 245 height 173
click at [422, 237] on p "Comportements et actions" at bounding box center [402, 237] width 231 height 17
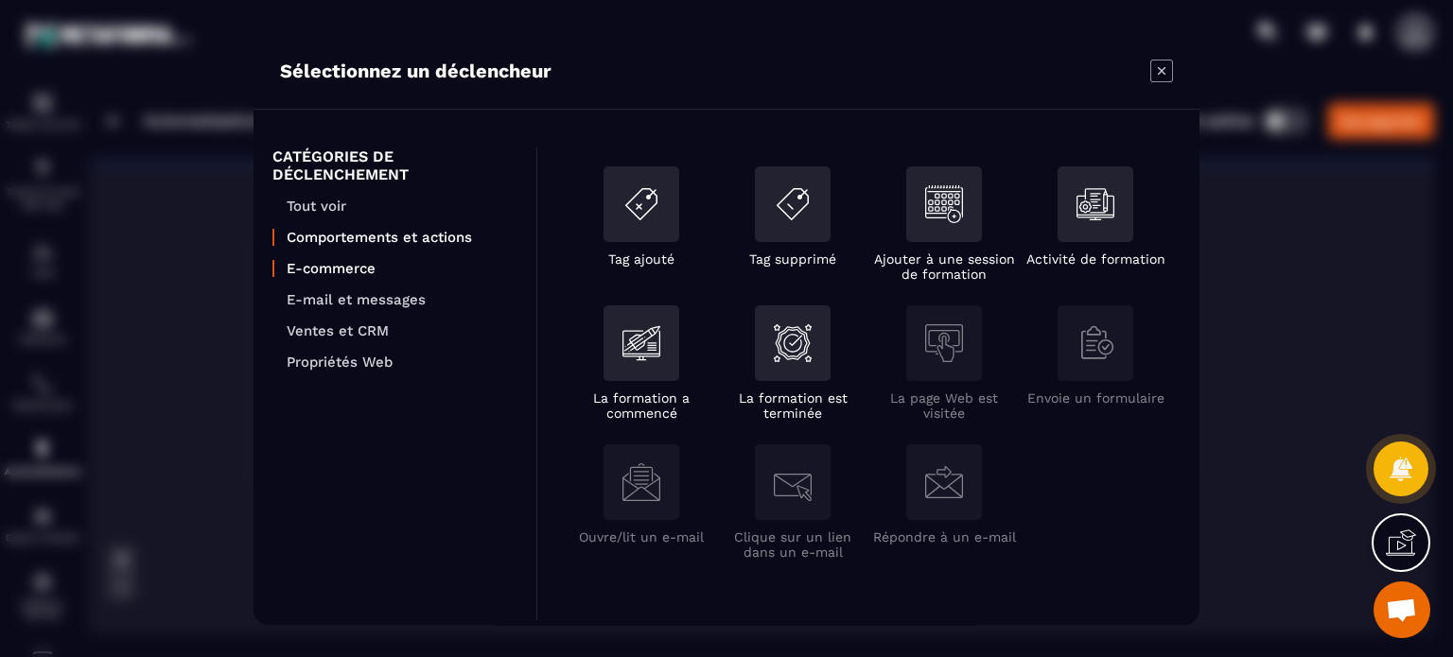
click at [376, 265] on p "E-commerce" at bounding box center [402, 268] width 231 height 17
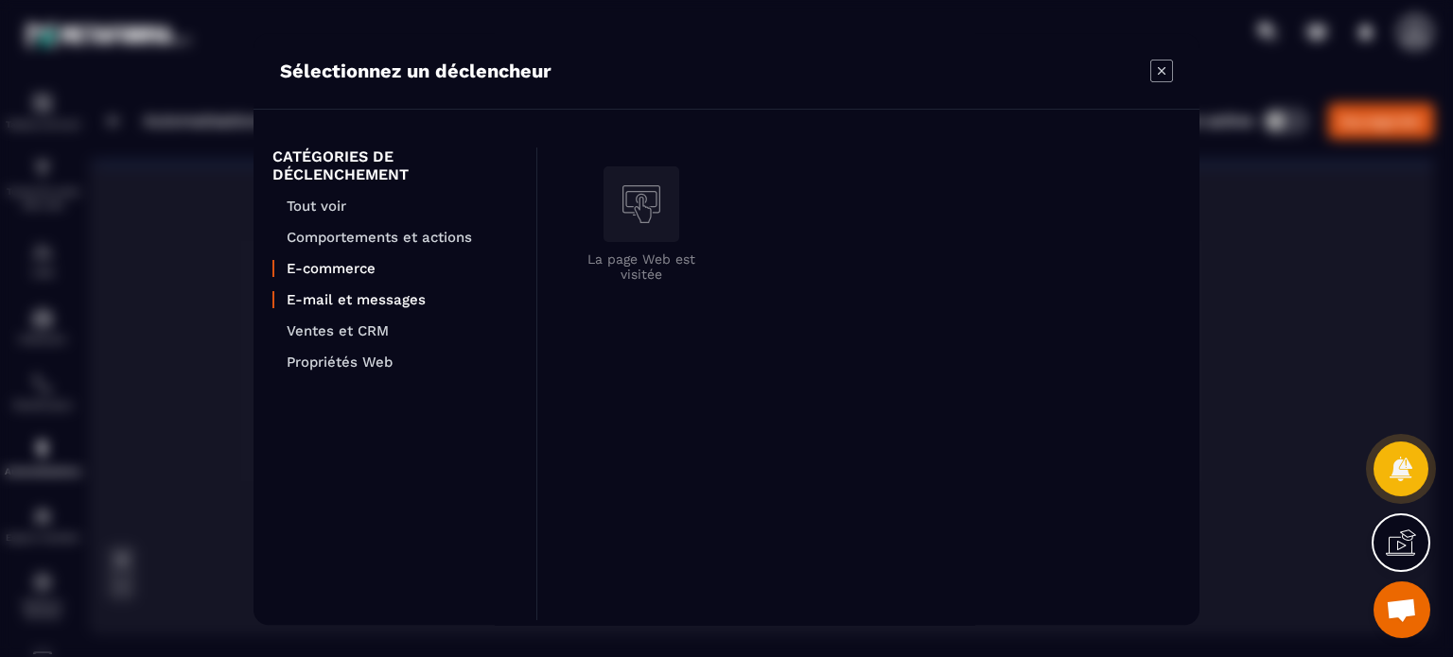
click at [375, 302] on p "E-mail et messages" at bounding box center [402, 299] width 231 height 17
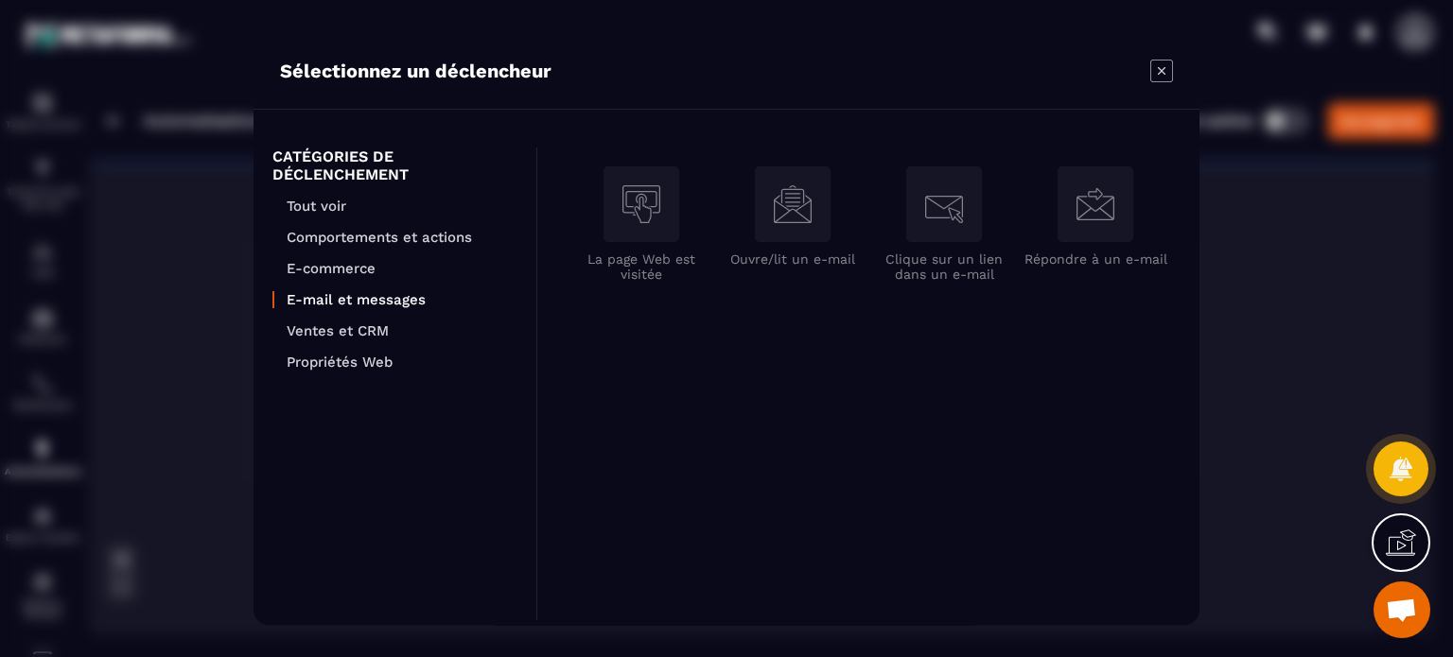
click at [371, 317] on ul "Tout voir Comportements et actions E-commerce E-mail et messages Ventes et CRM …" at bounding box center [394, 284] width 245 height 173
click at [366, 341] on ul "Tout voir Comportements et actions E-commerce E-mail et messages Ventes et CRM …" at bounding box center [394, 284] width 245 height 173
click at [367, 330] on p "Ventes et CRM" at bounding box center [402, 331] width 231 height 17
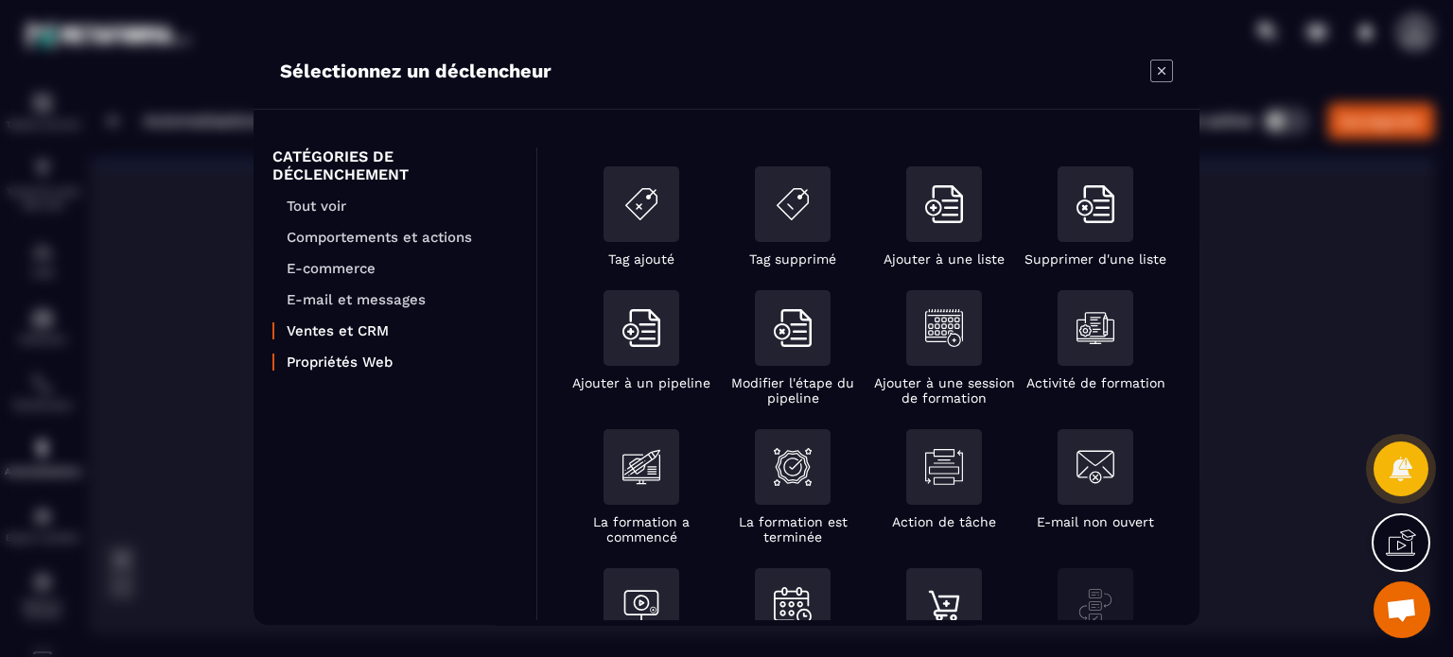
click at [361, 368] on p "Propriétés Web" at bounding box center [402, 362] width 231 height 17
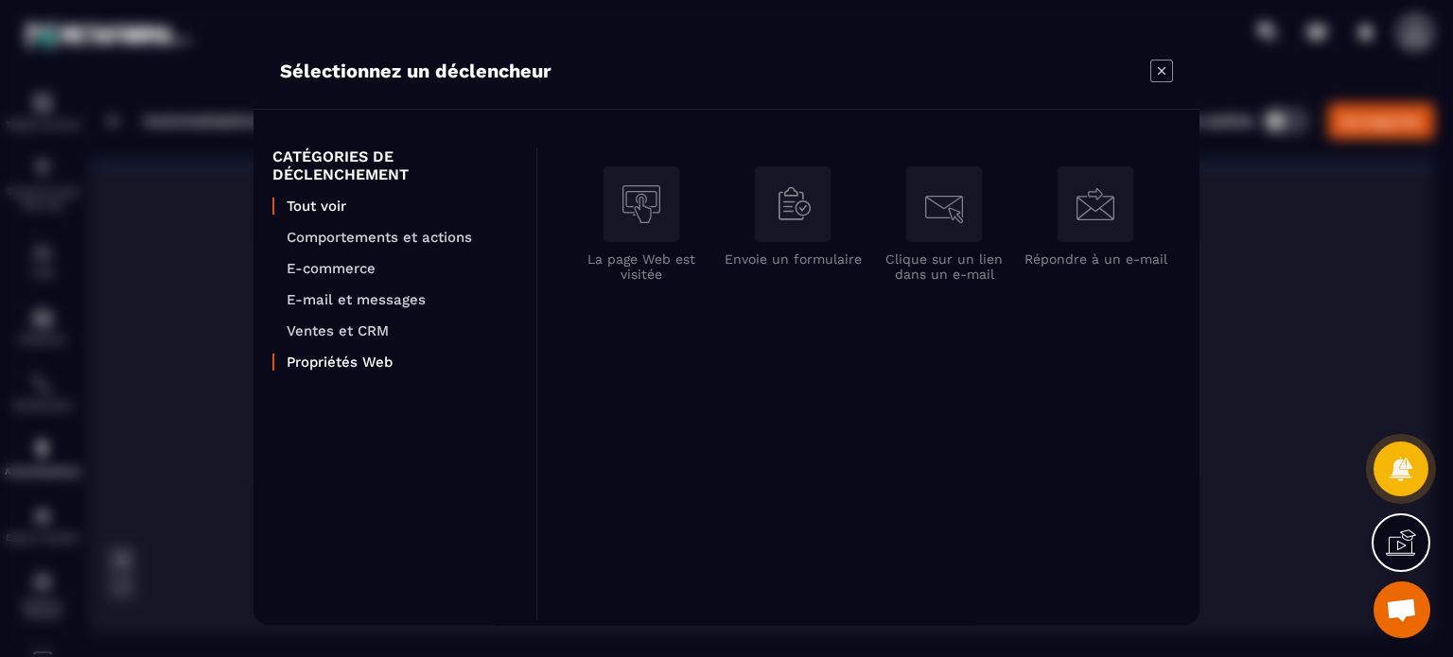
click at [350, 200] on p "Tout voir" at bounding box center [402, 206] width 231 height 17
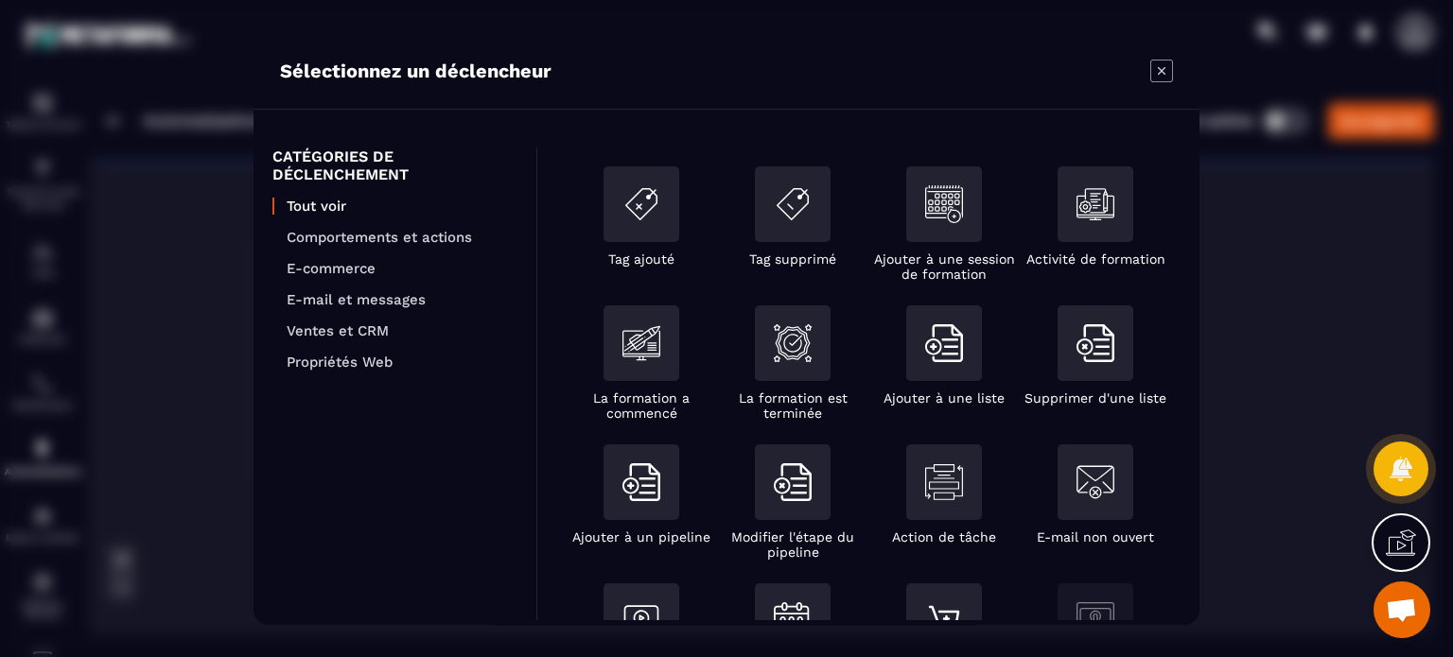
click at [169, 241] on section "Sélectionnez un déclencheur CATÉGORIES DE DÉCLENCHEMENT Tout voir Comportements…" at bounding box center [726, 328] width 1453 height 657
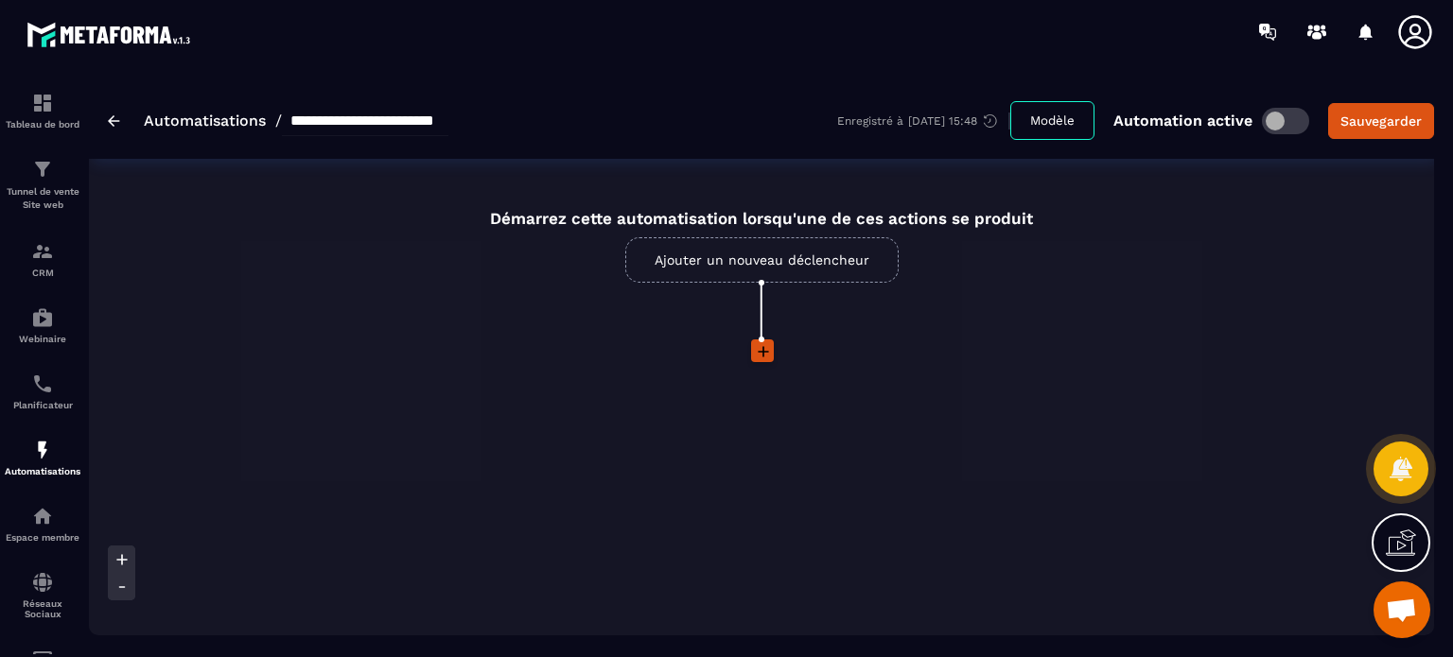
click at [718, 275] on link "Ajouter un nouveau déclencheur" at bounding box center [761, 259] width 273 height 45
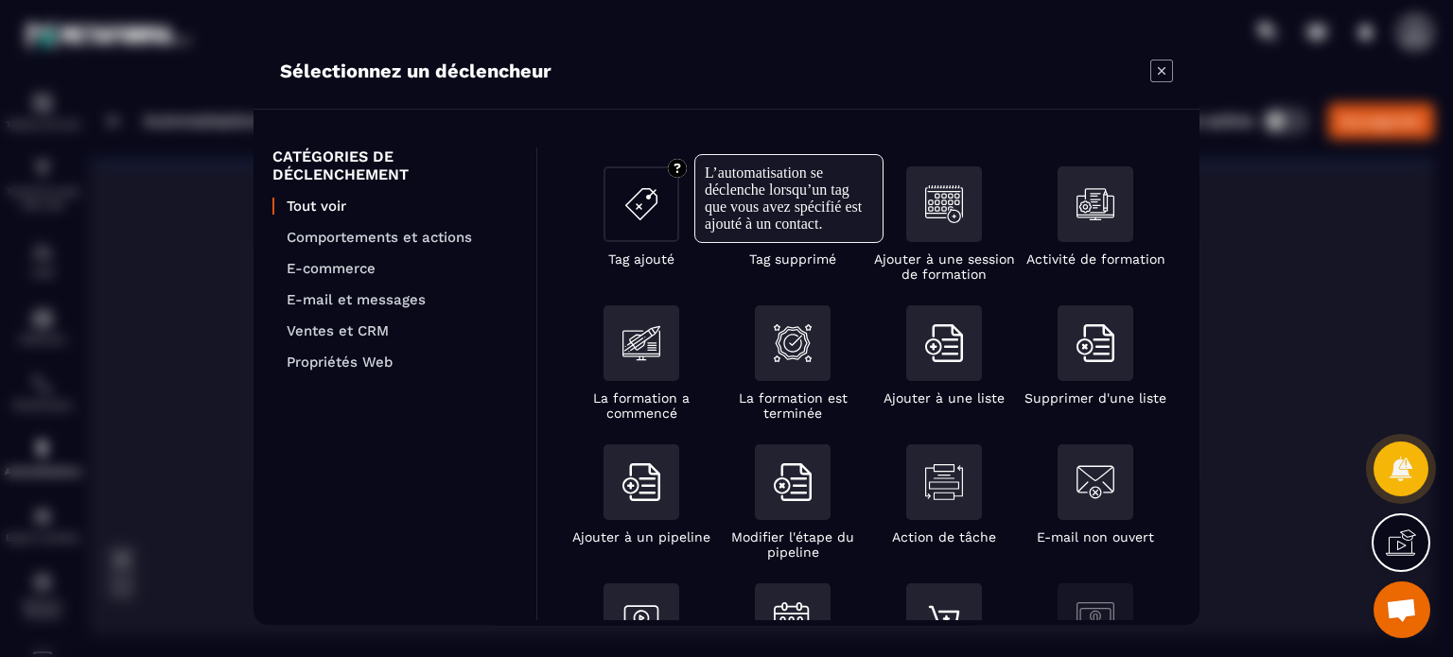
click at [609, 202] on div "Modal window" at bounding box center [642, 204] width 76 height 76
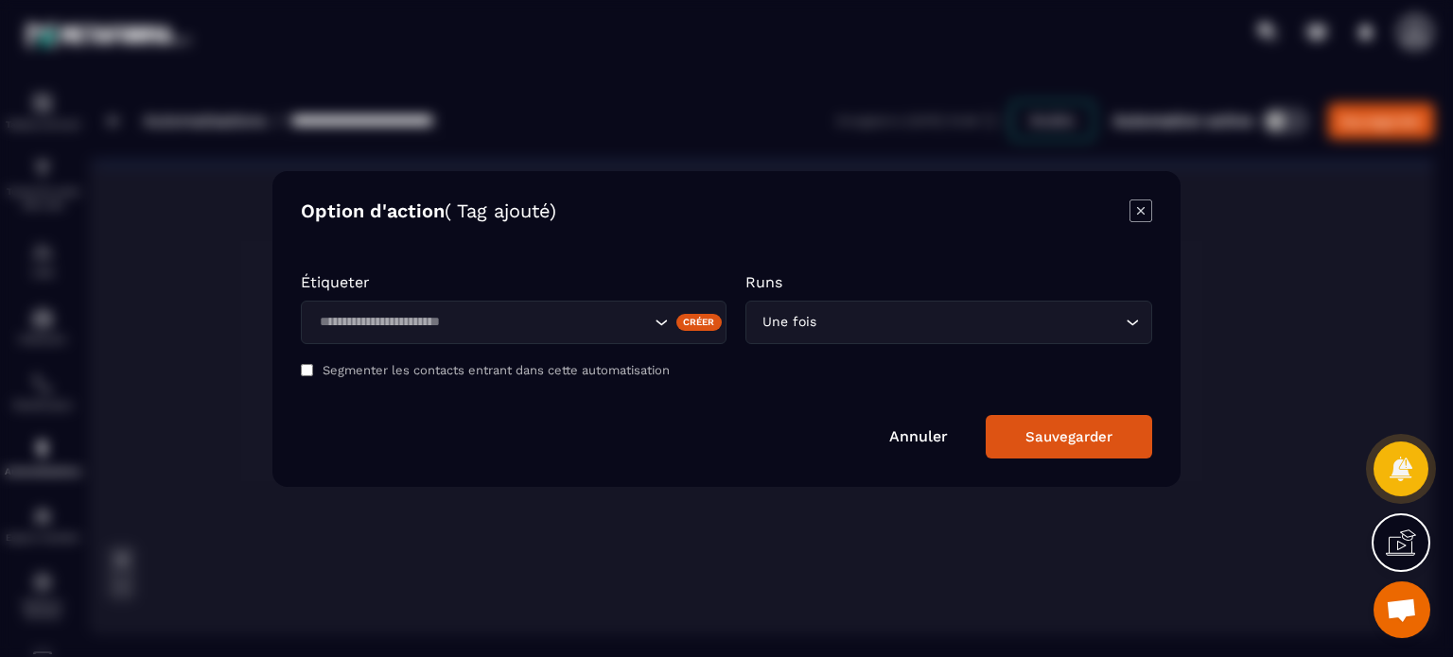
click at [551, 318] on input "Search for option" at bounding box center [481, 322] width 337 height 21
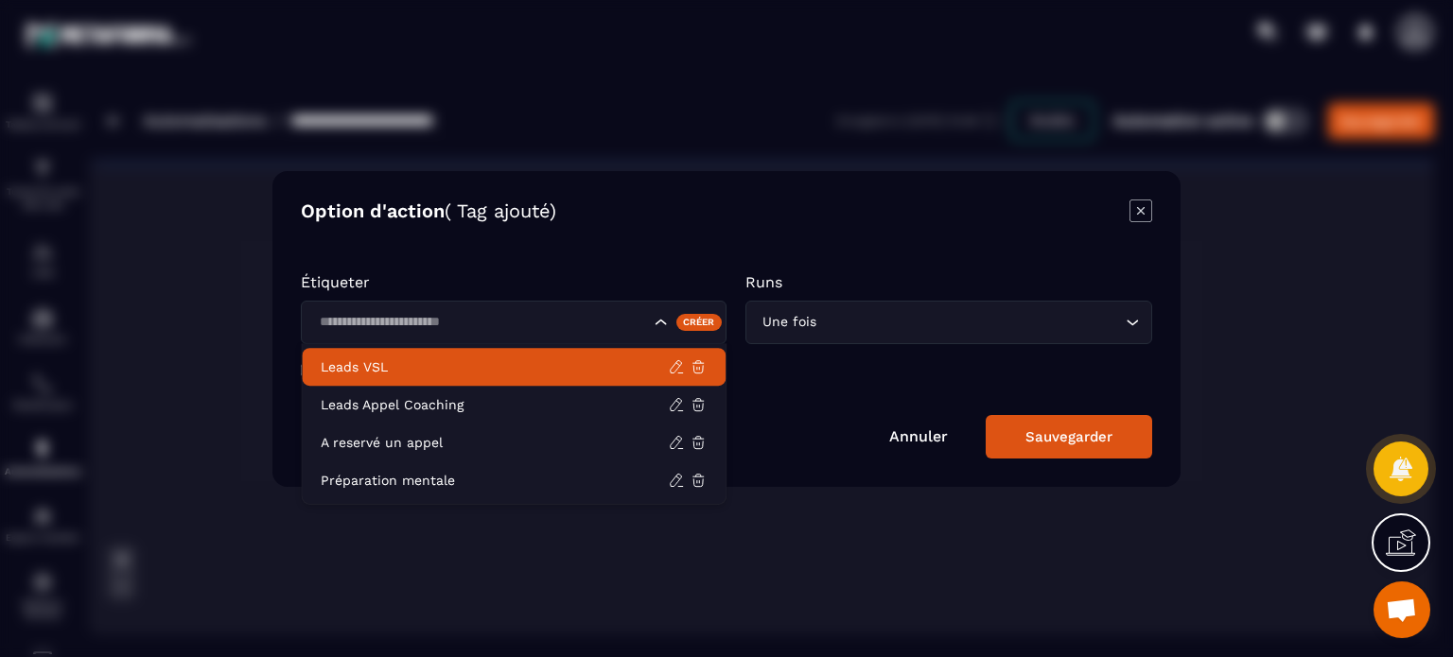
click at [499, 368] on p "Leads VSL" at bounding box center [494, 367] width 347 height 19
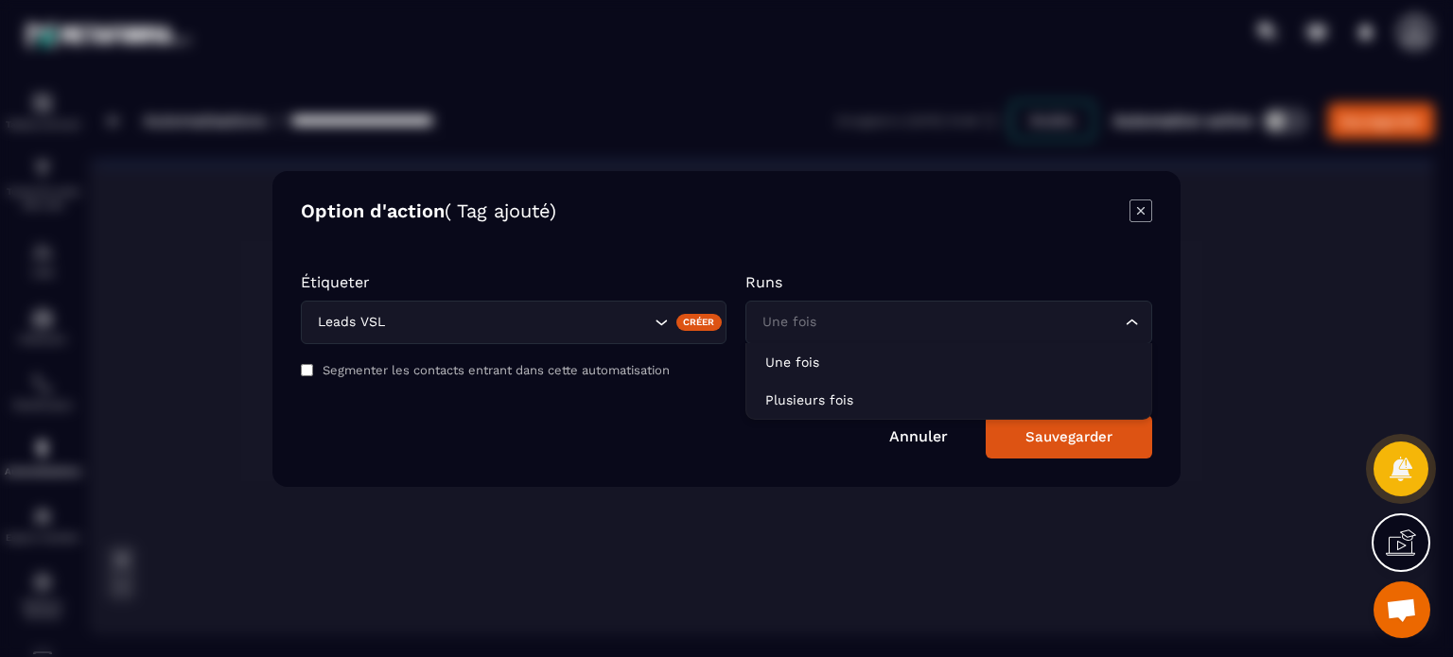
click at [897, 321] on input "Search for option" at bounding box center [939, 322] width 363 height 21
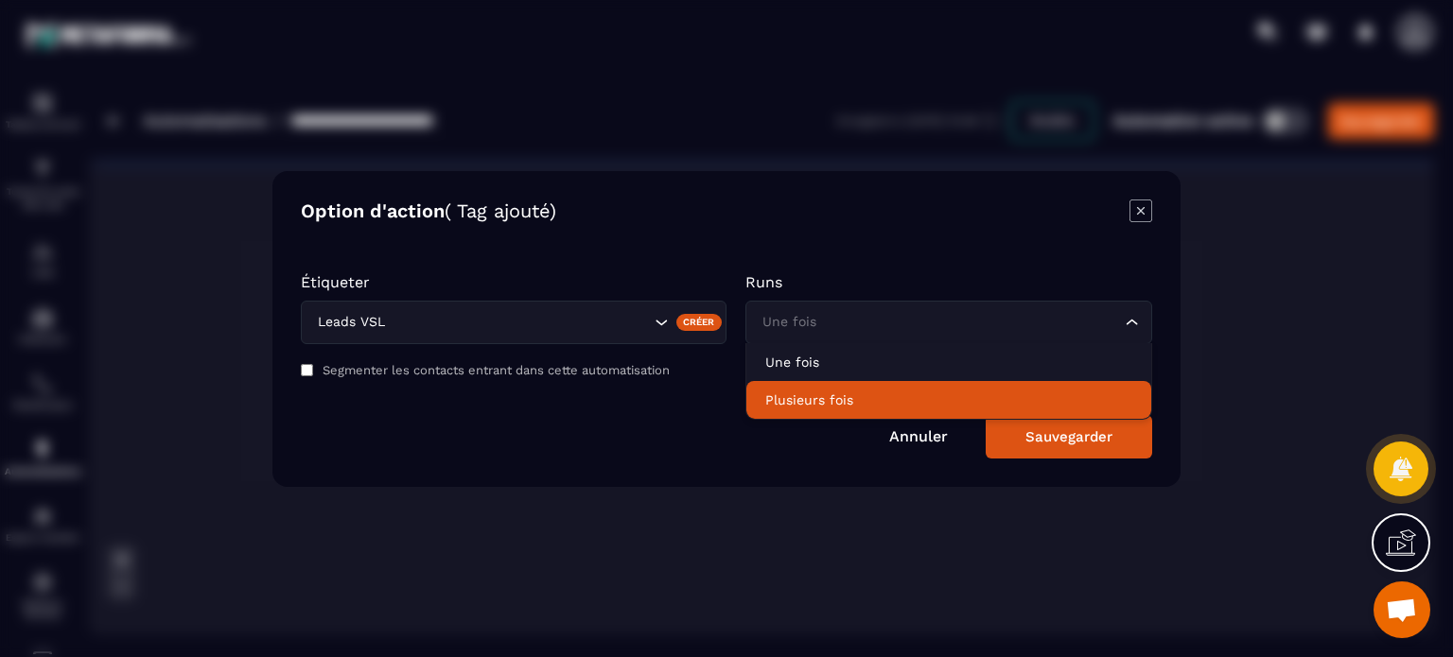
click at [841, 400] on p "Plusieurs fois" at bounding box center [948, 400] width 367 height 19
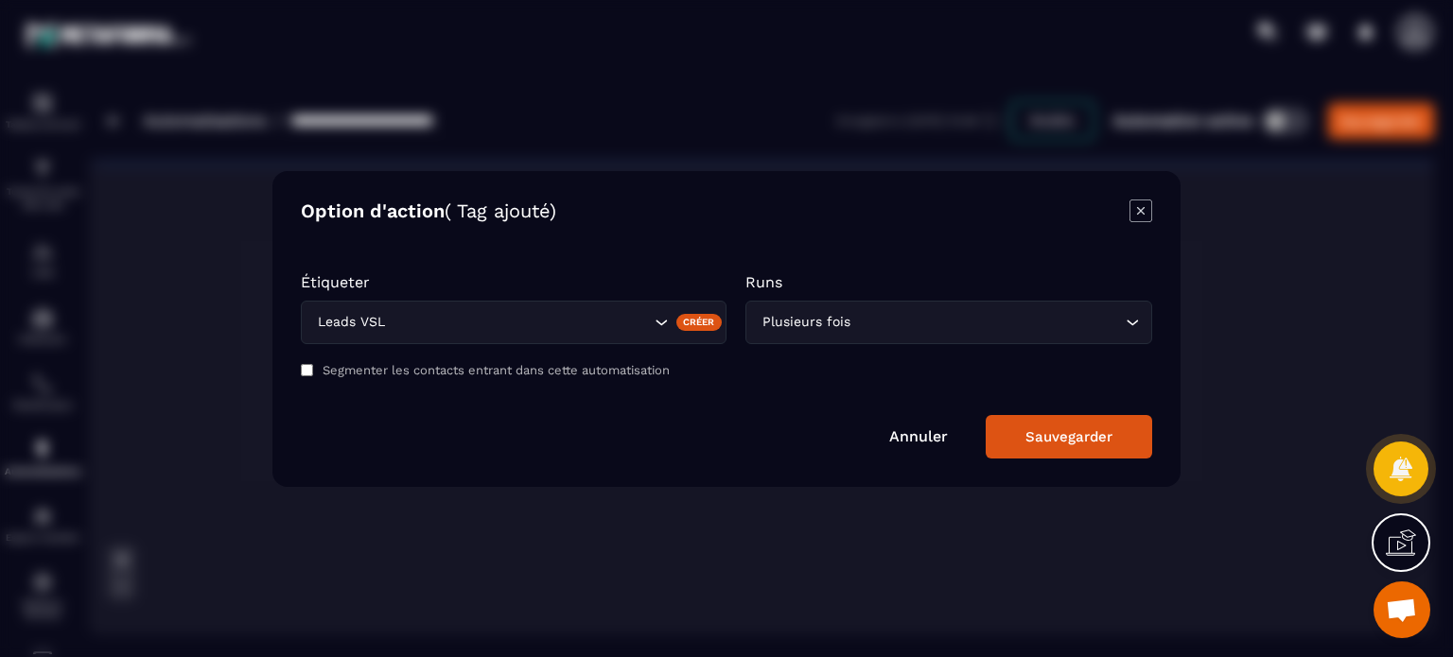
click at [1059, 438] on div "Sauvegarder" at bounding box center [1068, 437] width 87 height 17
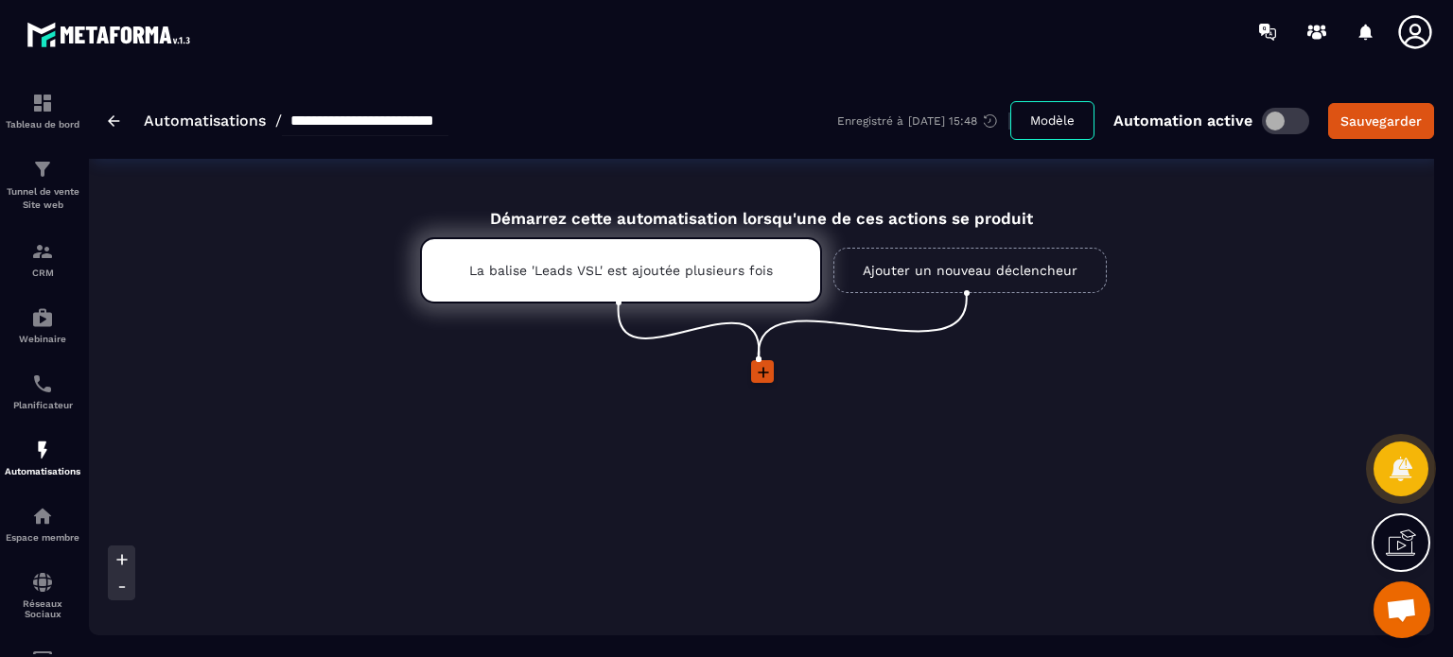
click at [759, 370] on icon at bounding box center [763, 372] width 19 height 19
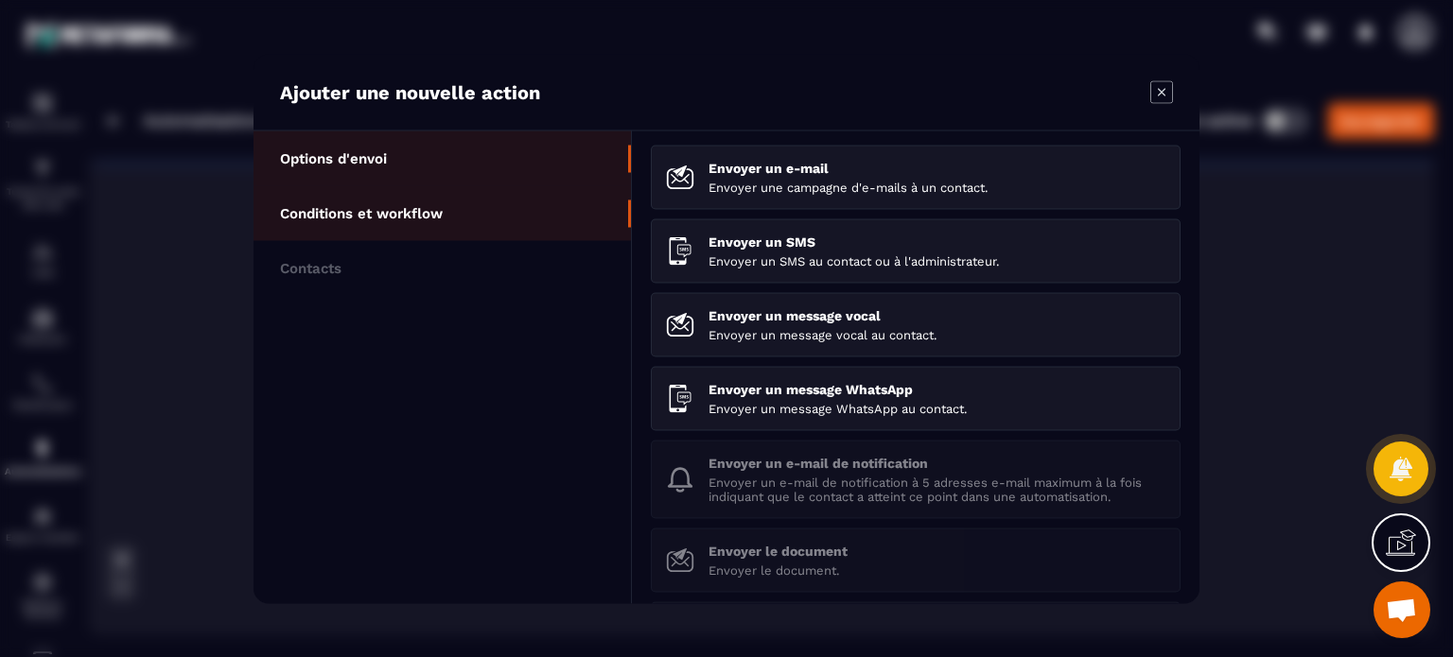
click at [498, 215] on li "Conditions et workflow" at bounding box center [442, 212] width 377 height 55
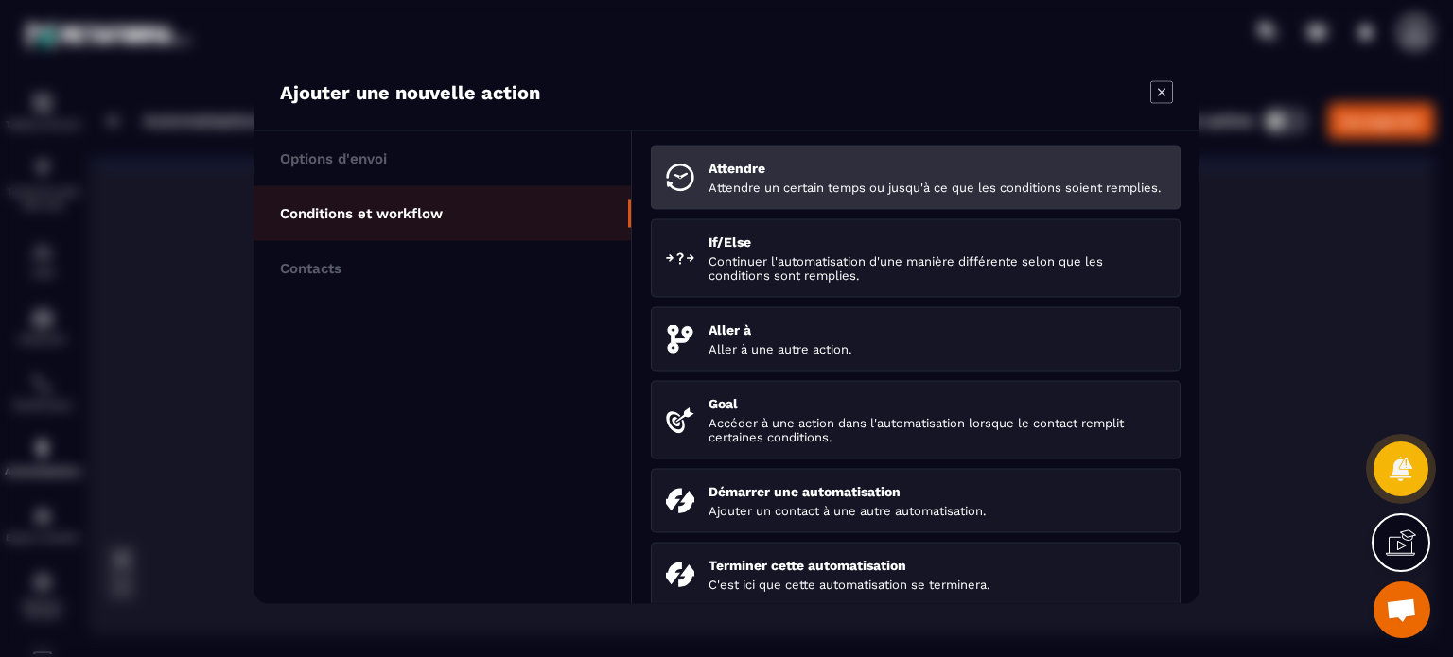
click at [828, 186] on p "Attendre un certain temps ou jusqu'à ce que les conditions soient remplies." at bounding box center [937, 187] width 457 height 14
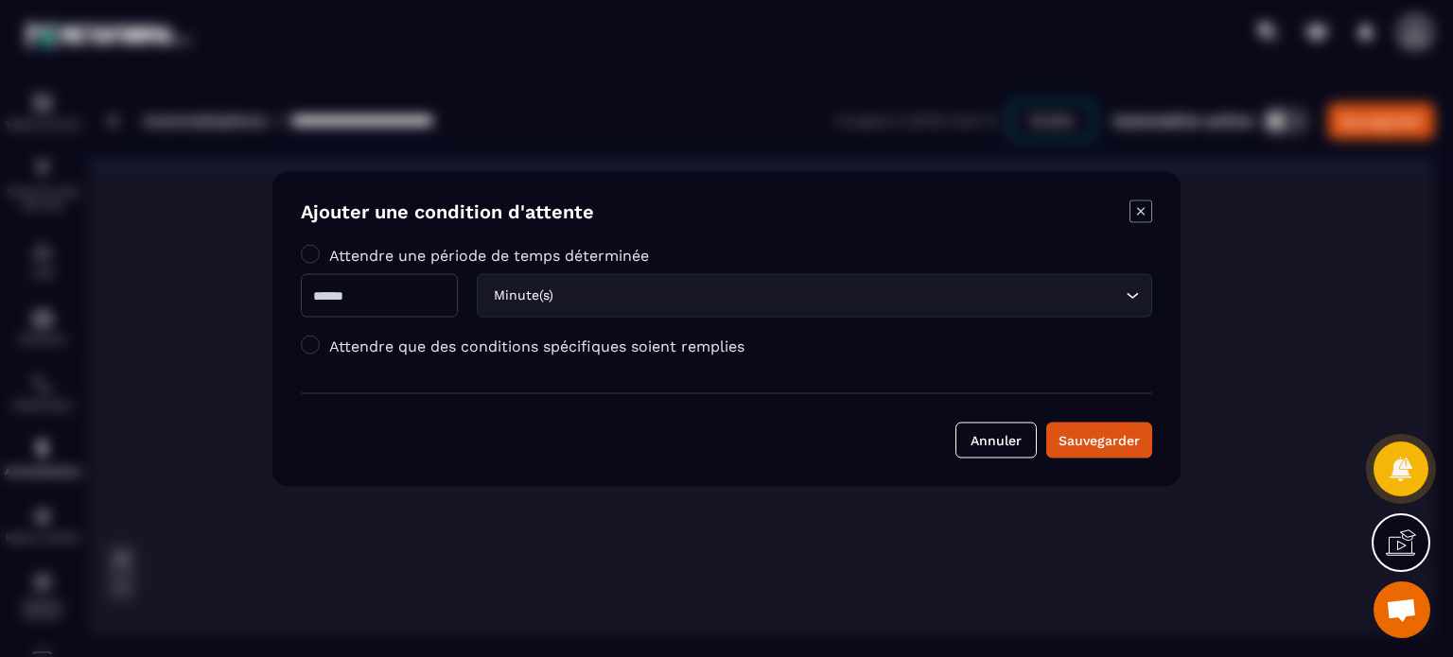
click at [424, 290] on input "Modal window" at bounding box center [379, 295] width 157 height 44
type input "**"
click at [575, 290] on div "Minute(s)" at bounding box center [805, 295] width 636 height 21
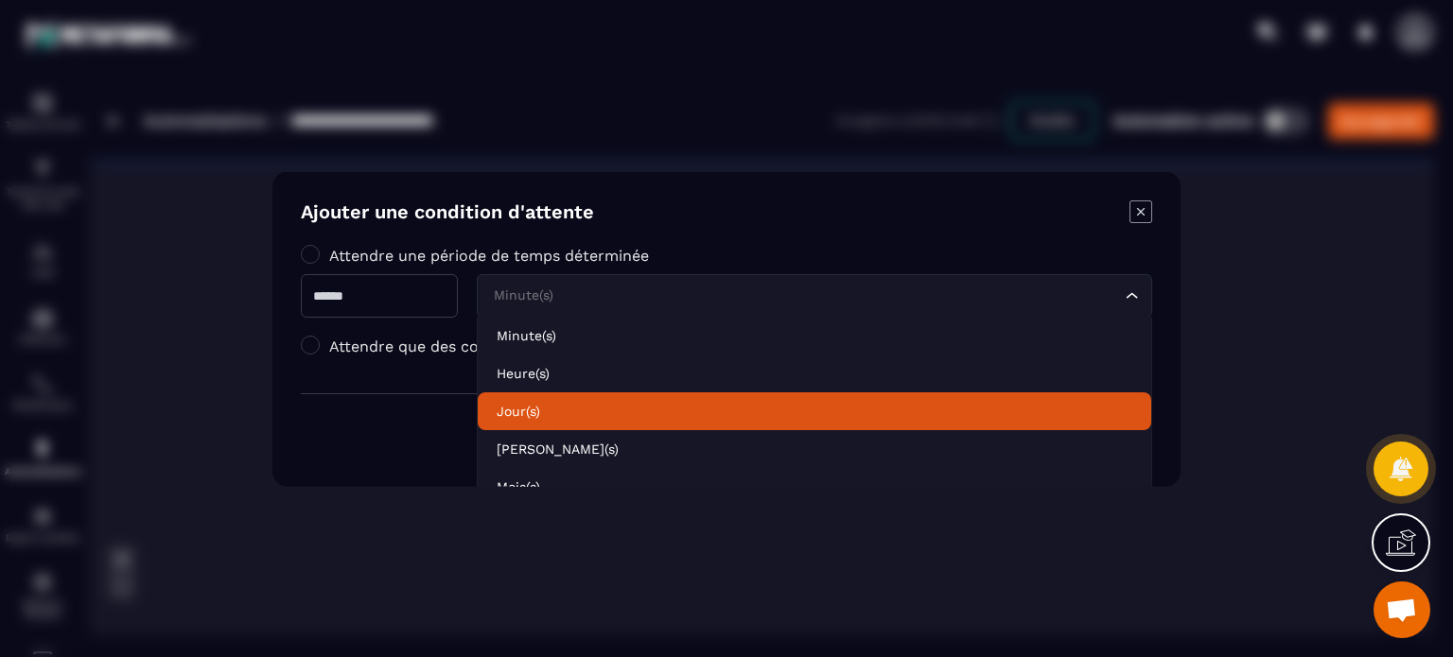
click at [551, 407] on p "Jour(s)" at bounding box center [815, 410] width 636 height 19
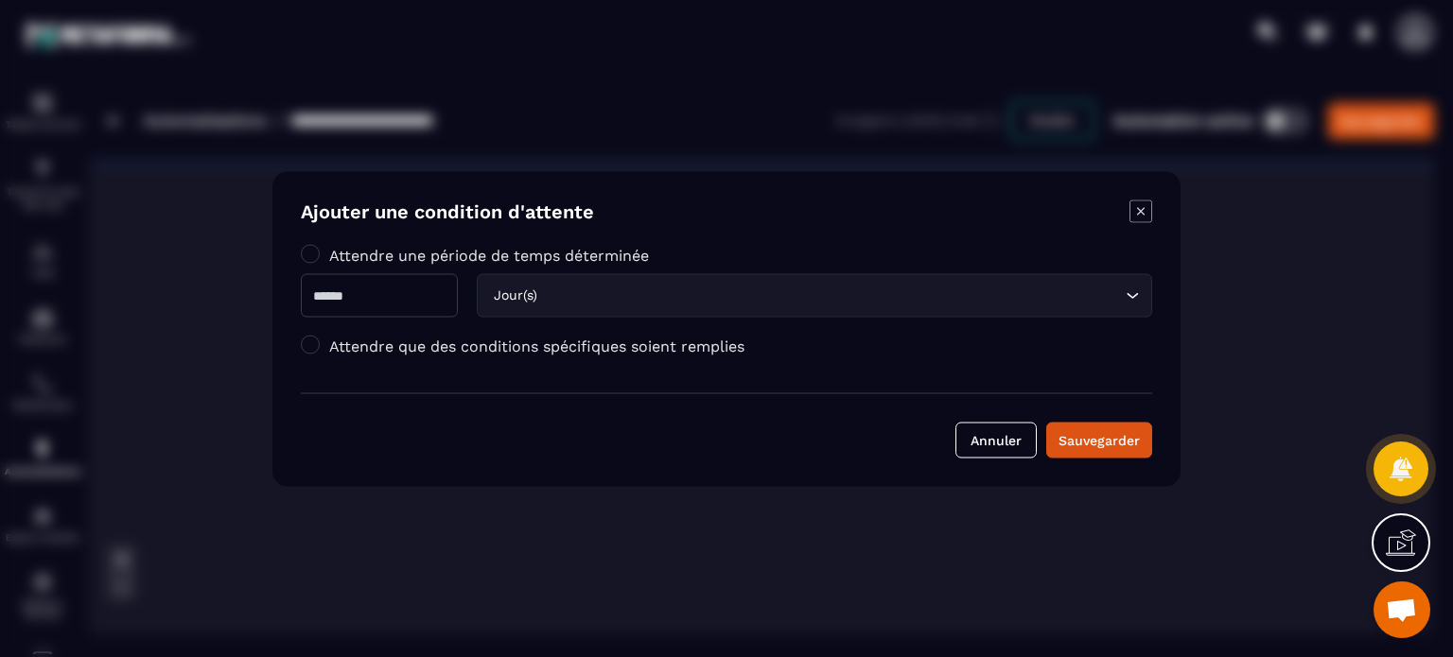
click at [441, 351] on label "Attendre que des conditions spécifiques soient remplies" at bounding box center [536, 346] width 415 height 18
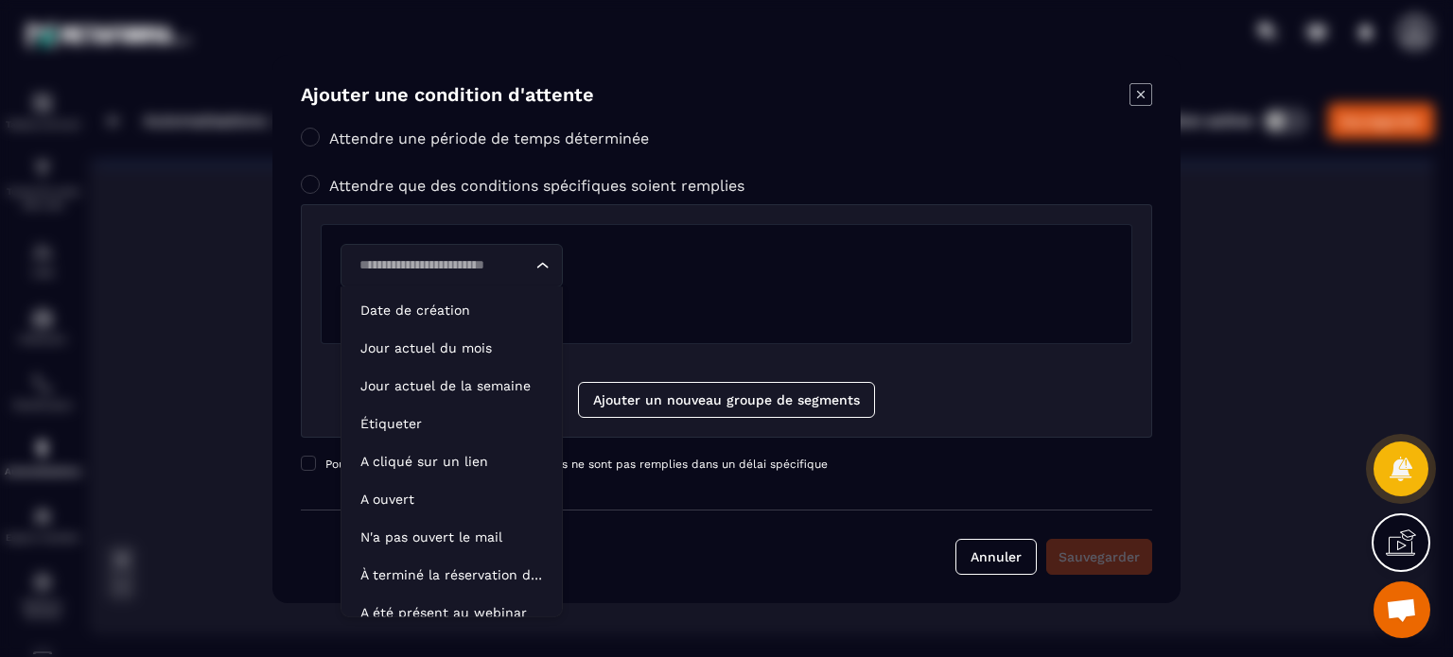
click at [429, 259] on input "Search for option" at bounding box center [442, 265] width 179 height 21
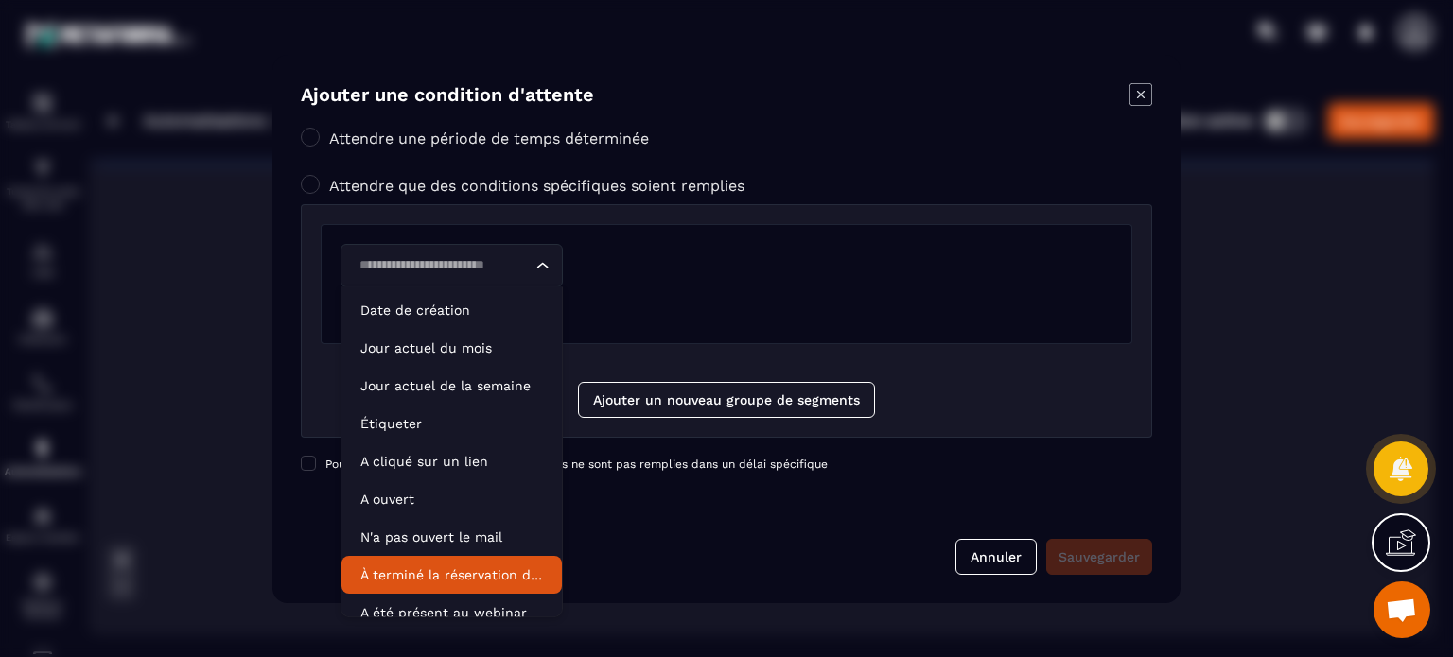
scroll to position [14, 0]
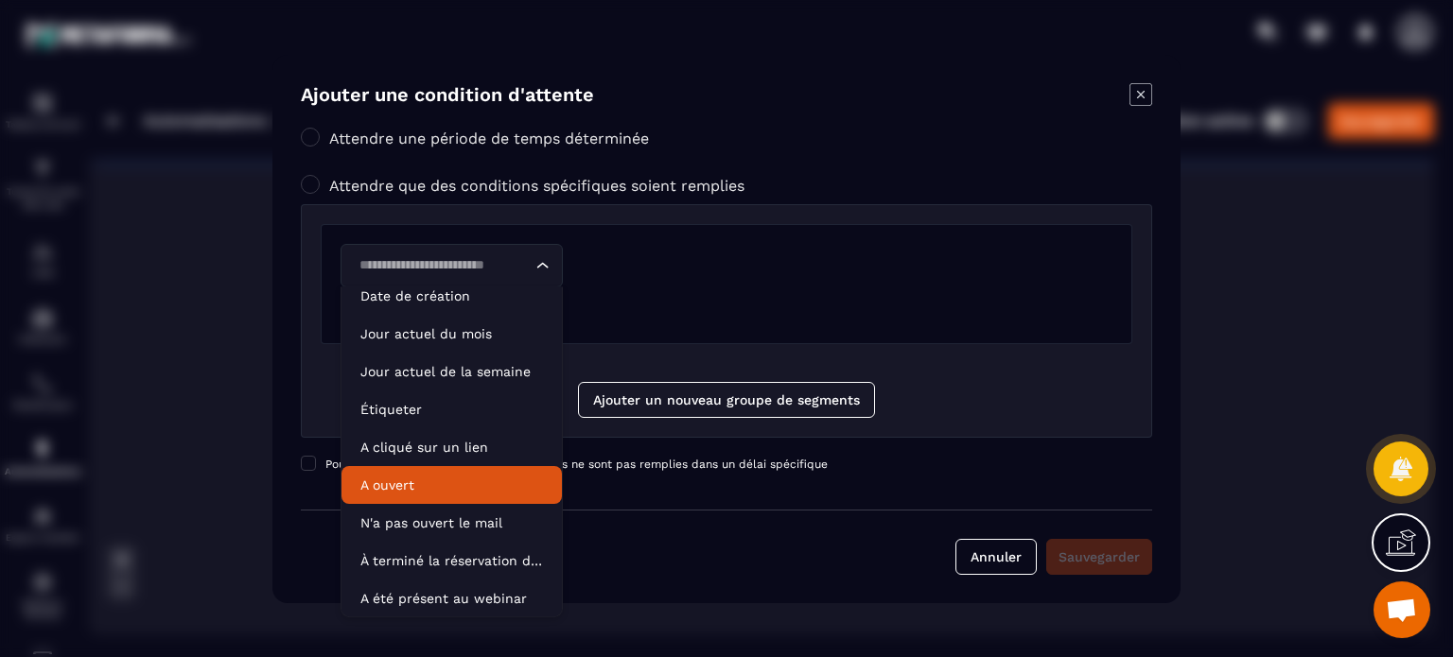
click at [1140, 96] on icon "Modal window" at bounding box center [1141, 94] width 23 height 23
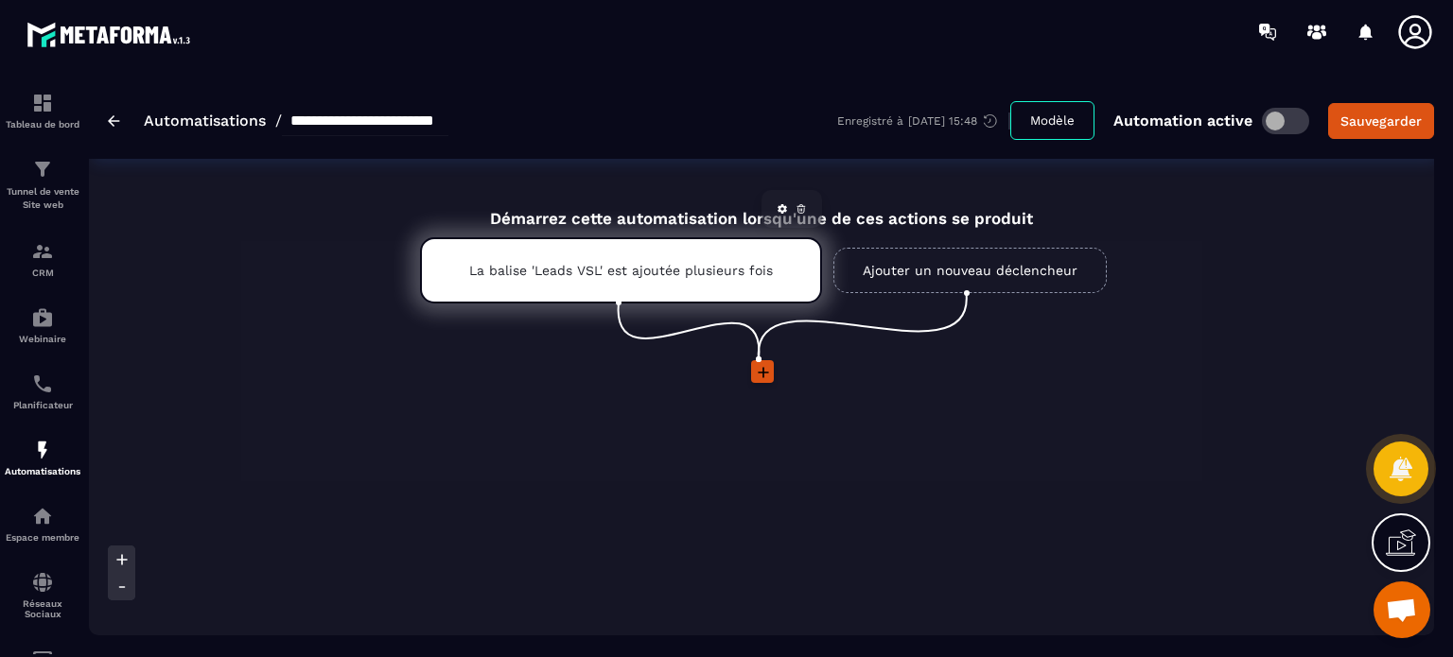
click at [704, 277] on div "La balise 'Leads VSL' est ajoutée plusieurs fois" at bounding box center [621, 270] width 402 height 66
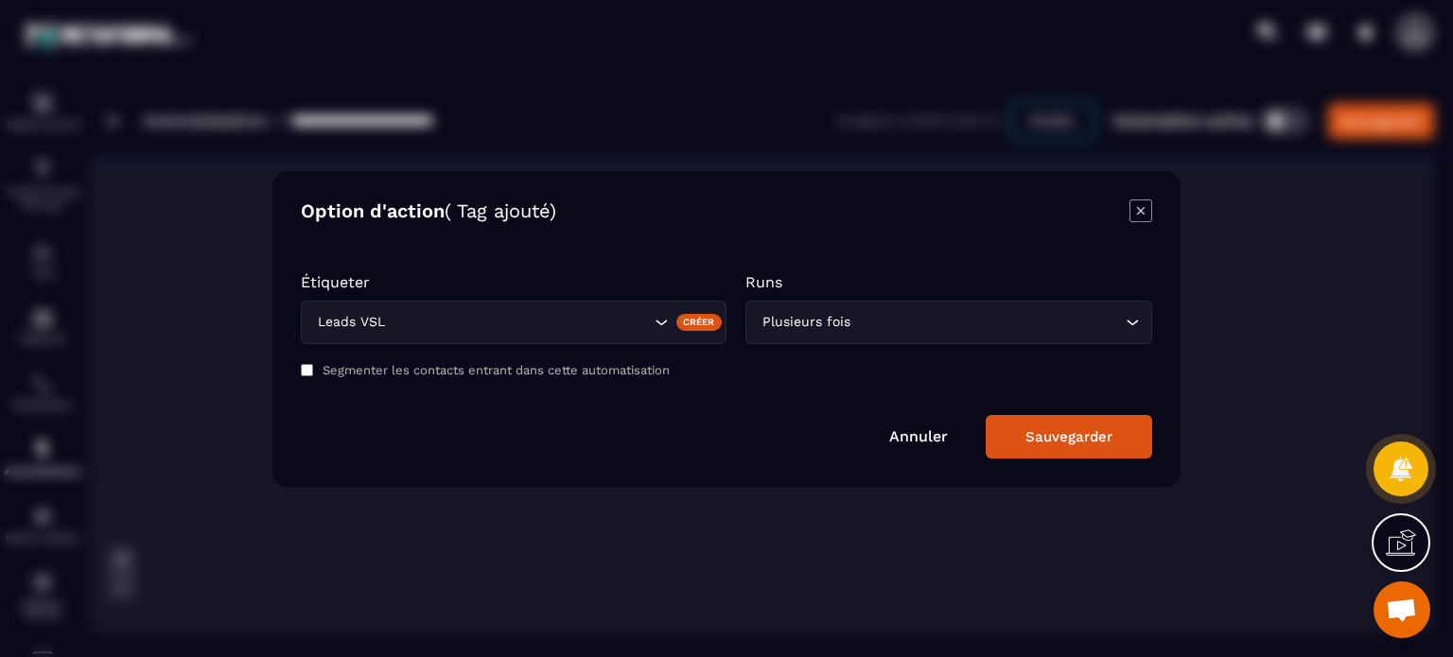
click at [1143, 209] on icon "Modal window" at bounding box center [1141, 210] width 8 height 8
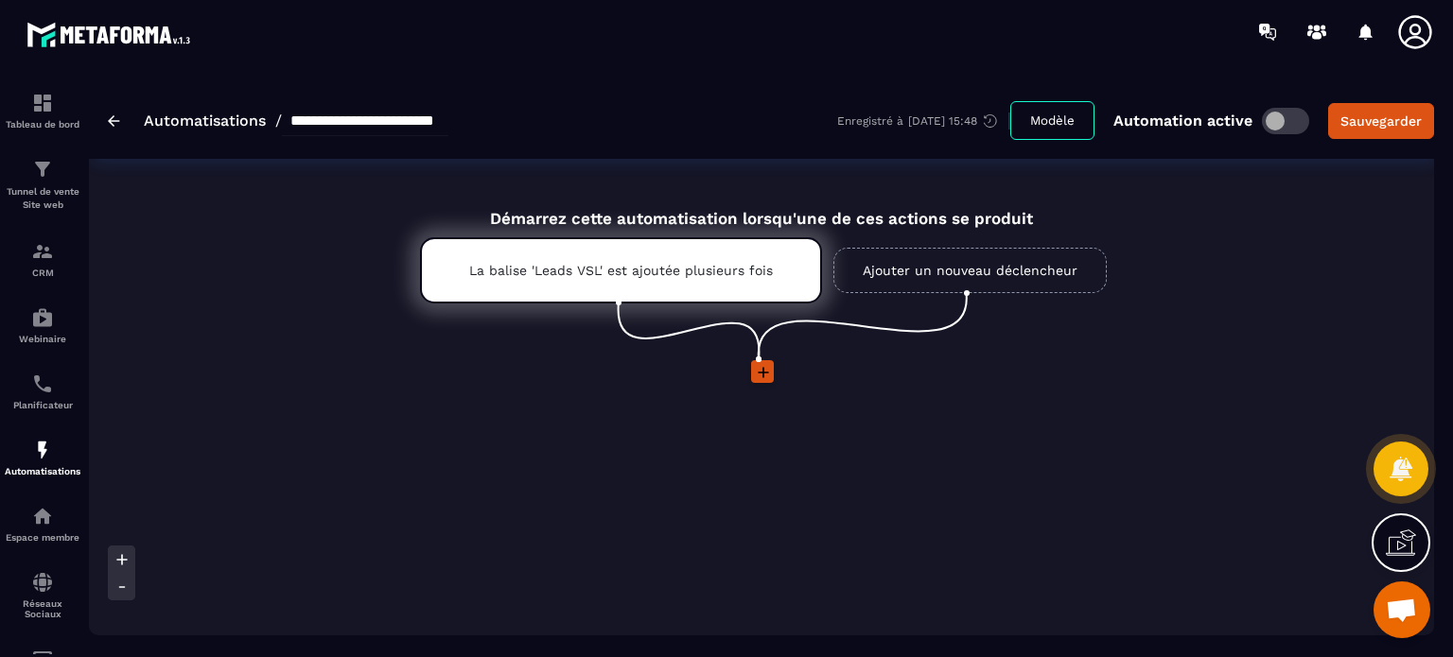
click at [749, 373] on div at bounding box center [762, 373] width 142 height 26
click at [761, 368] on icon at bounding box center [763, 372] width 19 height 19
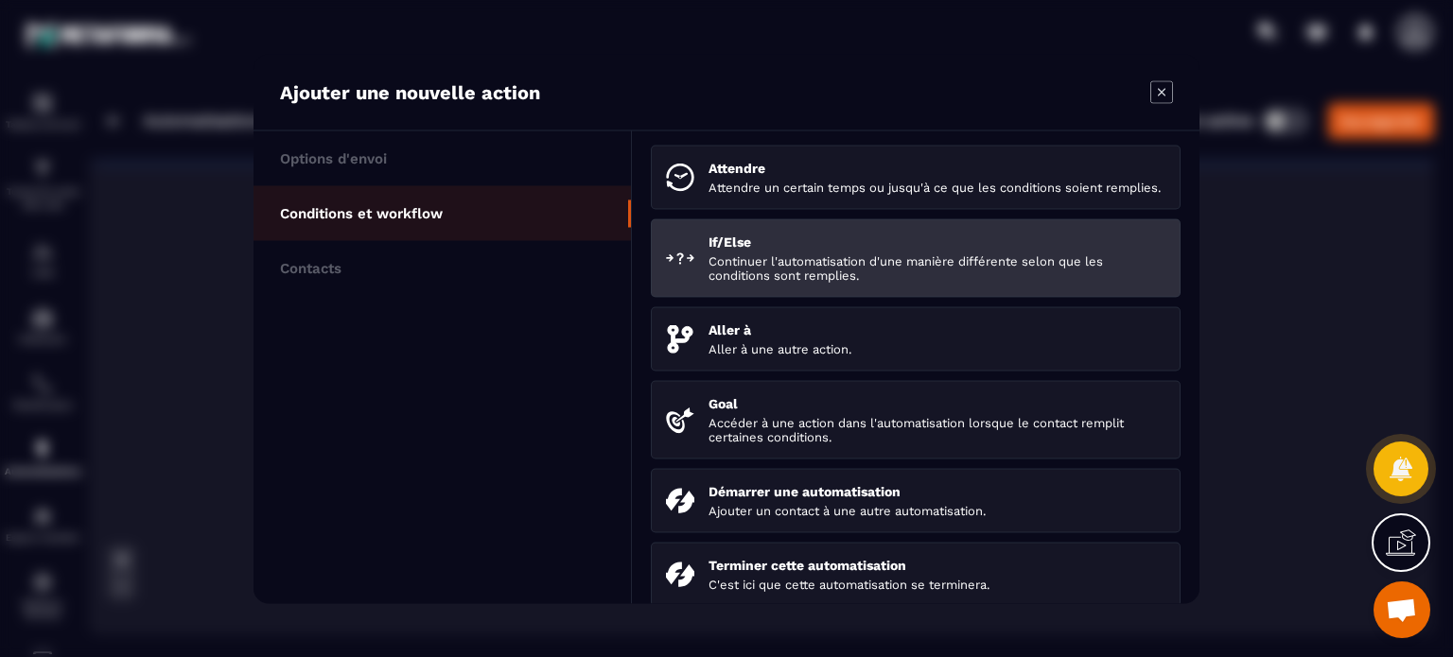
click at [728, 282] on p "Continuer l'automatisation d'une manière différente selon que les conditions so…" at bounding box center [937, 268] width 457 height 28
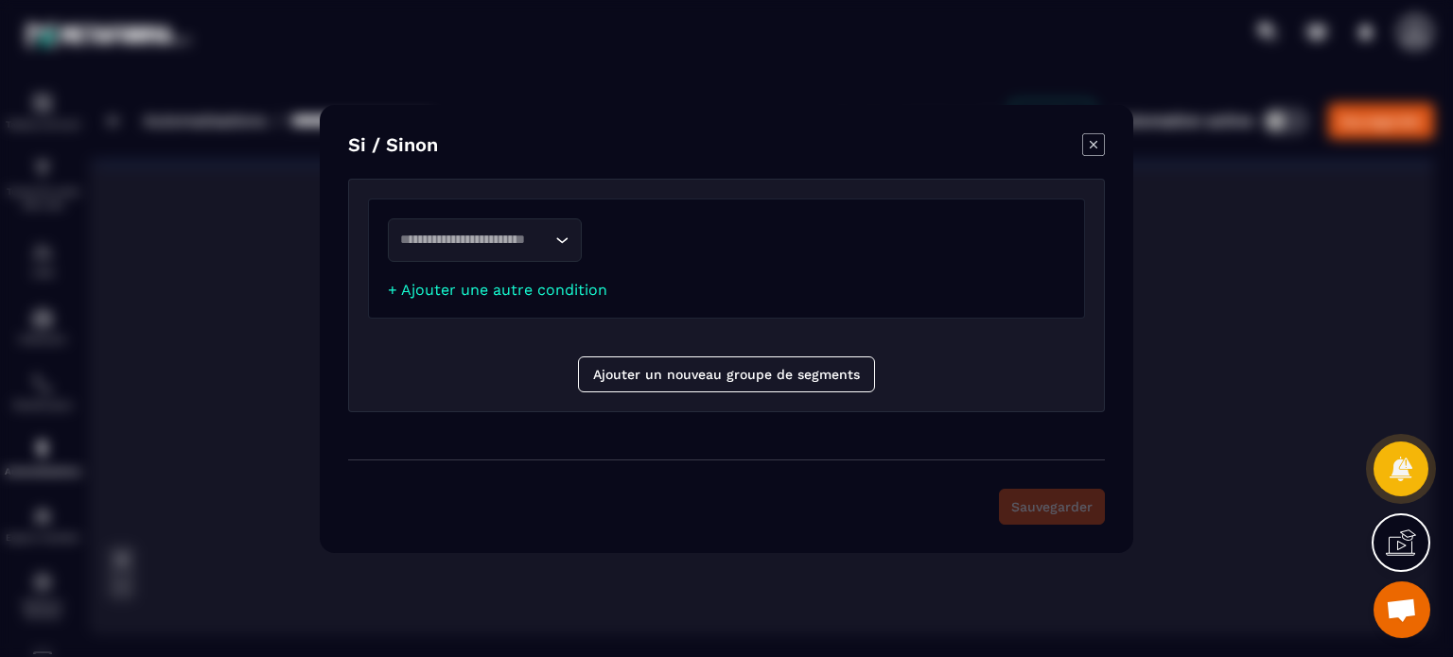
click at [527, 225] on div "Loading..." at bounding box center [485, 241] width 194 height 44
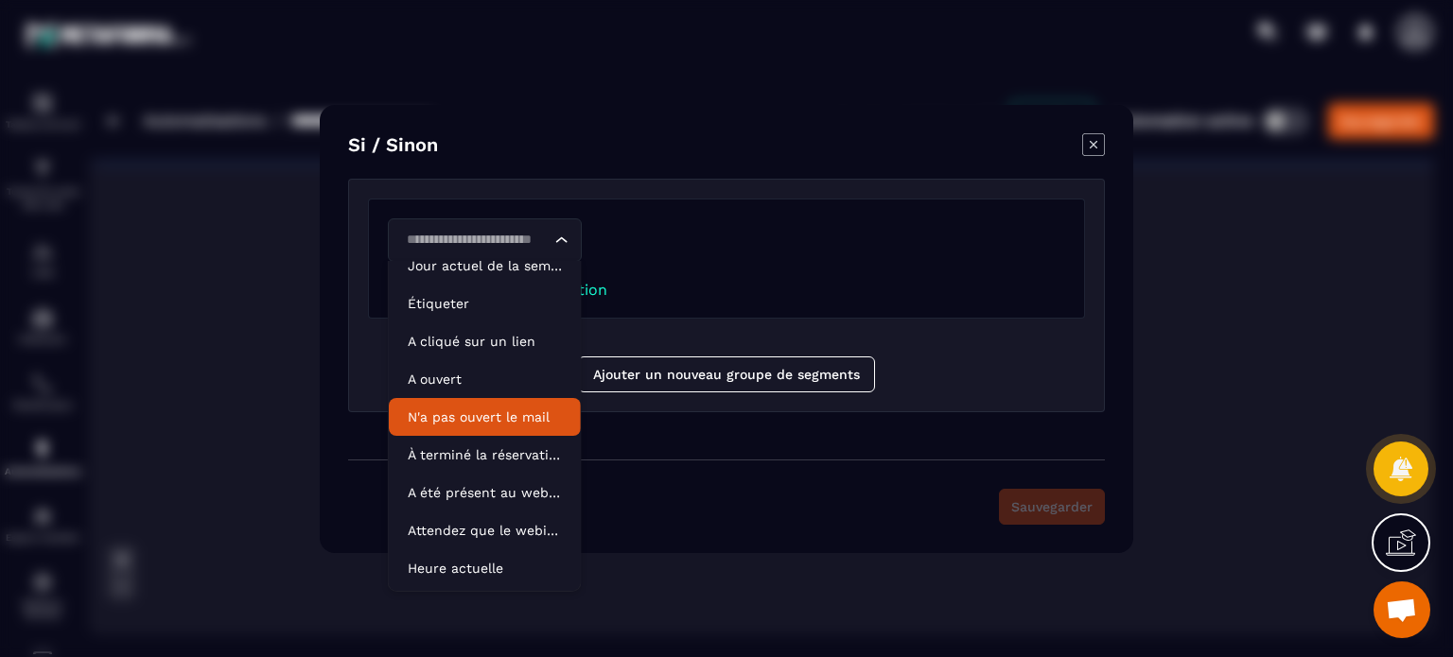
scroll to position [0, 0]
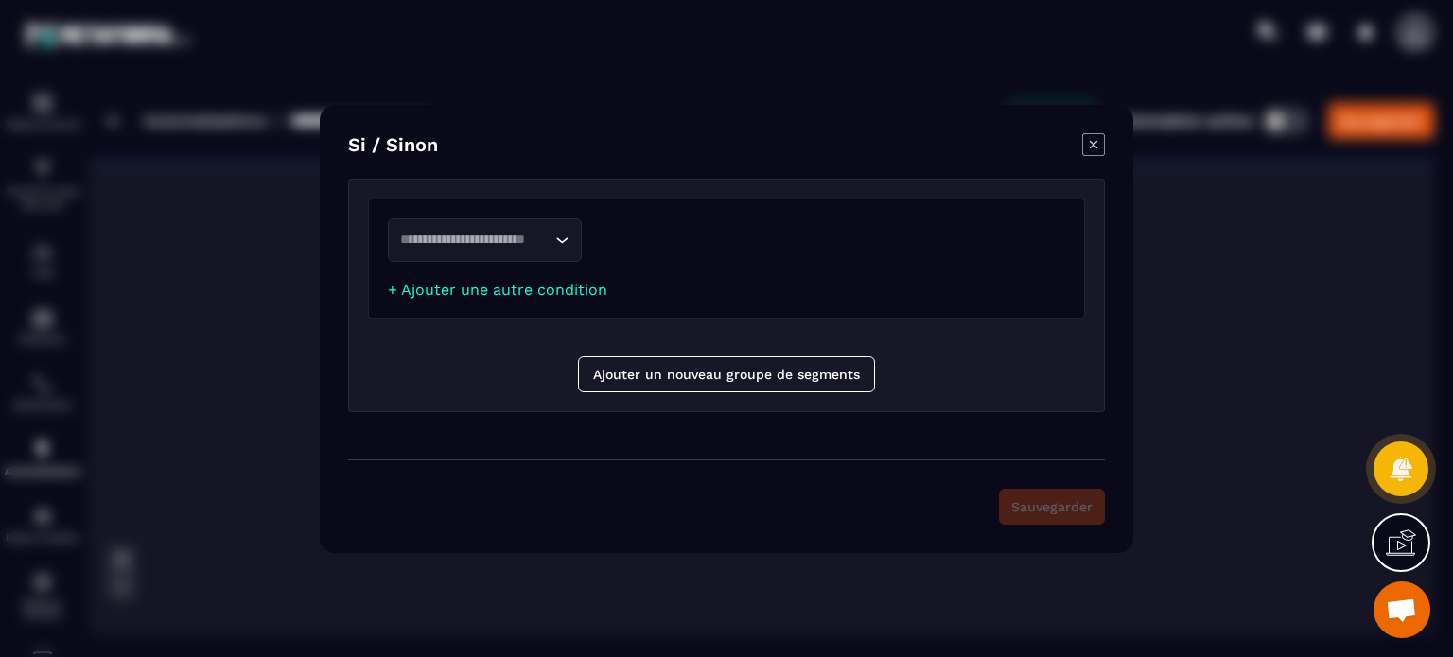
click at [1095, 138] on icon "Modal window" at bounding box center [1093, 144] width 23 height 23
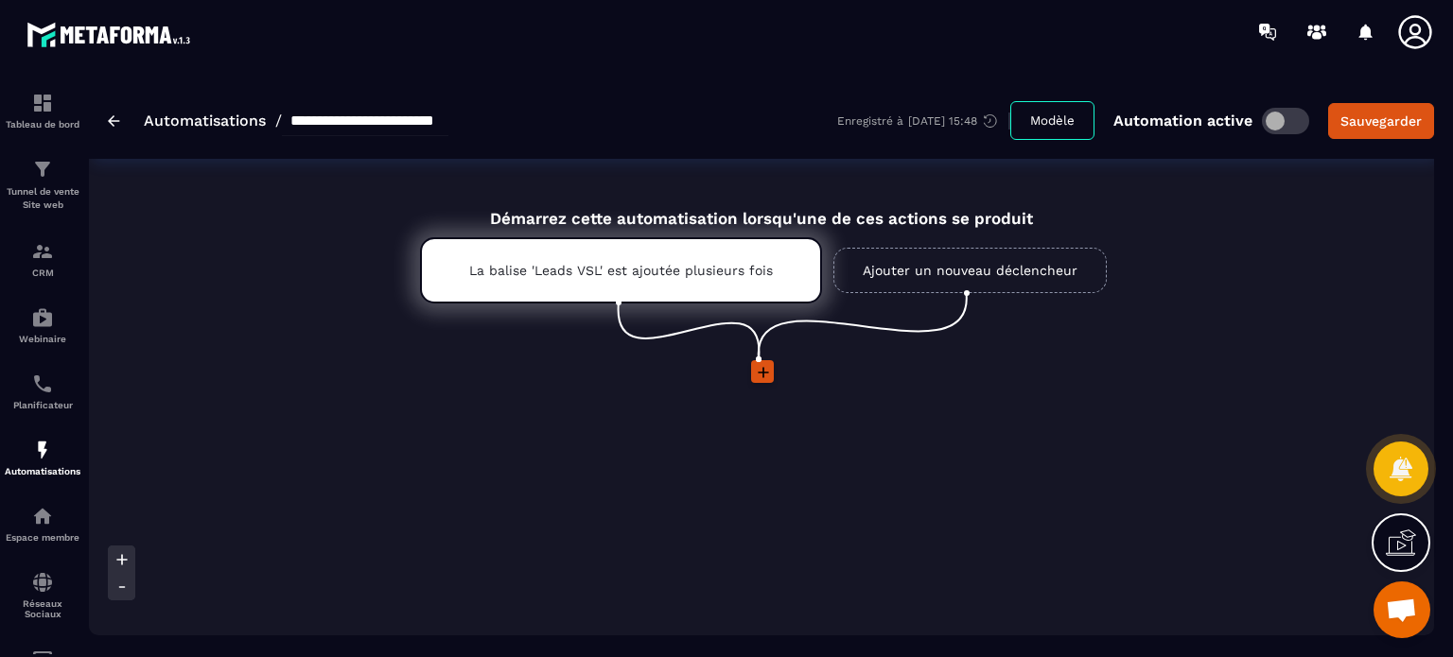
click at [757, 379] on icon at bounding box center [763, 372] width 19 height 19
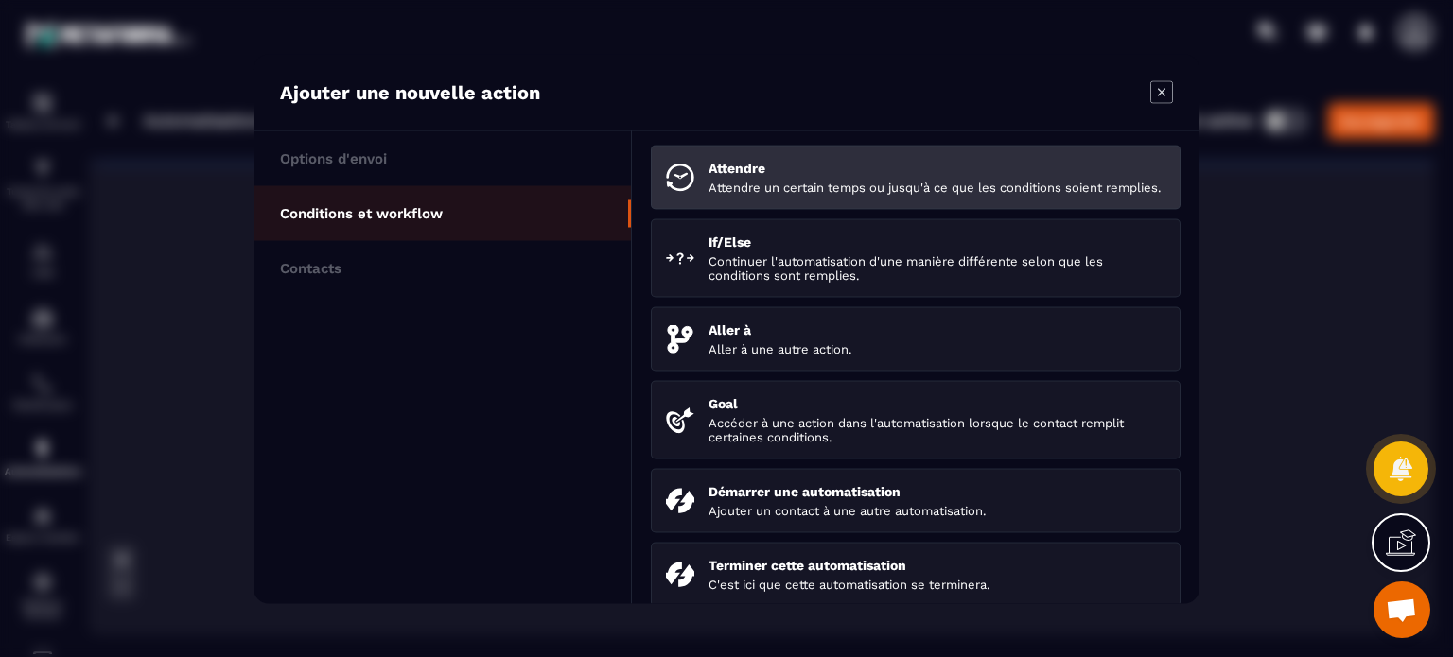
click at [748, 162] on p "Attendre" at bounding box center [937, 167] width 457 height 15
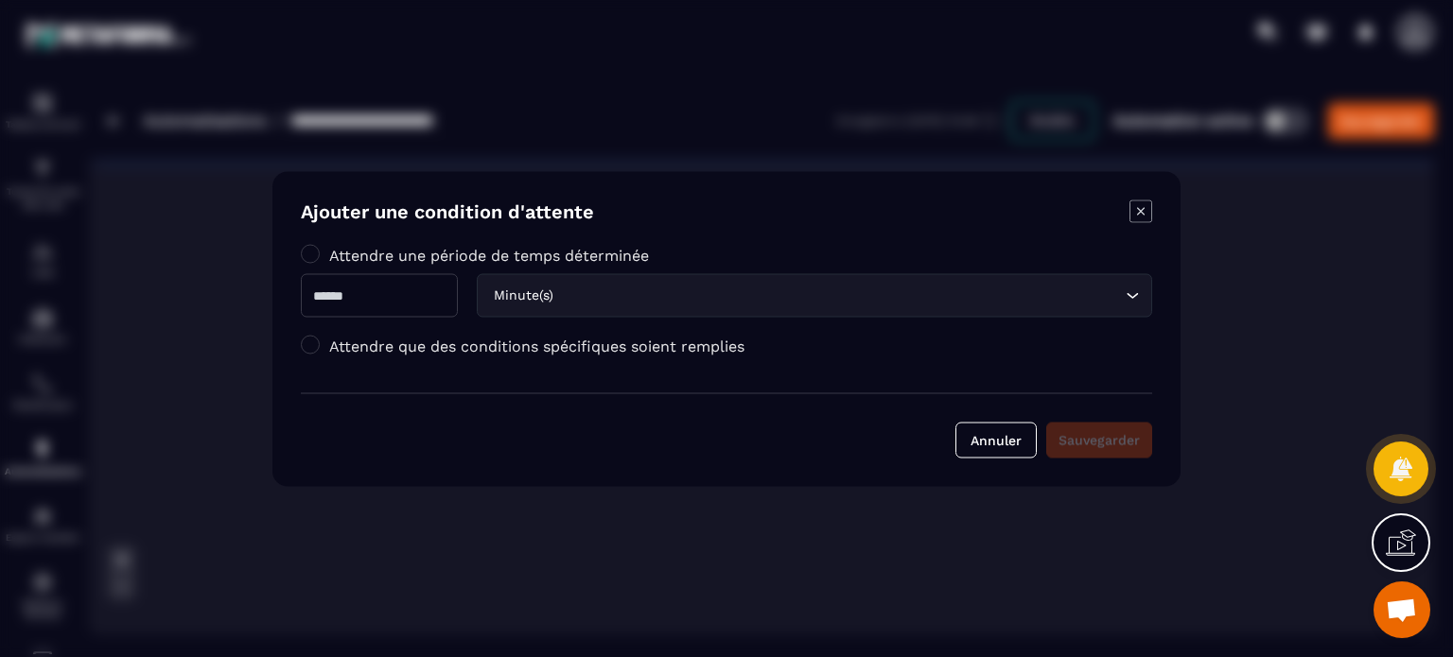
click at [369, 296] on input "Modal window" at bounding box center [379, 295] width 157 height 44
type input "***"
click at [1096, 446] on div "Annuler Sauvegarder" at bounding box center [726, 425] width 851 height 65
click at [779, 231] on form "Ajouter une condition d'attente Attendre une période de temps déterminée *** Mi…" at bounding box center [726, 329] width 851 height 258
click at [1135, 218] on icon "Modal window" at bounding box center [1141, 211] width 23 height 23
